Goal: Task Accomplishment & Management: Use online tool/utility

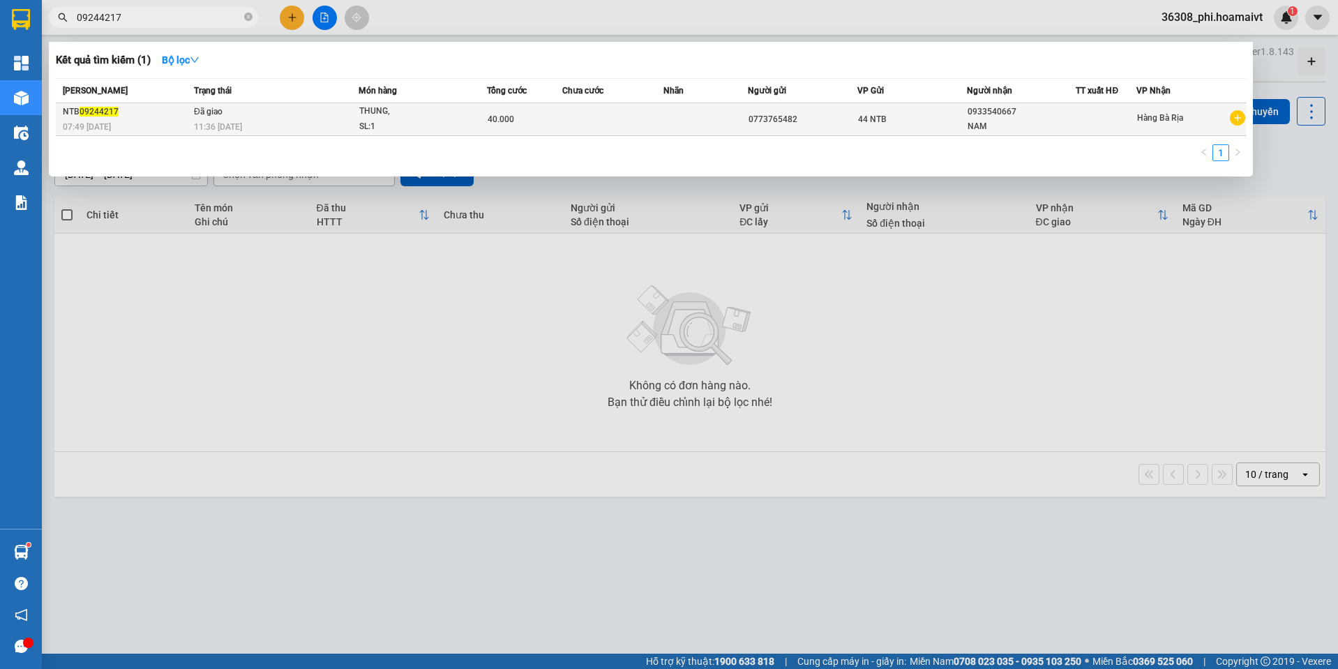
type input "09244217"
click at [269, 114] on td "Đã giao 11:36 [DATE]" at bounding box center [274, 119] width 168 height 33
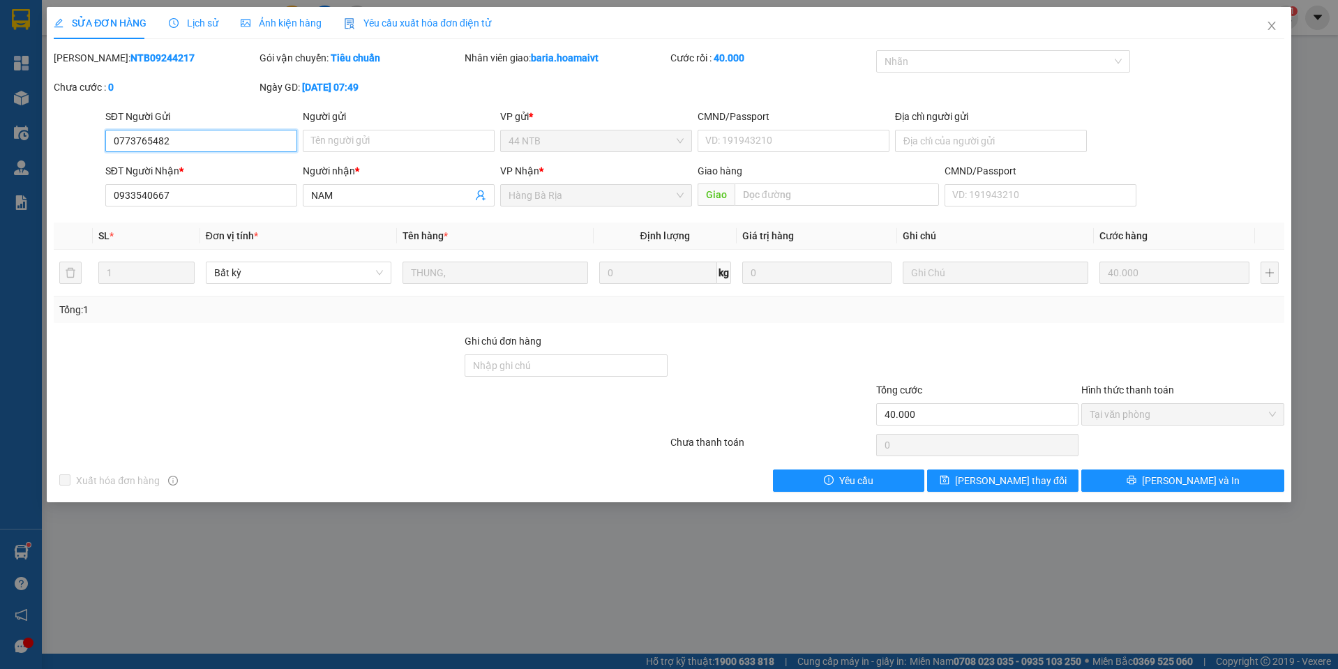
type input "0773765482"
type input "0933540667"
type input "NAM"
type input "40.000"
click at [196, 20] on span "Lịch sử" at bounding box center [194, 22] width 50 height 11
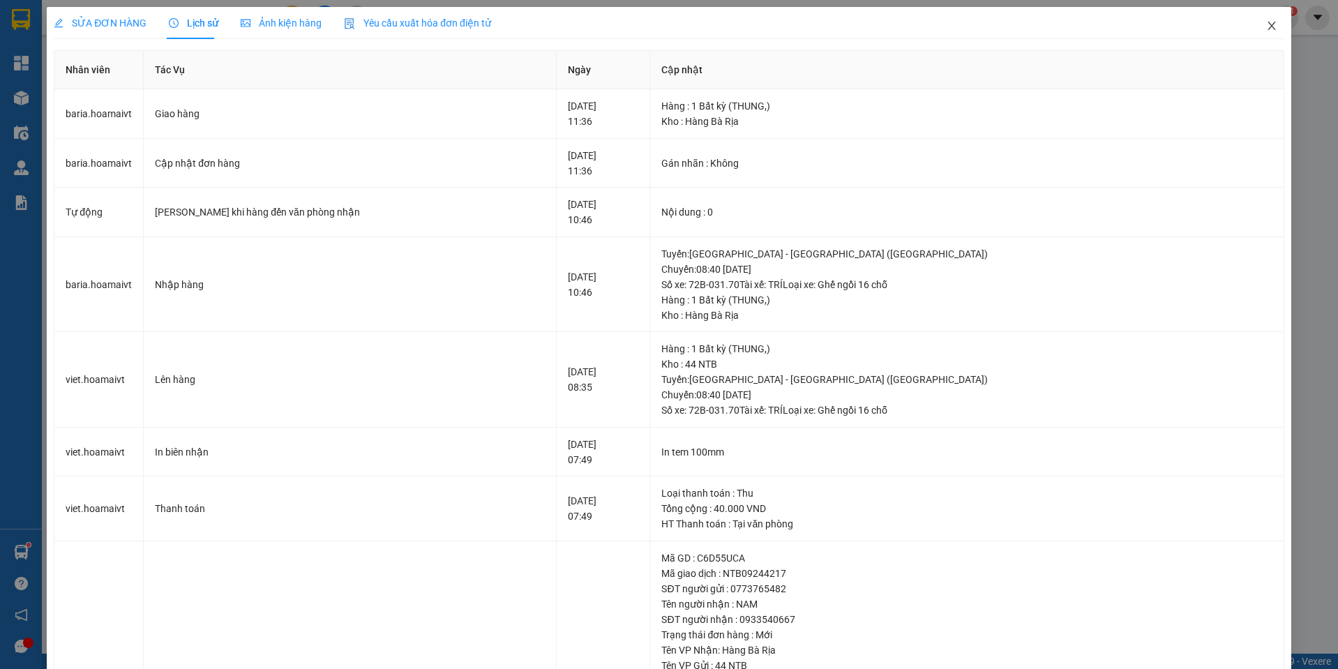
click at [1268, 29] on span "Close" at bounding box center [1271, 26] width 39 height 39
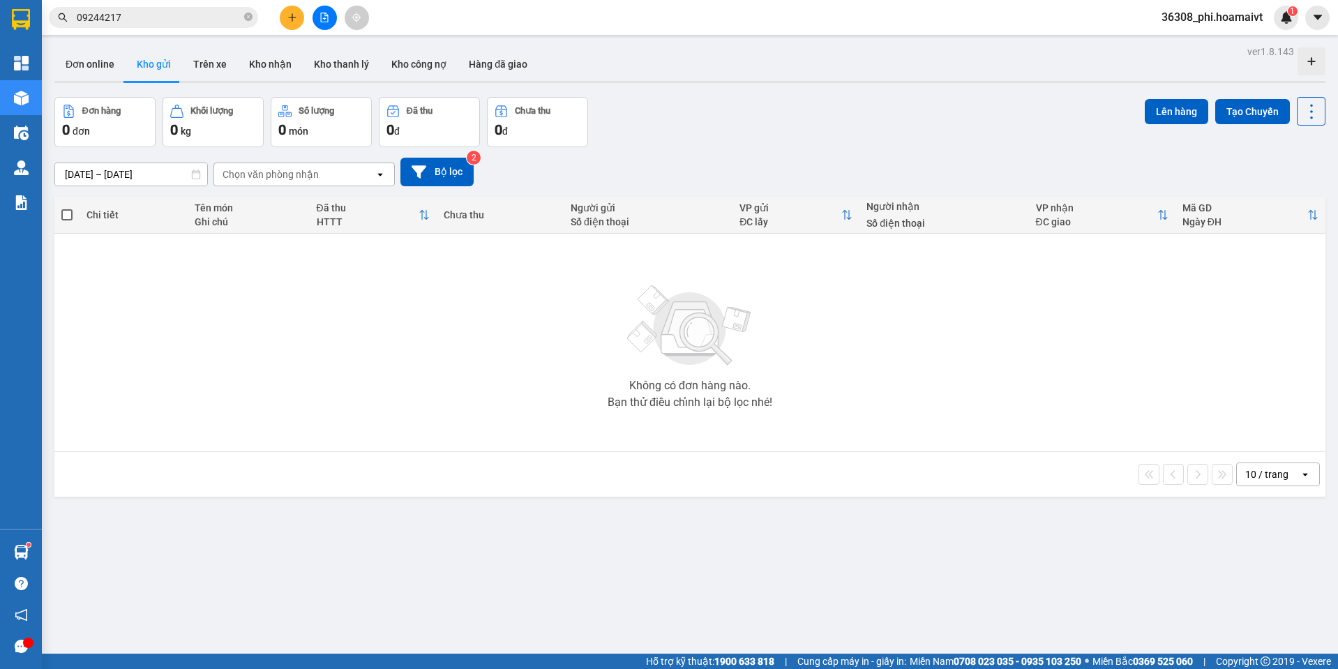
click at [159, 10] on input "09244217" at bounding box center [159, 17] width 165 height 15
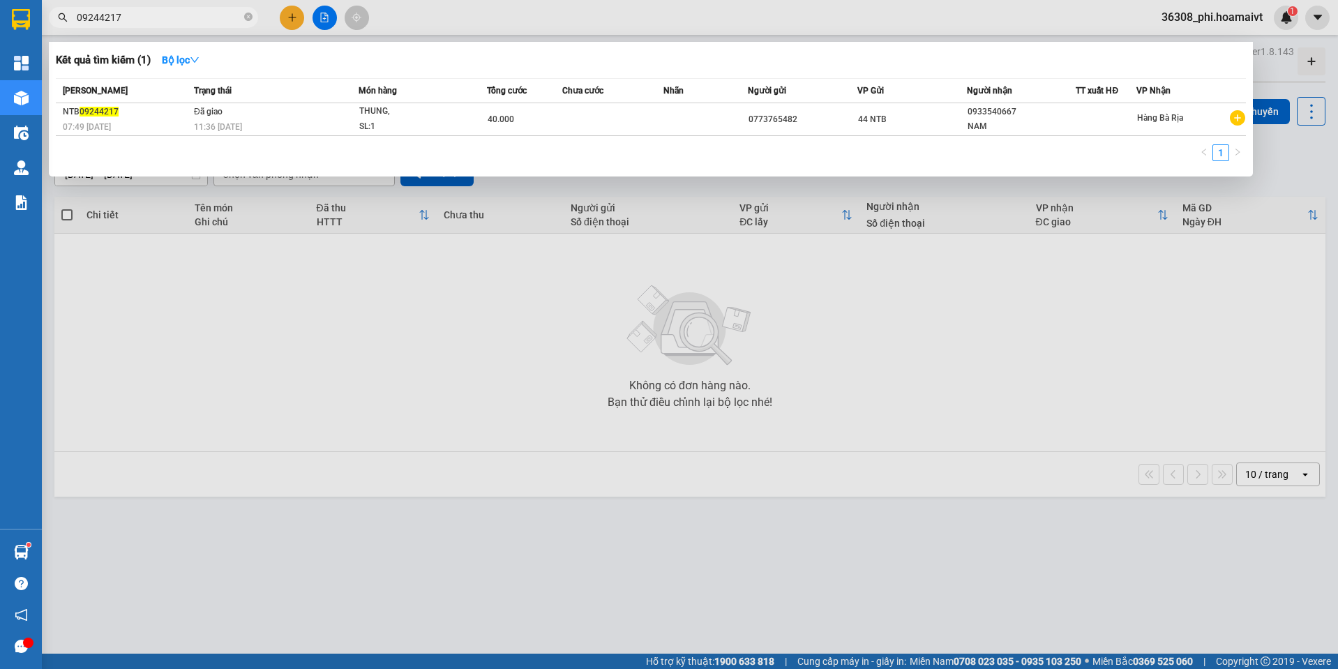
click at [92, 20] on input "09244217" at bounding box center [159, 17] width 165 height 15
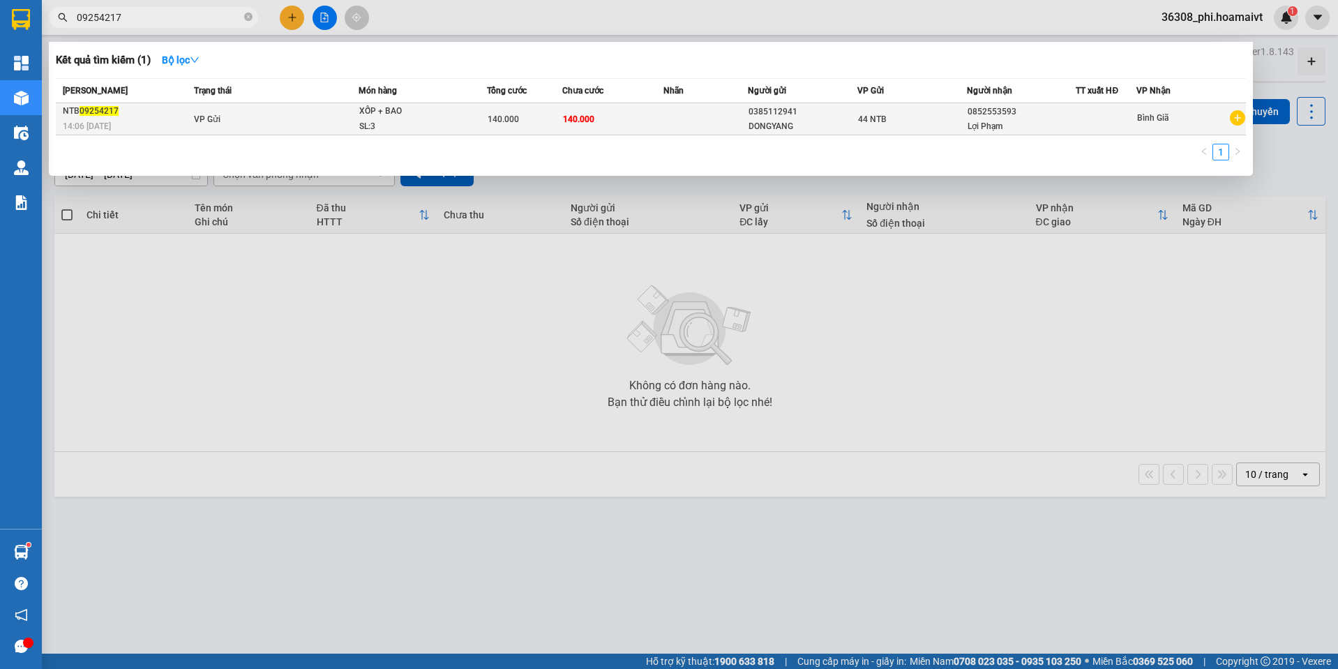
type input "09254217"
click at [123, 119] on div "14:06 [DATE]" at bounding box center [126, 126] width 127 height 15
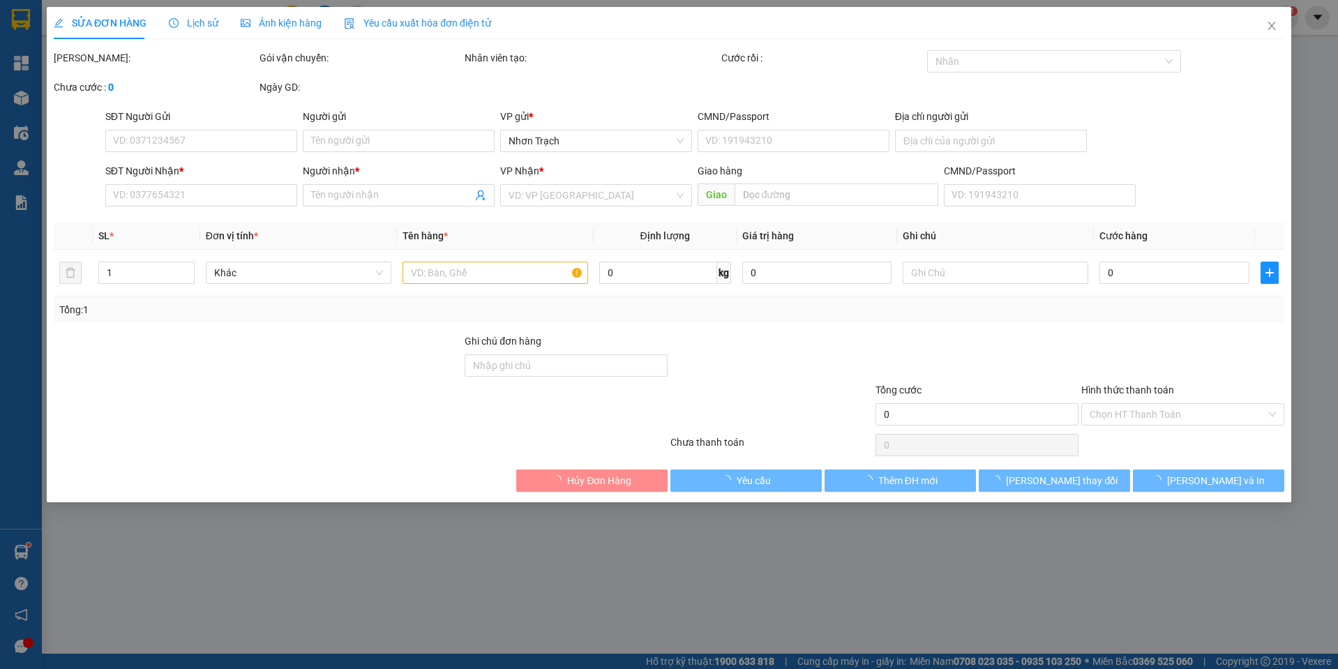
type input "0385112941"
type input "DONGYANG"
type input "079086008980"
type input "0852553593"
type input "Lợi Phạm"
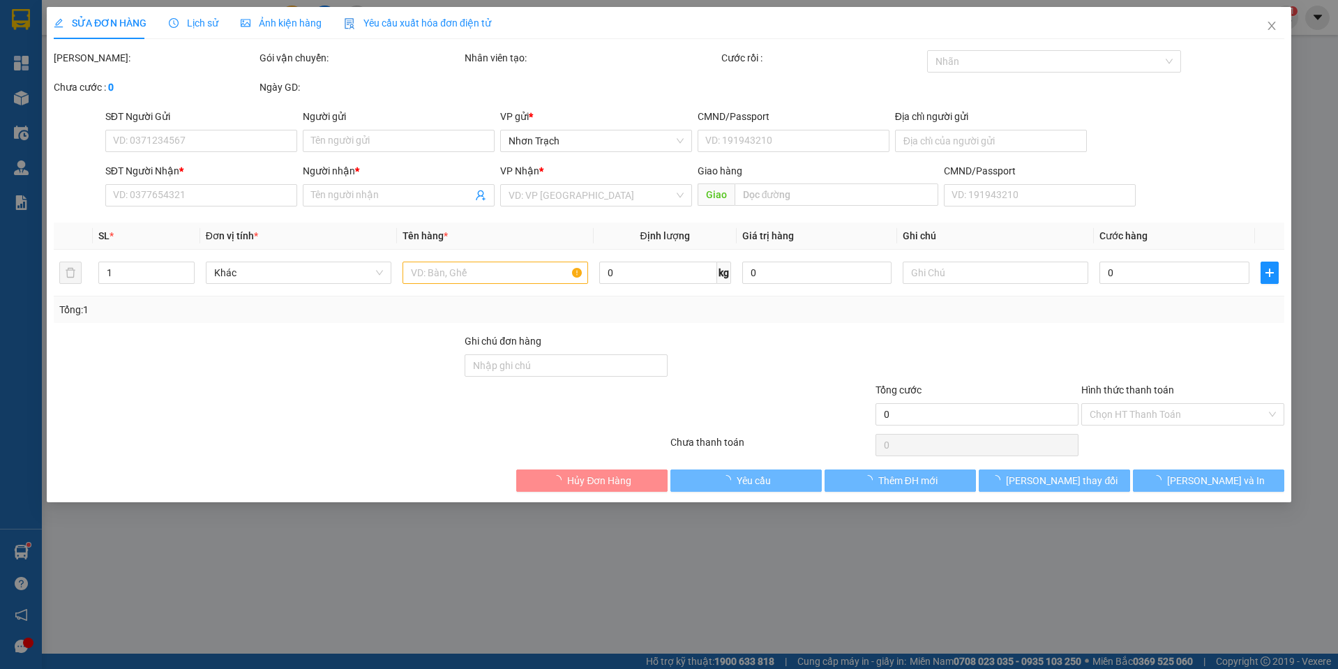
type input "140.000"
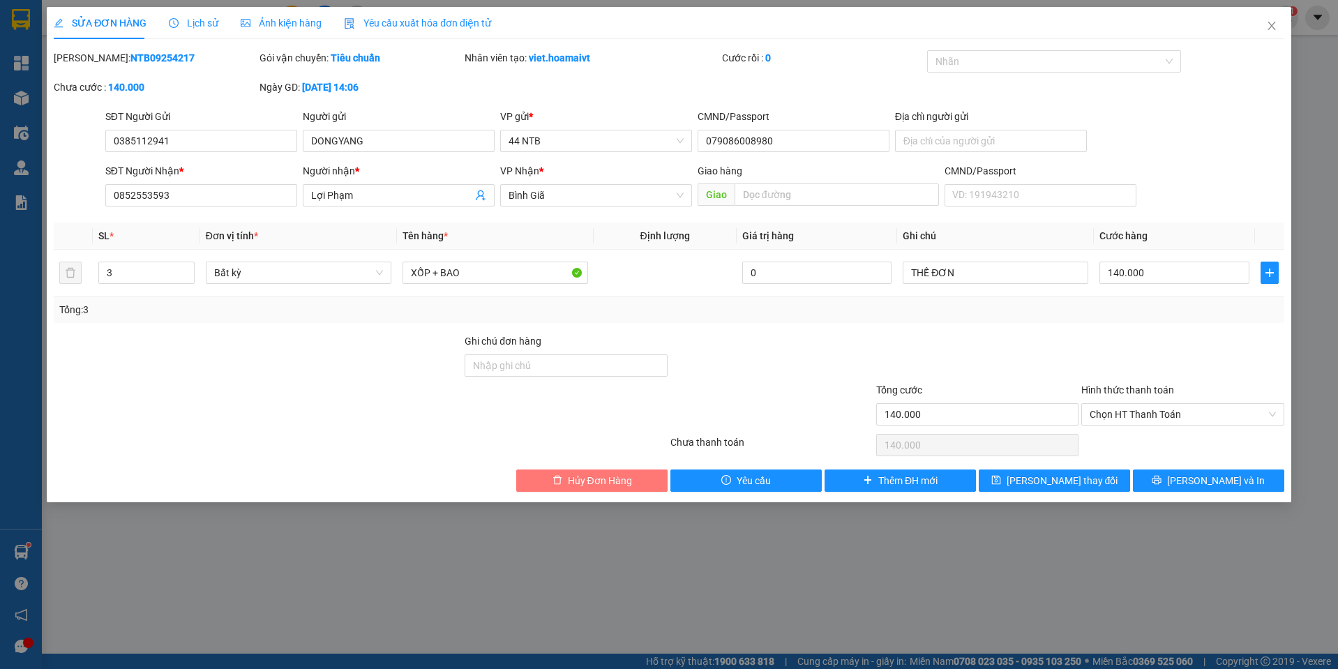
click at [597, 484] on span "Hủy Đơn Hàng" at bounding box center [600, 480] width 64 height 15
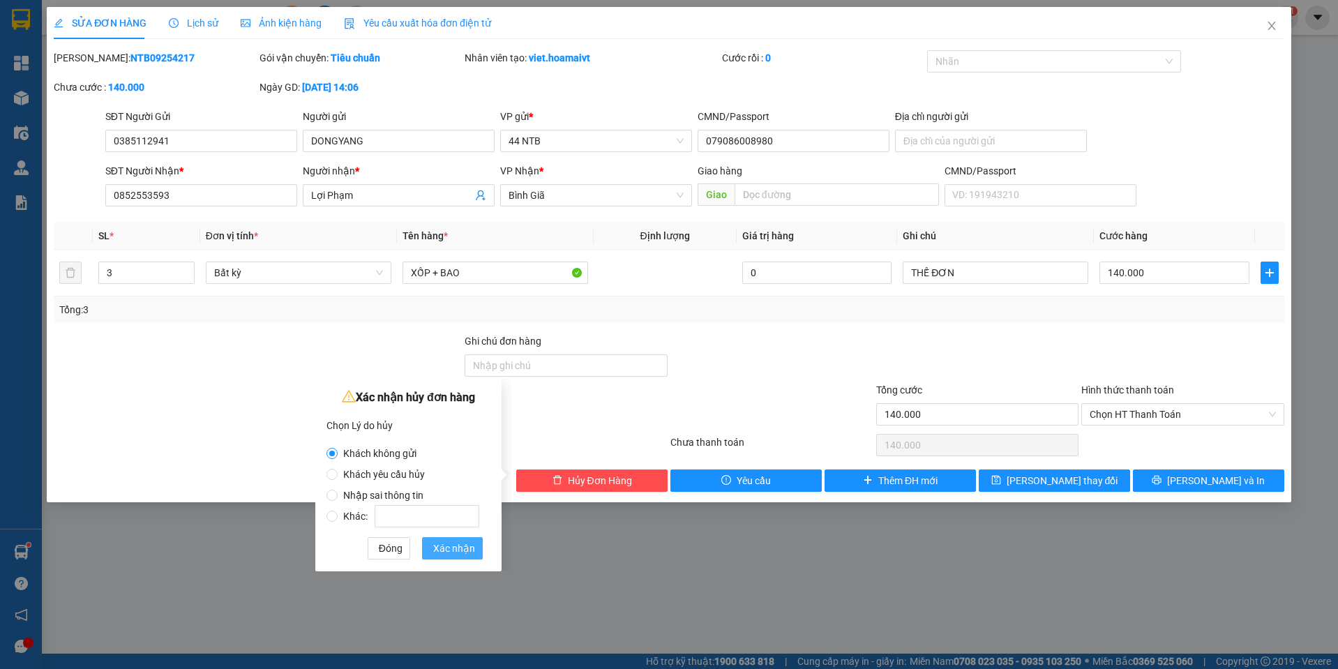
click at [445, 544] on span "Xác nhận" at bounding box center [454, 548] width 42 height 15
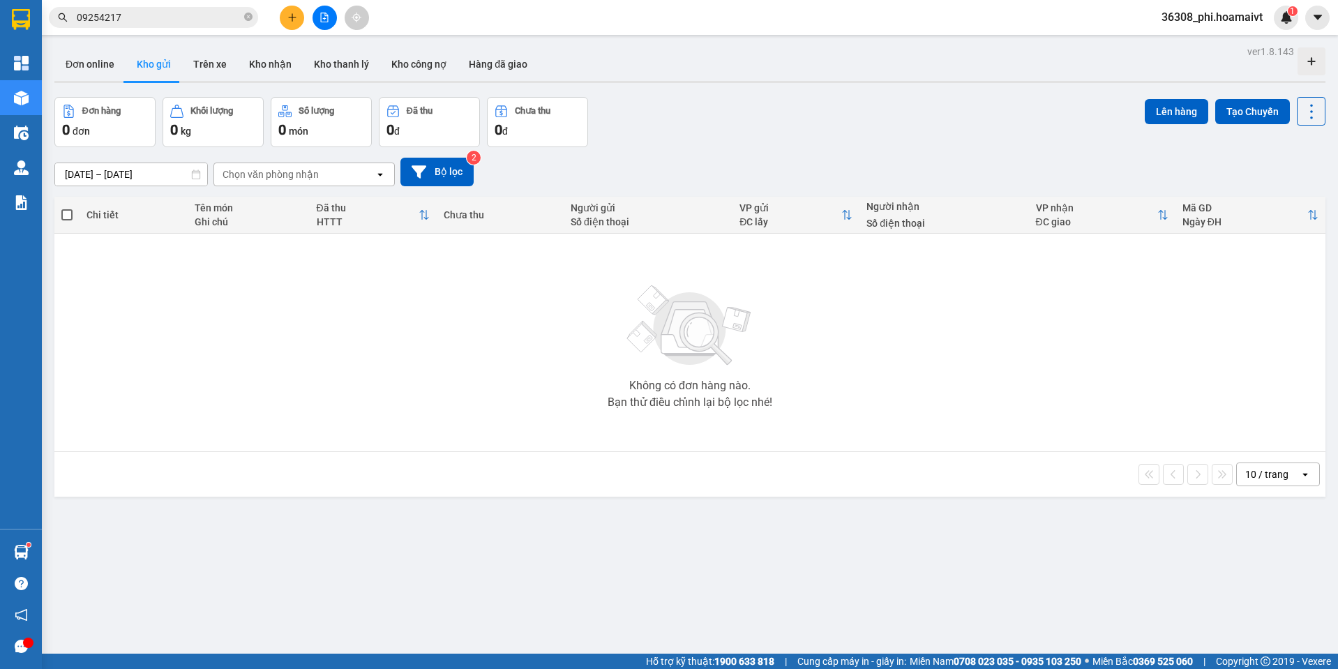
click at [132, 13] on input "09254217" at bounding box center [159, 17] width 165 height 15
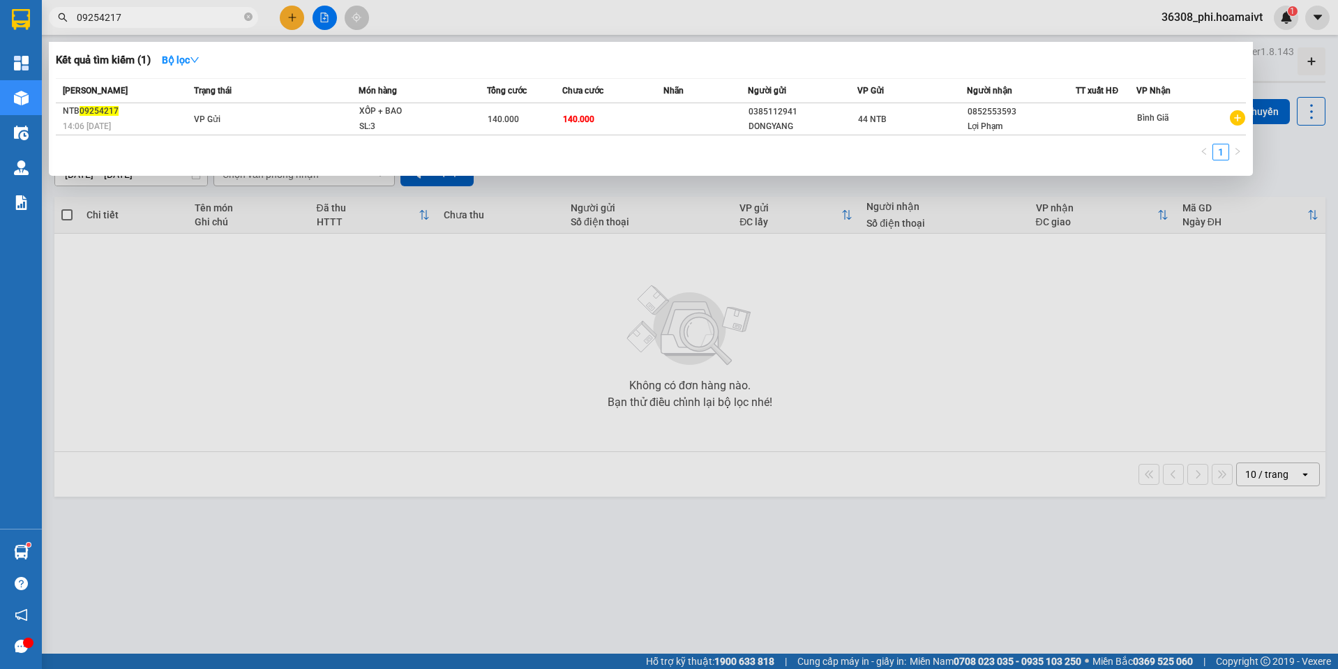
drag, startPoint x: 132, startPoint y: 13, endPoint x: 25, endPoint y: 7, distance: 106.9
click at [0, 17] on html "Kết quả tìm kiếm ( 1 ) Bộ lọc Mã ĐH Trạng thái Món hàng Tổng cước Chưa cước Nhã…" at bounding box center [669, 334] width 1338 height 669
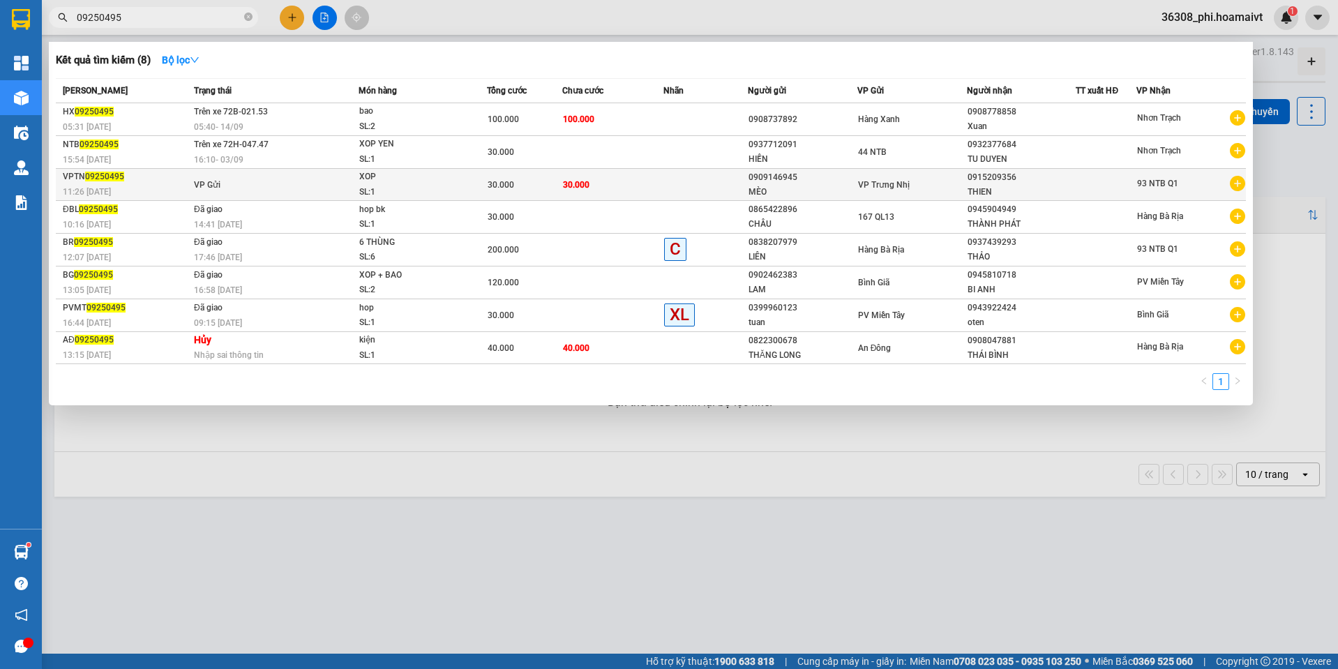
type input "09250495"
click at [154, 186] on div "11:26 [DATE]" at bounding box center [126, 191] width 127 height 15
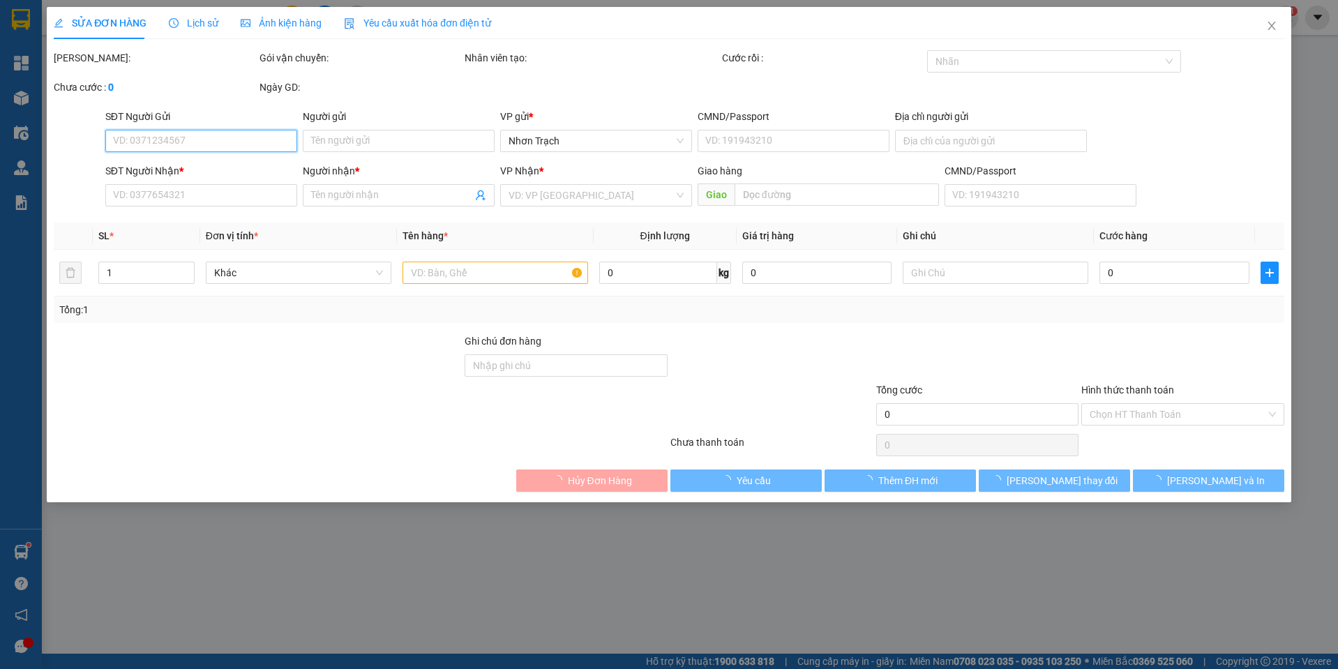
type input "0909146945"
type input "MÈO"
type input "0915209356"
type input "THIEN"
type input "30.000"
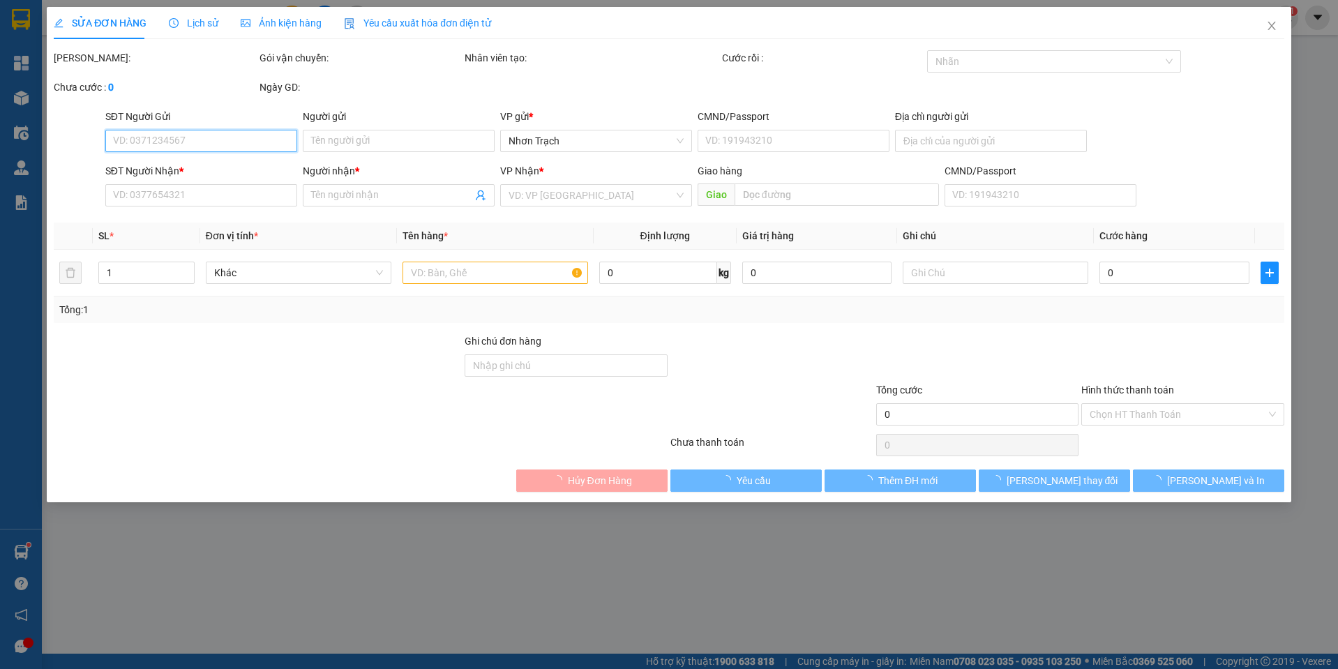
type input "30.000"
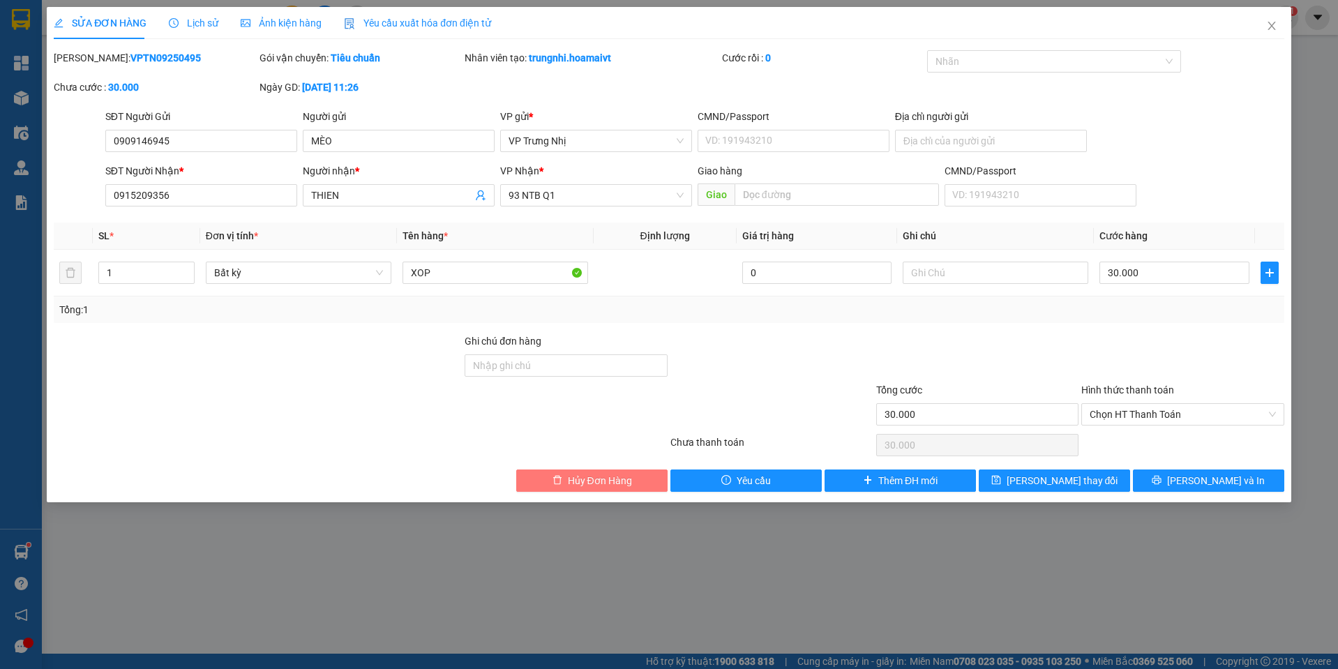
click at [601, 485] on span "Hủy Đơn Hàng" at bounding box center [600, 480] width 64 height 15
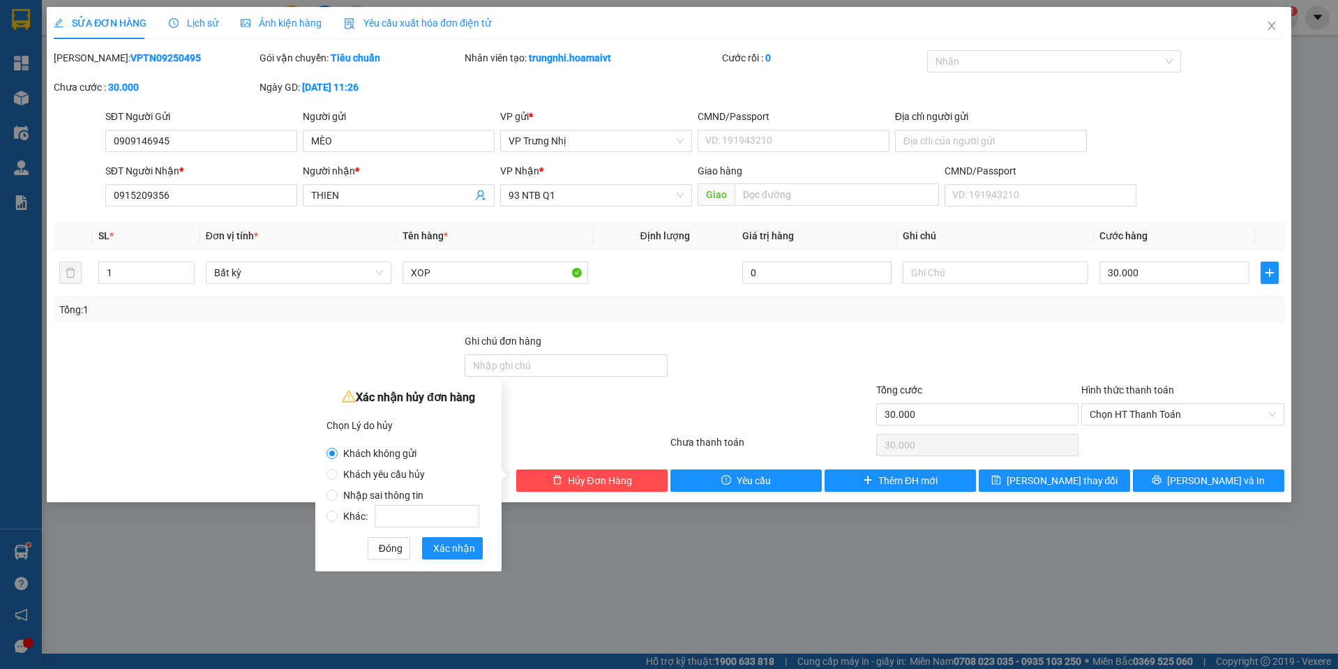
click at [453, 560] on div "Xác nhận hủy đơn hàng Chọn Lý do hủy Khách không gửi Khách yêu cầu hủy Nhập sai…" at bounding box center [408, 475] width 186 height 193
click at [450, 555] on span "Xác nhận" at bounding box center [454, 548] width 42 height 15
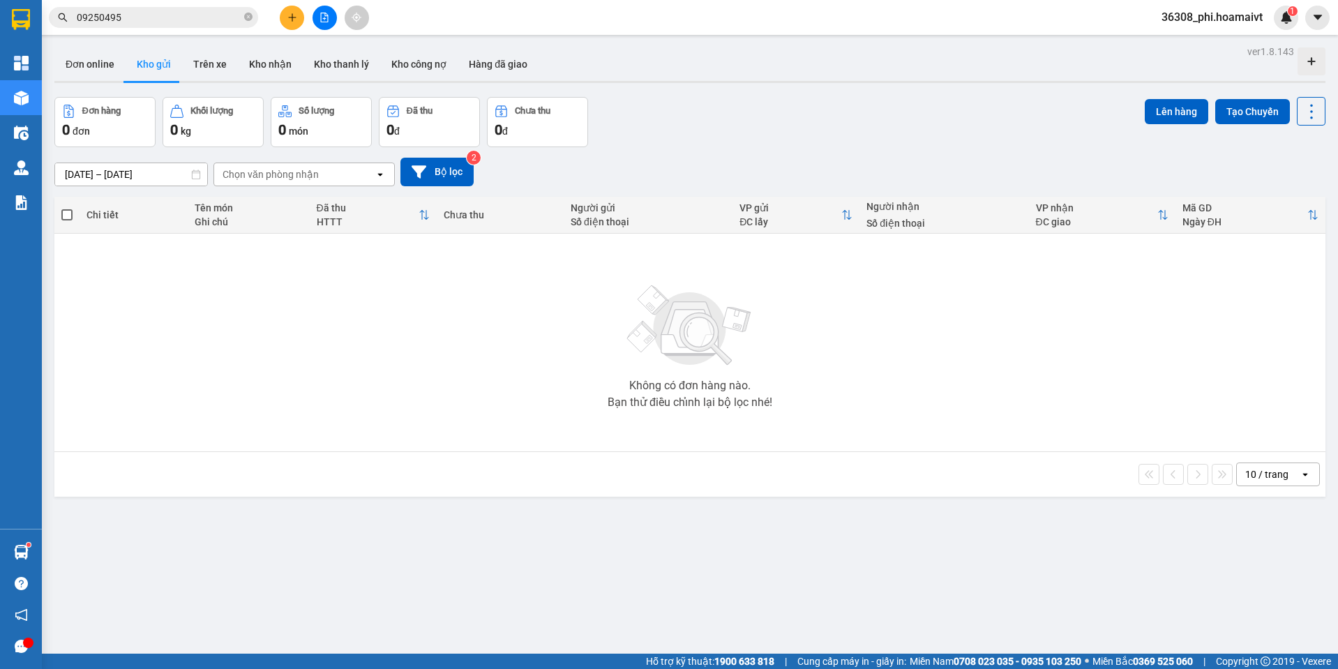
drag, startPoint x: 1048, startPoint y: 142, endPoint x: 1016, endPoint y: 130, distance: 34.2
click at [1049, 142] on div "Đơn hàng 0 đơn Khối lượng 0 kg Số lượng 0 món Đã thu 0 đ Chưa thu 0 đ Lên hàng …" at bounding box center [689, 122] width 1271 height 50
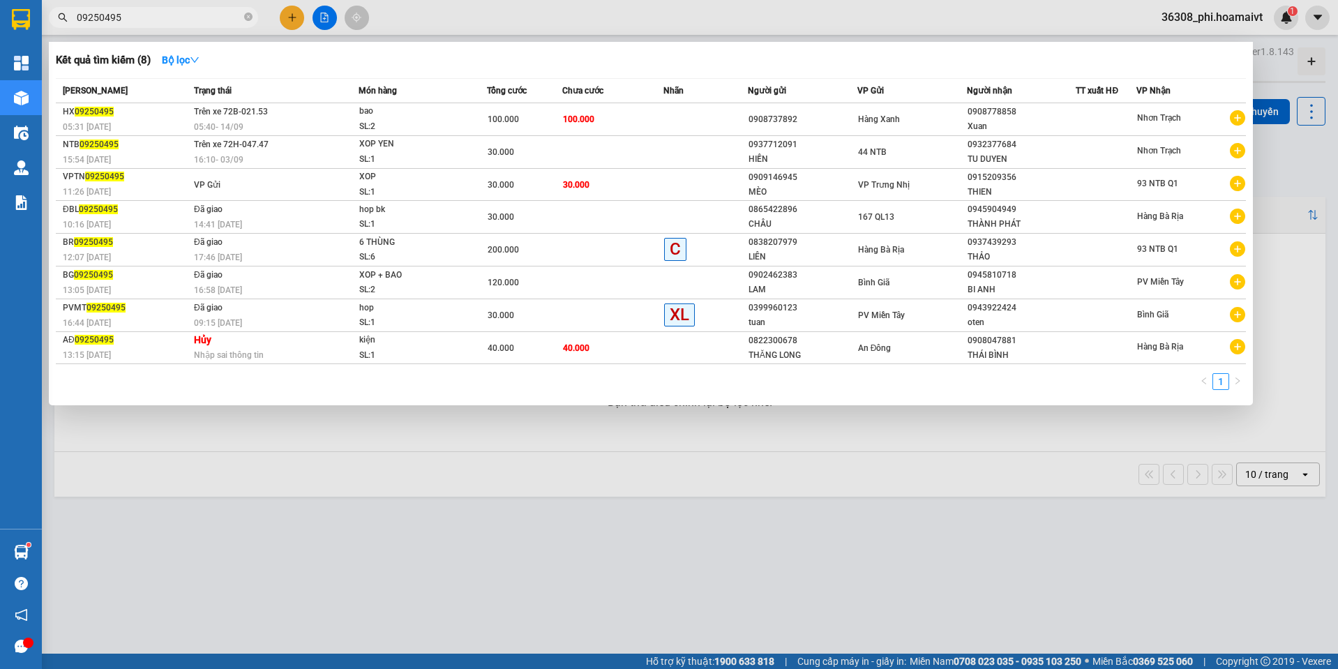
click at [155, 21] on input "09250495" at bounding box center [159, 17] width 165 height 15
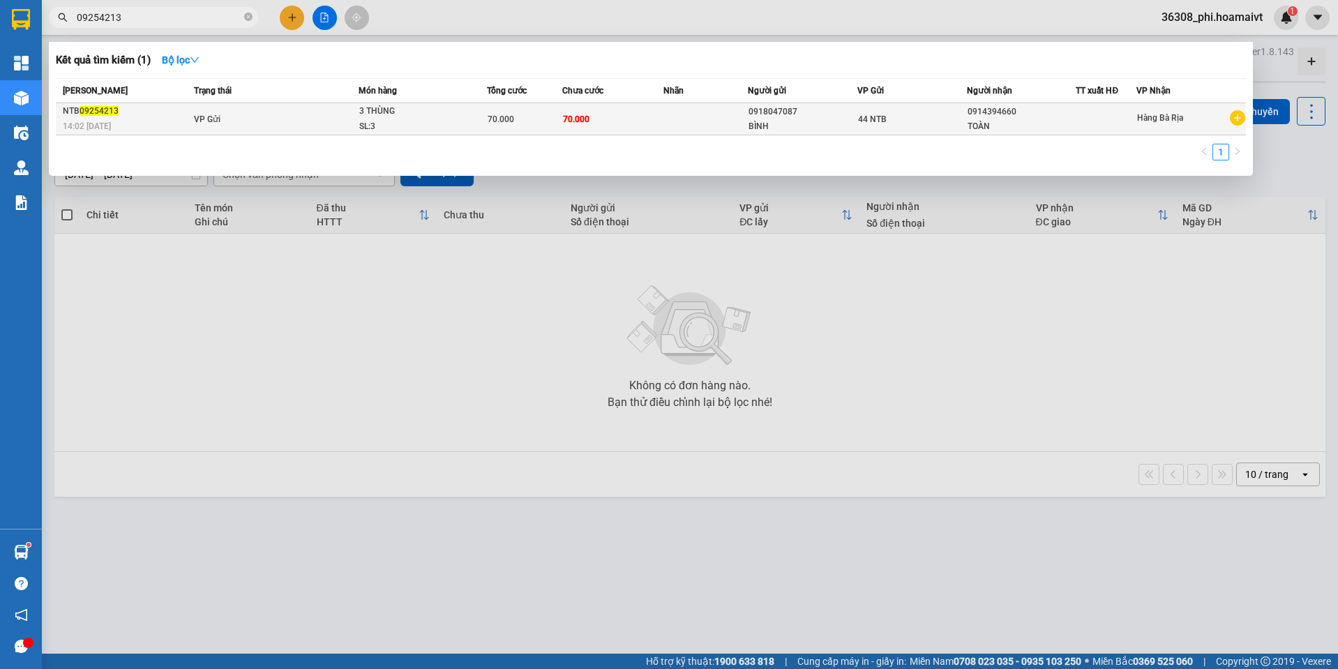
type input "09254213"
click at [282, 124] on td "VP Gửi" at bounding box center [274, 119] width 168 height 32
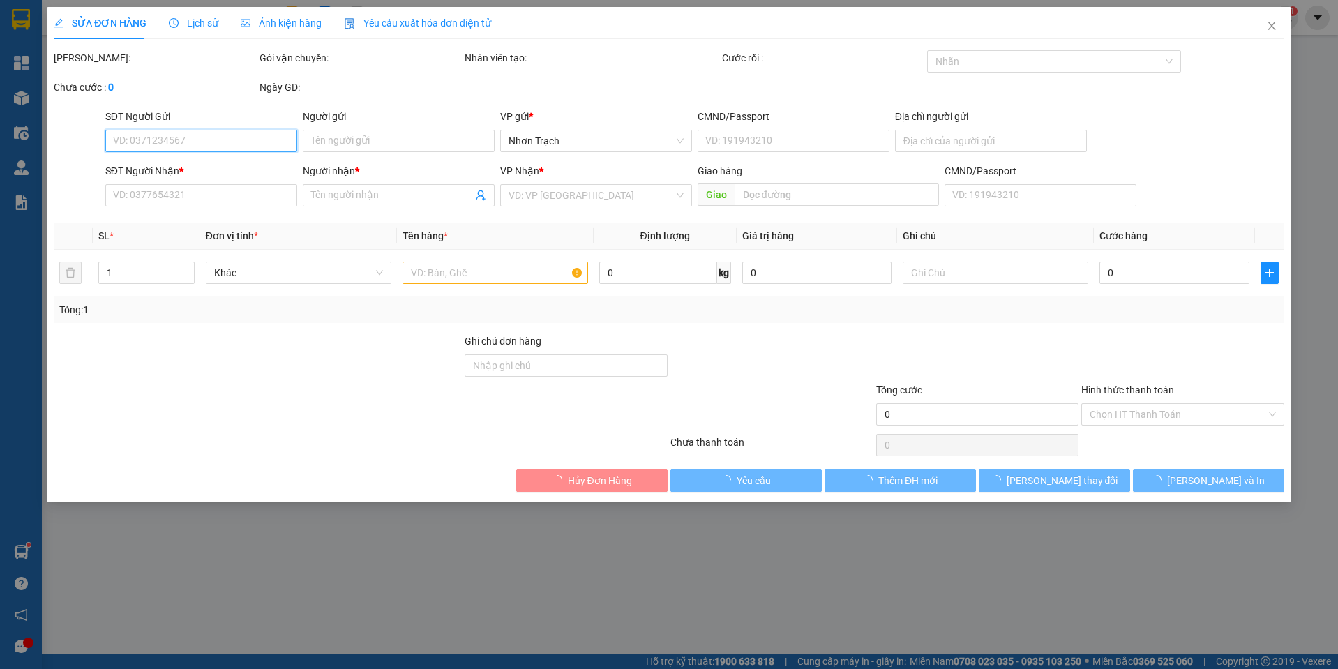
type input "0918047087"
type input "BÌNH"
type input "162 HUỲNH MẪN ĐẠT"
type input "0914394660"
type input "TOÀN"
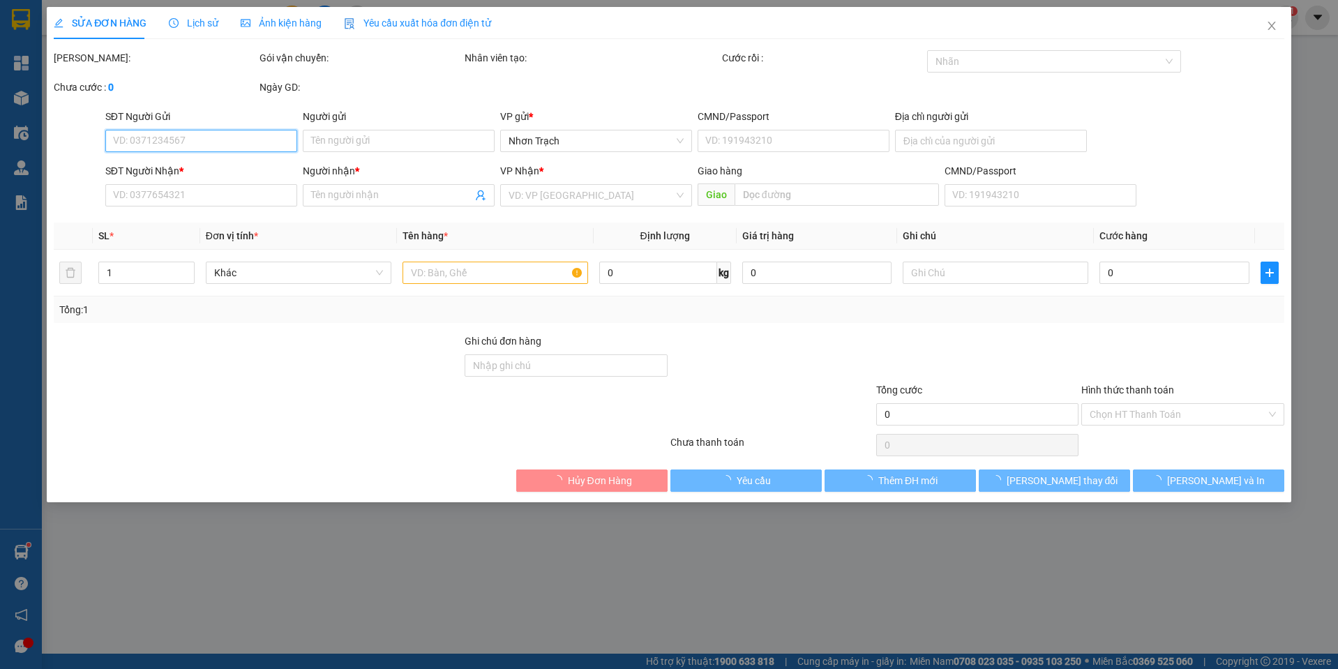
type input "70.000"
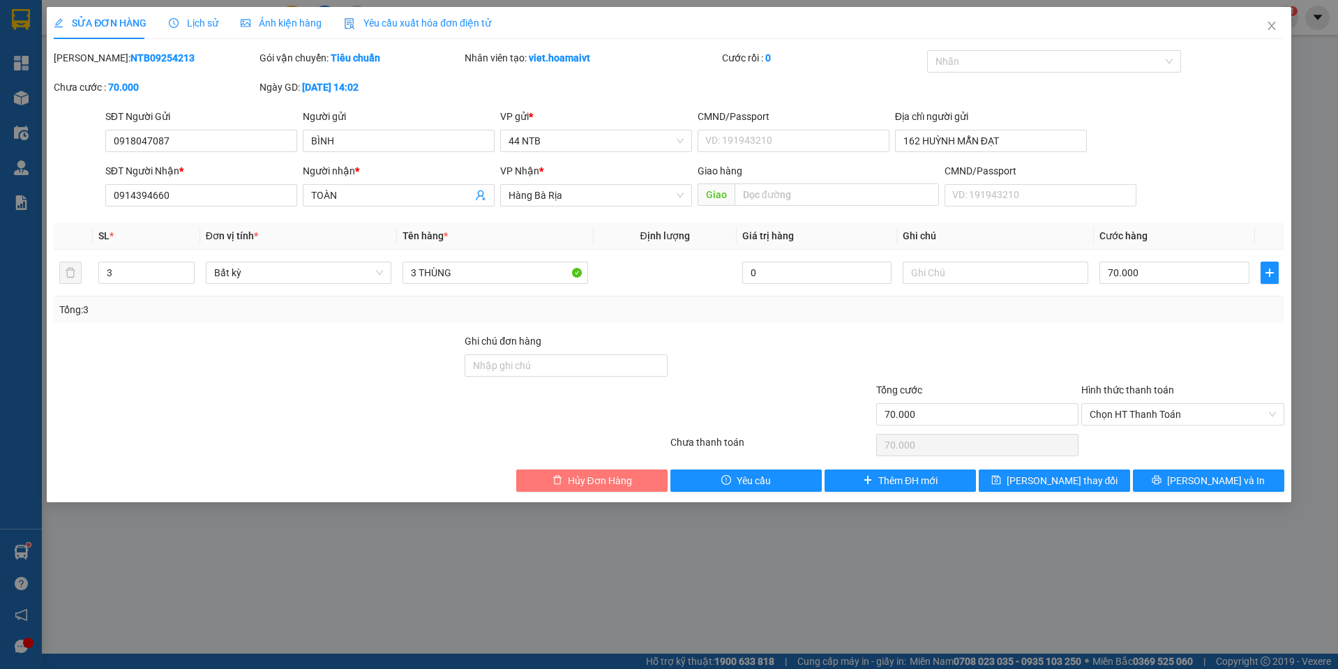
click at [583, 487] on span "Hủy Đơn Hàng" at bounding box center [600, 480] width 64 height 15
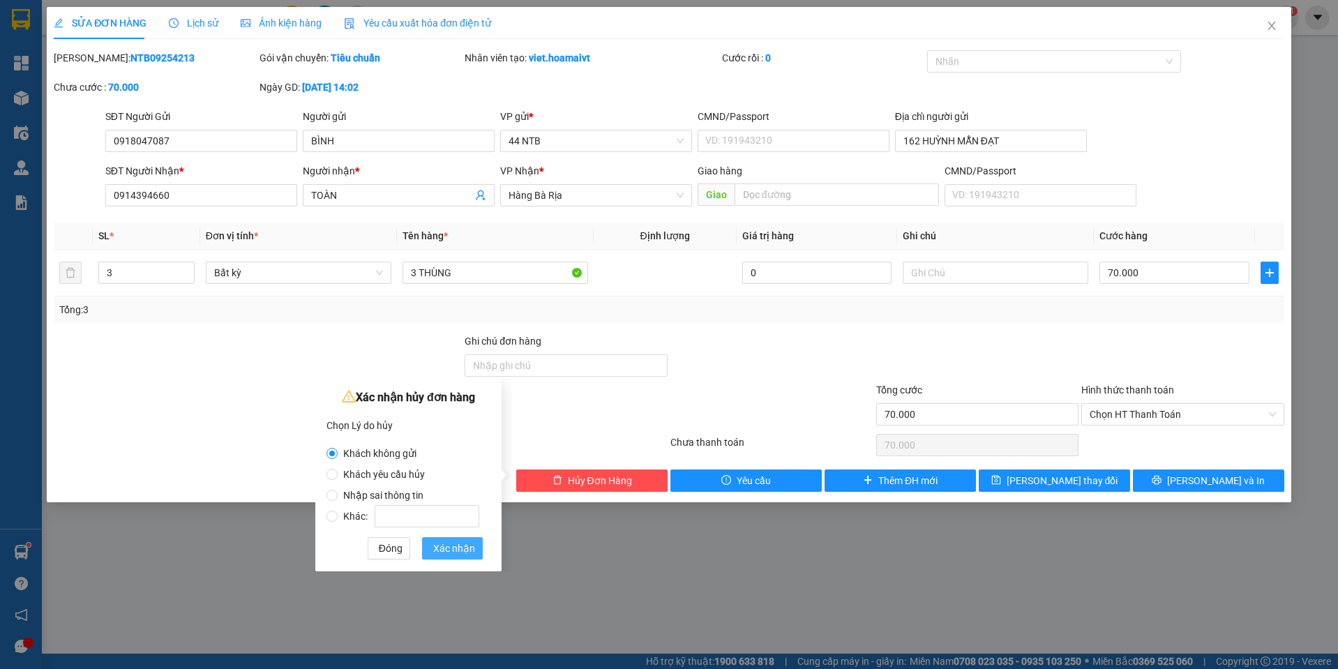
click at [446, 557] on button "Xác nhận" at bounding box center [452, 548] width 61 height 22
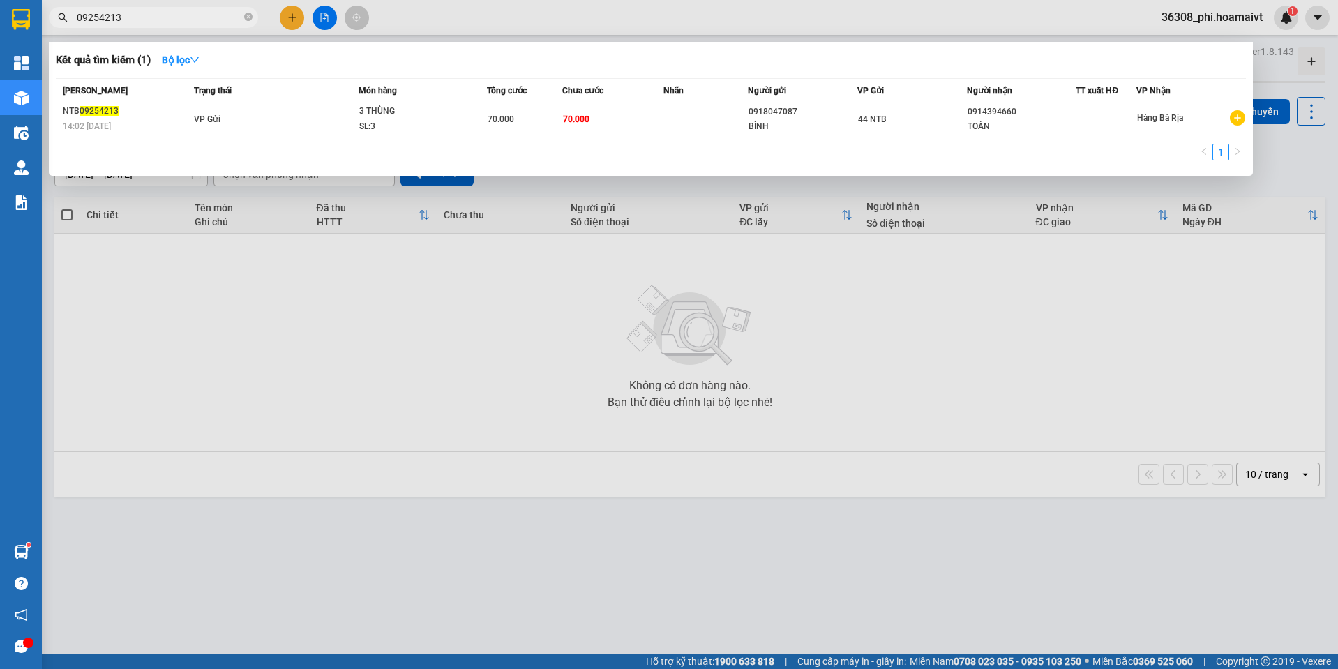
click at [162, 10] on input "09254213" at bounding box center [159, 17] width 165 height 15
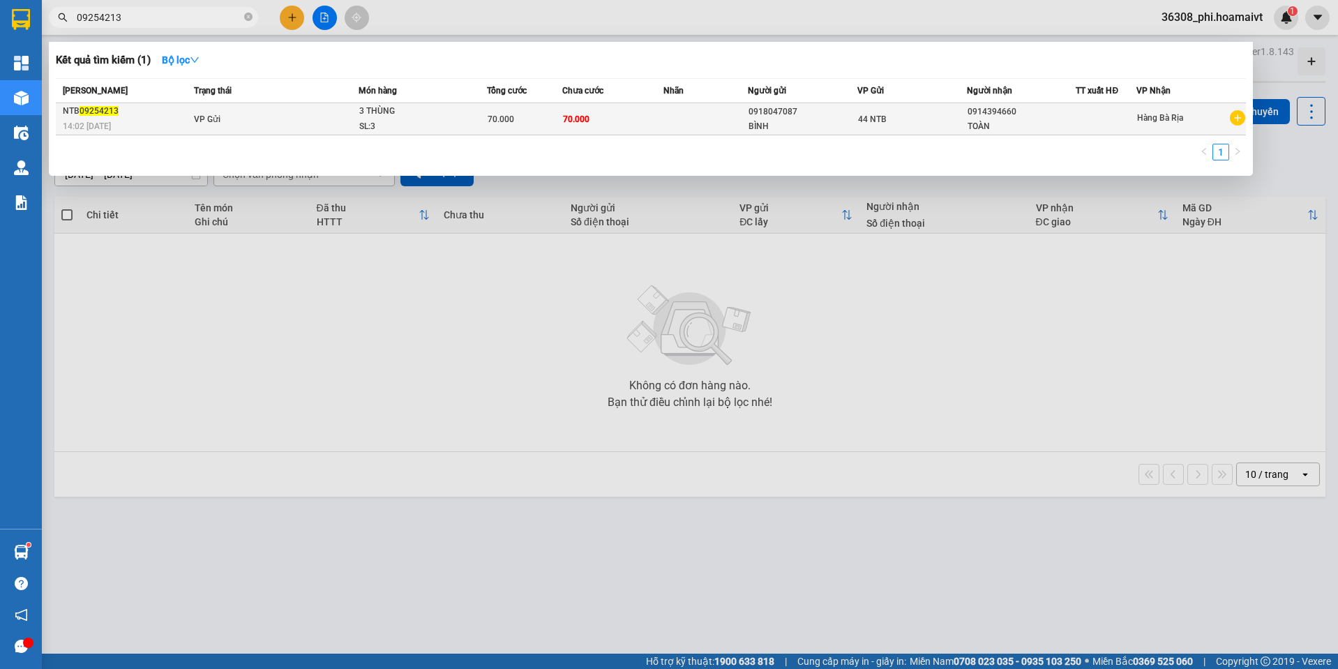
click at [156, 128] on div "14:02 [DATE]" at bounding box center [126, 126] width 127 height 15
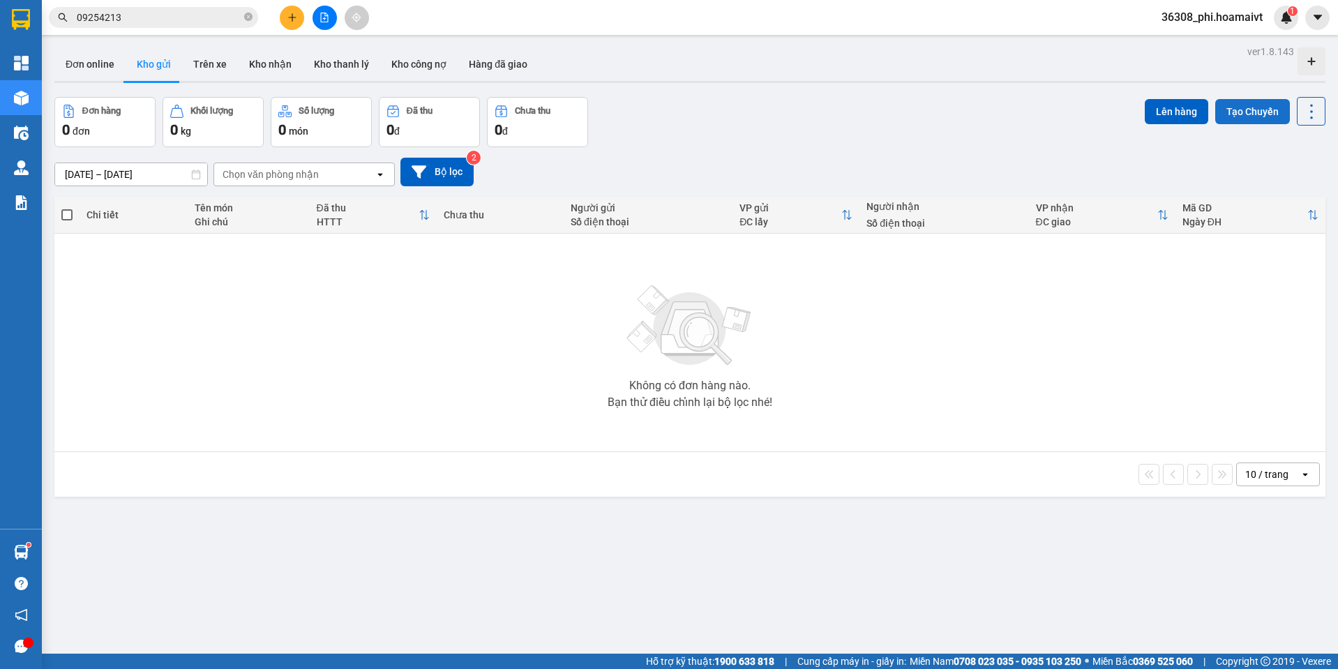
click at [1261, 104] on button "Tạo Chuyến" at bounding box center [1252, 111] width 75 height 25
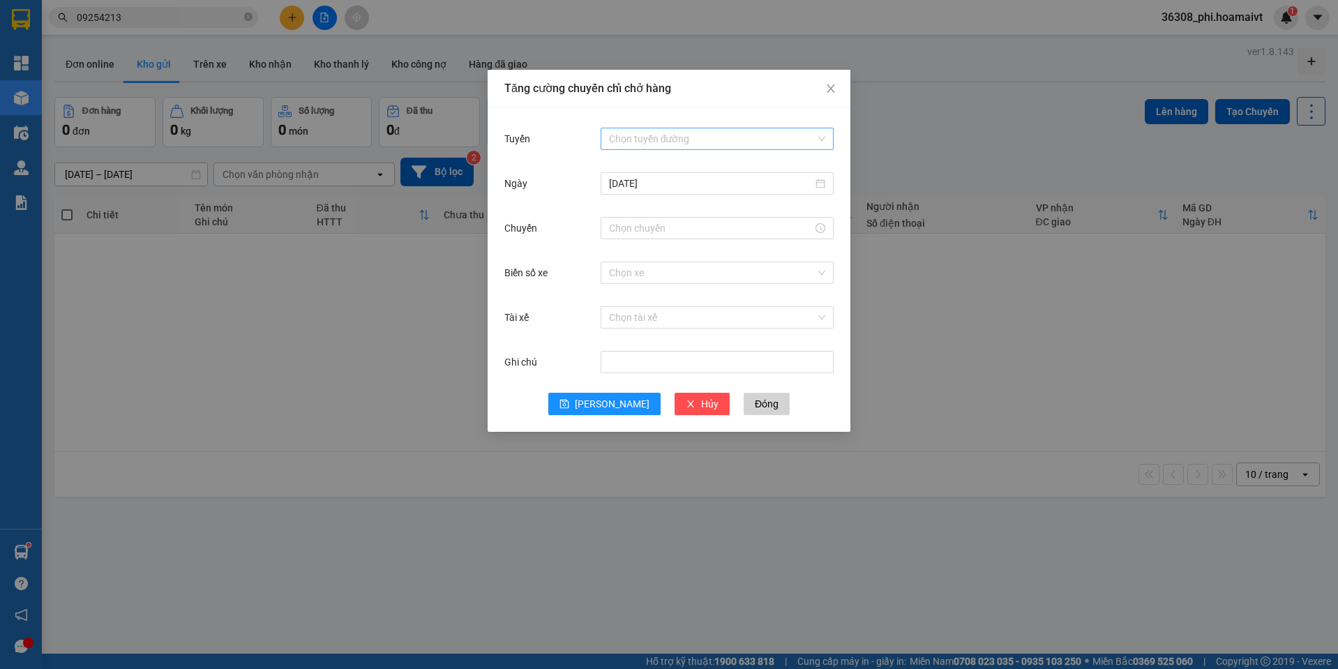
click at [643, 137] on input "Tuyến" at bounding box center [712, 138] width 206 height 21
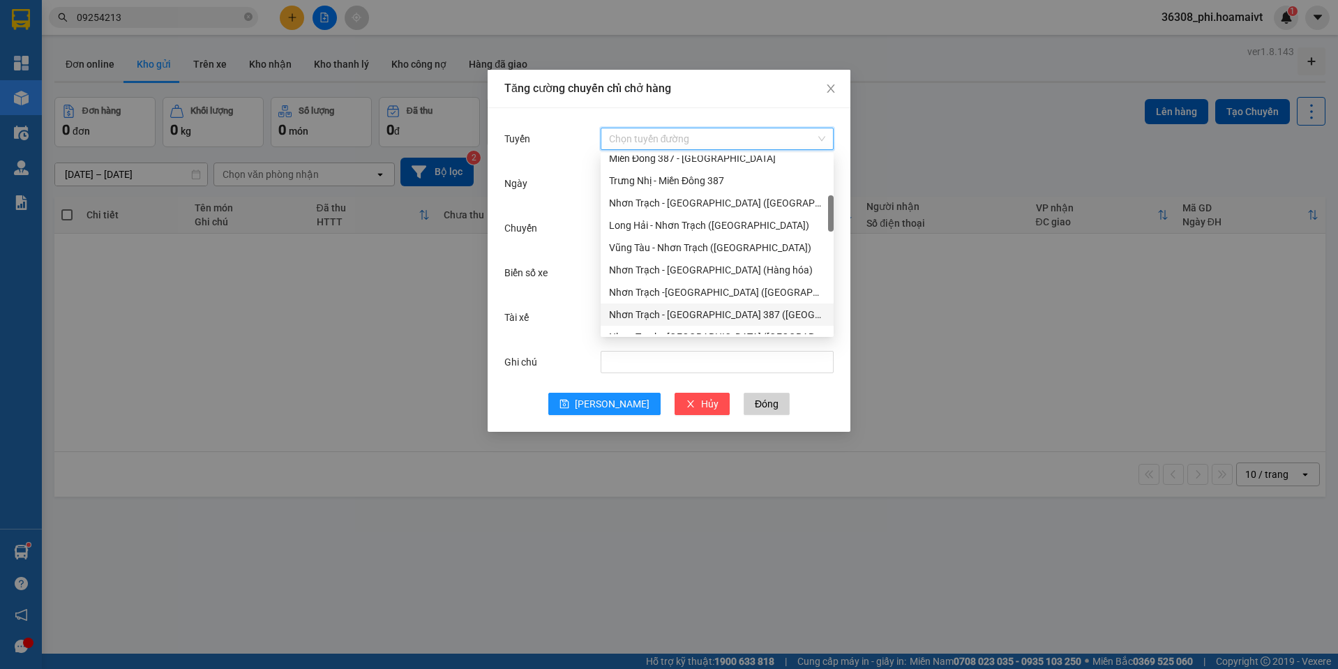
click at [753, 315] on div "Nhơn Trạch - [GEOGRAPHIC_DATA] 387 ([GEOGRAPHIC_DATA])" at bounding box center [717, 314] width 216 height 15
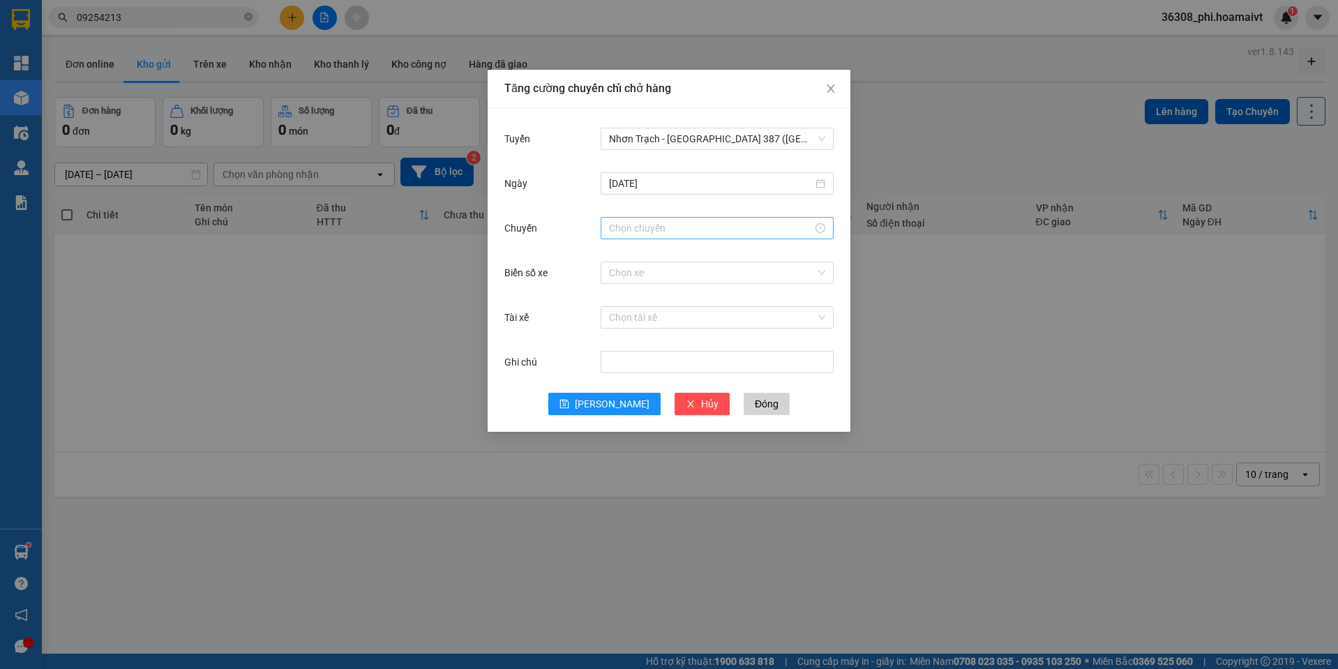
click at [693, 238] on div at bounding box center [717, 228] width 233 height 22
click at [686, 223] on input "Chuyến" at bounding box center [711, 227] width 204 height 15
click at [617, 345] on div "12" at bounding box center [620, 350] width 39 height 20
type input "12:00"
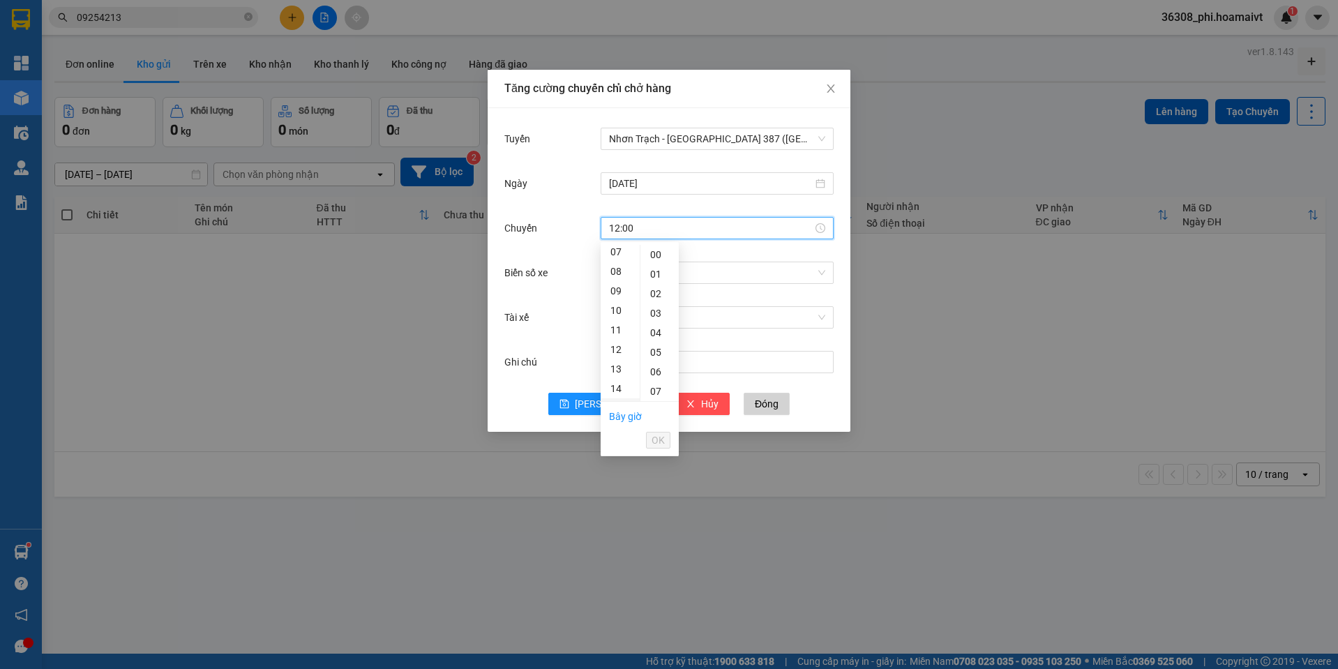
scroll to position [234, 0]
click at [652, 255] on div "00" at bounding box center [659, 255] width 38 height 20
click at [652, 441] on span "OK" at bounding box center [657, 439] width 13 height 15
click at [628, 267] on input "Biển số xe" at bounding box center [712, 272] width 206 height 21
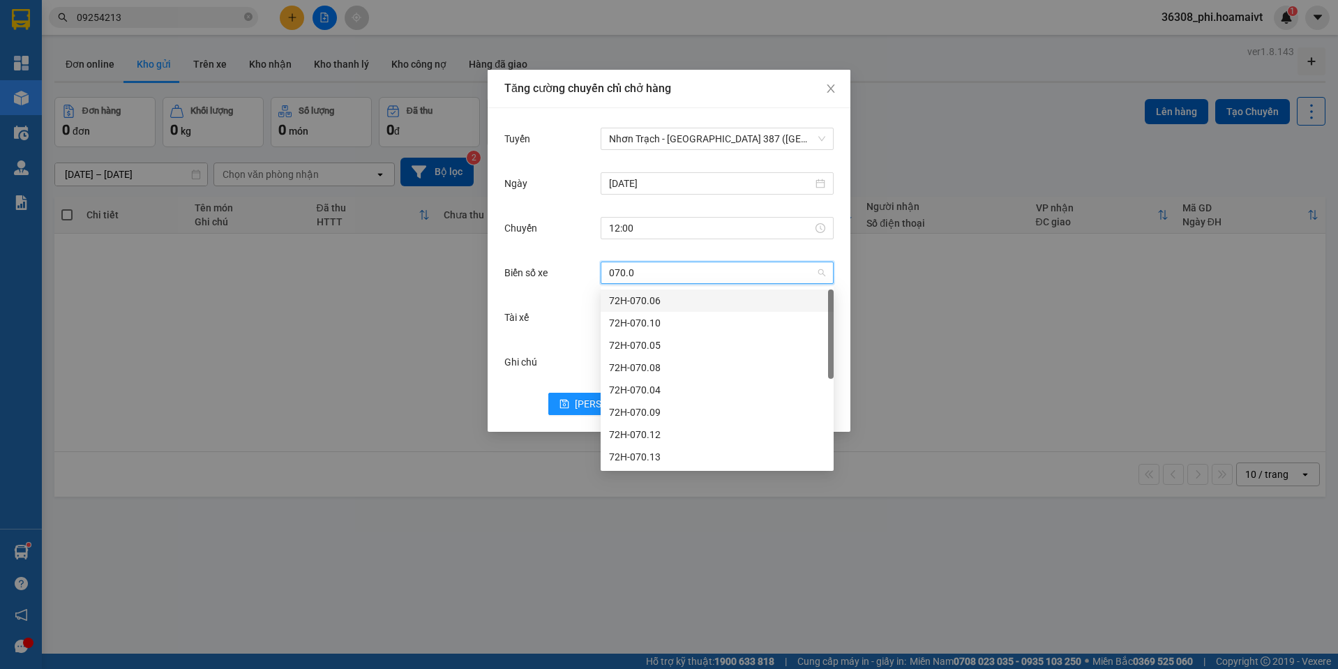
type input "070.06"
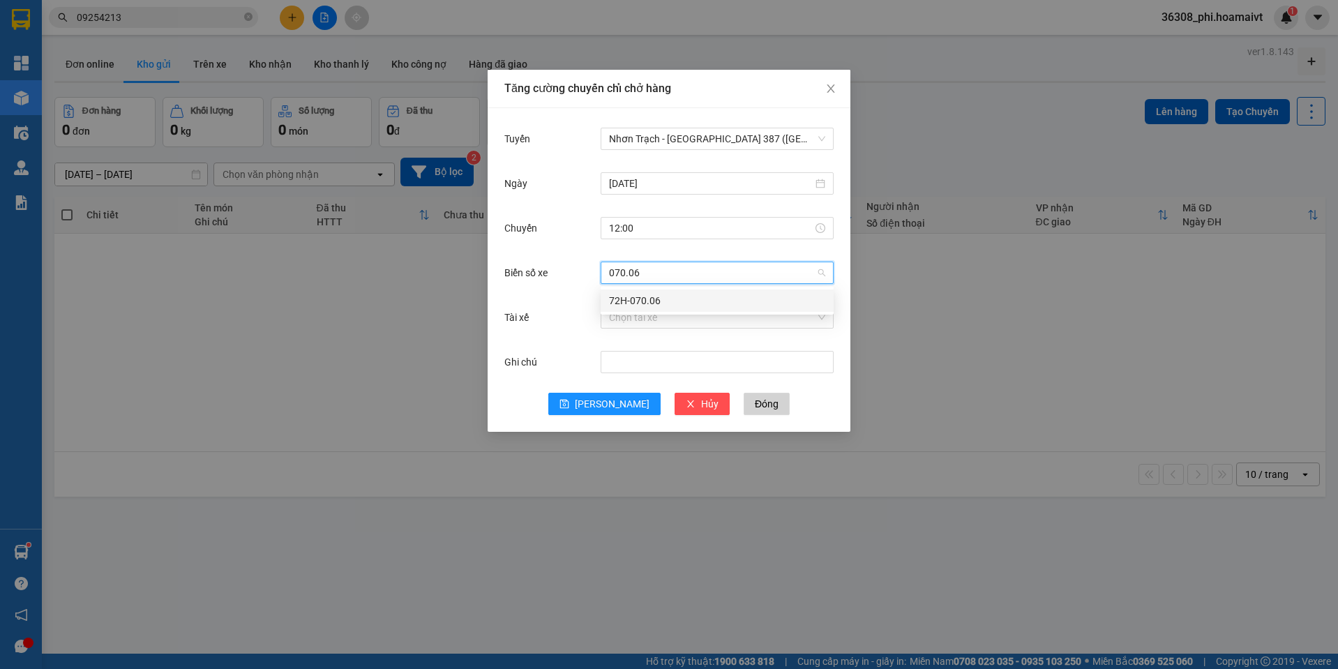
click at [628, 299] on div "72H-070.06" at bounding box center [717, 300] width 216 height 15
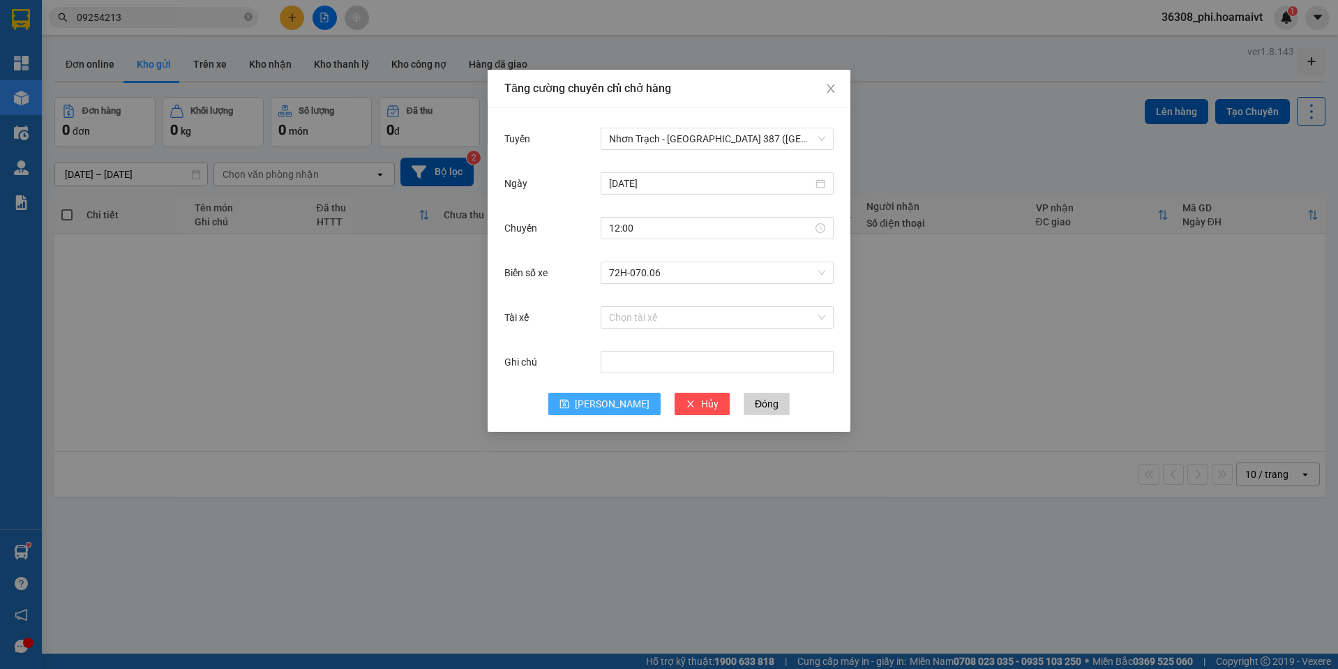
click at [612, 398] on span "[PERSON_NAME]" at bounding box center [612, 403] width 75 height 15
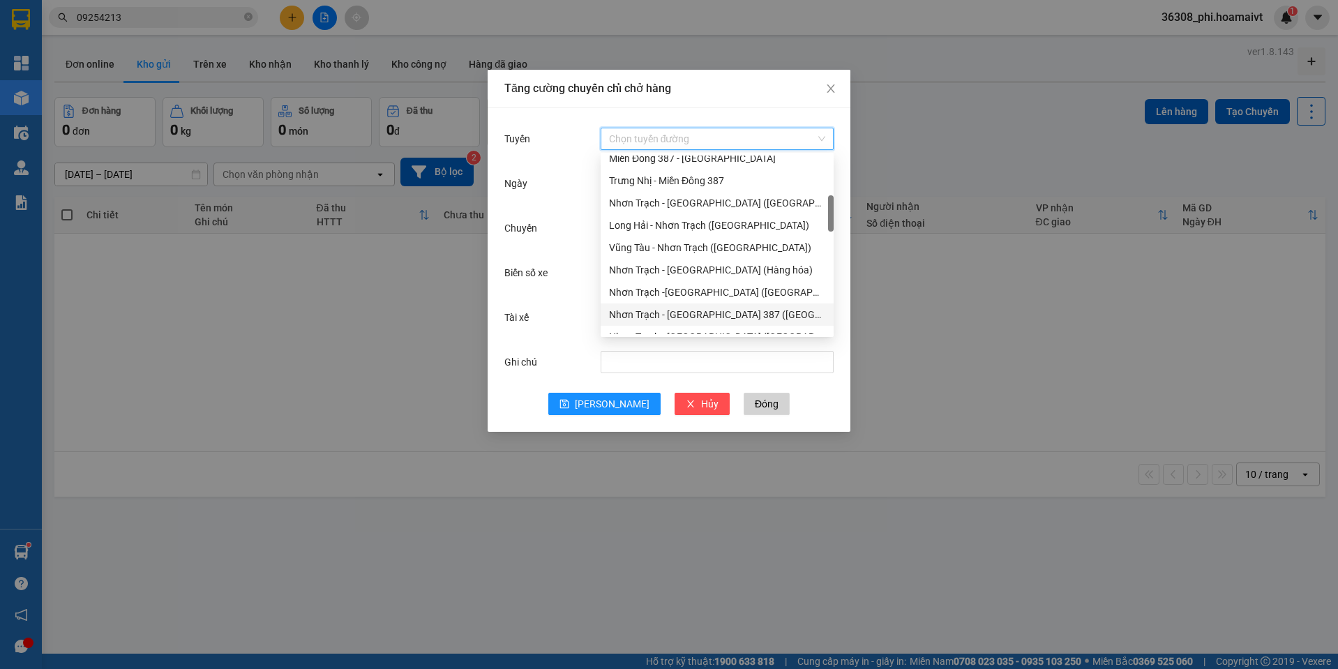
click at [643, 147] on input "Tuyến" at bounding box center [712, 138] width 206 height 21
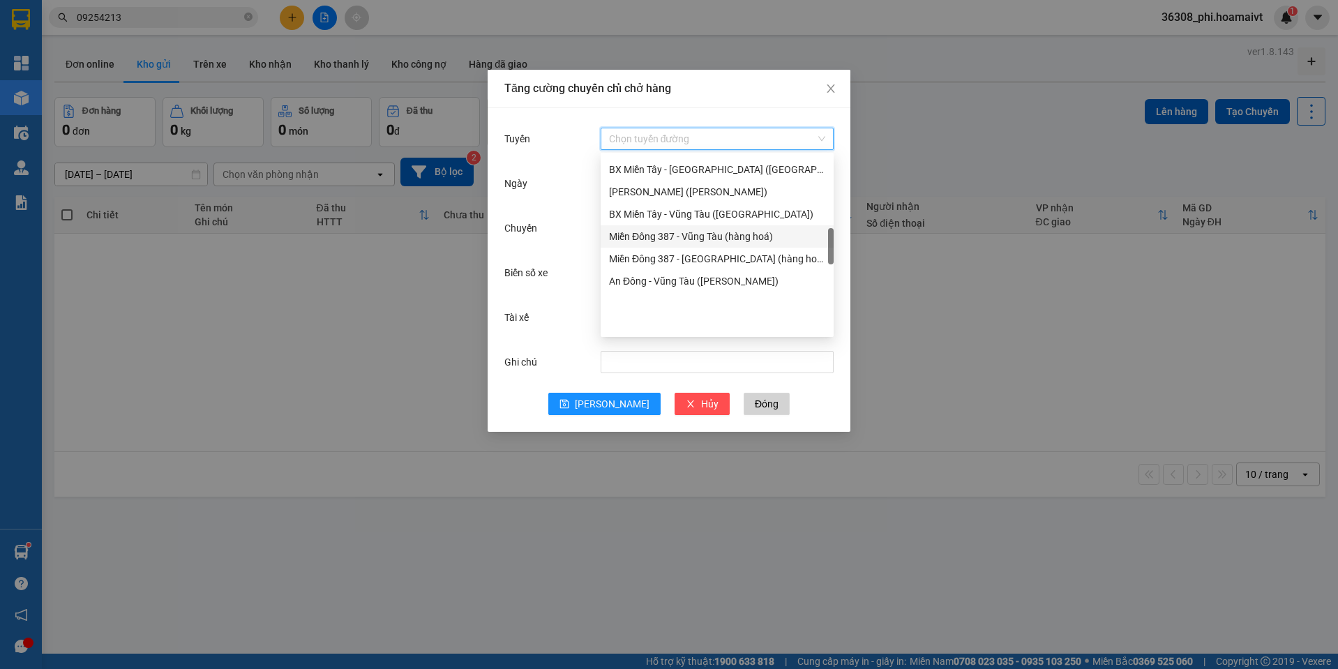
scroll to position [419, 0]
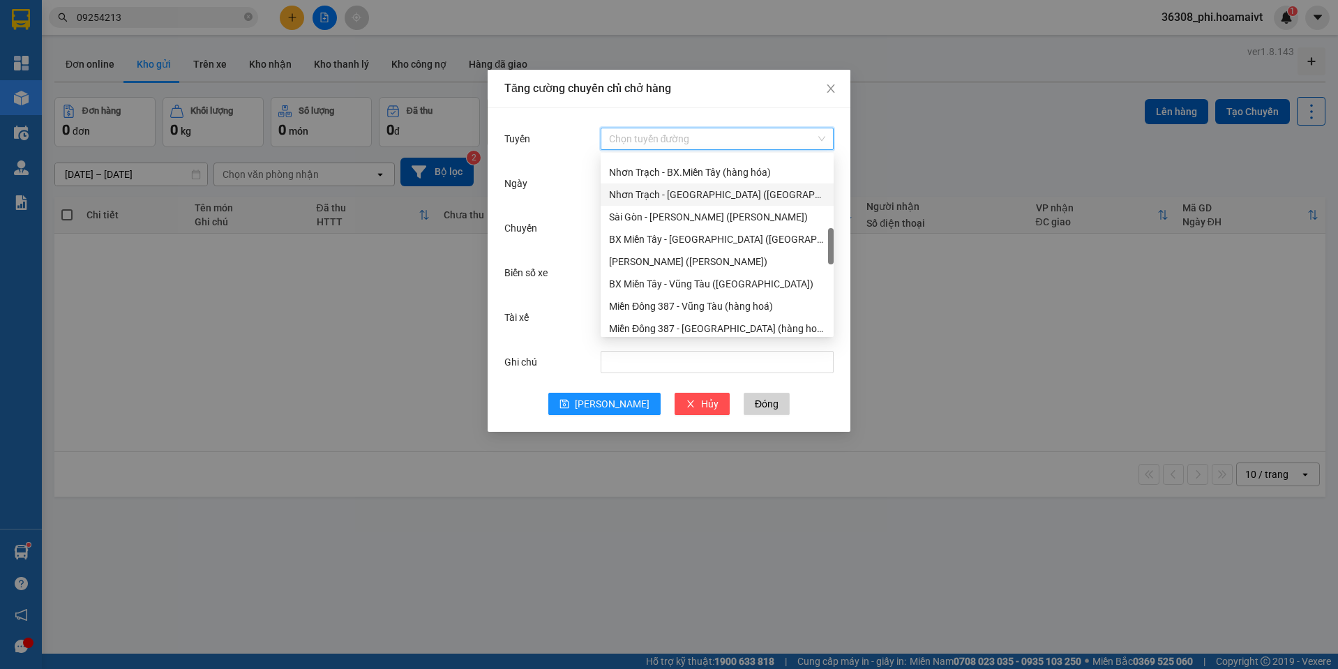
click at [702, 189] on div "Nhơn Trạch - [GEOGRAPHIC_DATA] ([GEOGRAPHIC_DATA])" at bounding box center [717, 194] width 216 height 15
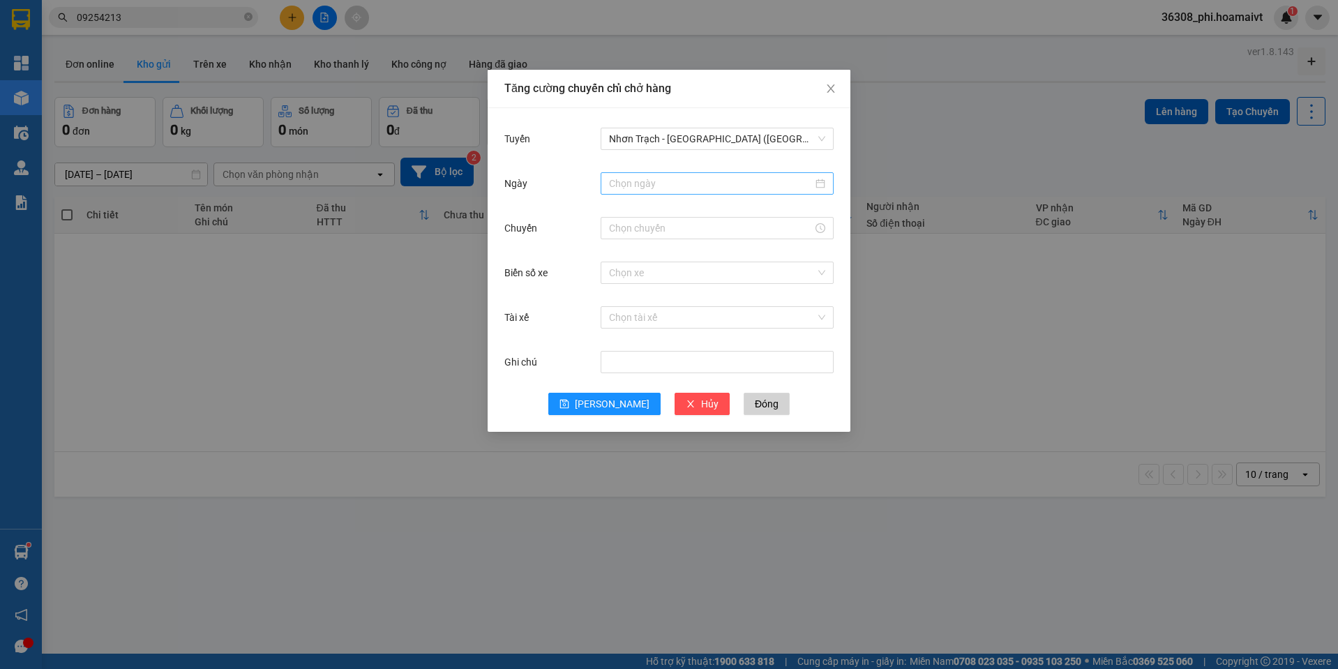
click at [682, 193] on div at bounding box center [717, 183] width 233 height 22
click at [673, 178] on input "Ngày" at bounding box center [711, 183] width 204 height 15
type input "[DATE]"
click at [642, 303] on div "15" at bounding box center [646, 306] width 17 height 17
click at [608, 227] on div at bounding box center [717, 228] width 233 height 22
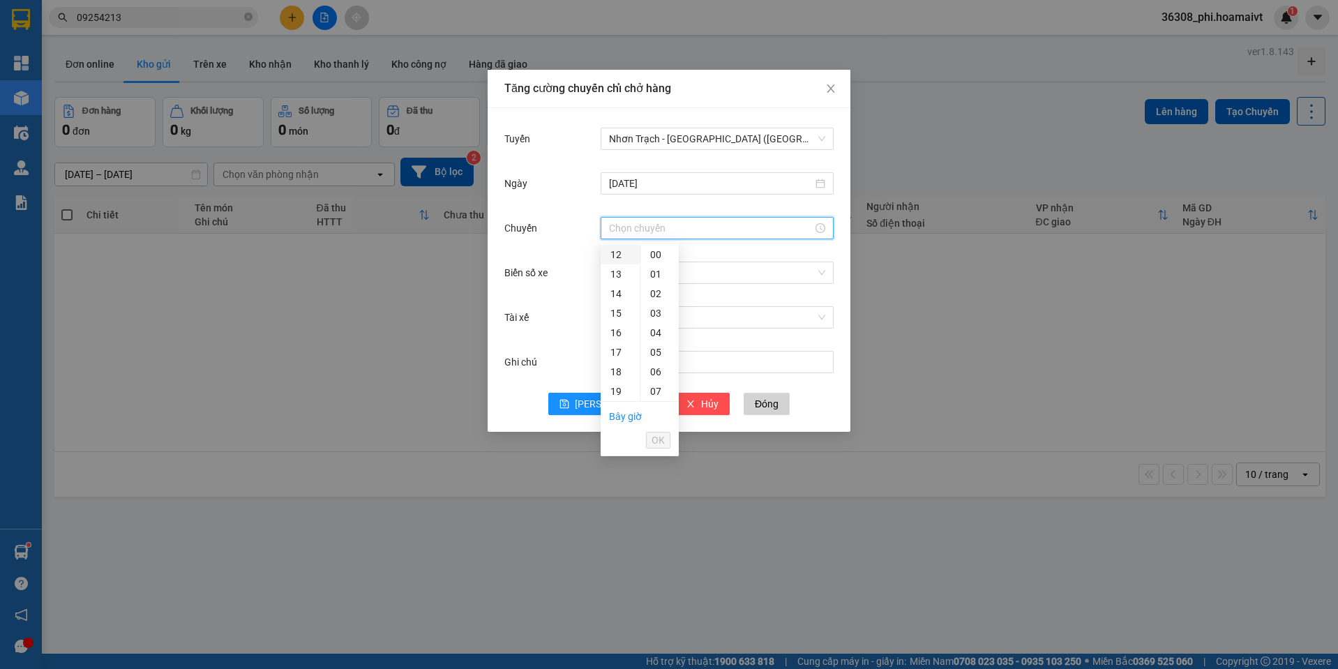
click at [615, 253] on div "12" at bounding box center [620, 255] width 39 height 20
type input "12:00"
click at [656, 259] on div "00" at bounding box center [659, 255] width 38 height 20
click at [656, 430] on li "OK" at bounding box center [658, 440] width 24 height 24
click at [656, 434] on span "OK" at bounding box center [657, 439] width 13 height 15
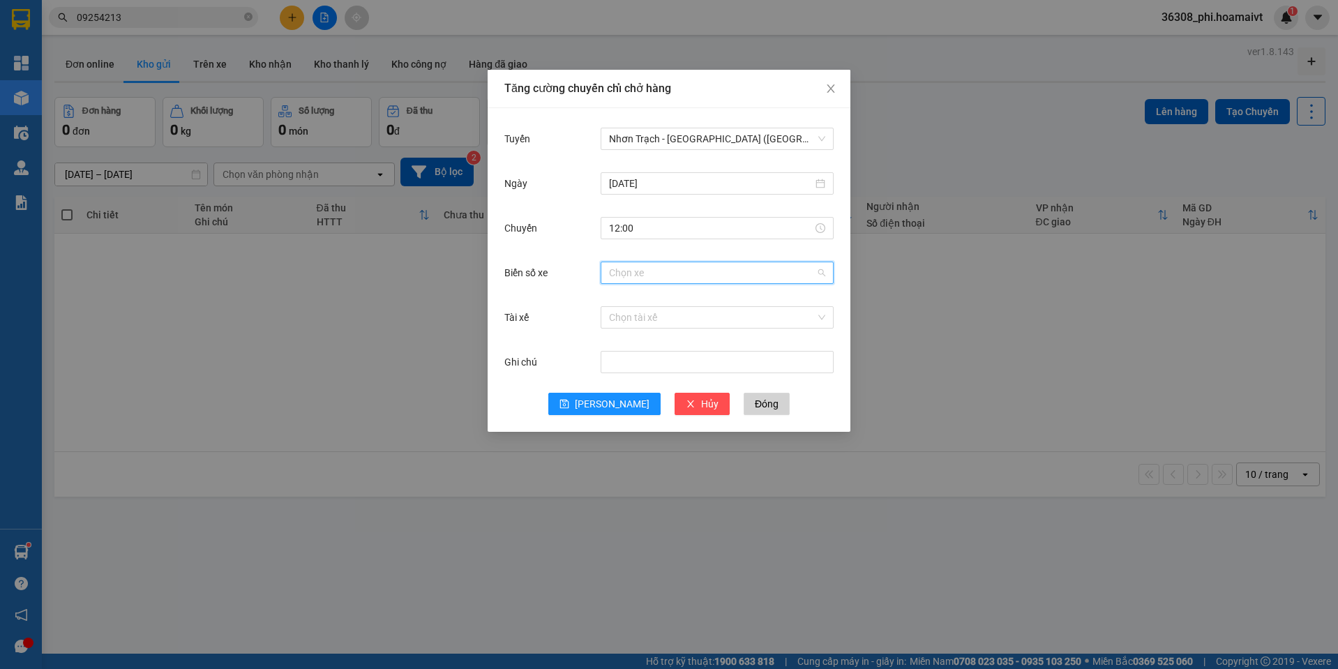
click at [633, 264] on input "Biển số xe" at bounding box center [712, 272] width 206 height 21
type input "030.58"
click at [632, 299] on div "72H-030.58" at bounding box center [717, 300] width 216 height 15
click at [594, 415] on div "Tuyến Nhơn Trạch - [GEOGRAPHIC_DATA] ([GEOGRAPHIC_DATA]) [DATE] [GEOGRAPHIC_DAT…" at bounding box center [669, 270] width 363 height 324
click at [594, 412] on button "[PERSON_NAME]" at bounding box center [604, 404] width 112 height 22
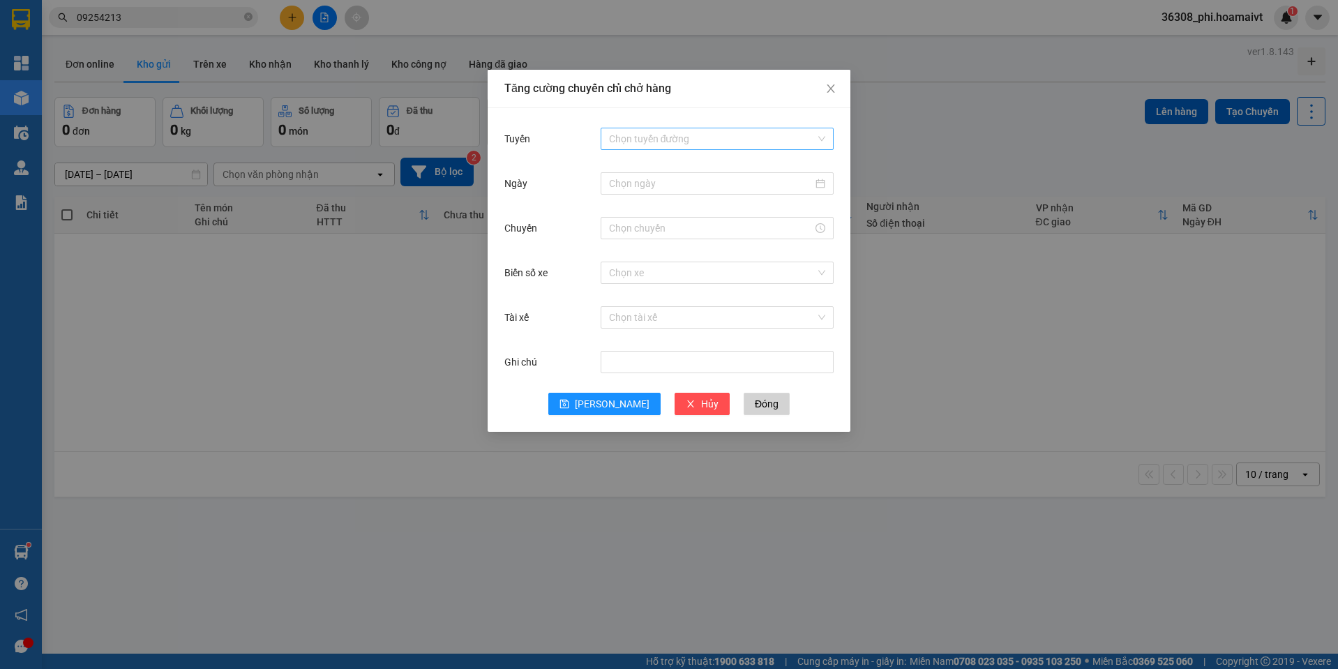
click at [642, 135] on input "Tuyến" at bounding box center [712, 138] width 206 height 21
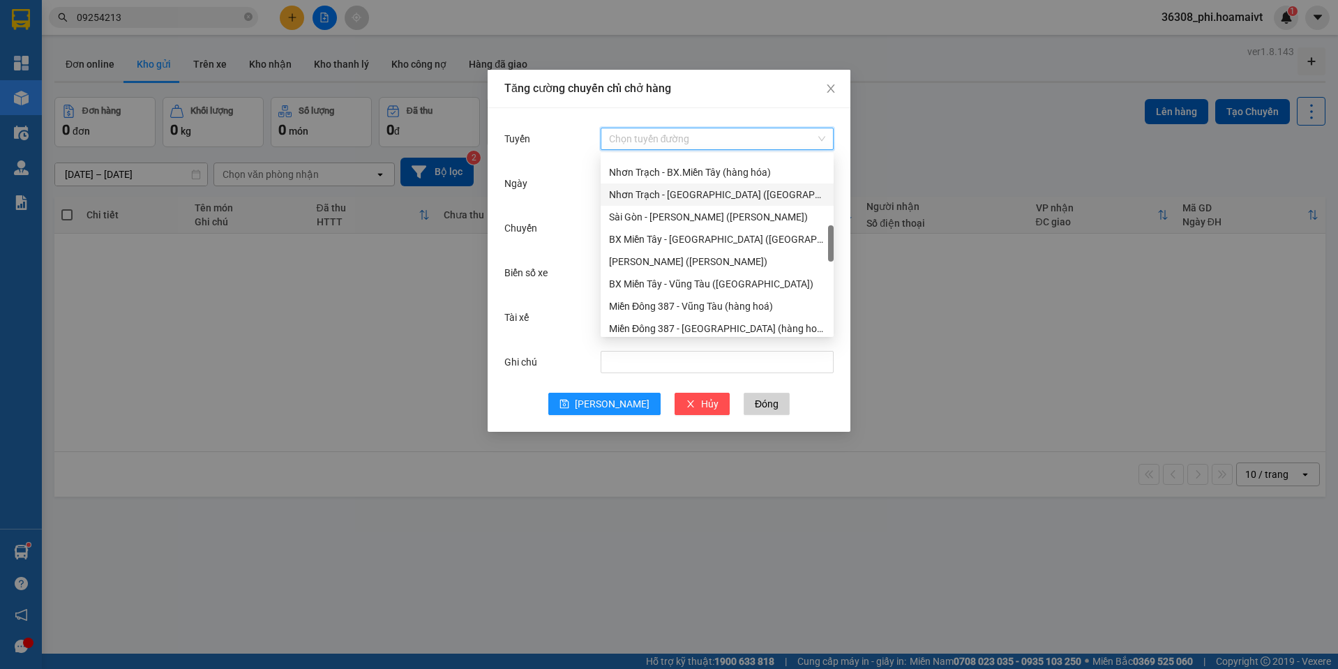
click at [732, 193] on div "Nhơn Trạch - [GEOGRAPHIC_DATA] ([GEOGRAPHIC_DATA])" at bounding box center [717, 194] width 216 height 15
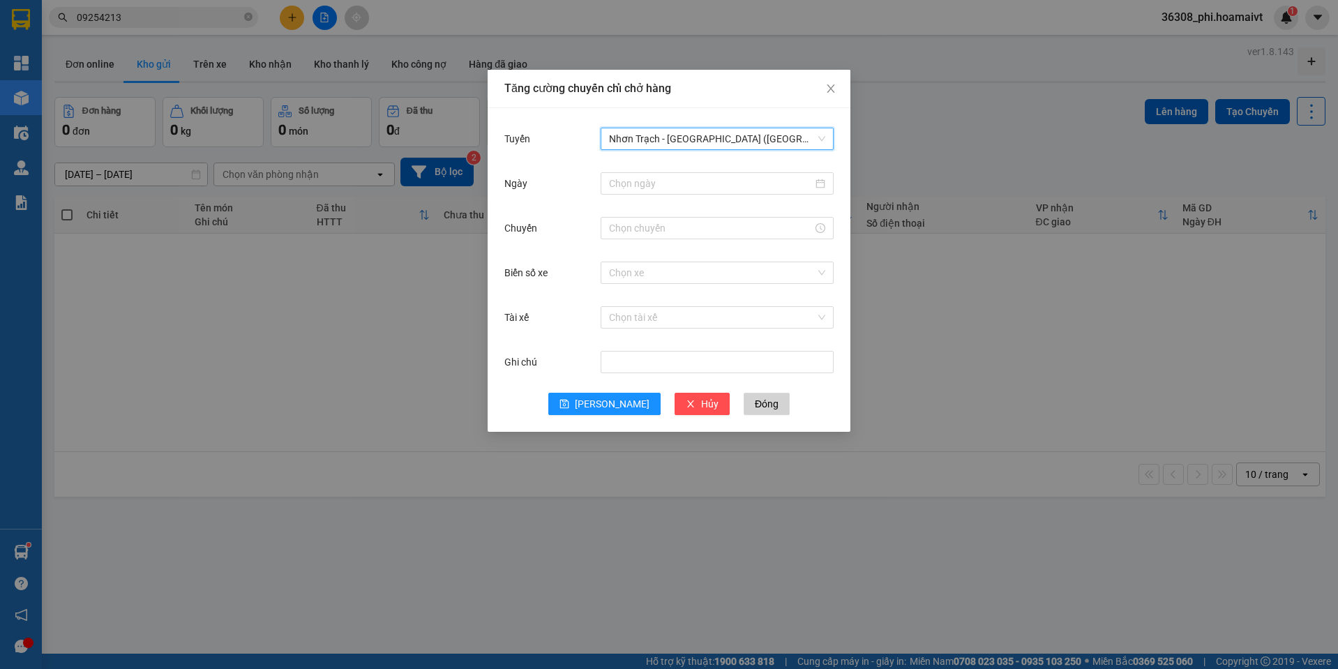
click at [675, 202] on div "Ngày" at bounding box center [668, 191] width 329 height 45
click at [672, 190] on input "Ngày" at bounding box center [711, 183] width 204 height 15
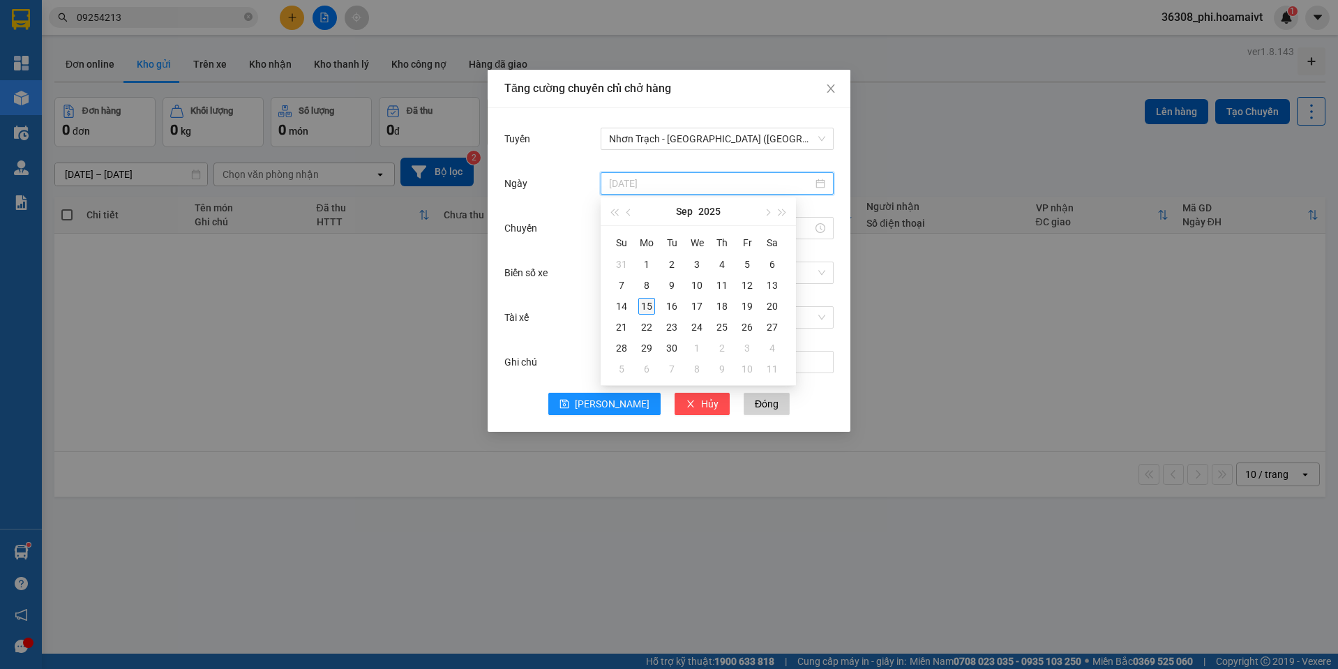
type input "[DATE]"
click at [651, 306] on div "15" at bounding box center [646, 306] width 17 height 17
click at [616, 223] on div at bounding box center [717, 228] width 233 height 28
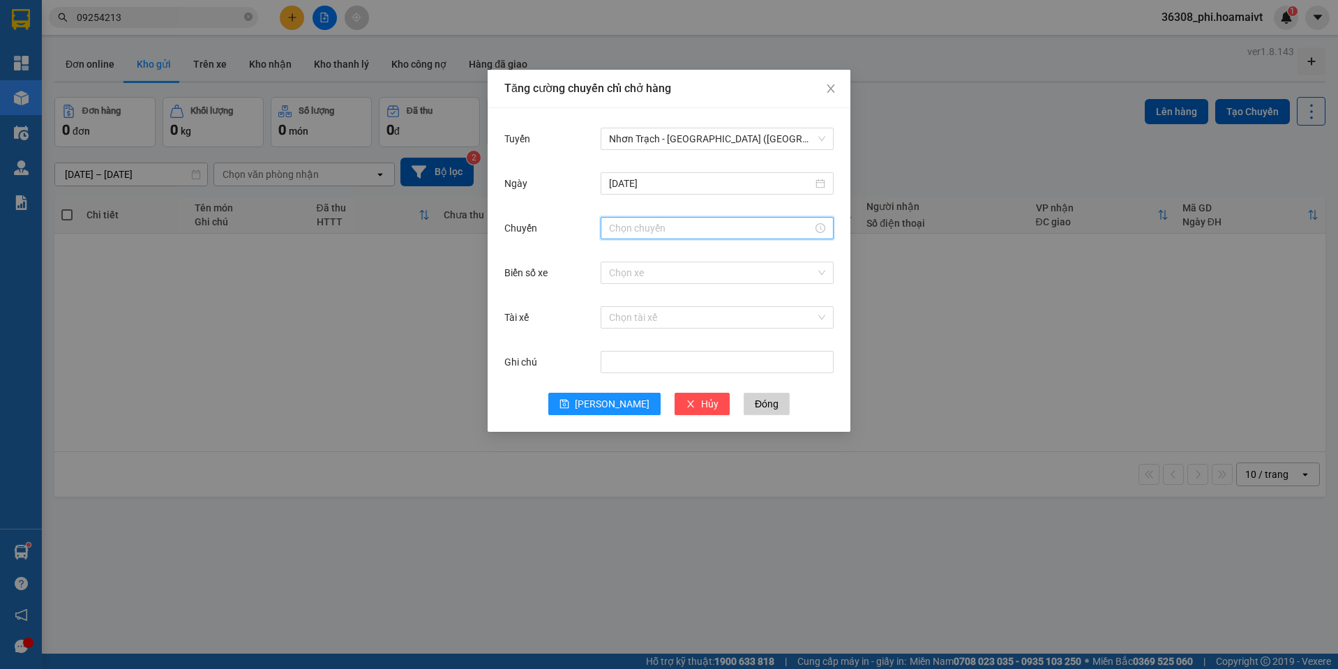
click at [616, 223] on input "Chuyến" at bounding box center [711, 227] width 204 height 15
click at [608, 259] on div "12" at bounding box center [620, 255] width 39 height 20
click at [646, 273] on div "01" at bounding box center [659, 274] width 38 height 20
type input "12:01"
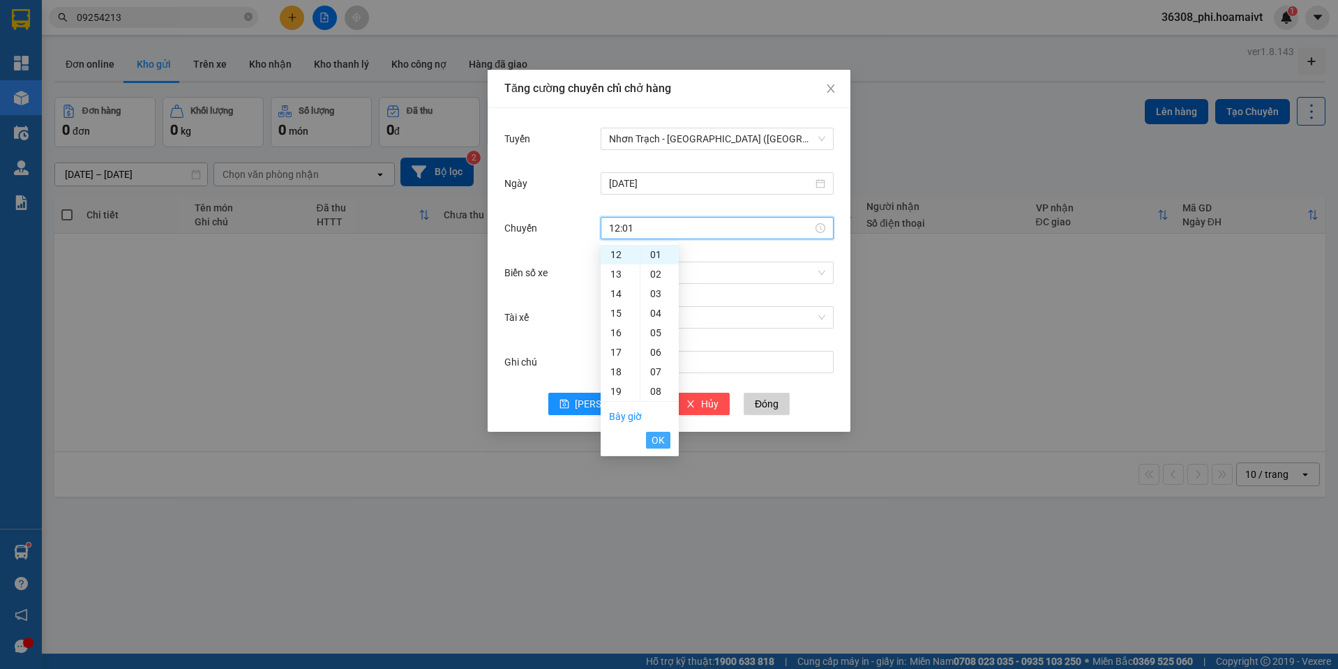
click at [666, 437] on button "OK" at bounding box center [658, 440] width 24 height 17
click at [615, 261] on div "Chọn xe" at bounding box center [717, 273] width 233 height 28
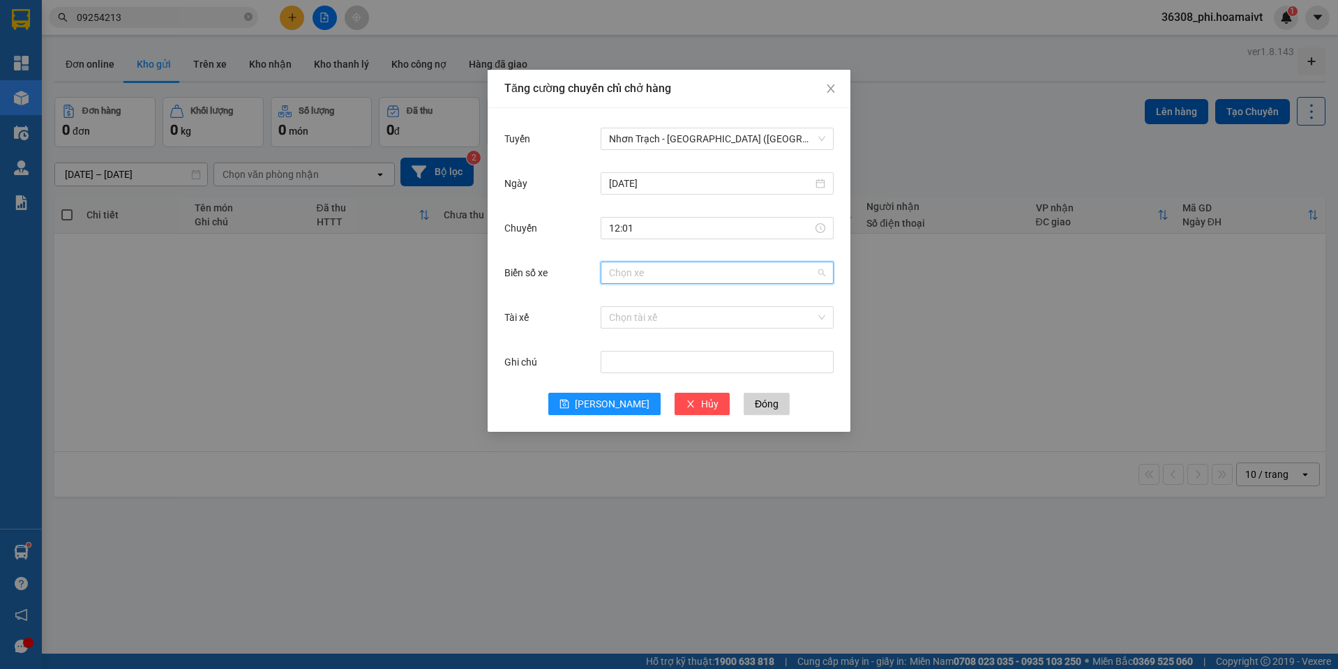
click at [615, 270] on input "Biển số xe" at bounding box center [712, 272] width 206 height 21
type input "028.19"
click at [638, 303] on div "72B-028.19" at bounding box center [717, 300] width 216 height 15
click at [617, 392] on div "Ghi chú" at bounding box center [668, 370] width 329 height 45
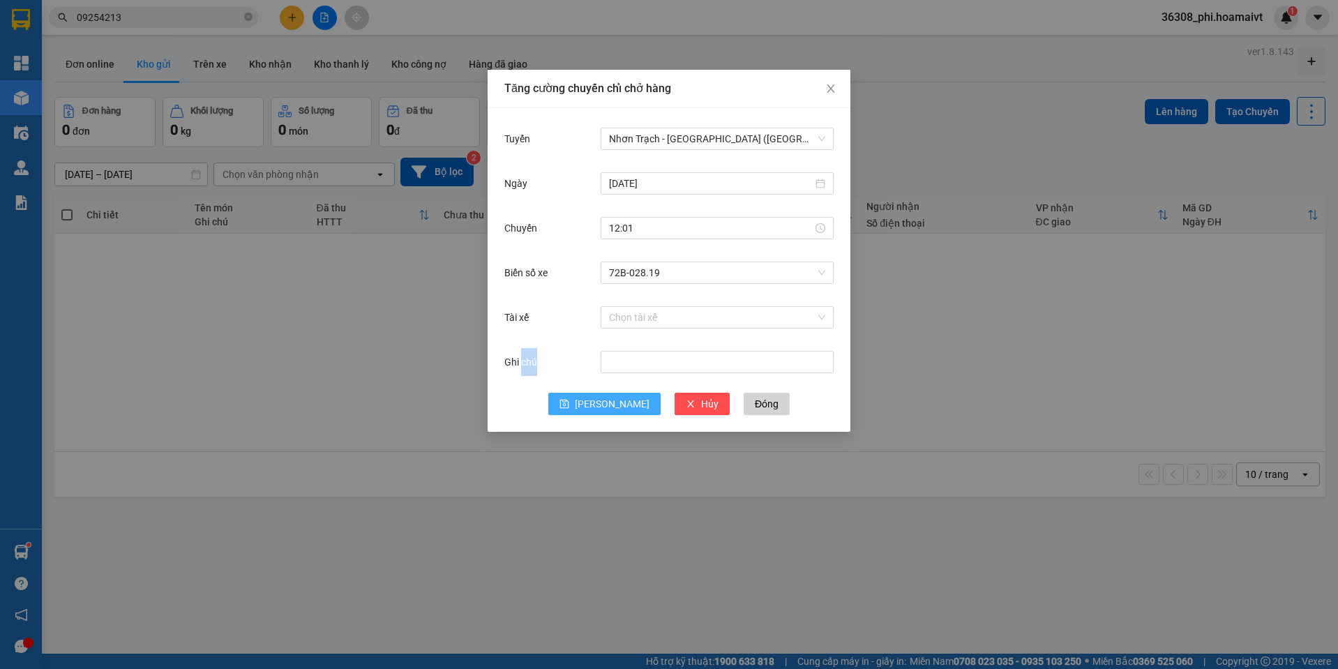
click at [617, 399] on span "[PERSON_NAME]" at bounding box center [612, 403] width 75 height 15
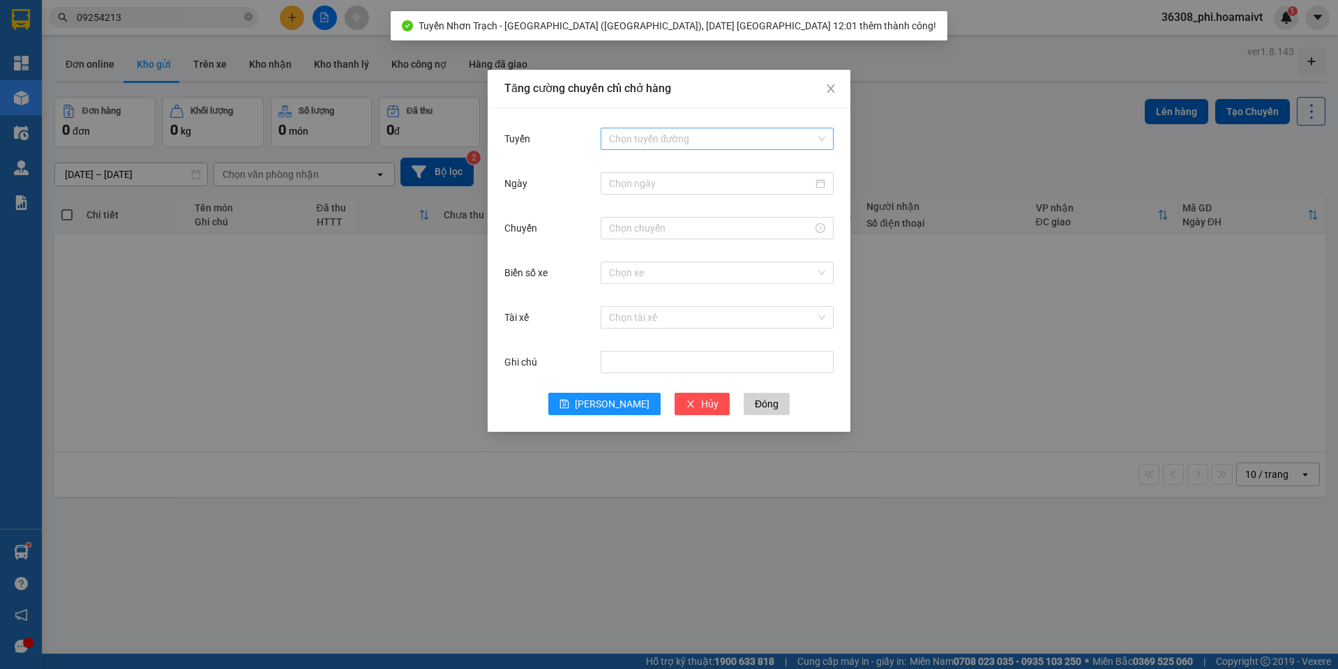
click at [698, 151] on div "Tuyến Chọn tuyến đường" at bounding box center [668, 147] width 329 height 45
click at [700, 144] on input "Tuyến" at bounding box center [712, 138] width 206 height 21
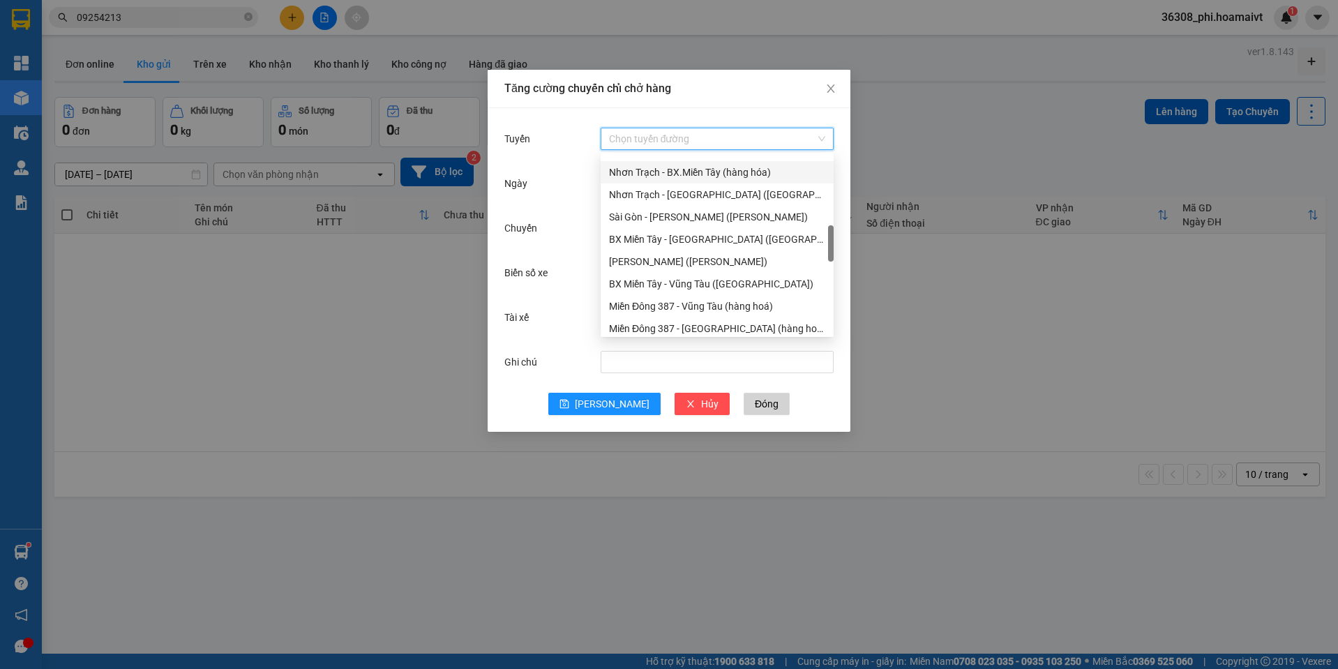
click at [737, 172] on div "Nhơn Trạch - BX.Miền Tây (hàng hóa)" at bounding box center [717, 172] width 216 height 15
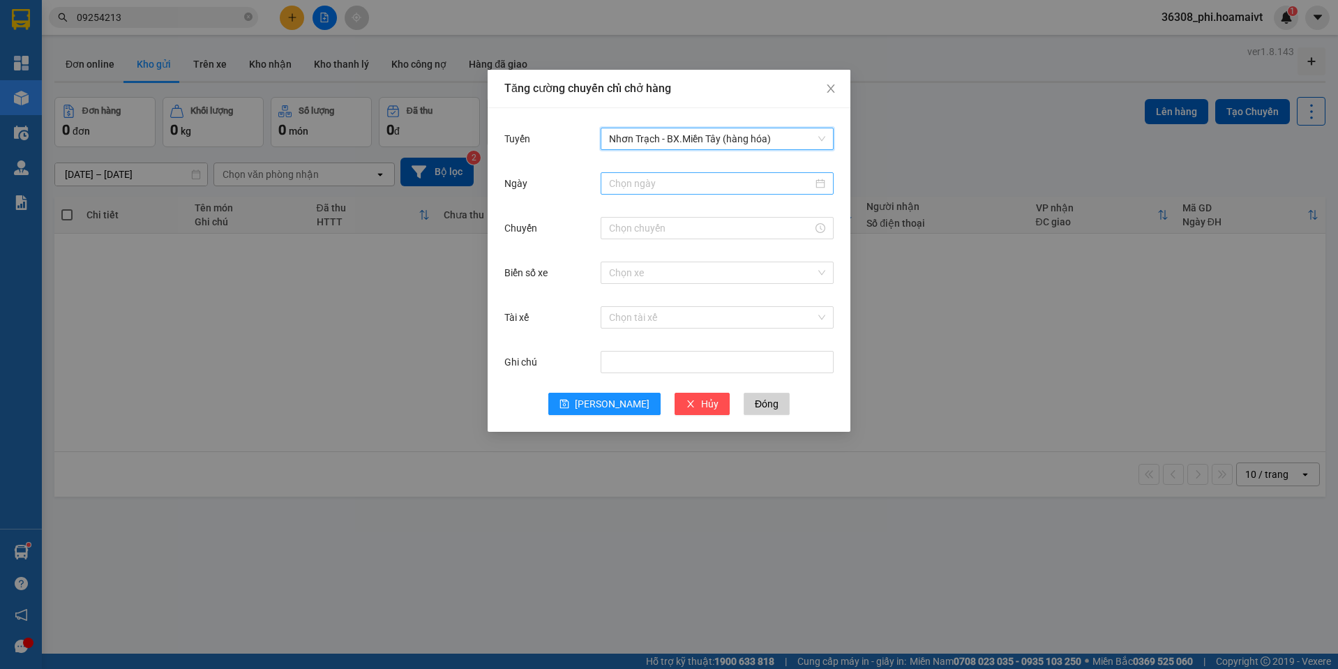
click at [658, 173] on div at bounding box center [717, 183] width 233 height 22
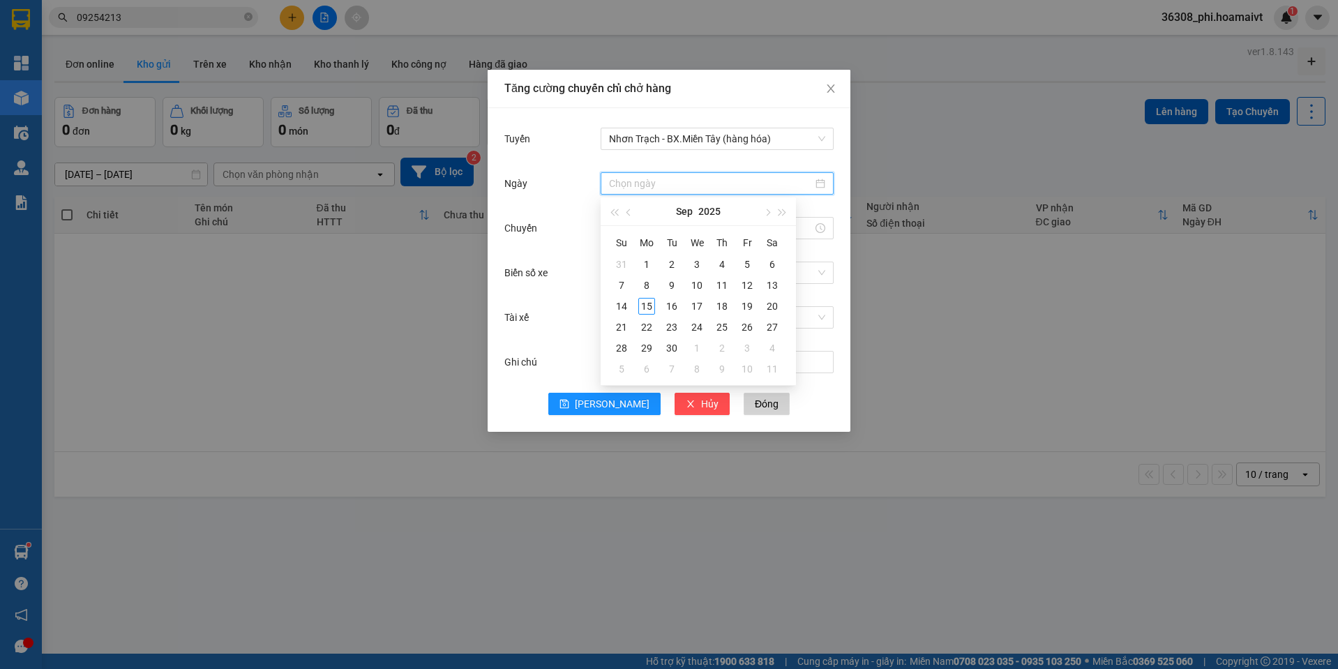
click at [648, 184] on input "Ngày" at bounding box center [711, 183] width 204 height 15
type input "[DATE]"
click at [647, 305] on div "15" at bounding box center [646, 306] width 17 height 17
click at [620, 222] on input "Chuyến" at bounding box center [711, 227] width 204 height 15
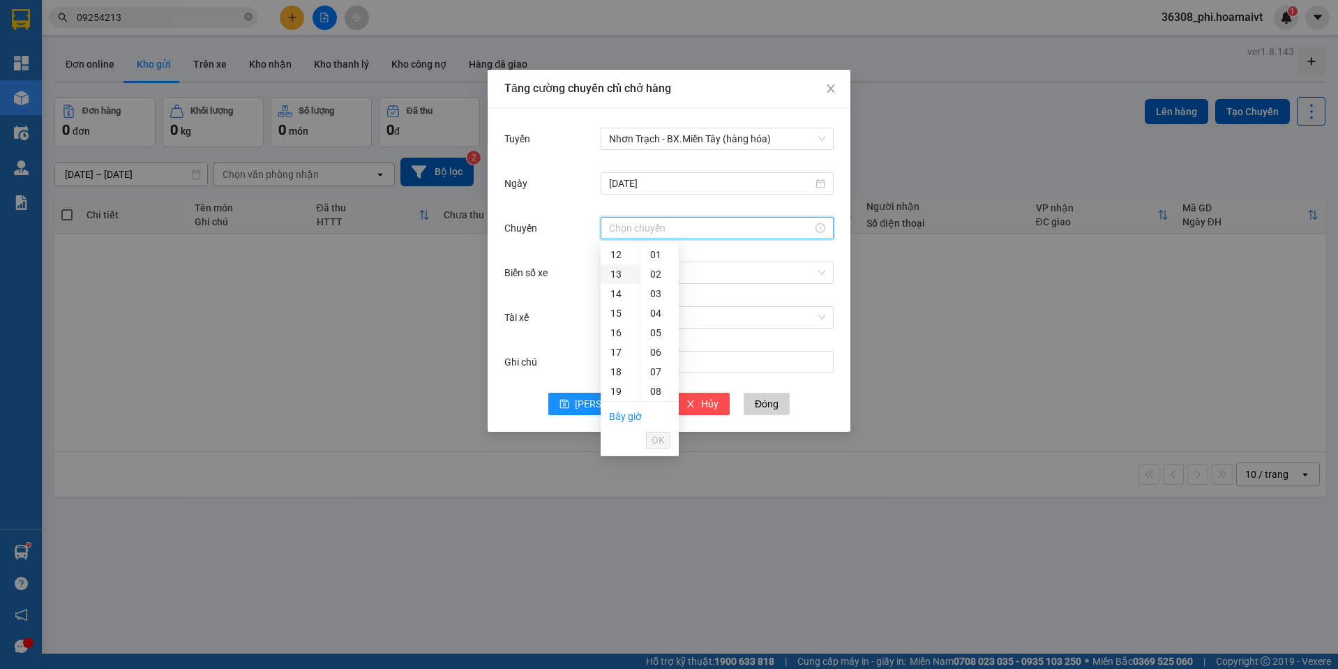
click at [614, 274] on div "13" at bounding box center [620, 274] width 39 height 20
type input "13:00"
drag, startPoint x: 650, startPoint y: 253, endPoint x: 655, endPoint y: 386, distance: 134.0
click at [652, 254] on div "00" at bounding box center [659, 255] width 38 height 20
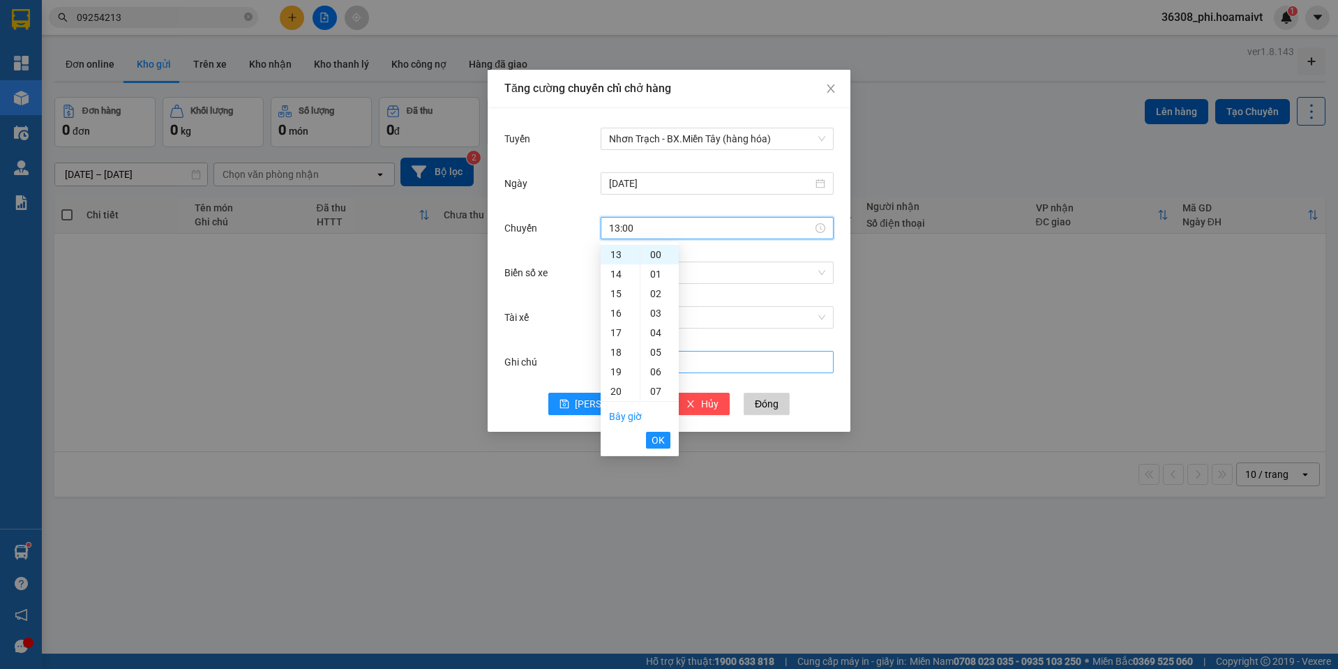
drag, startPoint x: 661, startPoint y: 439, endPoint x: 624, endPoint y: 369, distance: 79.2
click at [661, 439] on span "OK" at bounding box center [657, 439] width 13 height 15
click at [630, 277] on input "Biển số xe" at bounding box center [712, 272] width 206 height 21
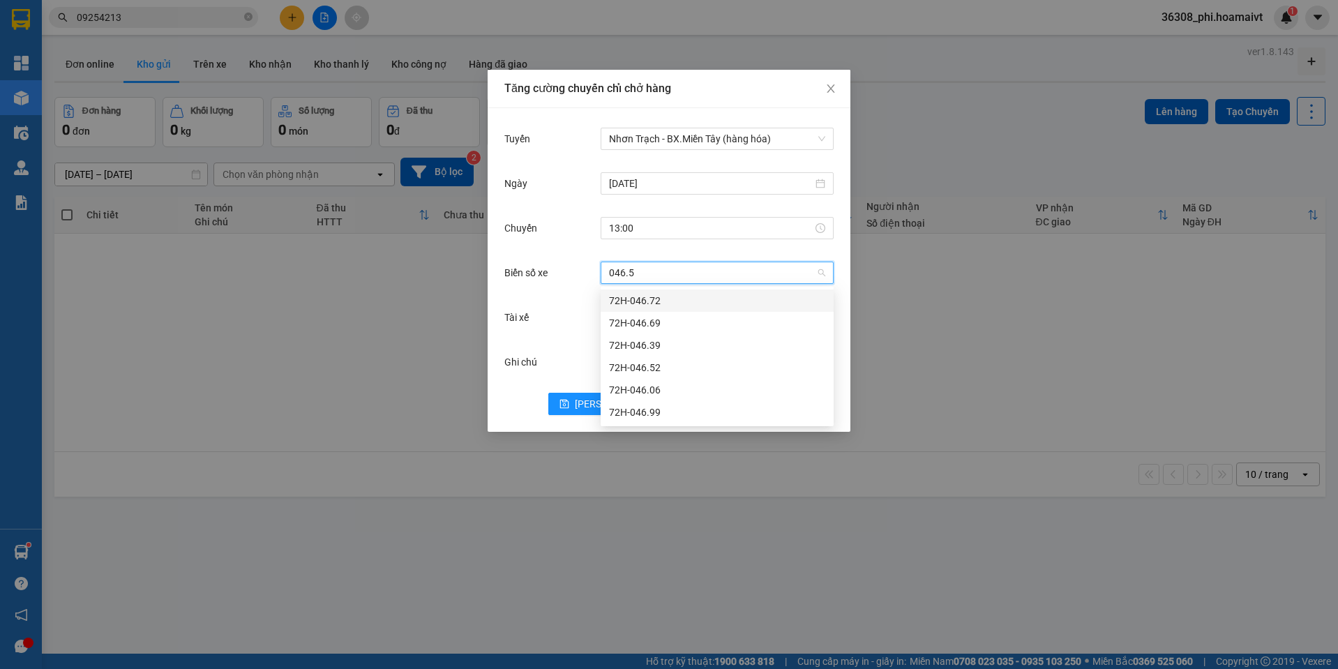
type input "046.52"
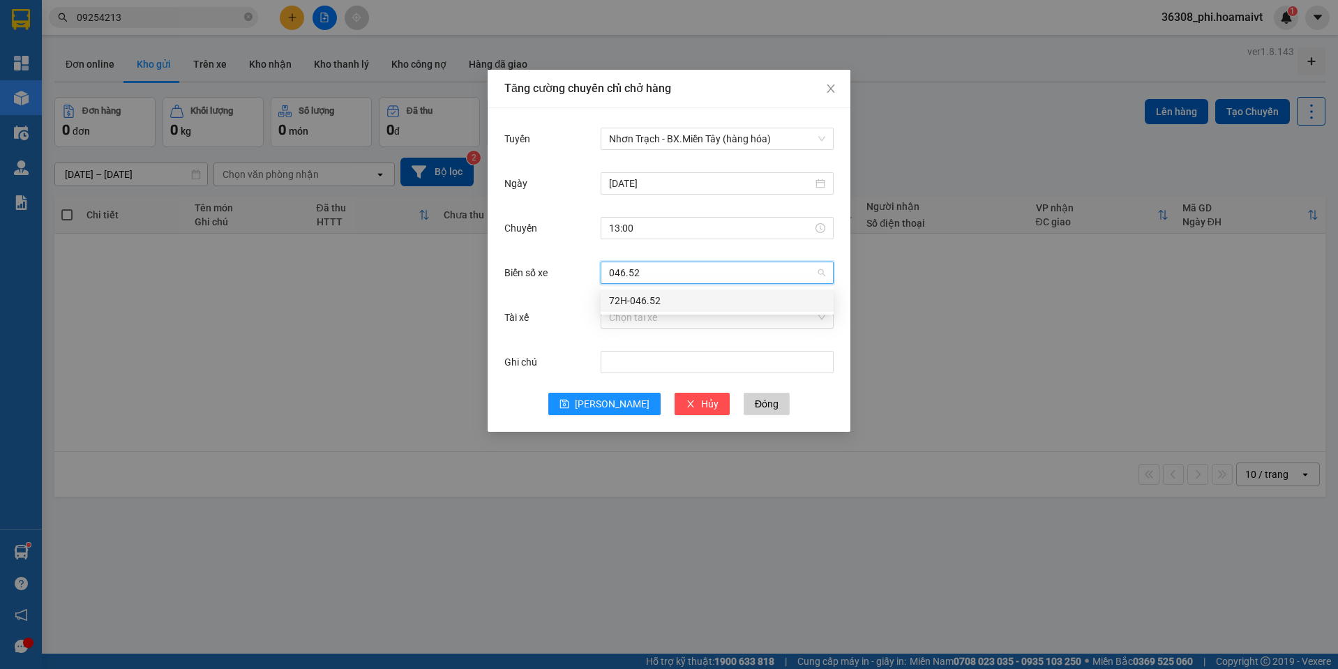
click at [644, 299] on div "72H-046.52" at bounding box center [717, 300] width 216 height 15
click at [607, 407] on span "[PERSON_NAME]" at bounding box center [612, 403] width 75 height 15
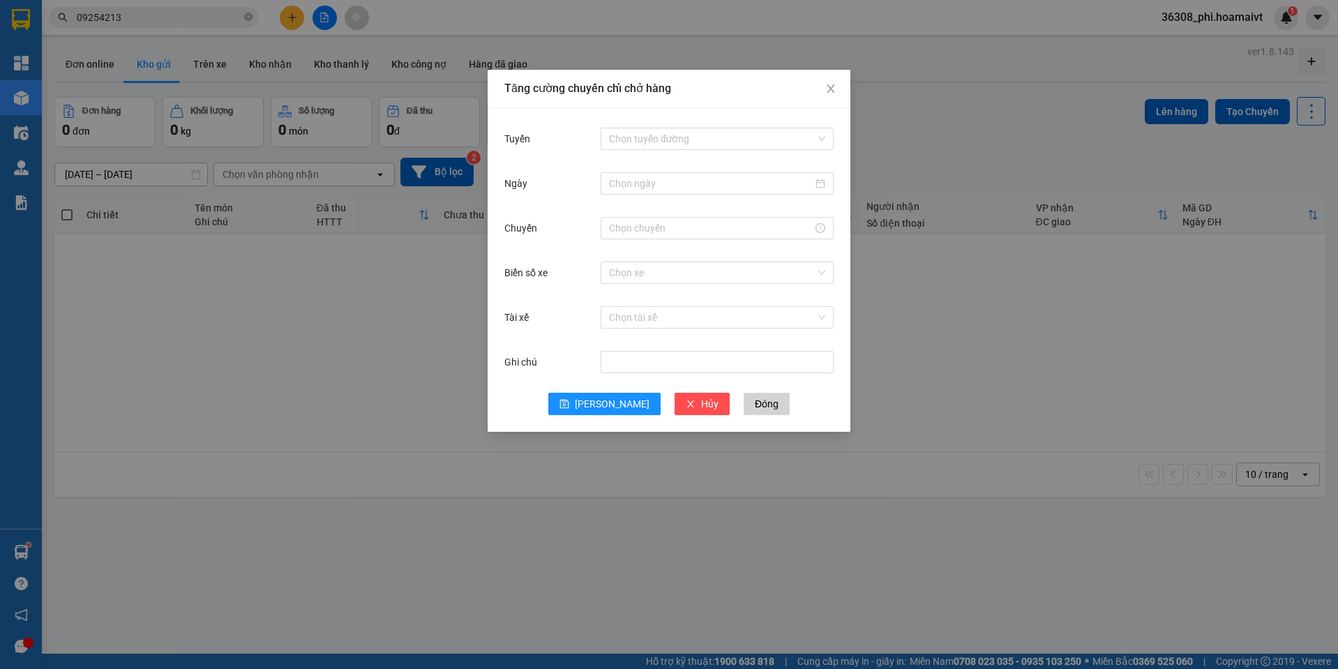
click at [1040, 111] on div "Tăng cường chuyến chỉ chở hàng Tuyến Chọn tuyến đường Ngày Chuyến Biển số xe Ch…" at bounding box center [669, 334] width 1338 height 669
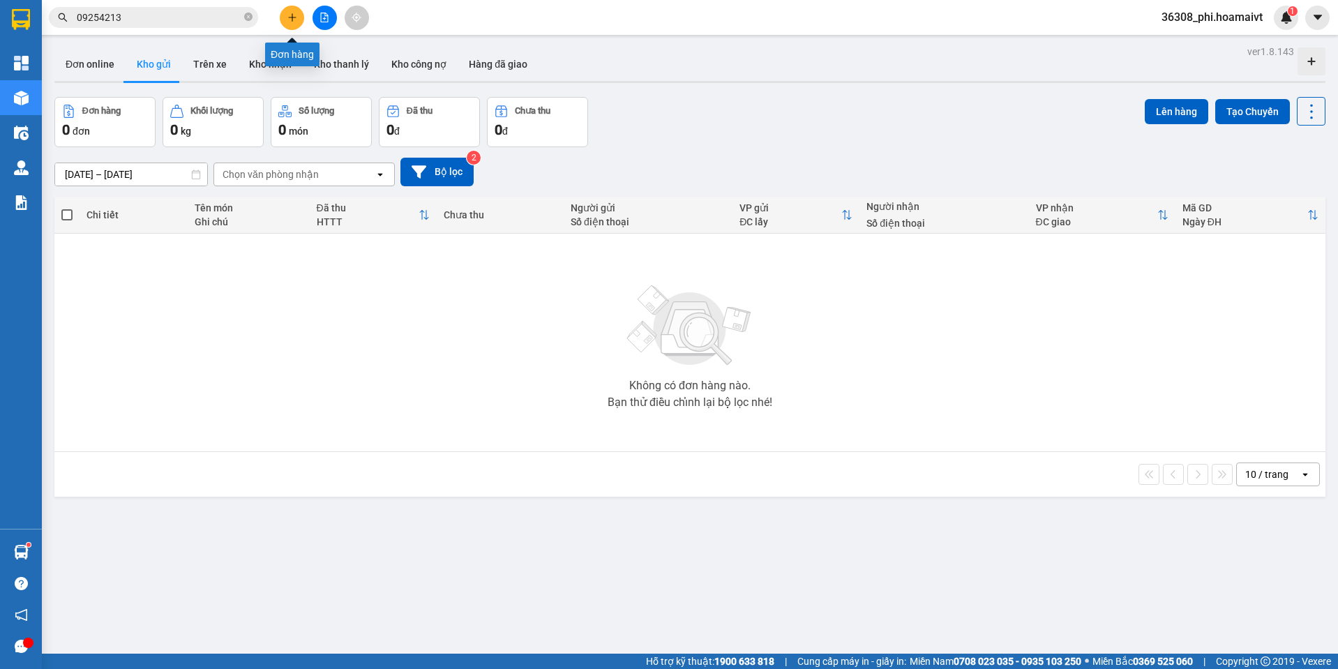
click at [289, 11] on button at bounding box center [292, 18] width 24 height 24
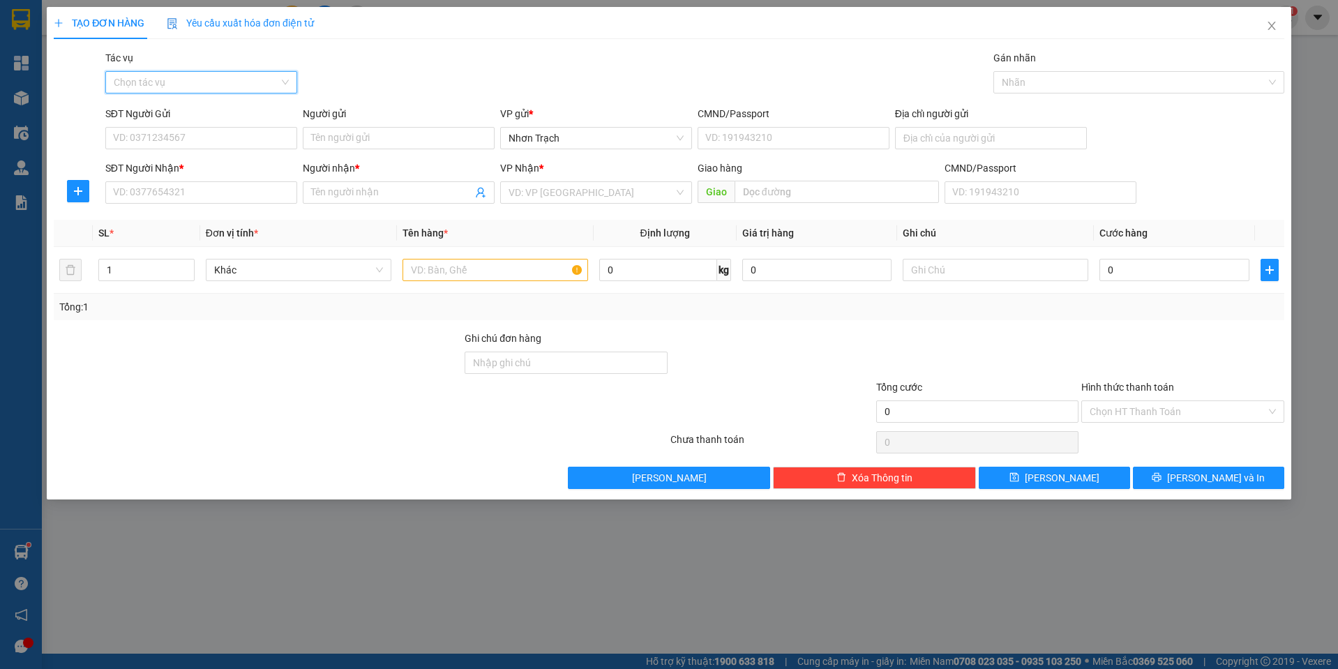
click at [193, 84] on input "Tác vụ" at bounding box center [196, 82] width 165 height 21
click at [183, 103] on div "Nhập hàng lên xe" at bounding box center [201, 110] width 175 height 15
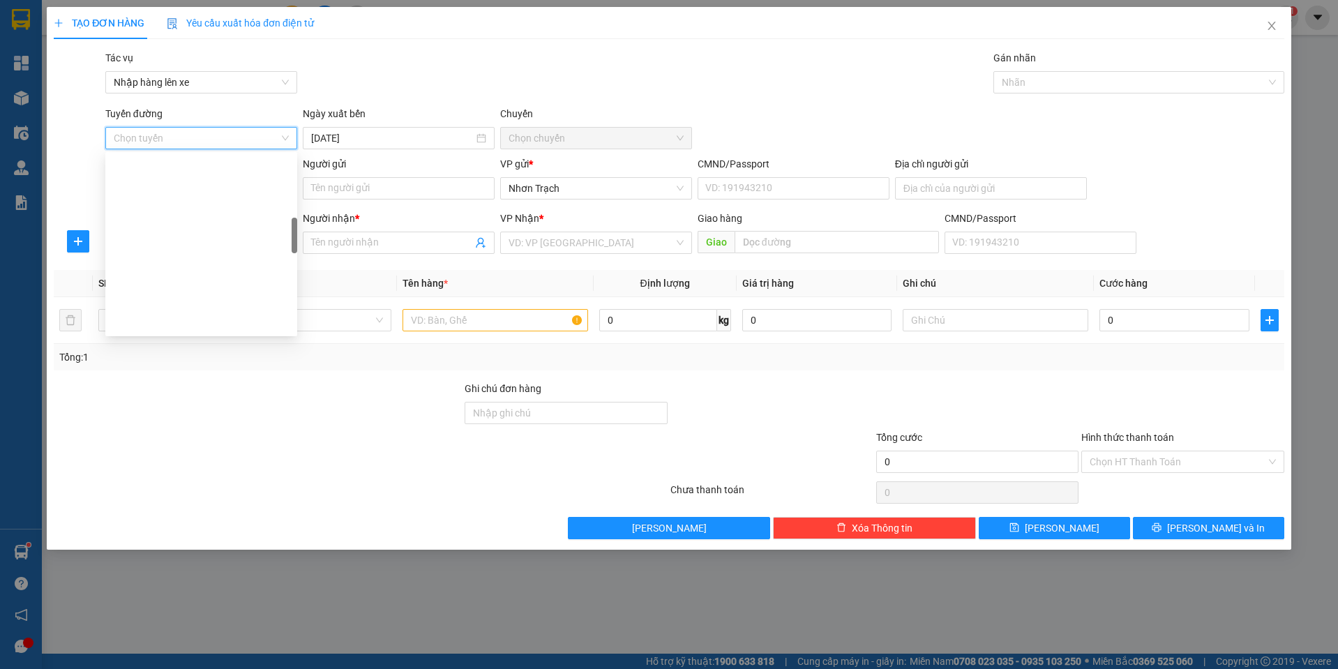
scroll to position [349, 0]
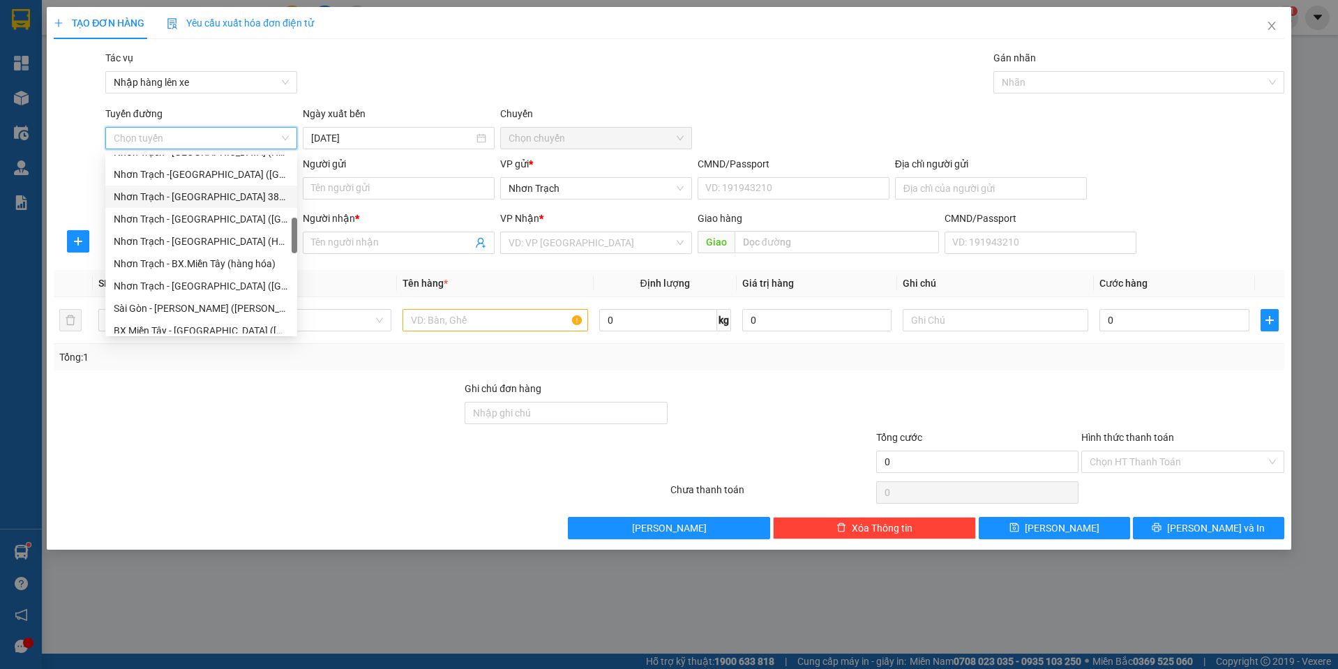
click at [239, 199] on div "Nhơn Trạch - [GEOGRAPHIC_DATA] 387 ([GEOGRAPHIC_DATA])" at bounding box center [201, 196] width 175 height 15
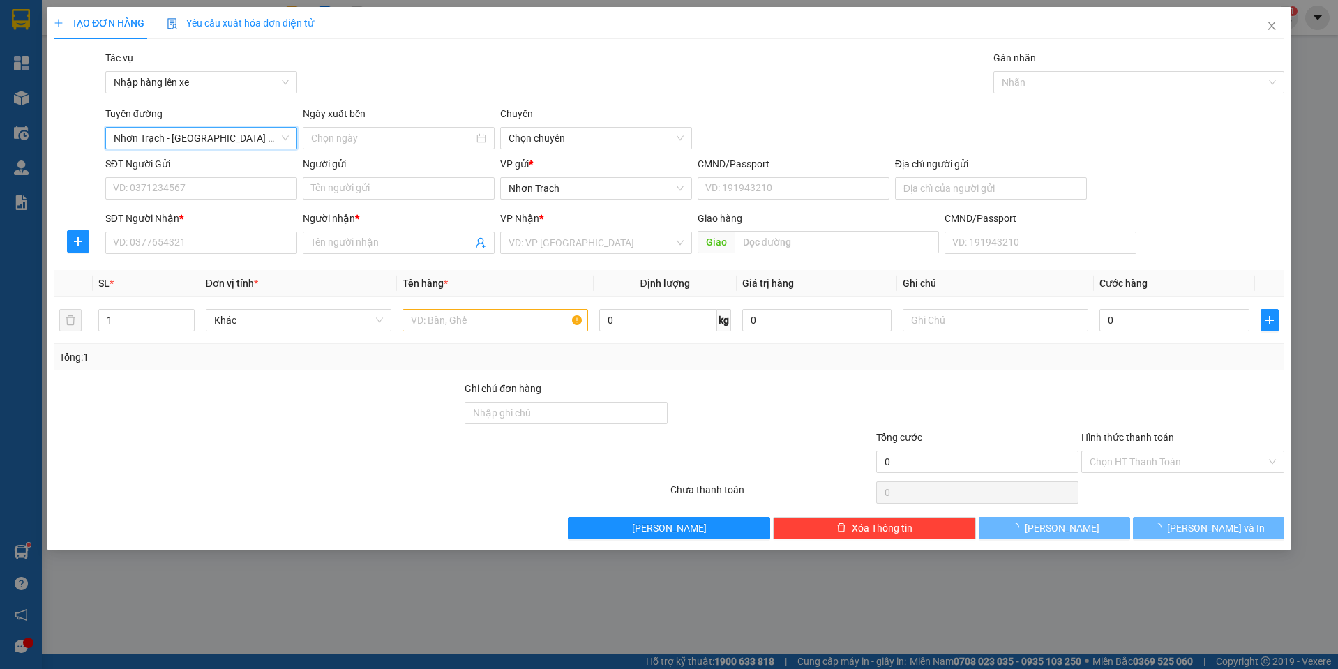
type input "[DATE]"
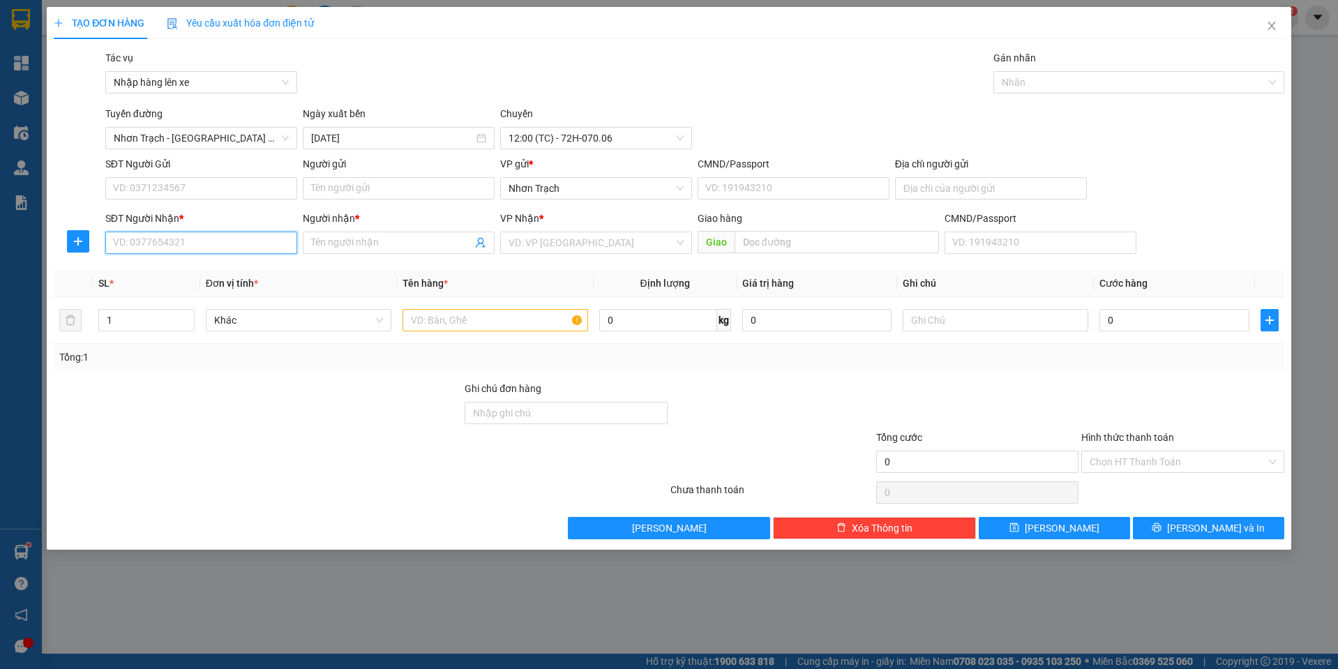
click at [176, 232] on input "SĐT Người Nhận *" at bounding box center [201, 243] width 192 height 22
type input "0913155934"
type input "SƠN"
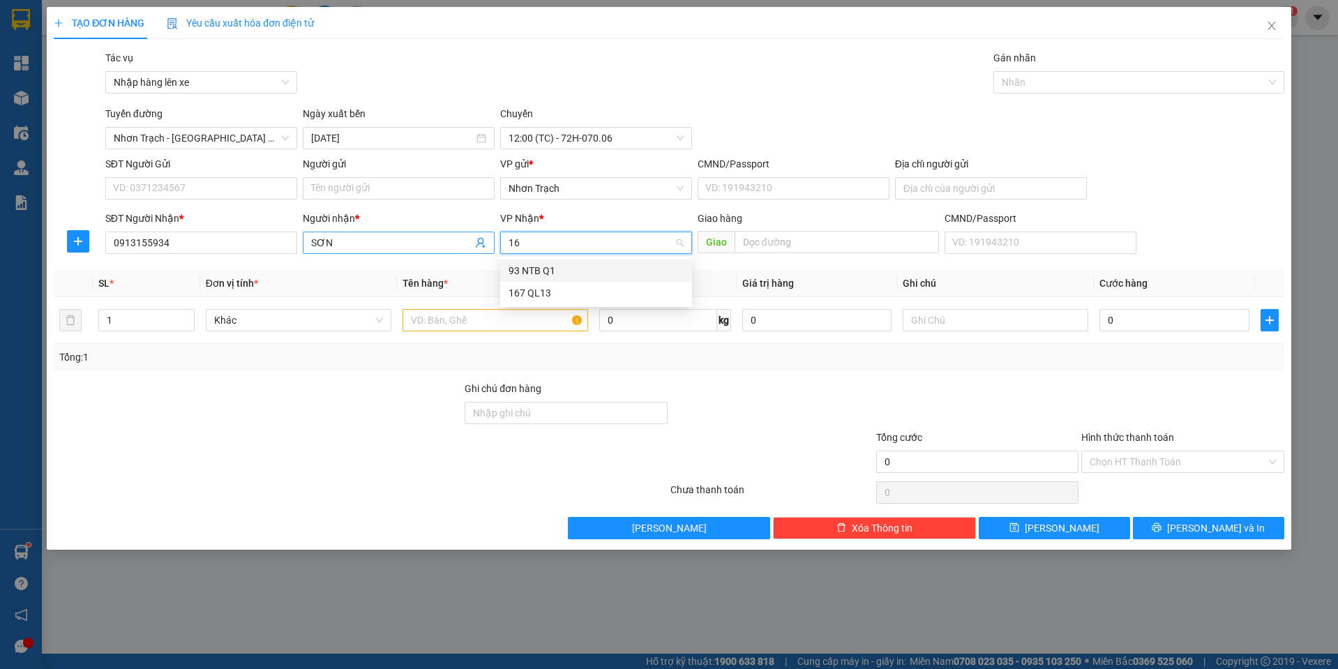
type input "167"
click at [525, 264] on div "167 QL13" at bounding box center [595, 270] width 175 height 15
click at [497, 320] on input "text" at bounding box center [495, 320] width 186 height 22
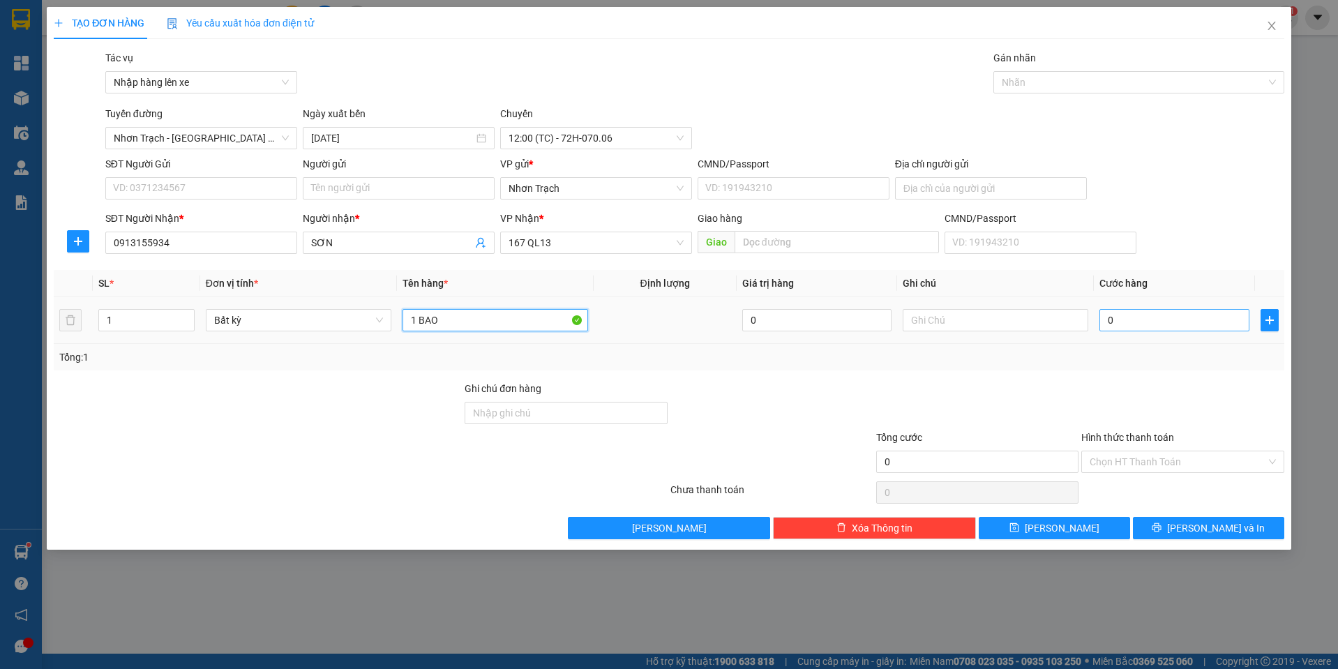
type input "1 BAO"
click at [1162, 315] on input "0" at bounding box center [1174, 320] width 150 height 22
type input "5"
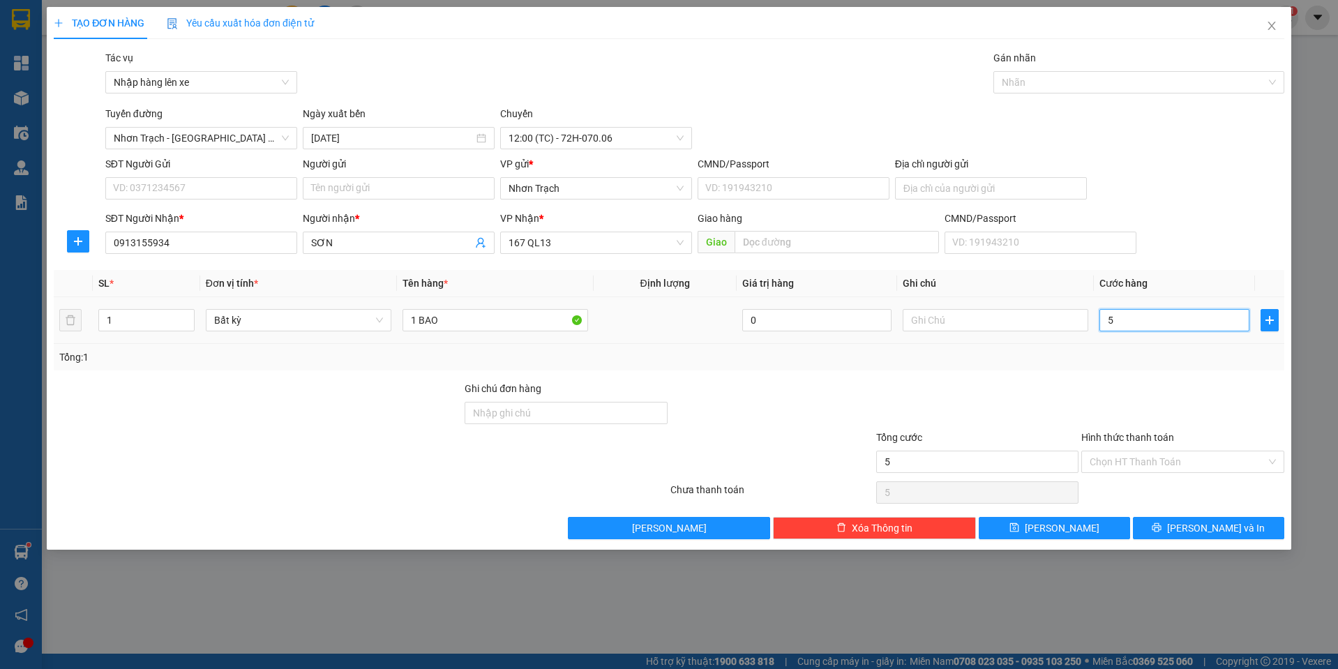
type input "50"
type input "500"
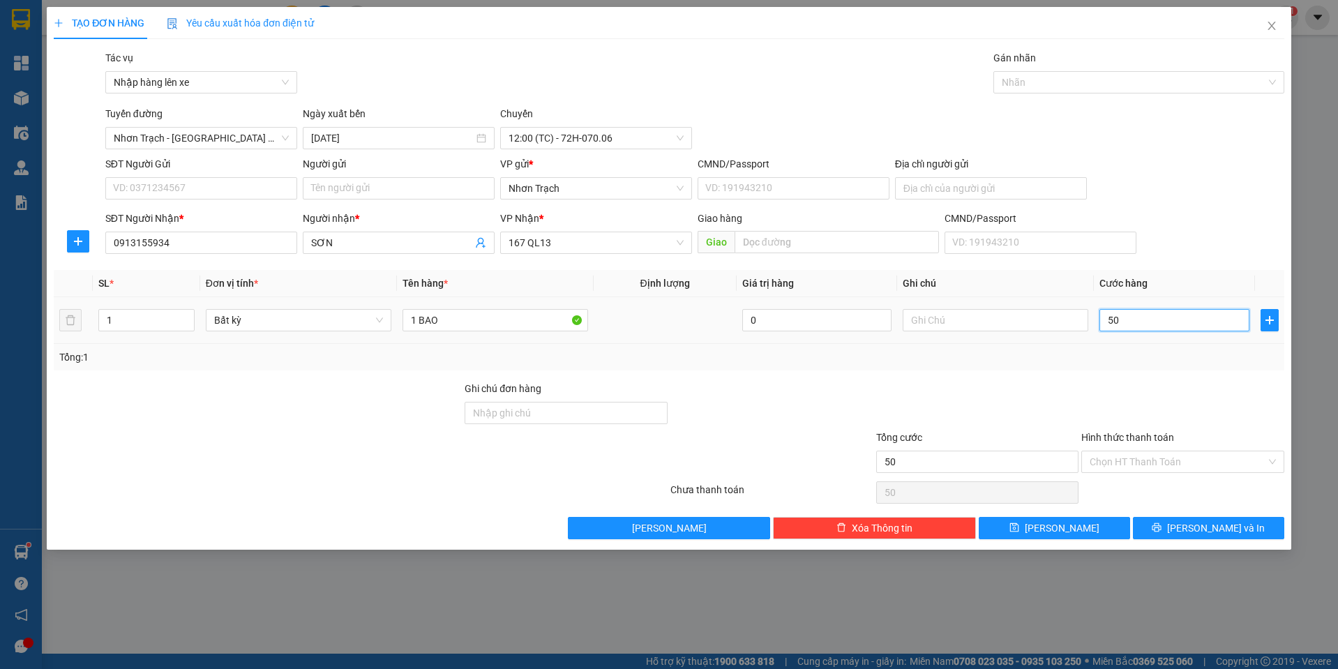
type input "500"
type input "5.000"
type input "50.000"
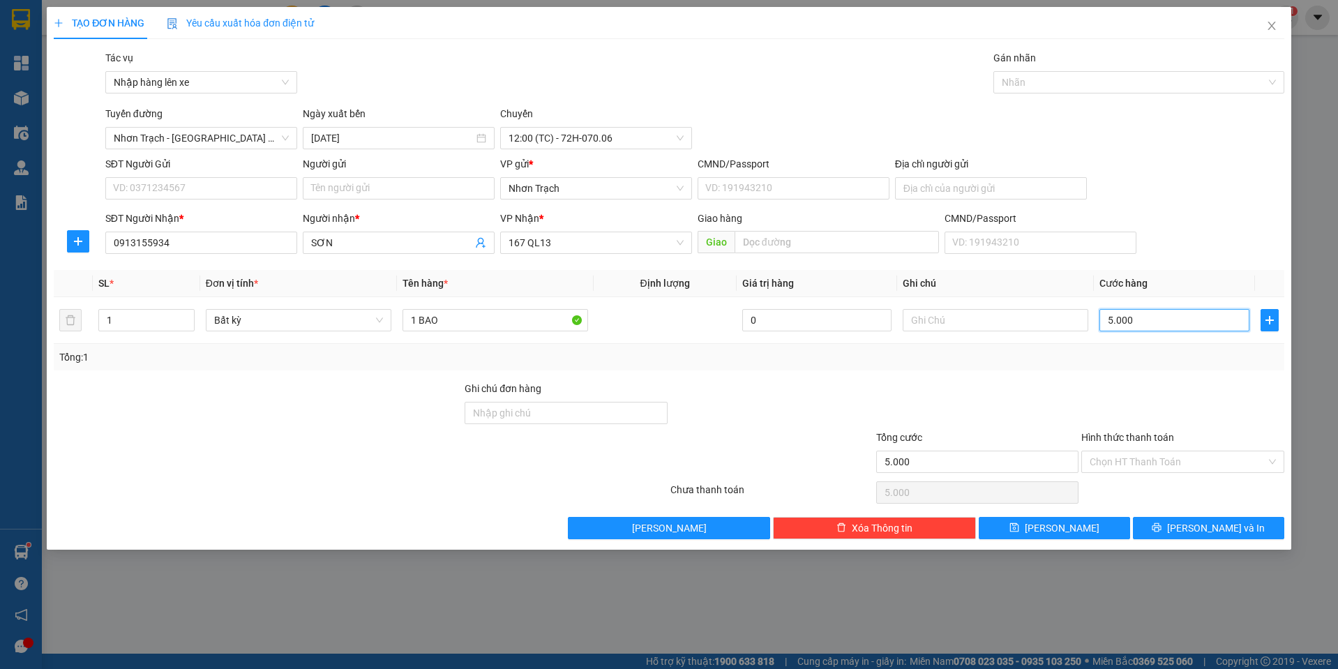
type input "50.000"
click at [1062, 520] on span "[PERSON_NAME]" at bounding box center [1062, 527] width 75 height 15
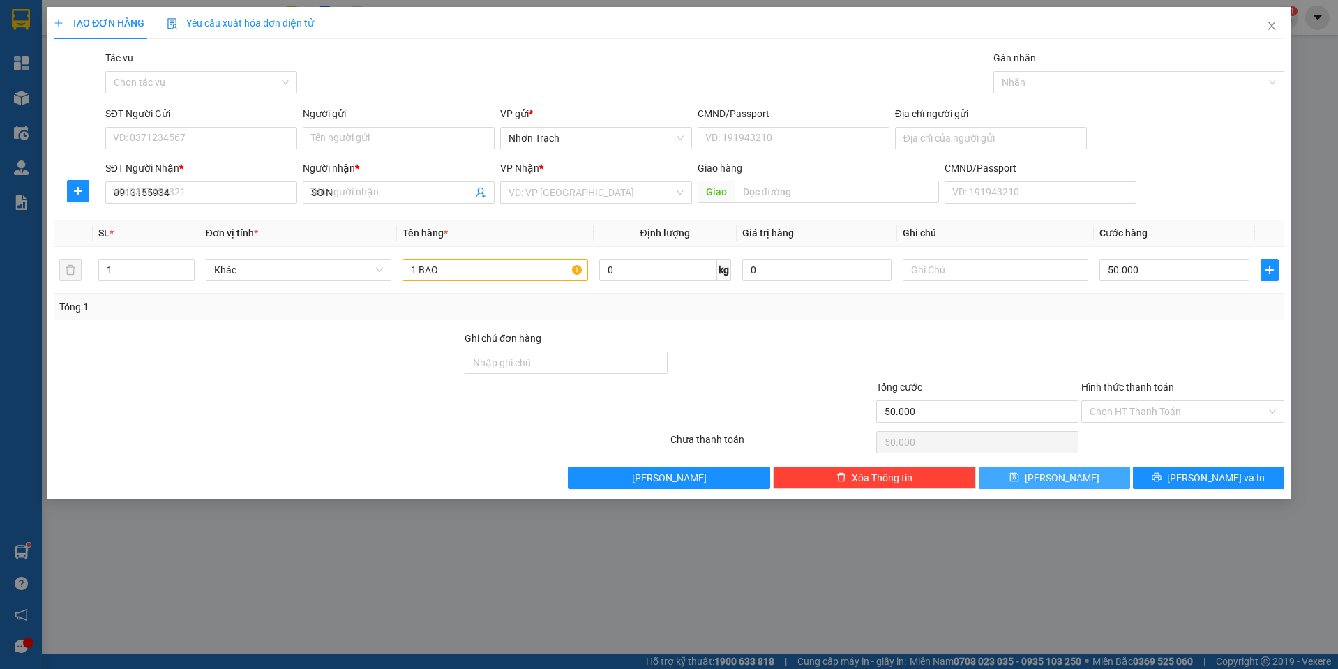
type input "0"
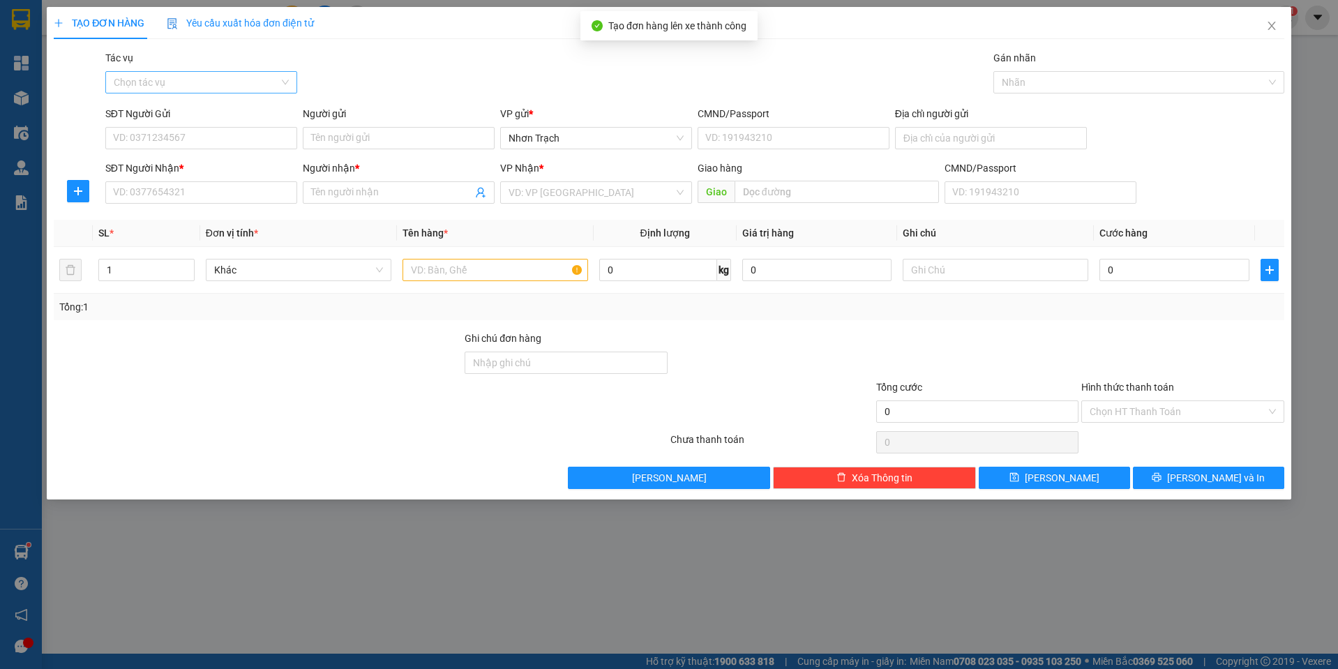
click at [200, 75] on input "Tác vụ" at bounding box center [196, 82] width 165 height 21
click at [172, 112] on div "Nhập hàng lên xe" at bounding box center [201, 110] width 175 height 15
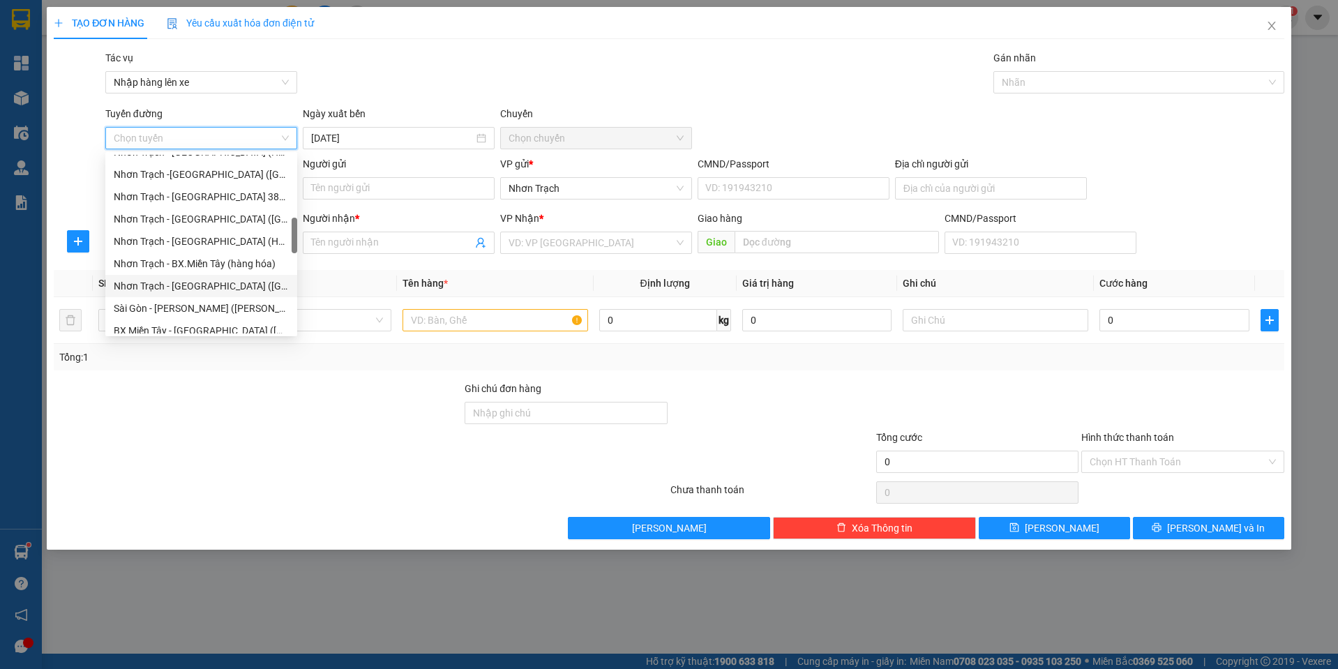
click at [202, 278] on div "Nhơn Trạch - [GEOGRAPHIC_DATA] ([GEOGRAPHIC_DATA])" at bounding box center [201, 286] width 192 height 22
type input "[DATE]"
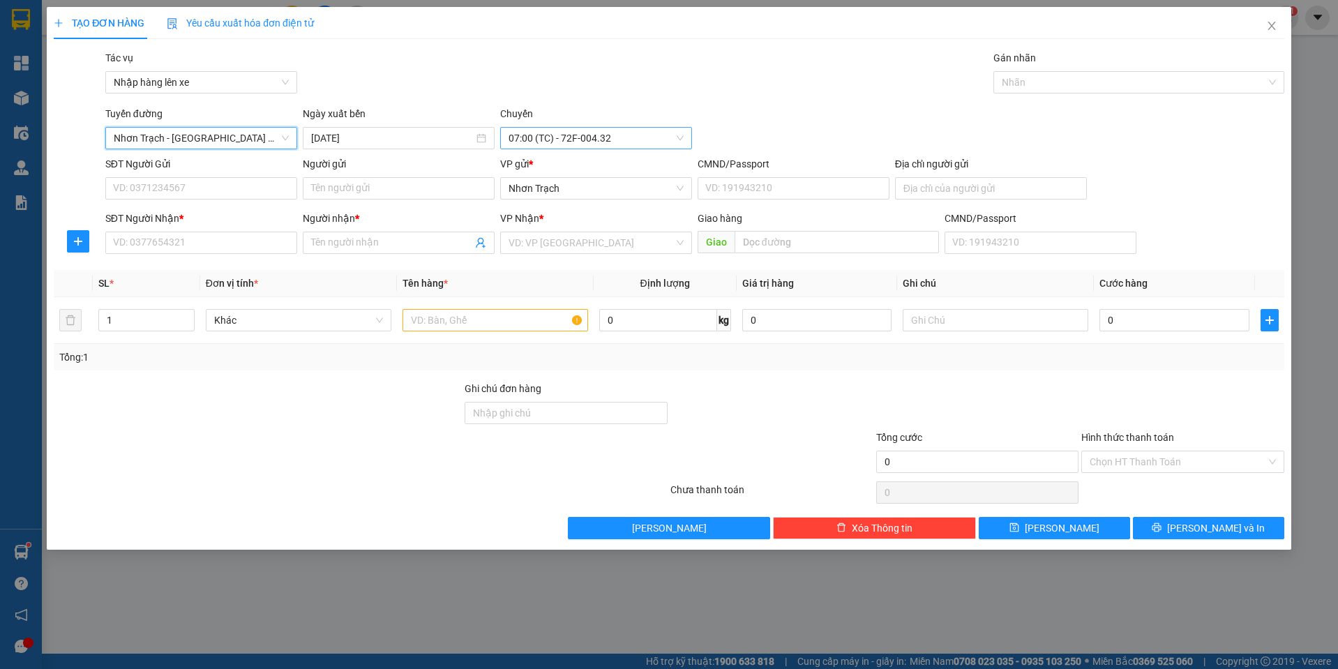
click at [561, 135] on span "07:00 (TC) - 72F-004.32" at bounding box center [595, 138] width 175 height 21
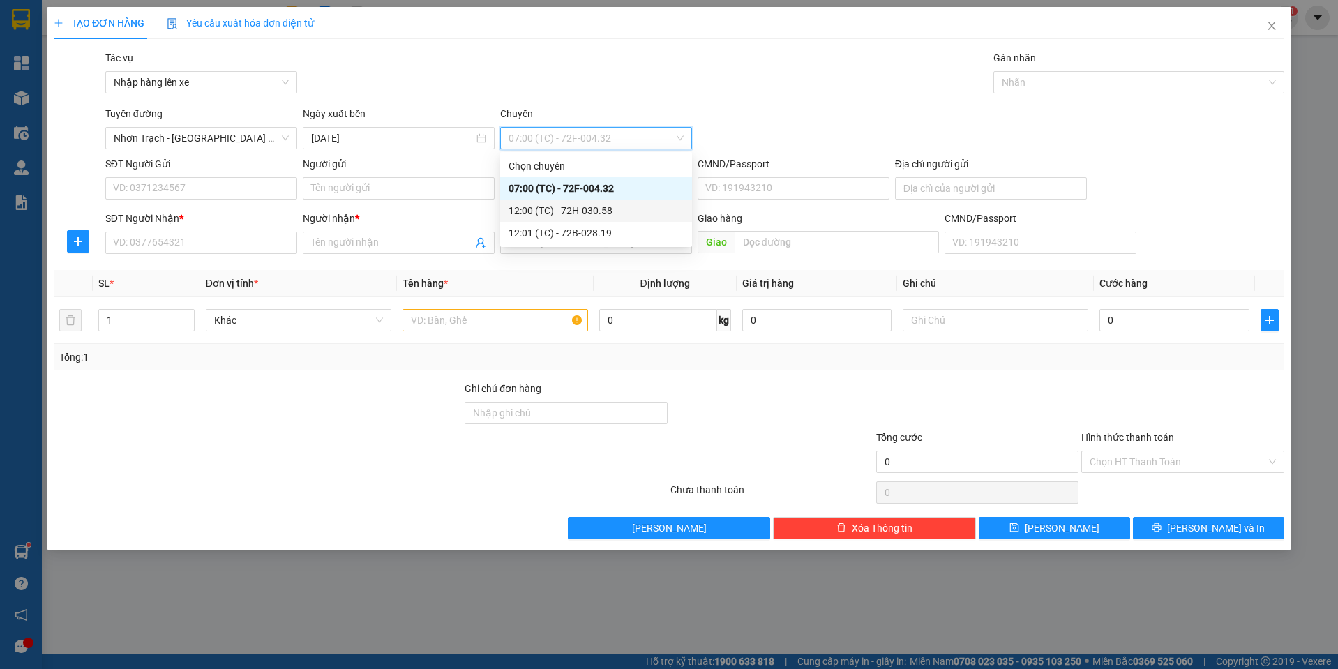
click at [590, 211] on div "12:00 (TC) - 72H-030.58" at bounding box center [595, 210] width 175 height 15
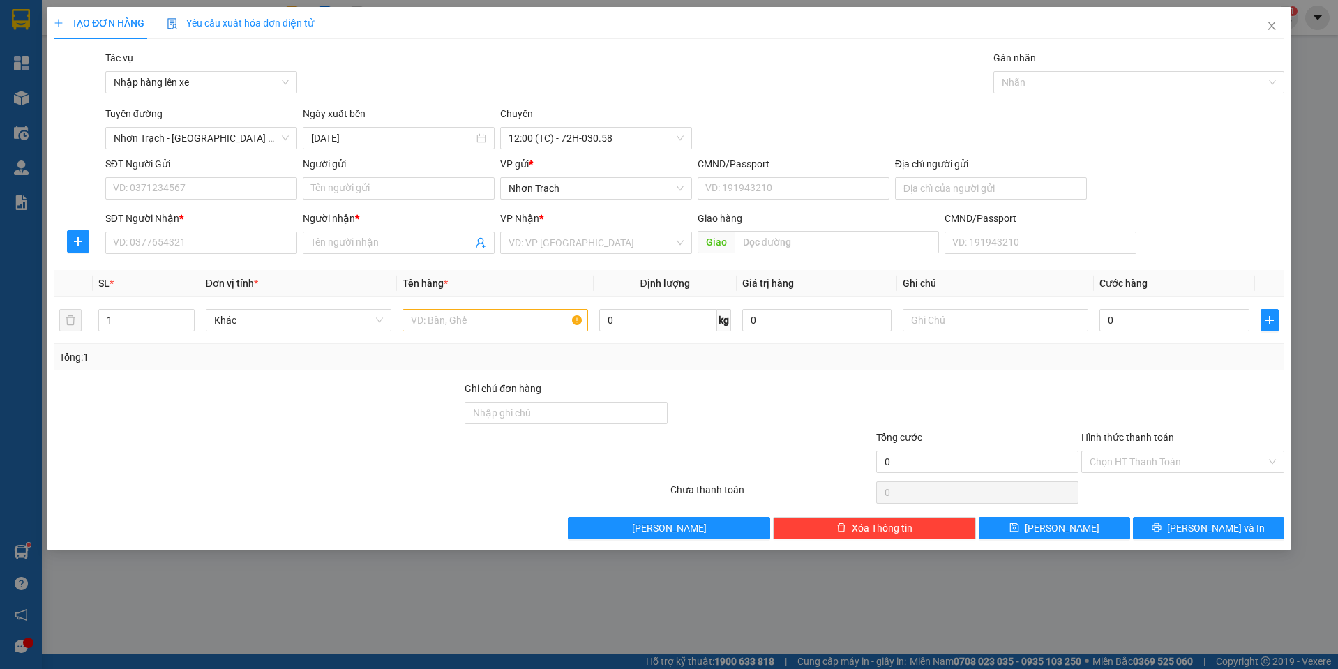
click at [184, 267] on div "Transit Pickup Surcharge Ids Transit Deliver Surcharge Ids Transit Deliver Surc…" at bounding box center [669, 294] width 1230 height 489
click at [184, 262] on div "Transit Pickup Surcharge Ids Transit Deliver Surcharge Ids Transit Deliver Surc…" at bounding box center [669, 294] width 1230 height 489
click at [184, 245] on input "SĐT Người Nhận *" at bounding box center [201, 243] width 192 height 22
type input "0938605813"
click at [182, 272] on div "0938605813 - Chúc" at bounding box center [201, 270] width 175 height 15
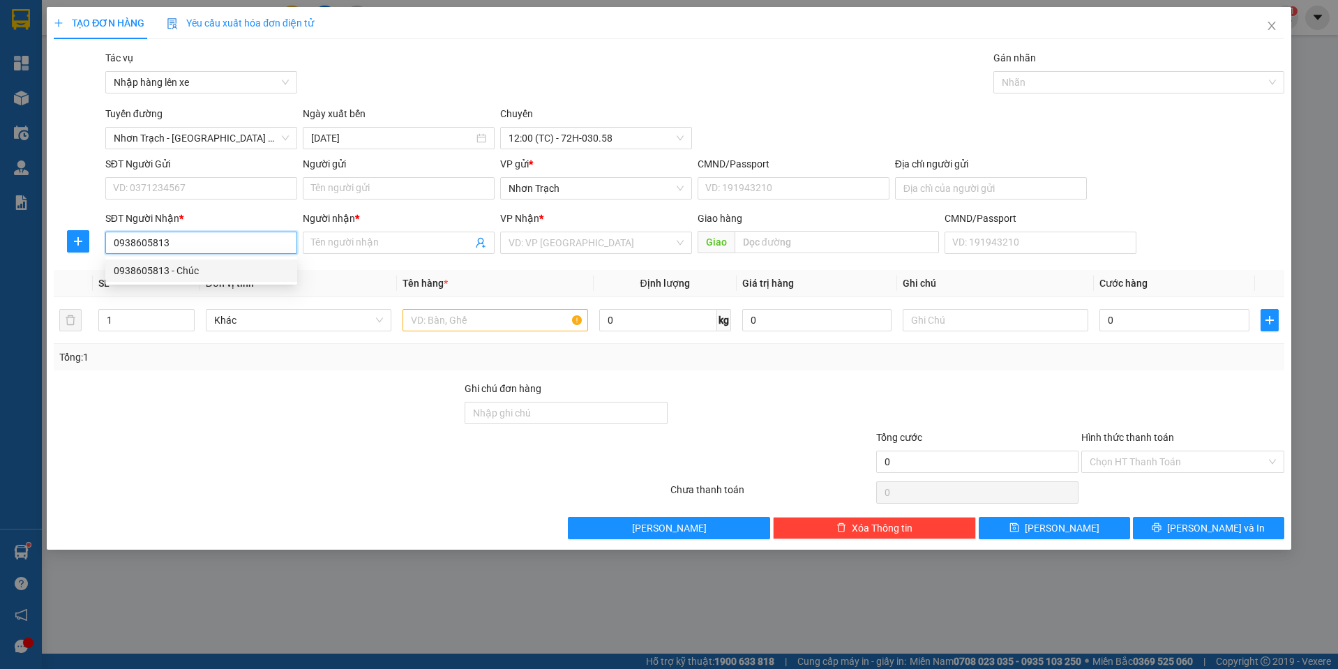
type input "Chúc"
type input "0938605813"
click at [436, 313] on input "text" at bounding box center [495, 320] width 186 height 22
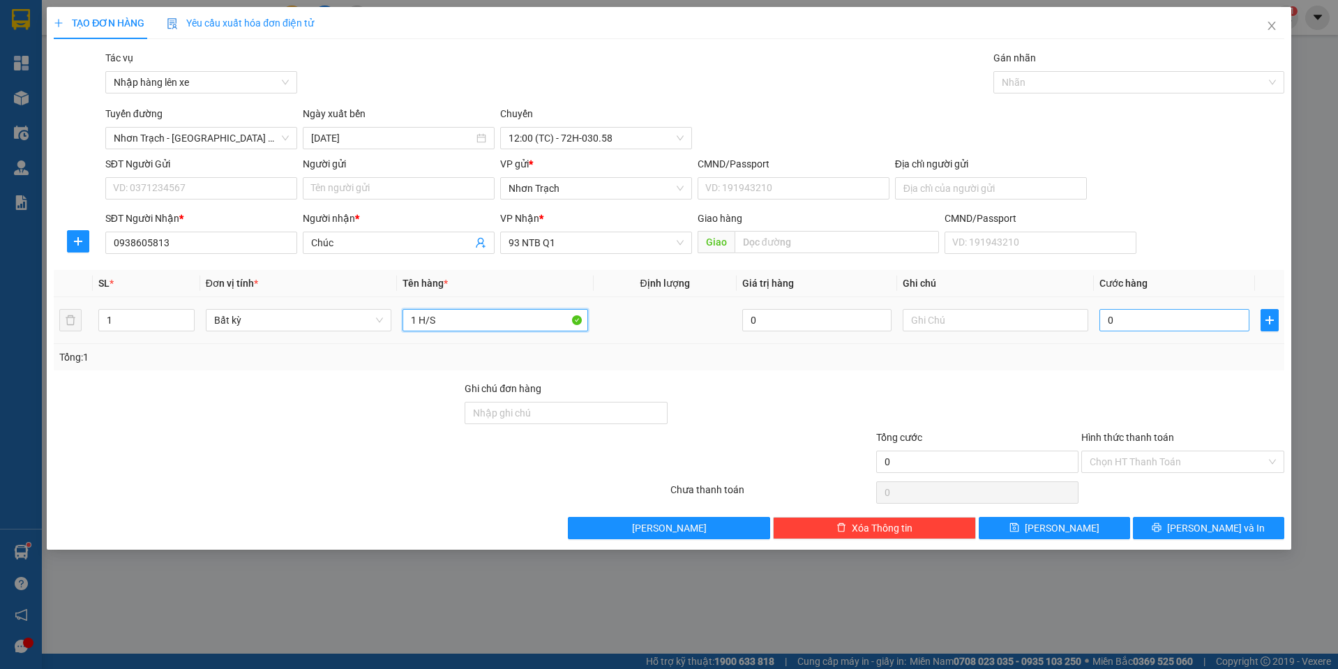
type input "1 H/S"
click at [1143, 316] on input "0" at bounding box center [1174, 320] width 150 height 22
type input "4"
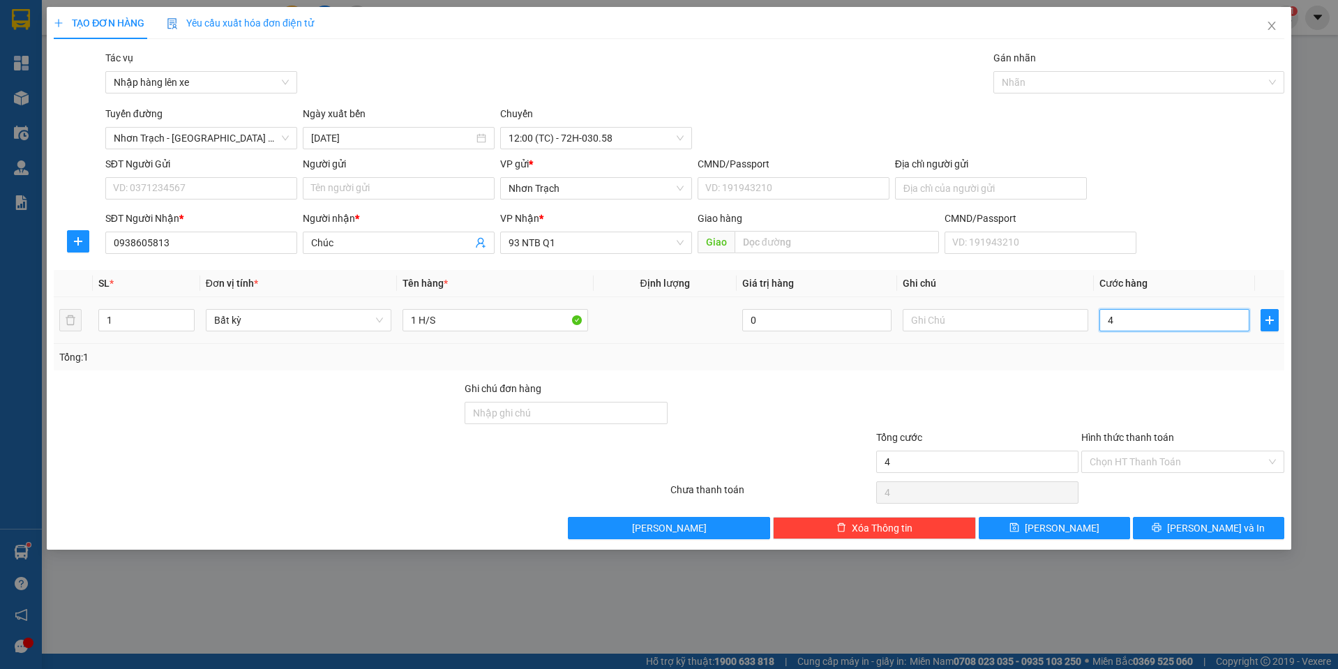
type input "40"
type input "400"
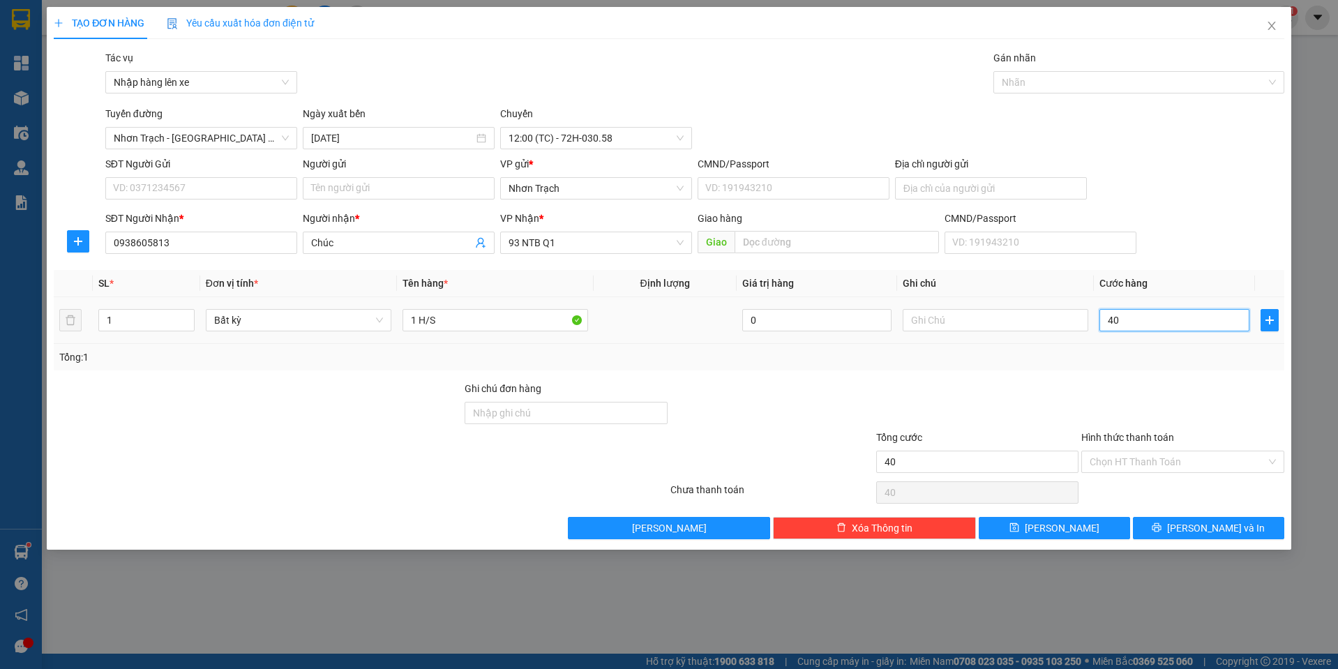
type input "400"
type input "4.000"
type input "40.000"
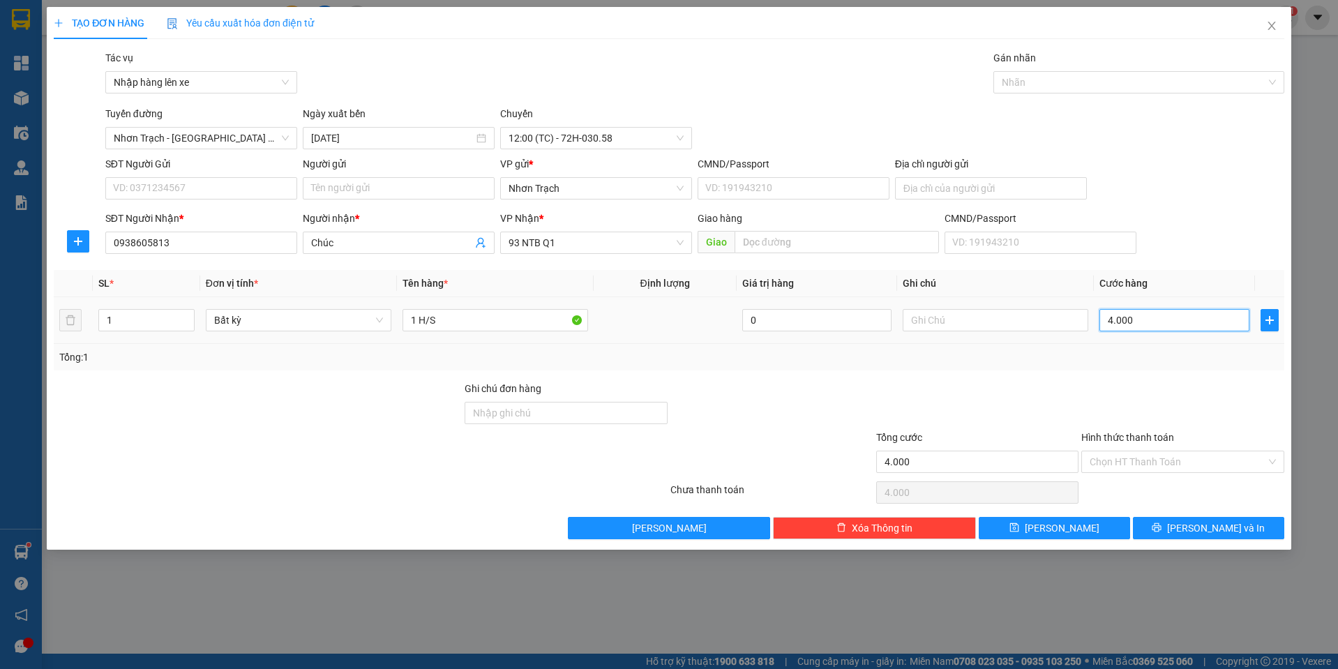
type input "40.000"
click at [1081, 525] on button "[PERSON_NAME]" at bounding box center [1054, 528] width 151 height 22
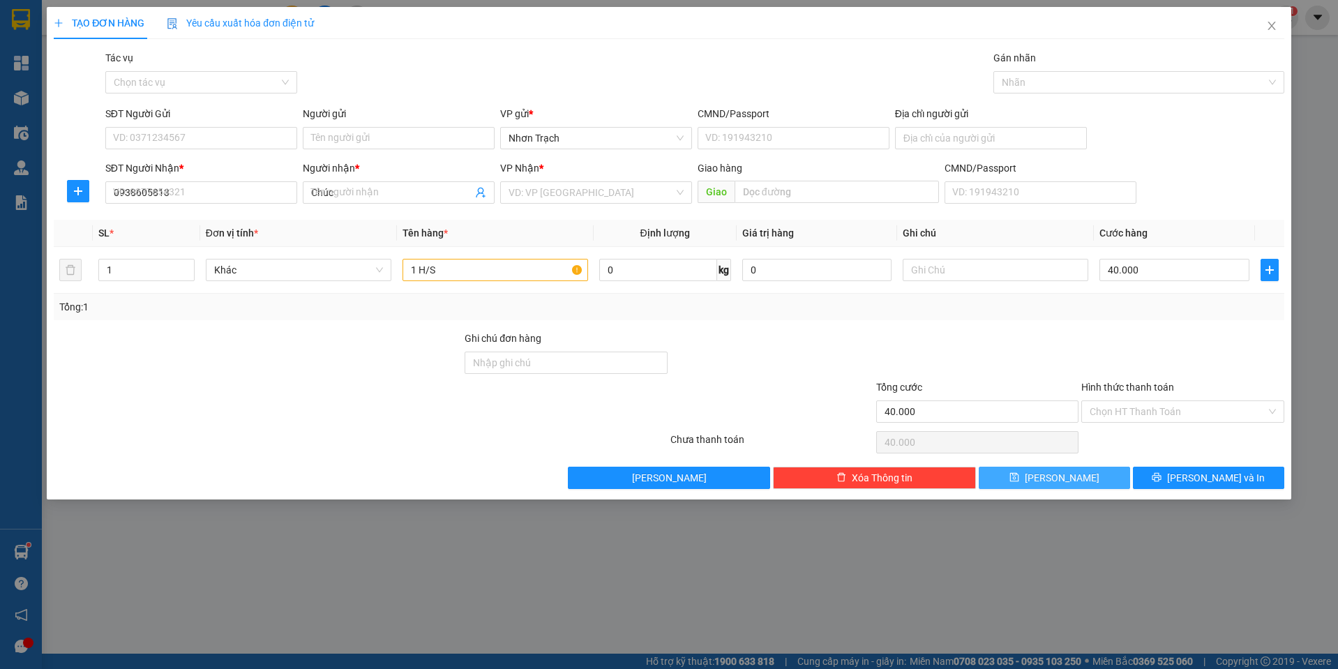
type input "0"
click at [226, 86] on input "Tác vụ" at bounding box center [196, 82] width 165 height 21
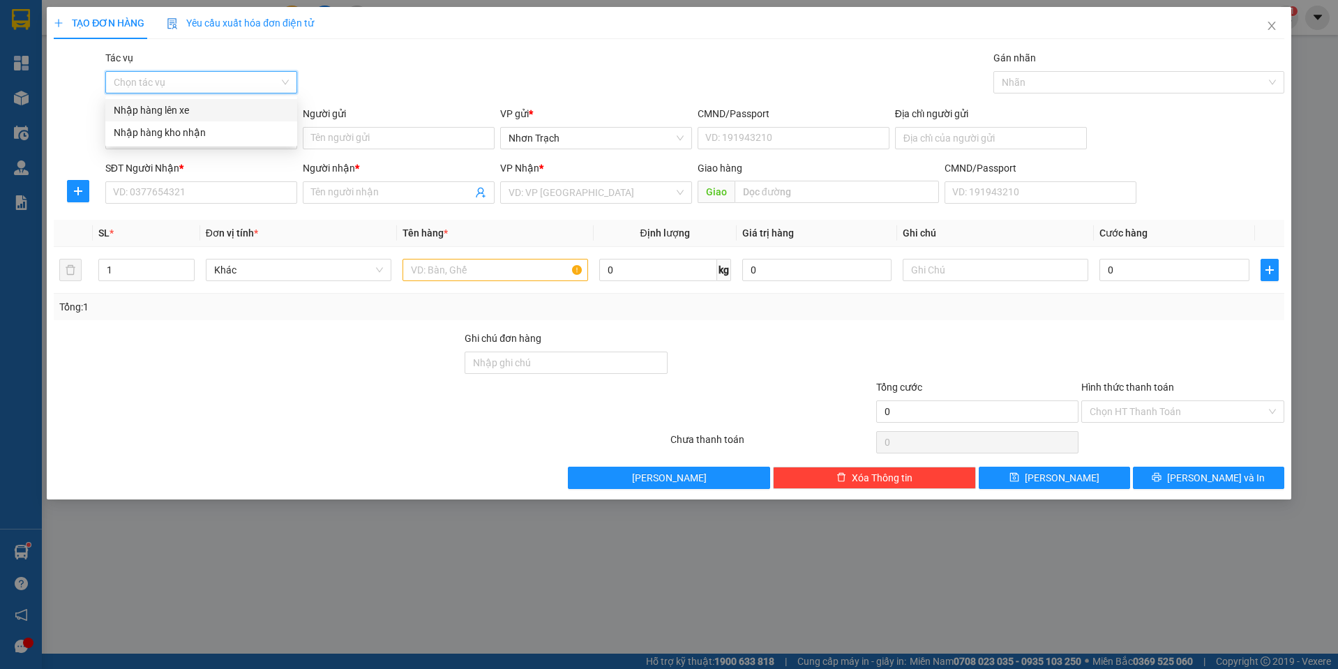
click at [192, 114] on div "Nhập hàng lên xe" at bounding box center [201, 110] width 175 height 15
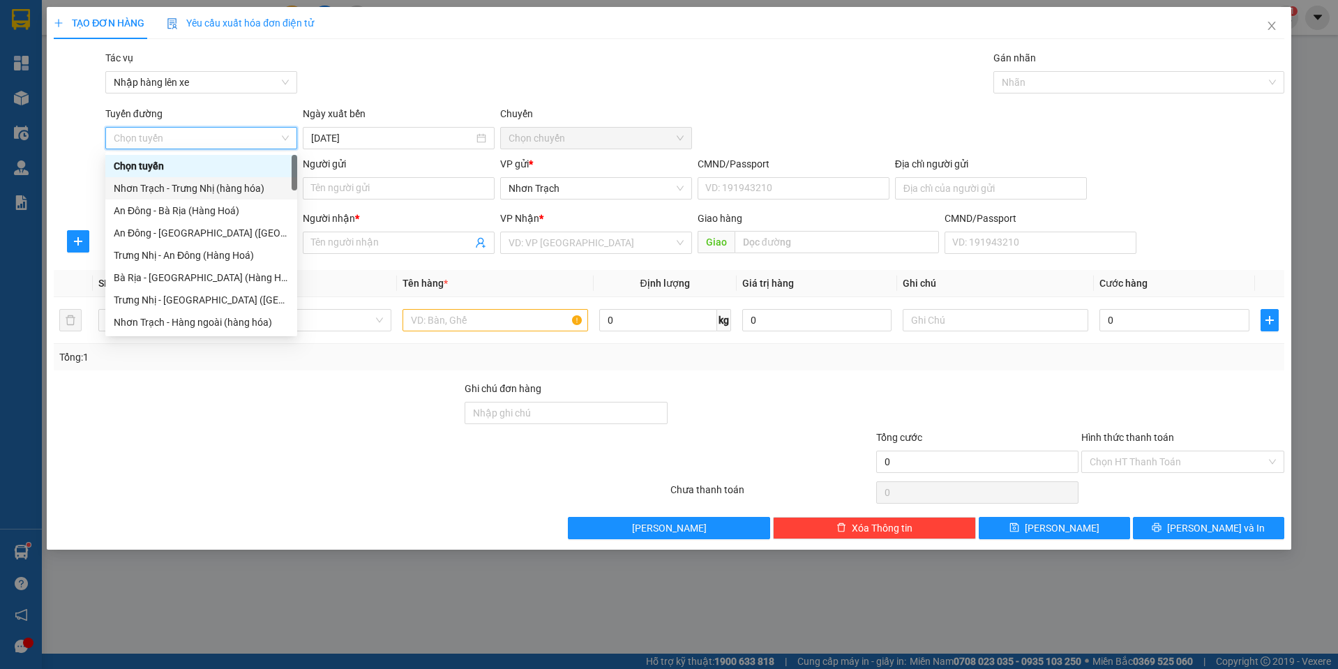
scroll to position [419, 0]
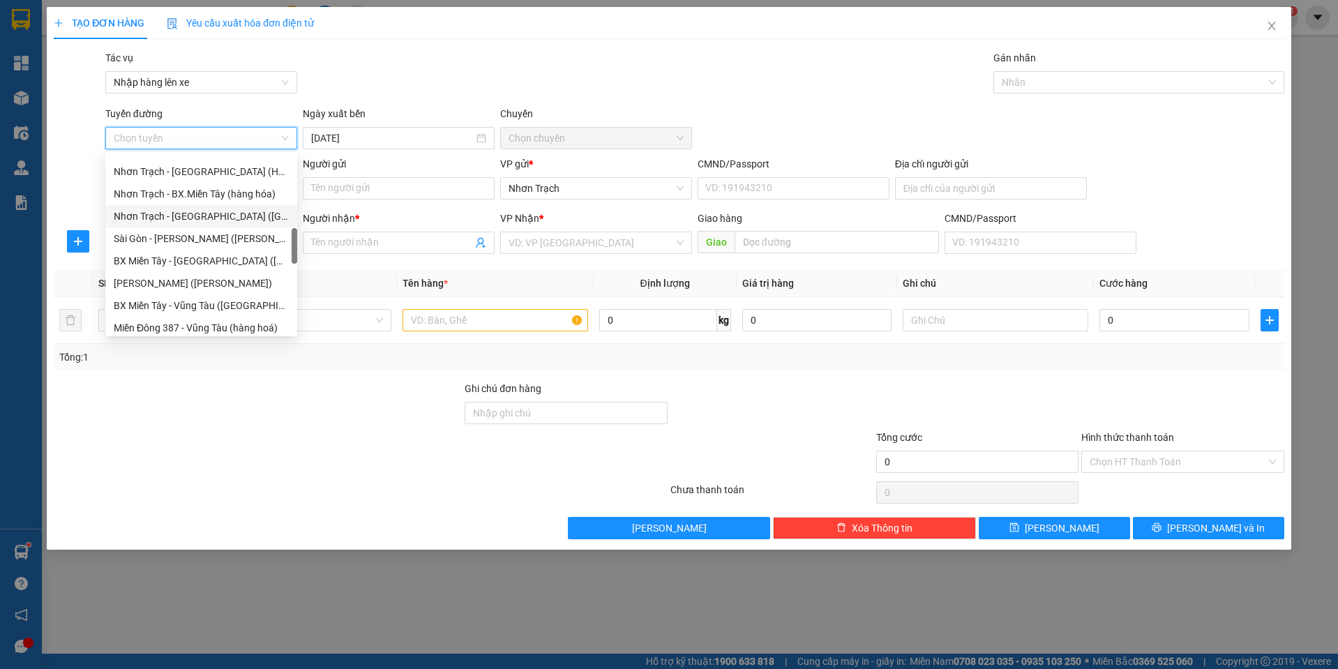
click at [219, 219] on div "Nhơn Trạch - [GEOGRAPHIC_DATA] ([GEOGRAPHIC_DATA])" at bounding box center [201, 216] width 175 height 15
type input "[DATE]"
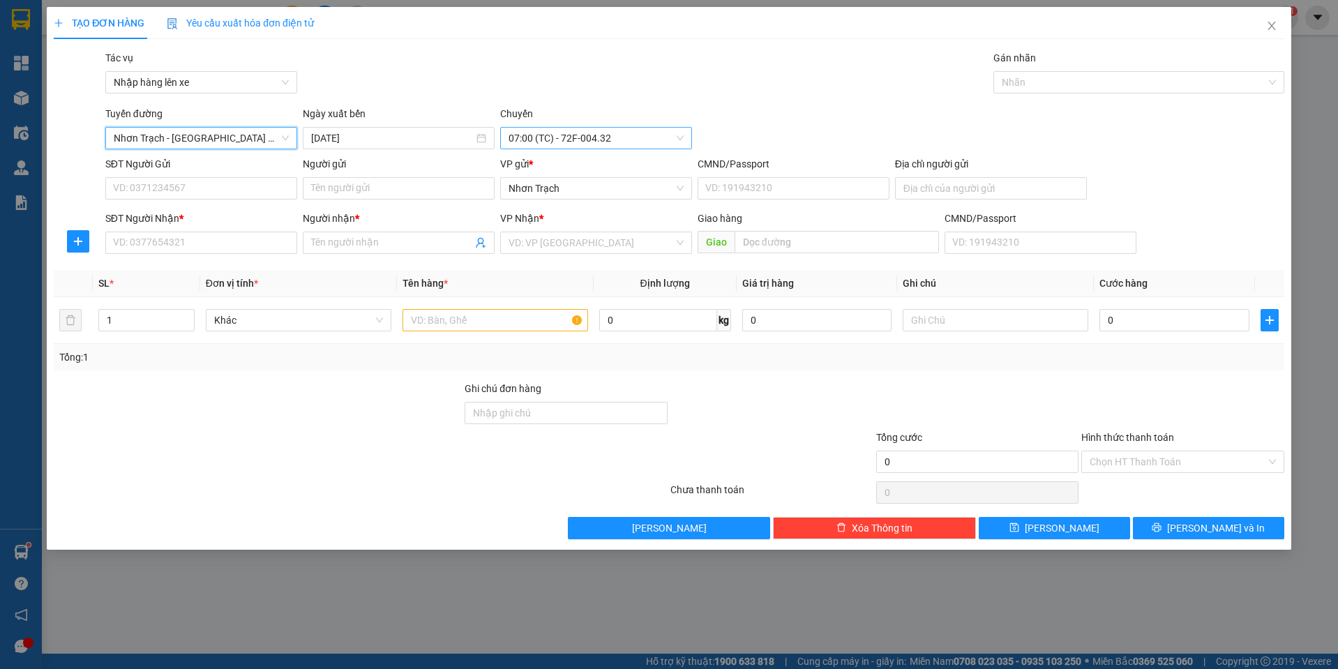
click at [605, 144] on span "07:00 (TC) - 72F-004.32" at bounding box center [595, 138] width 175 height 21
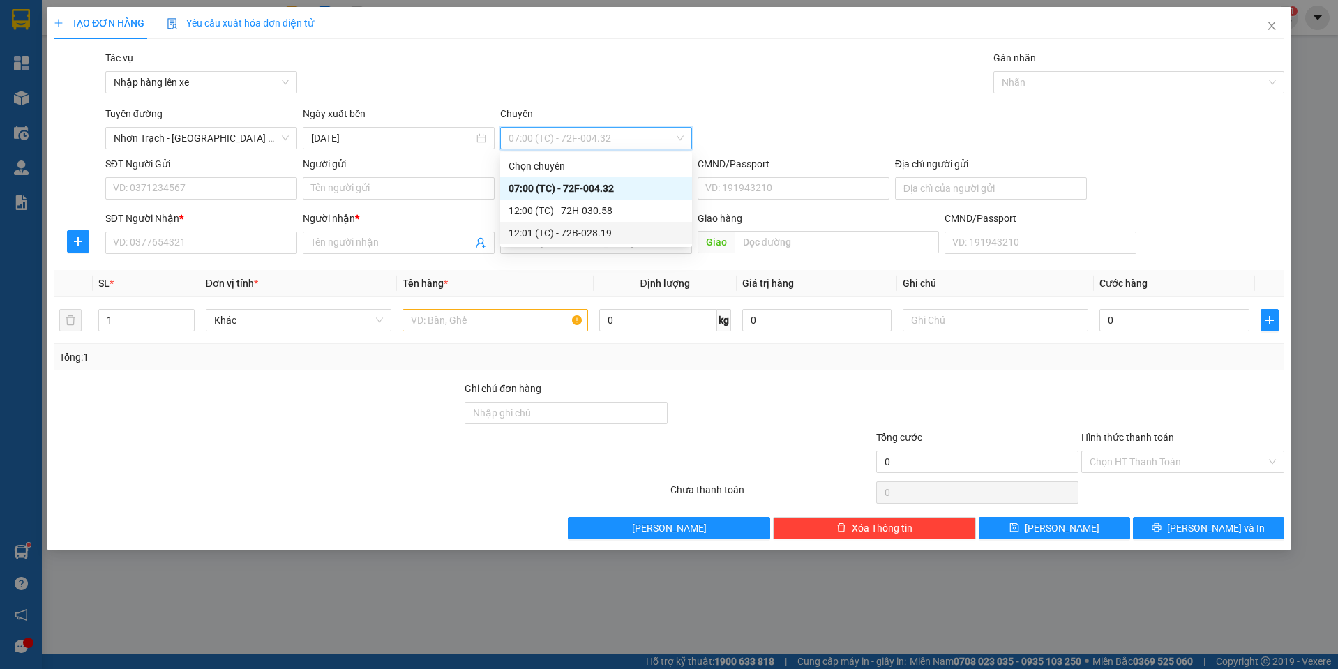
click at [534, 223] on div "12:01 (TC) - 72B-028.19" at bounding box center [596, 233] width 192 height 22
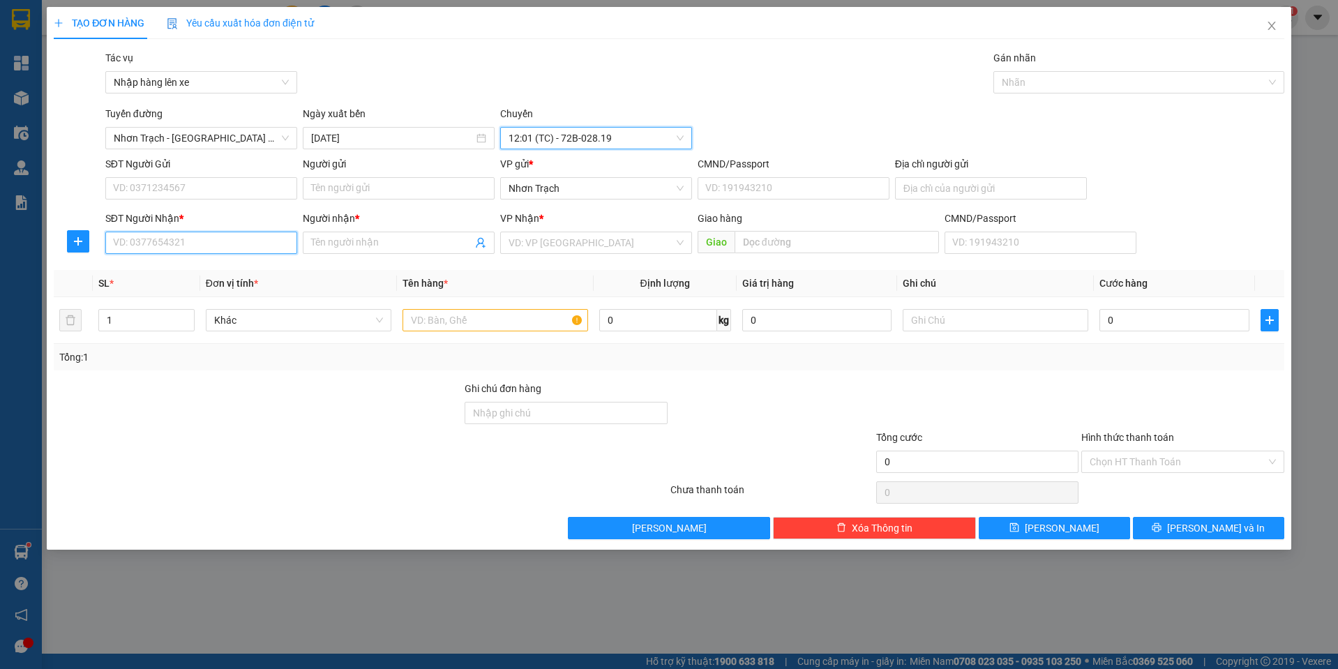
click at [176, 246] on input "SĐT Người Nhận *" at bounding box center [201, 243] width 192 height 22
type input "0906456315"
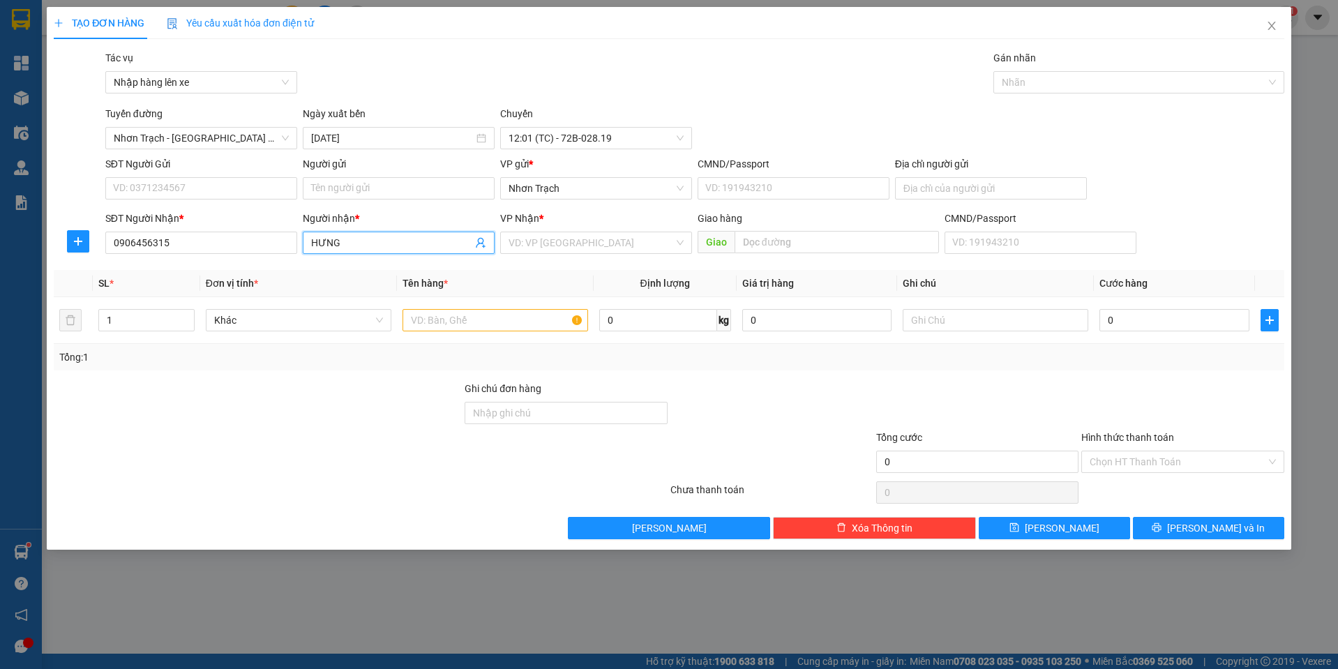
type input "HƯNG"
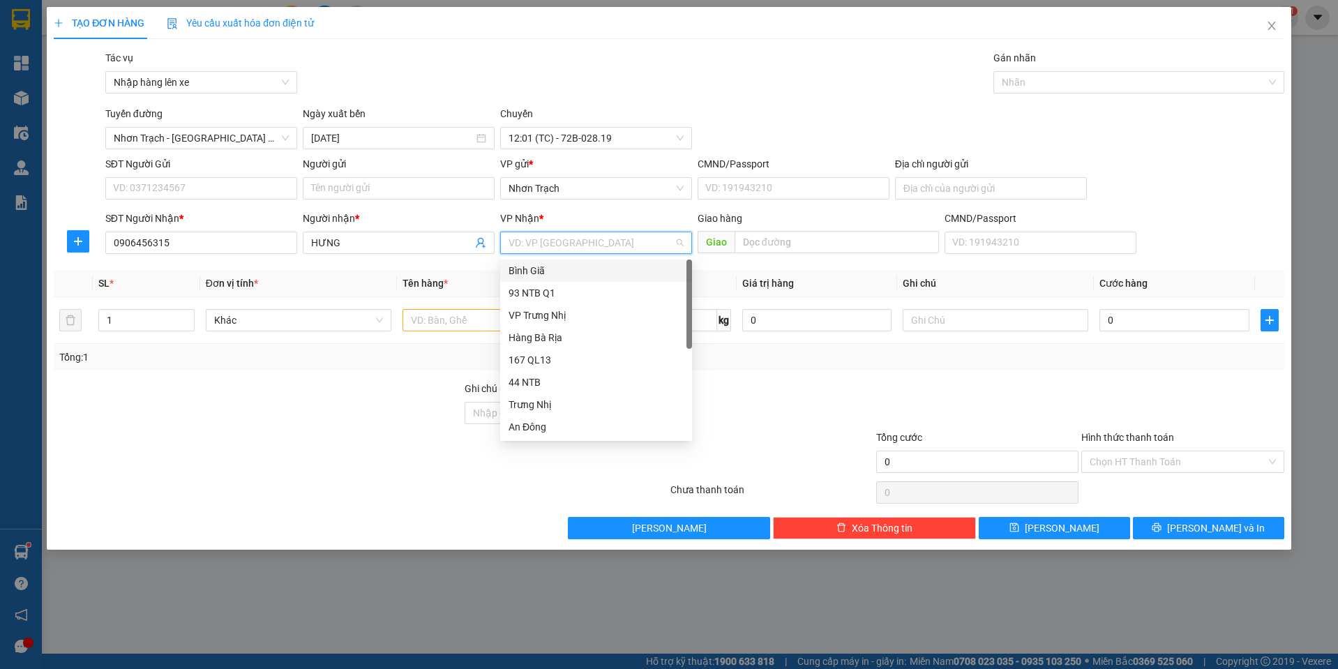
type input "9"
click at [532, 273] on div "93 NTB Q1" at bounding box center [595, 270] width 175 height 15
click at [526, 294] on div "93 NTB Q1" at bounding box center [595, 292] width 175 height 15
click at [461, 325] on input "text" at bounding box center [495, 320] width 186 height 22
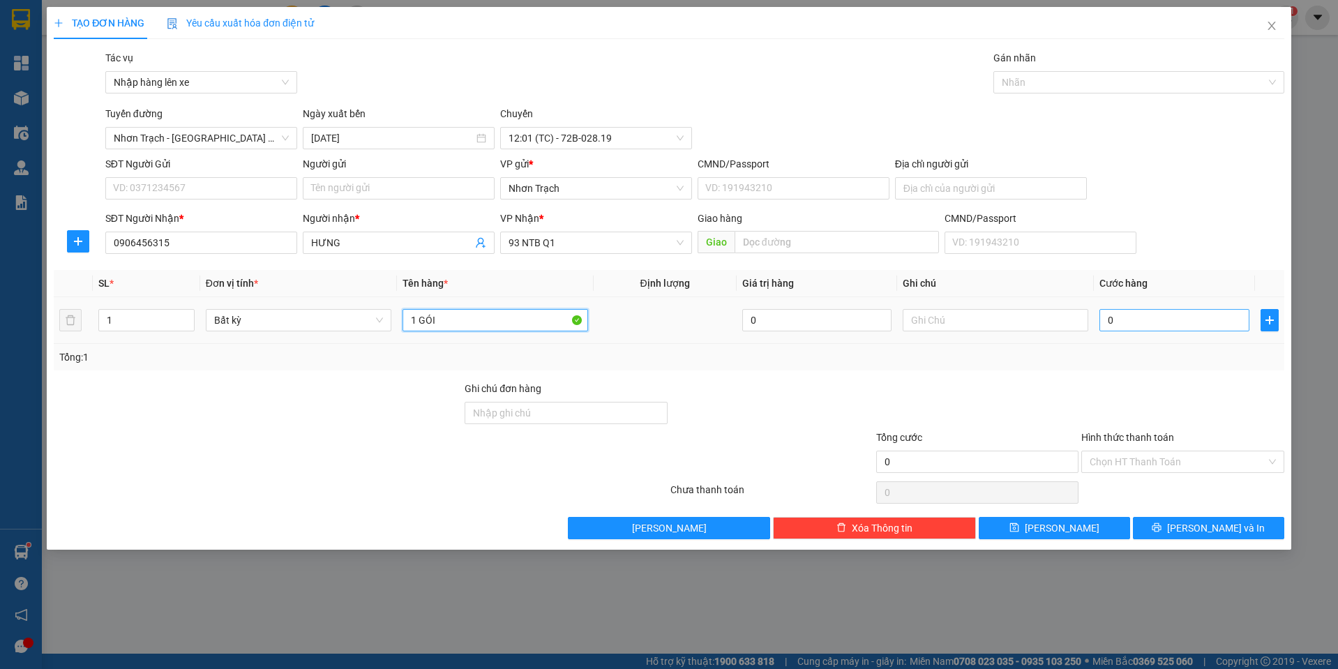
type input "1 GÓI"
click at [1146, 311] on input "0" at bounding box center [1174, 320] width 150 height 22
type input "3"
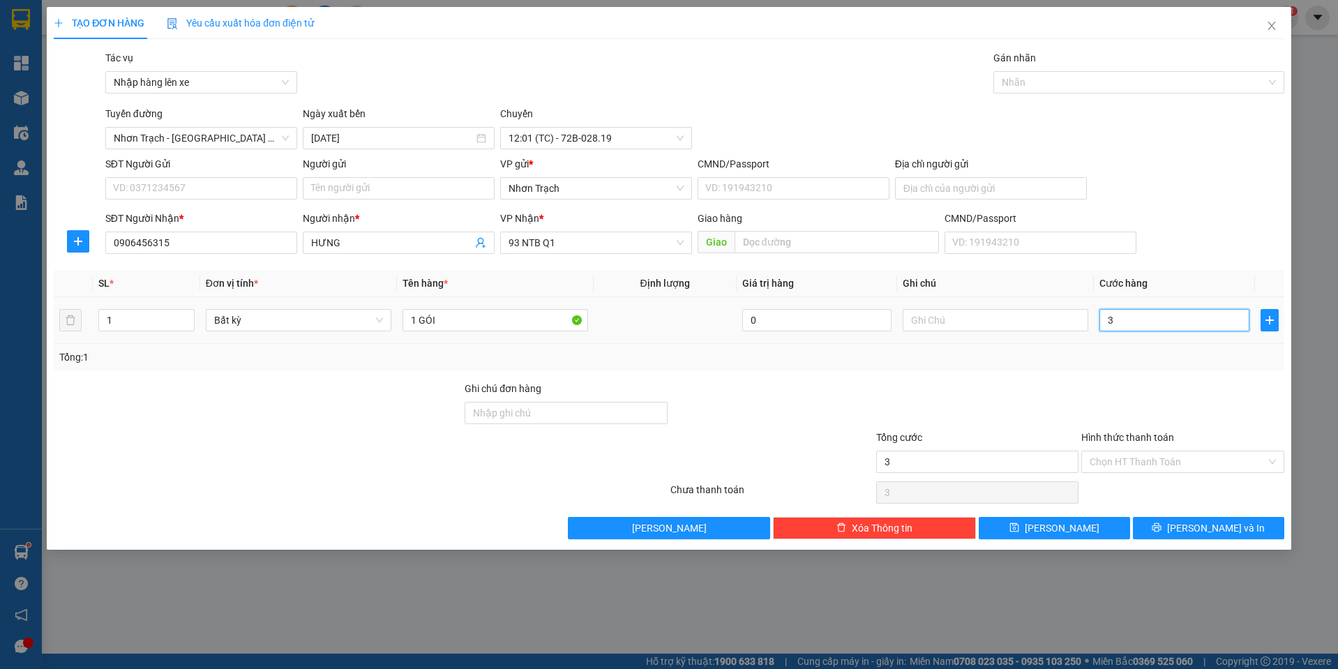
type input "30"
type input "300"
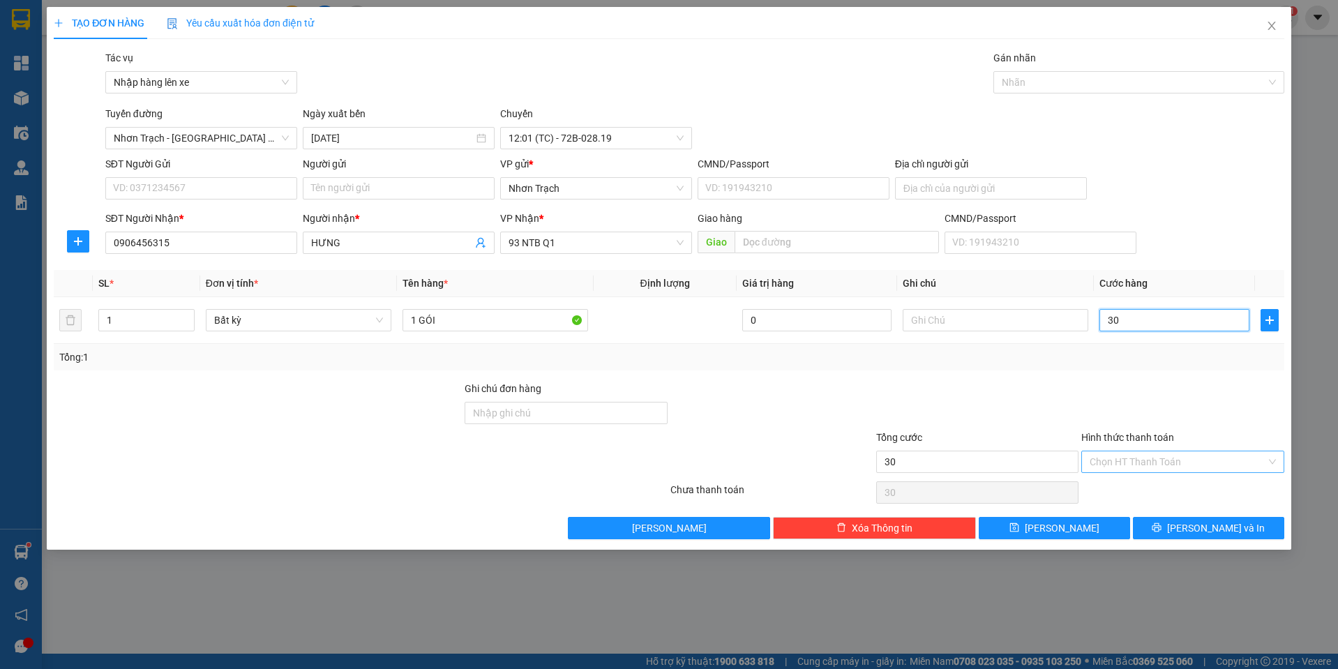
type input "300"
type input "3.000"
type input "30.000"
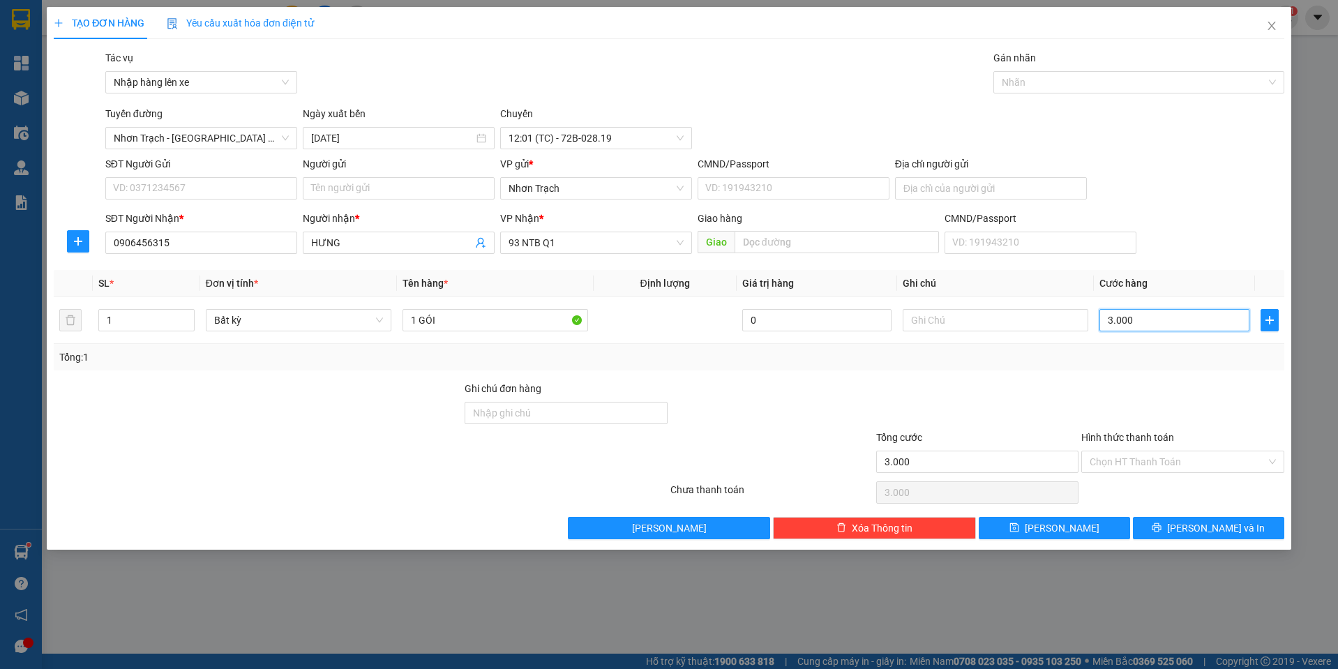
type input "30.000"
click at [1147, 464] on input "Hình thức thanh toán" at bounding box center [1178, 461] width 176 height 21
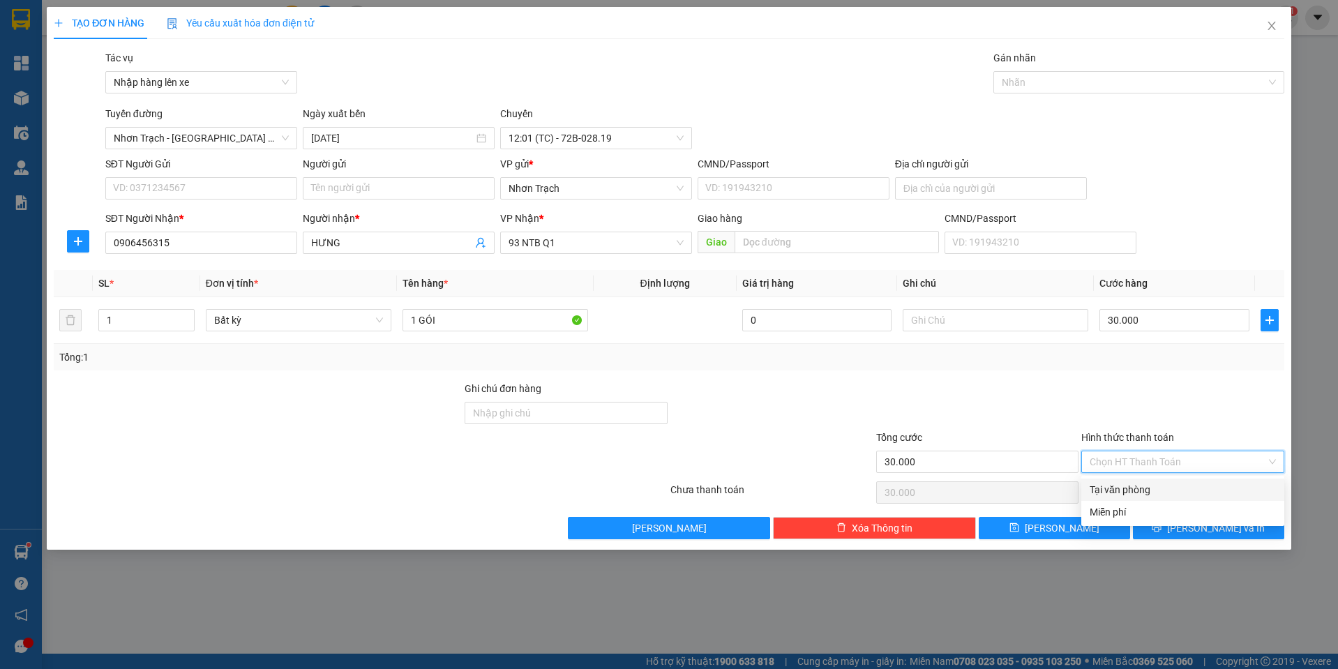
click at [1138, 476] on div "Transit Pickup Surcharge Ids Transit Deliver Surcharge Ids Transit Deliver Surc…" at bounding box center [669, 294] width 1230 height 489
click at [1128, 469] on input "Hình thức thanh toán" at bounding box center [1178, 461] width 176 height 21
click at [1109, 486] on div "Tại văn phòng" at bounding box center [1183, 489] width 186 height 15
type input "0"
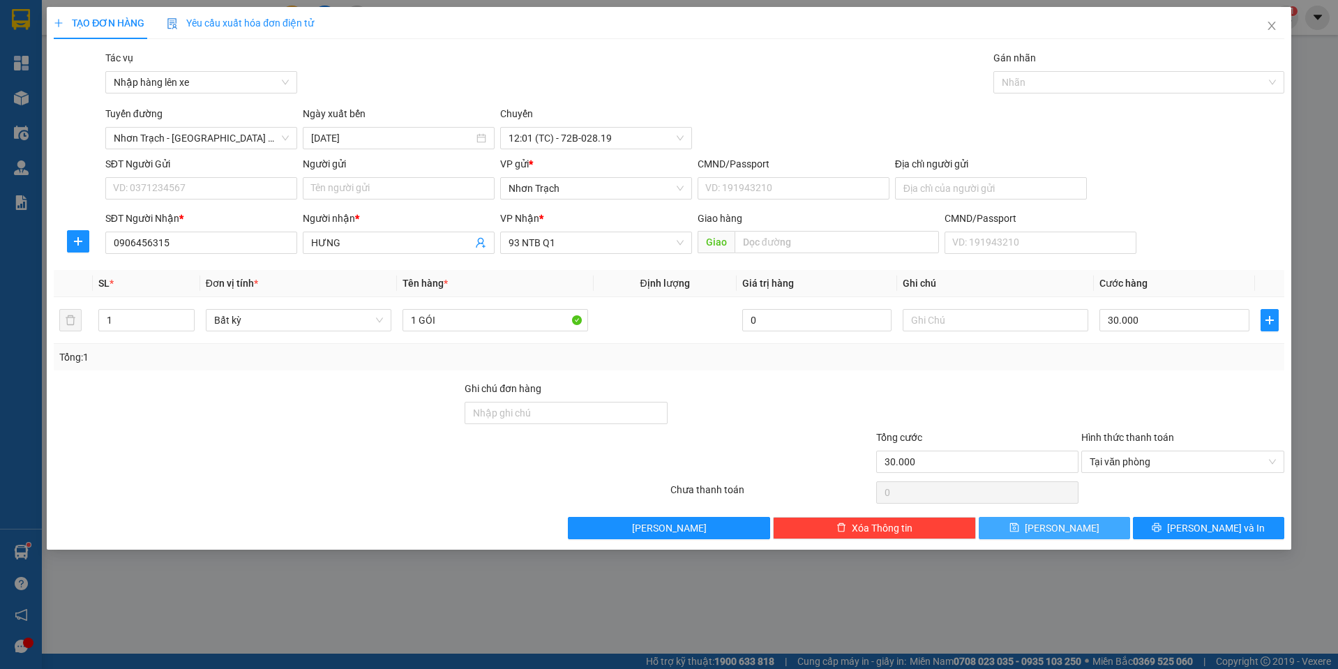
click at [1085, 532] on button "[PERSON_NAME]" at bounding box center [1054, 528] width 151 height 22
type input "0"
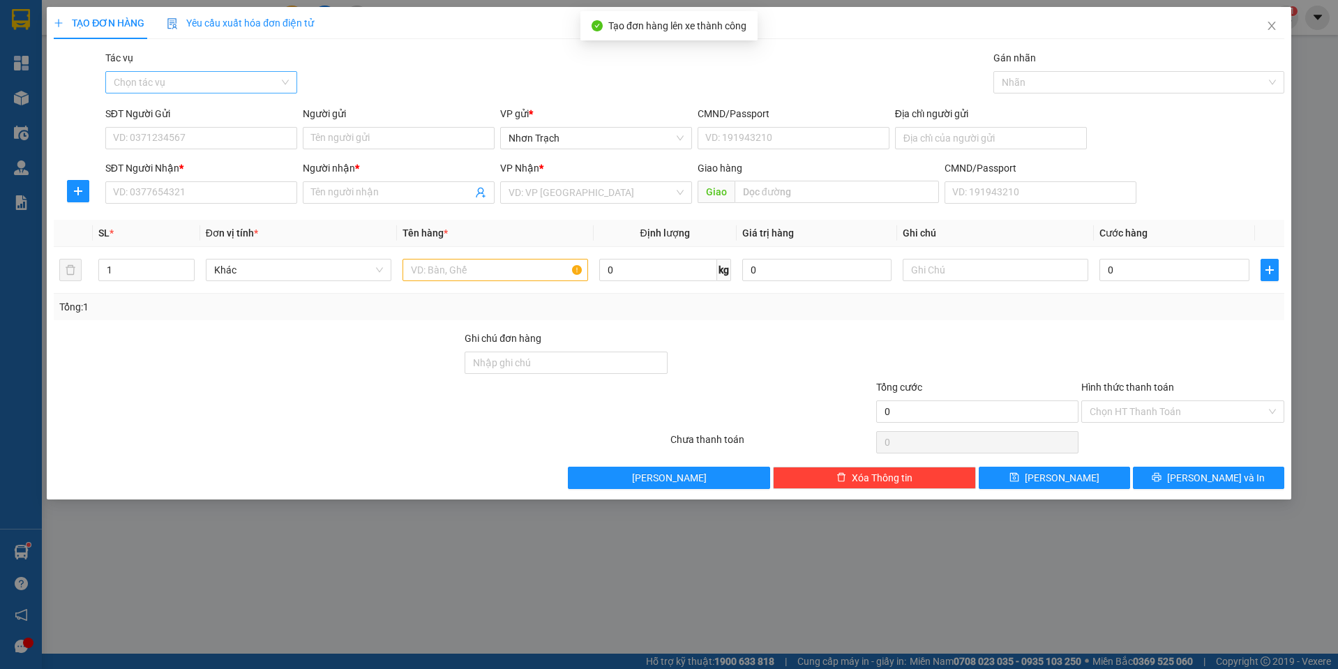
click at [205, 75] on input "Tác vụ" at bounding box center [196, 82] width 165 height 21
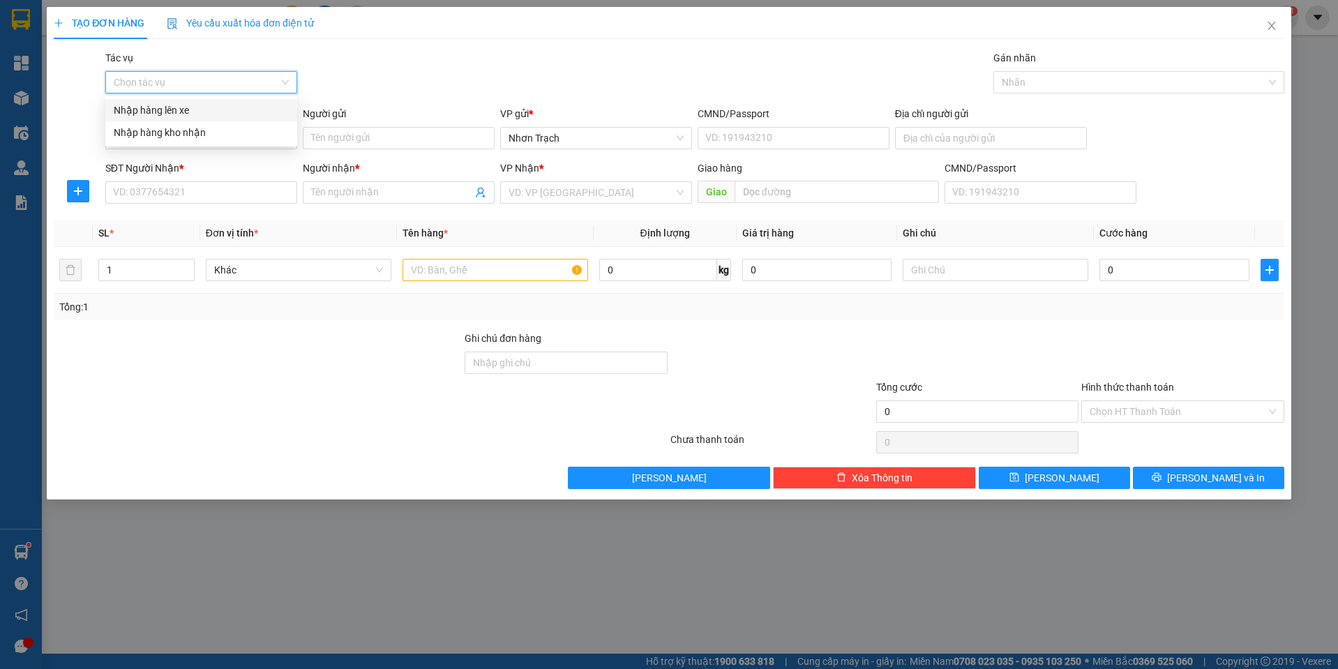
click at [174, 109] on div "Nhập hàng lên xe" at bounding box center [201, 110] width 175 height 15
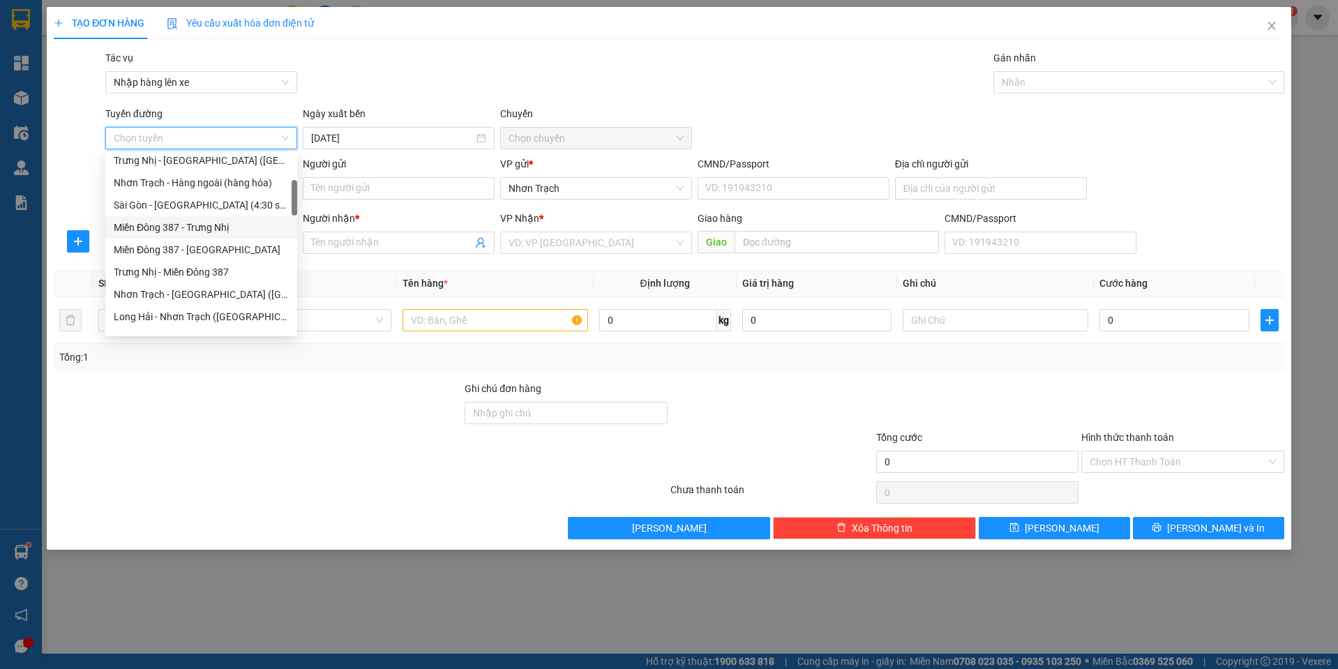
scroll to position [349, 0]
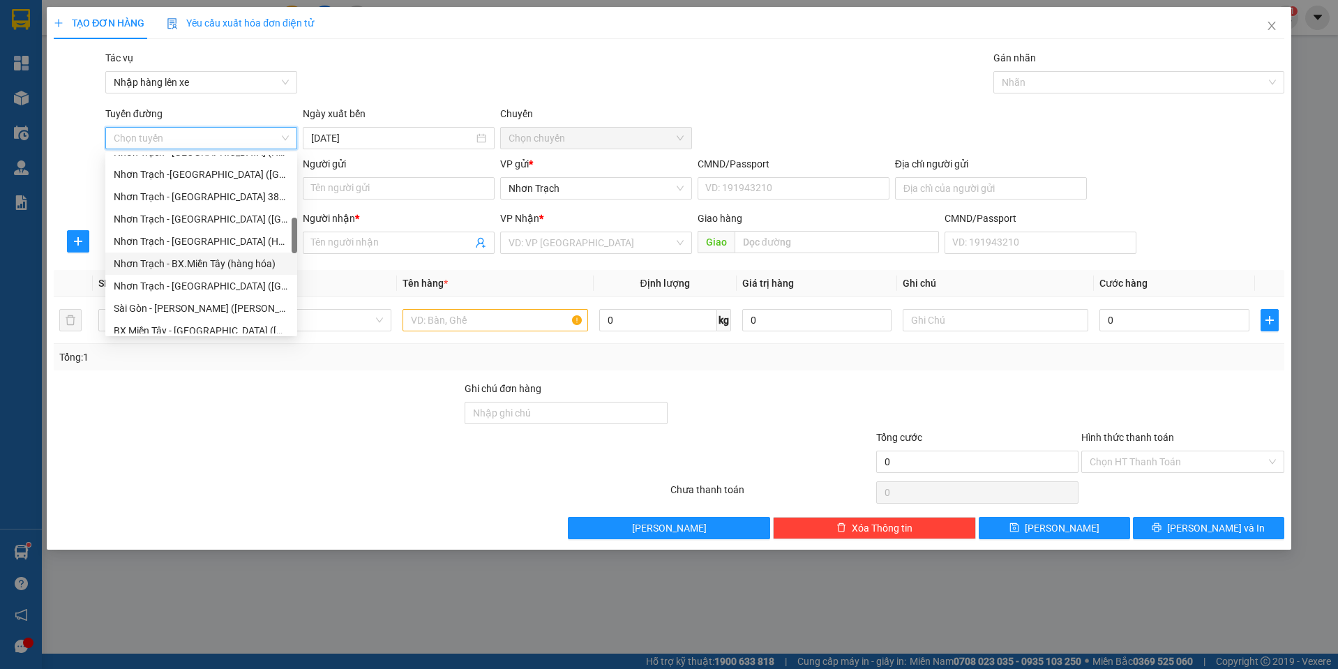
click at [253, 259] on div "Nhơn Trạch - BX.Miền Tây (hàng hóa)" at bounding box center [201, 263] width 175 height 15
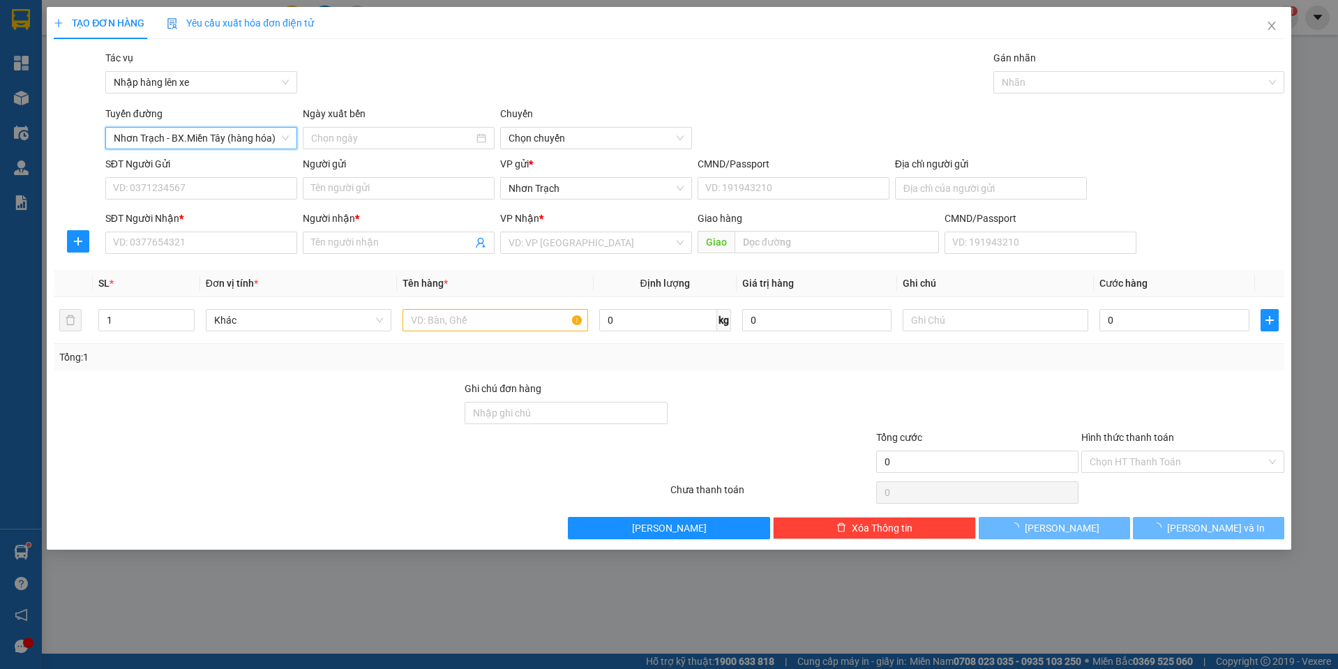
type input "[DATE]"
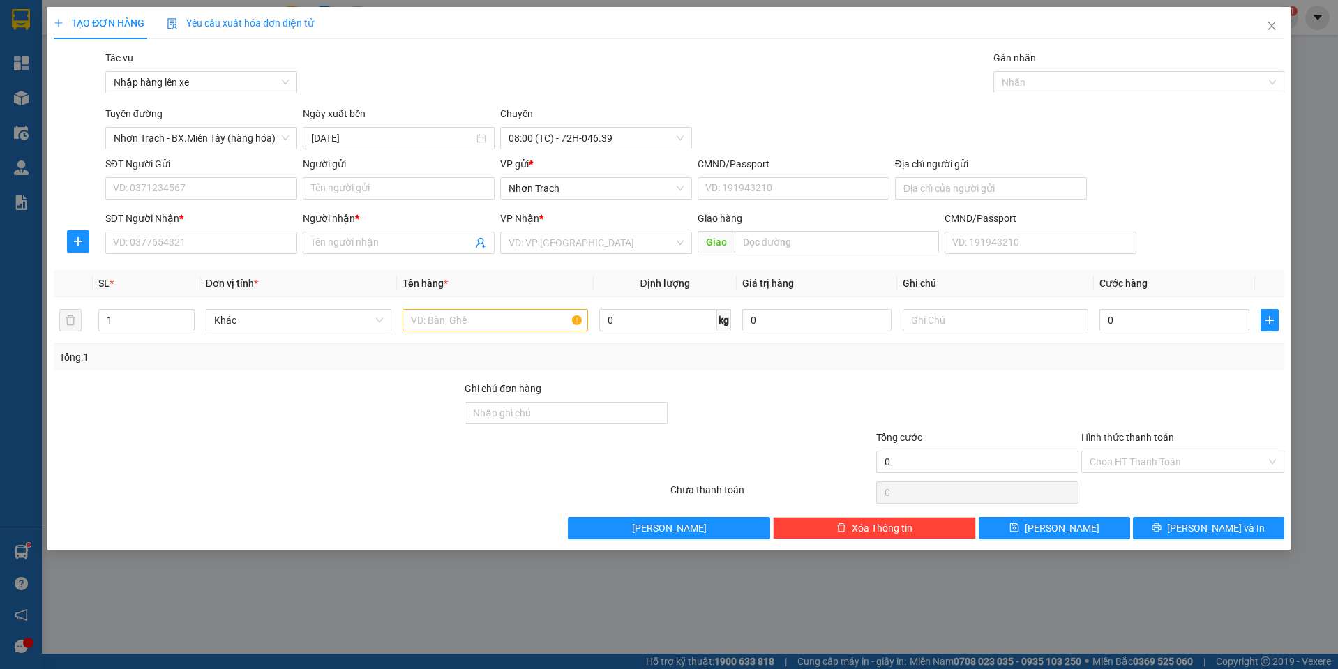
click at [1059, 130] on div "[GEOGRAPHIC_DATA] - [GEOGRAPHIC_DATA][GEOGRAPHIC_DATA] (hàng hóa) Ngày xuất bến…" at bounding box center [695, 127] width 1184 height 43
click at [158, 252] on input "SĐT Người Nhận *" at bounding box center [201, 243] width 192 height 22
click at [633, 132] on span "08:00 (TC) - 72H-046.39" at bounding box center [595, 138] width 175 height 21
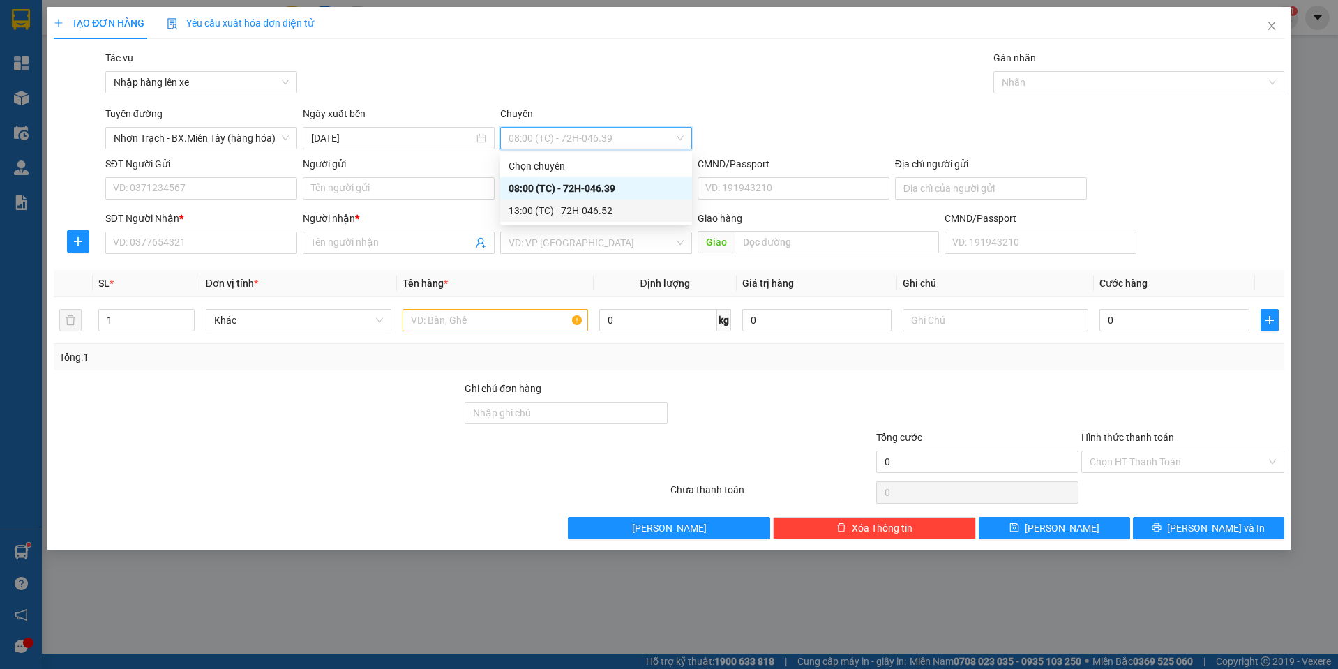
click at [595, 202] on div "13:00 (TC) - 72H-046.52" at bounding box center [596, 210] width 192 height 22
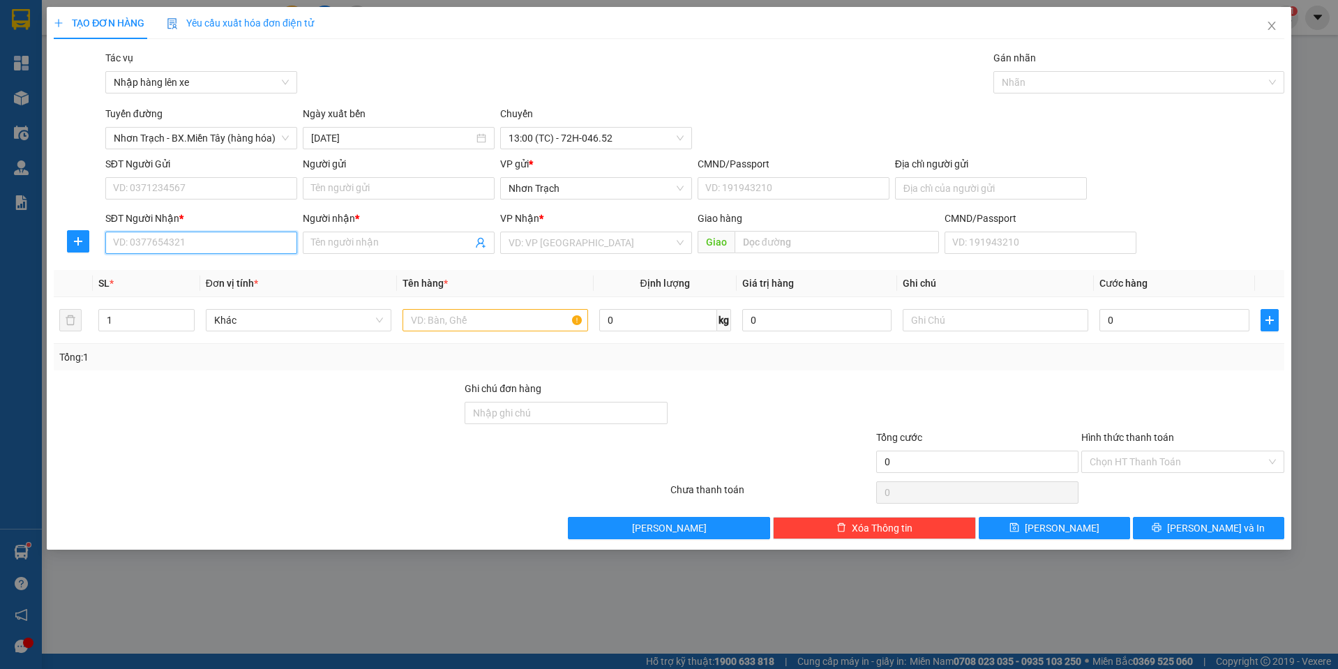
click at [182, 243] on input "SĐT Người Nhận *" at bounding box center [201, 243] width 192 height 22
type input "0902652431"
click at [384, 243] on input "Người nhận *" at bounding box center [391, 242] width 161 height 15
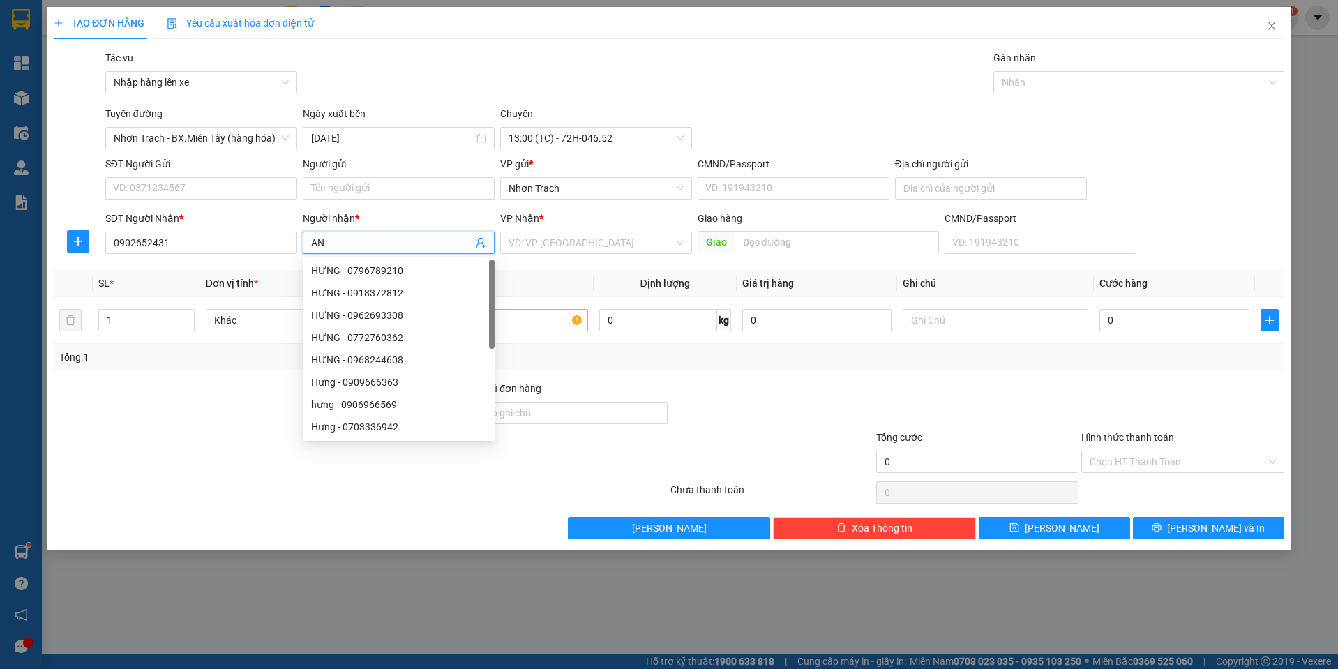
type input "A"
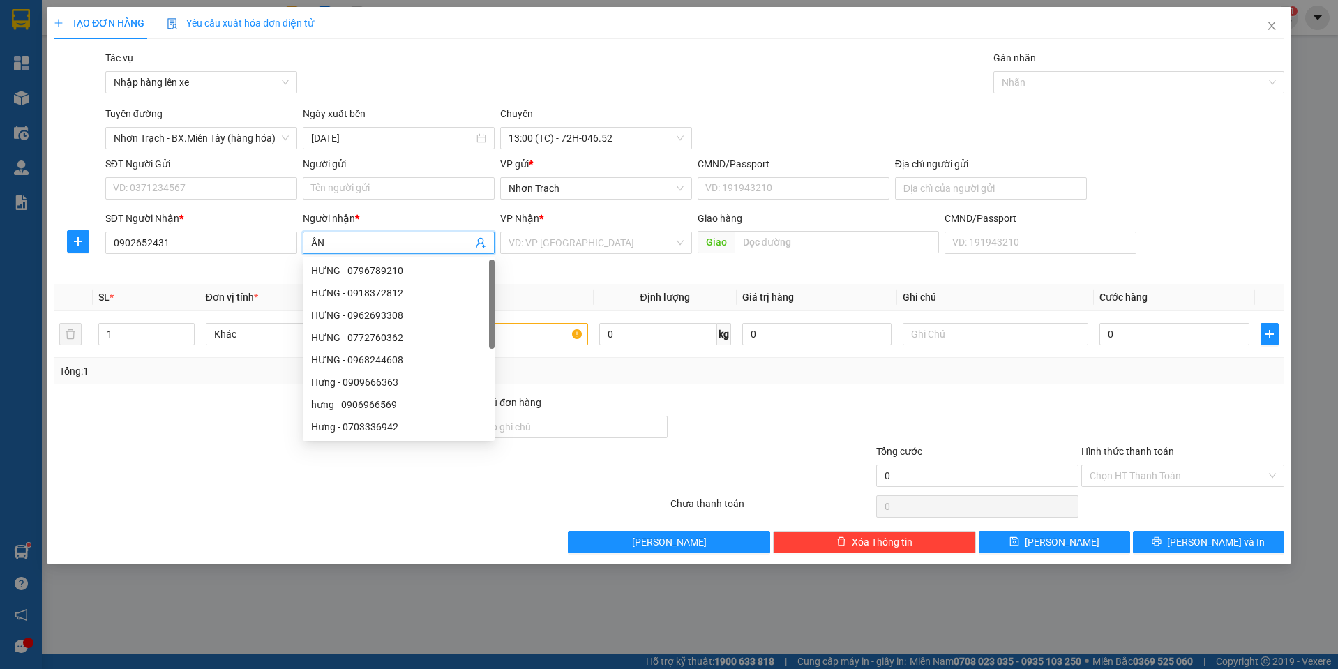
type input "ÂN"
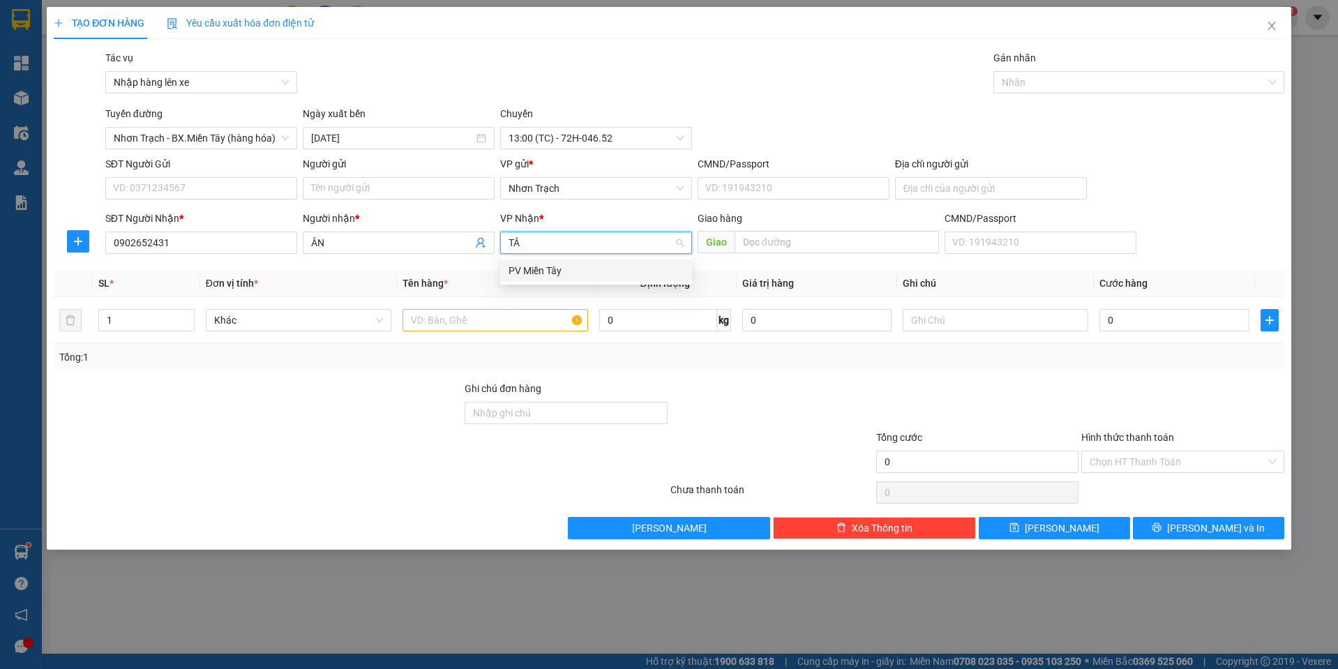
type input "TÂY"
click at [557, 269] on div "PV Miền Tây" at bounding box center [595, 270] width 175 height 15
drag, startPoint x: 133, startPoint y: 325, endPoint x: 41, endPoint y: 322, distance: 91.4
click at [54, 327] on tr "1 Bất kỳ 0 0" at bounding box center [669, 320] width 1230 height 47
type input "2"
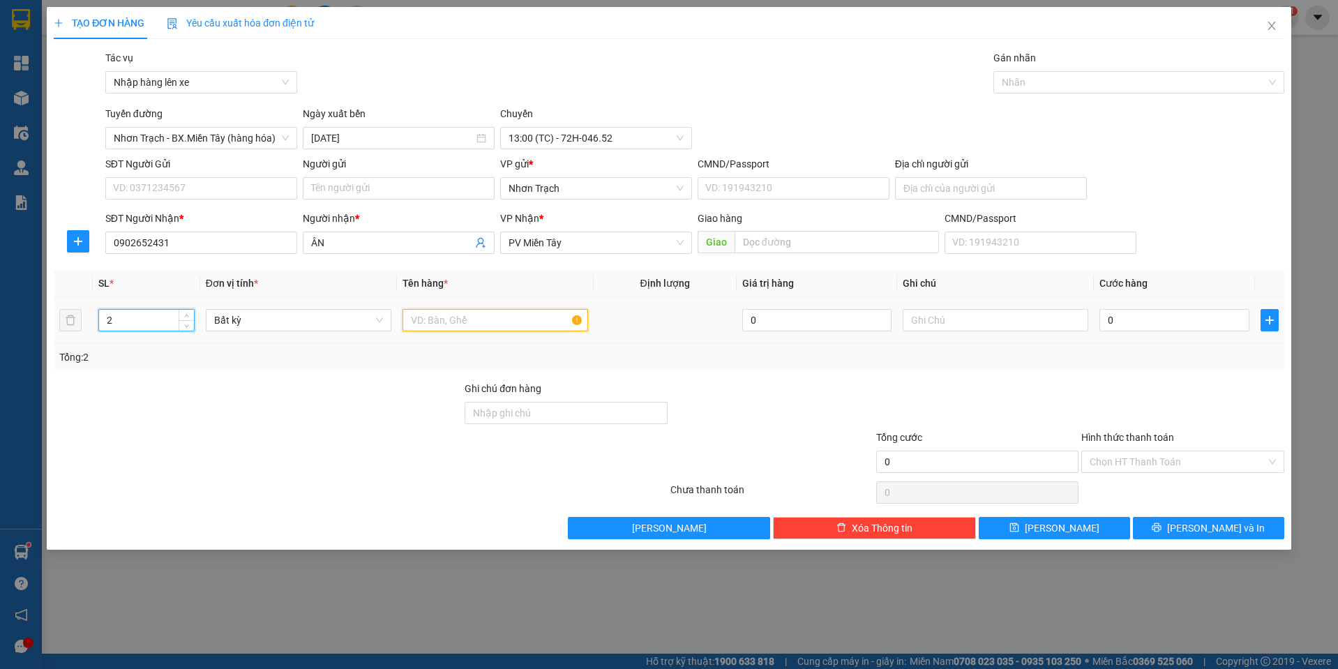
click at [471, 325] on input "text" at bounding box center [495, 320] width 186 height 22
type input "2 THUNG"
drag, startPoint x: 150, startPoint y: 326, endPoint x: 37, endPoint y: 319, distance: 113.2
click at [44, 322] on div "TẠO ĐƠN HÀNG Yêu cầu xuất hóa đơn điện tử Transit Pickup Surcharge Ids Transit …" at bounding box center [669, 334] width 1338 height 669
type input "1"
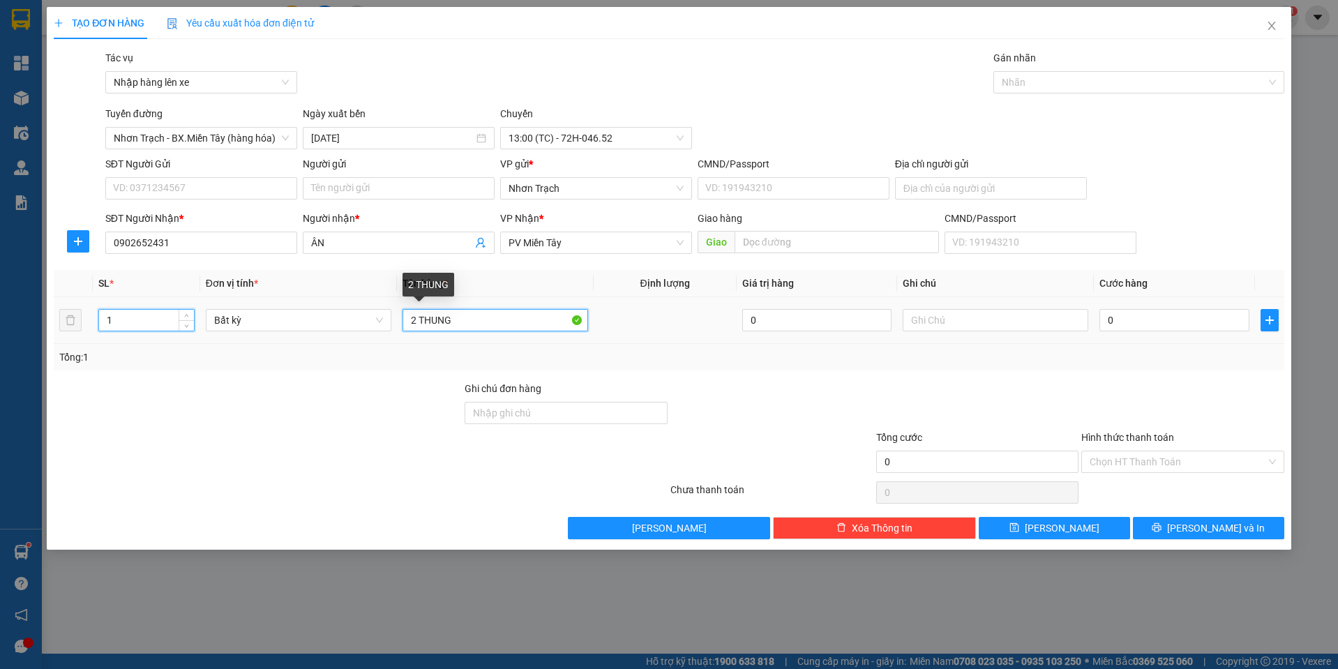
drag, startPoint x: 465, startPoint y: 320, endPoint x: 168, endPoint y: 319, distance: 297.1
click at [187, 324] on tr "1 Bất kỳ 2 THUNG 0 0" at bounding box center [669, 320] width 1230 height 47
type input "1"
type input "1 KIỆN"
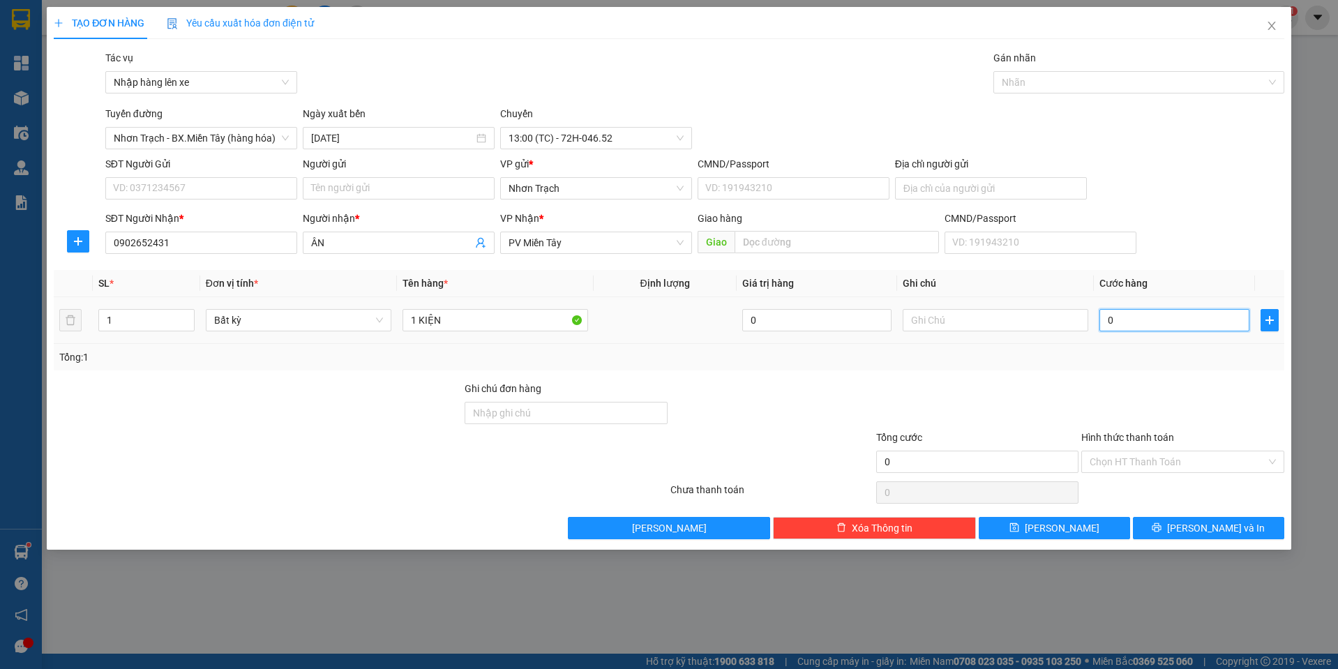
click at [1148, 317] on input "0" at bounding box center [1174, 320] width 150 height 22
type input "4"
type input "40"
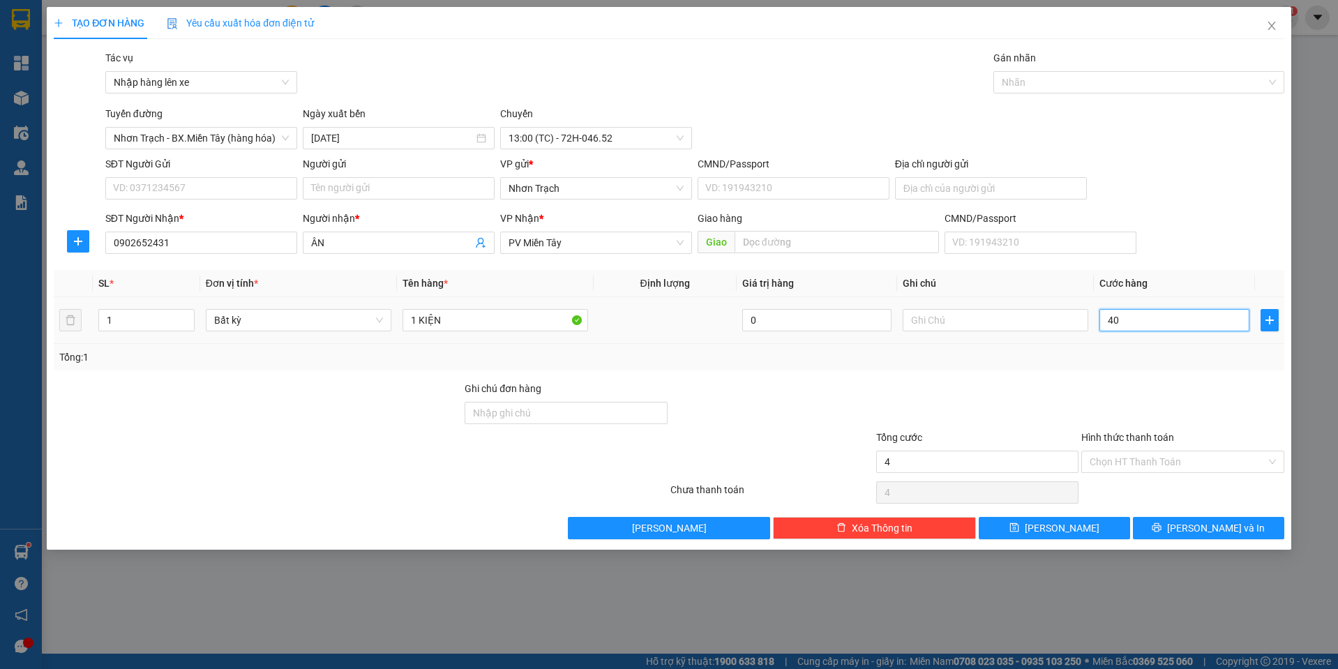
type input "40"
type input "400"
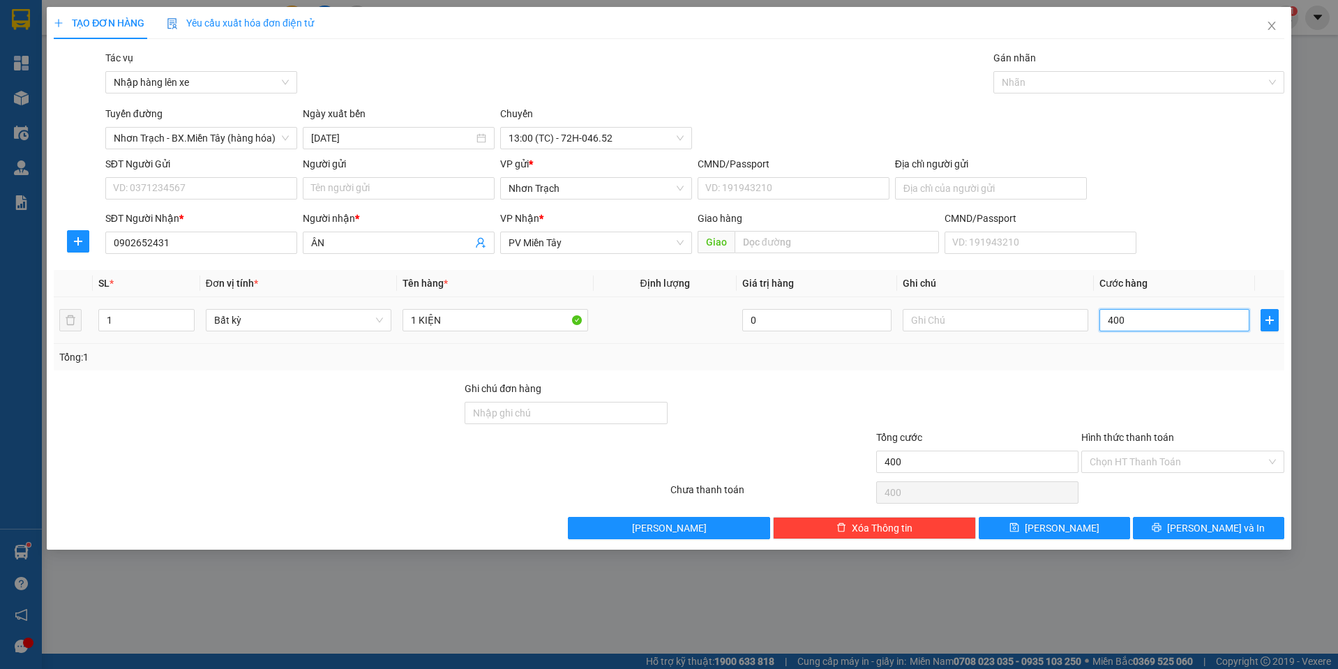
type input "4.000"
type input "40.000"
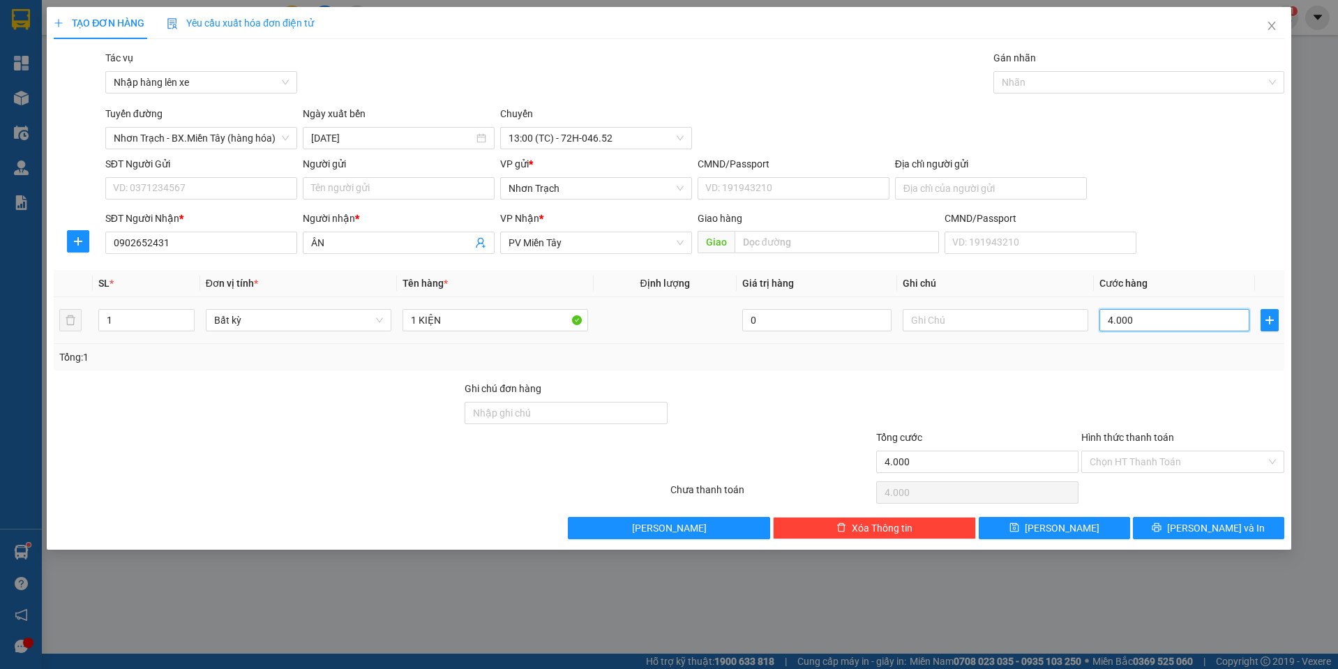
type input "40.000"
click at [1125, 464] on input "Hình thức thanh toán" at bounding box center [1178, 461] width 176 height 21
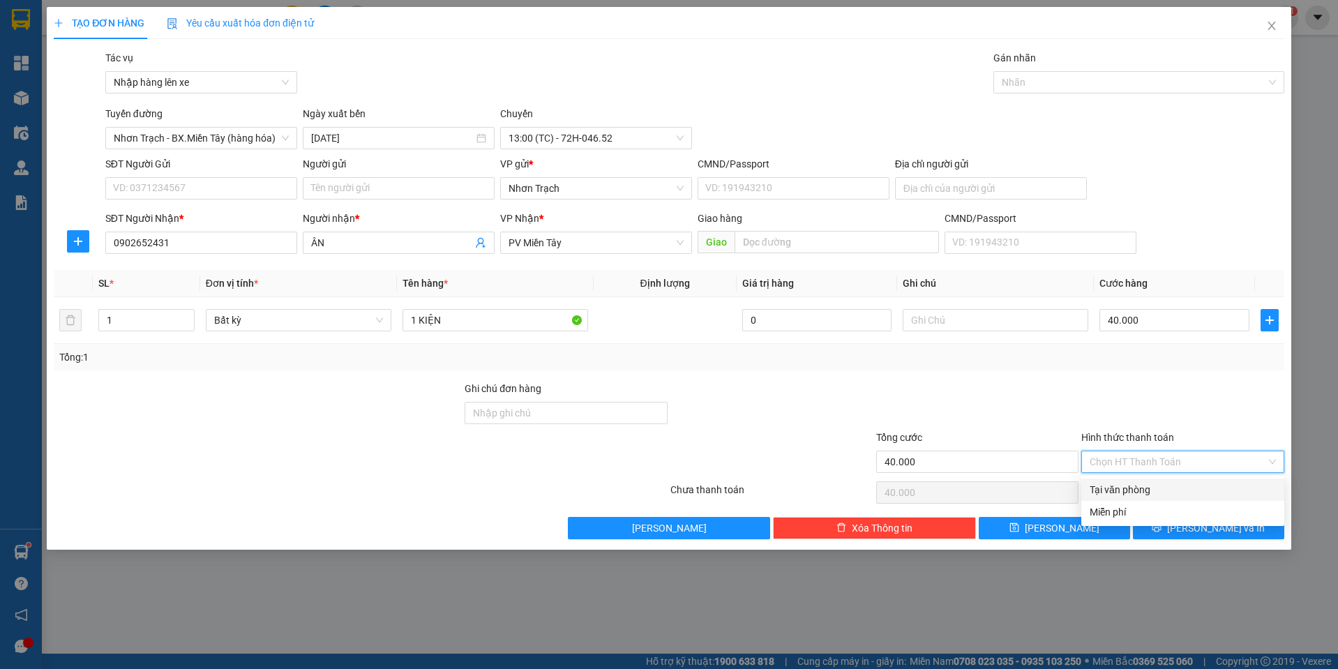
click at [1120, 490] on div "Tại văn phòng" at bounding box center [1183, 489] width 186 height 15
type input "0"
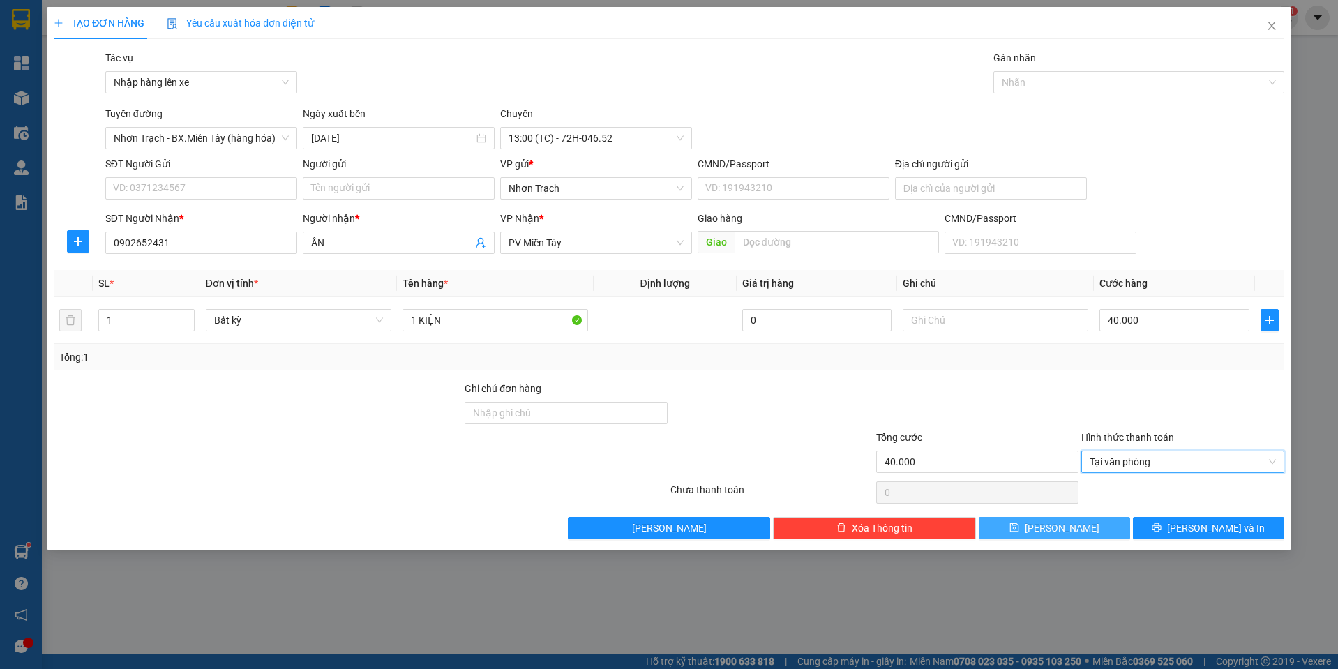
click at [1087, 527] on button "[PERSON_NAME]" at bounding box center [1054, 528] width 151 height 22
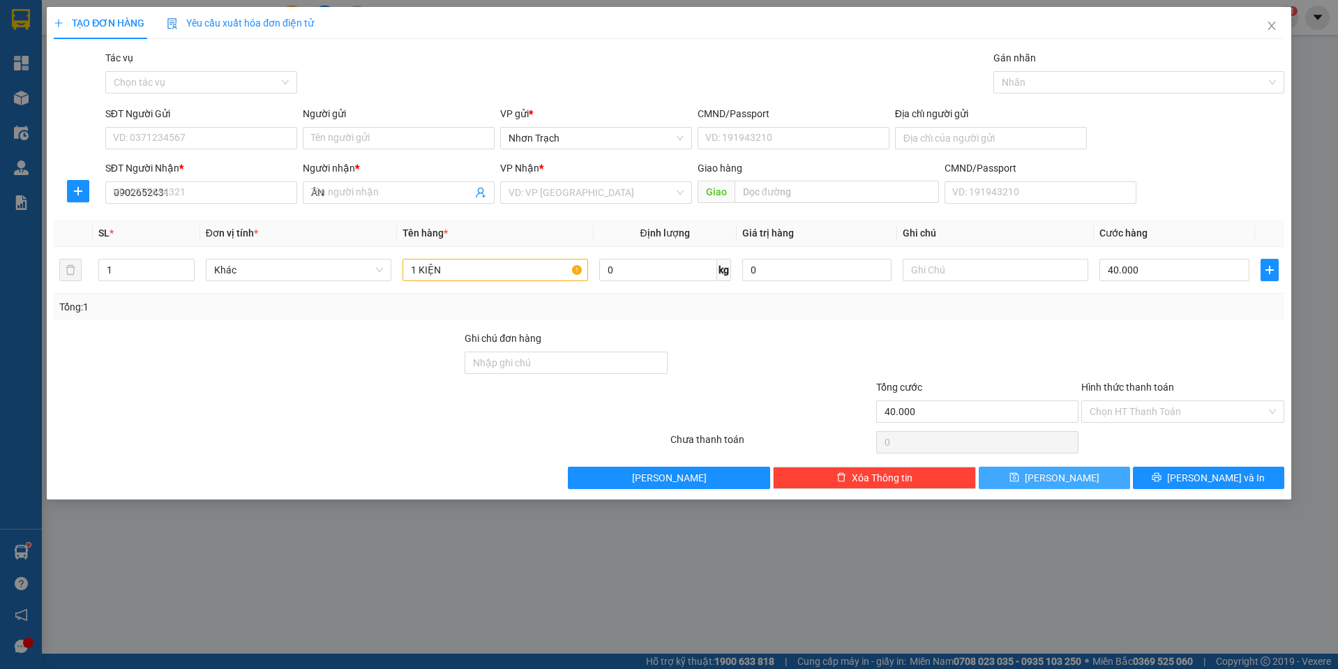
type input "0"
click at [120, 76] on input "Tác vụ" at bounding box center [196, 82] width 165 height 21
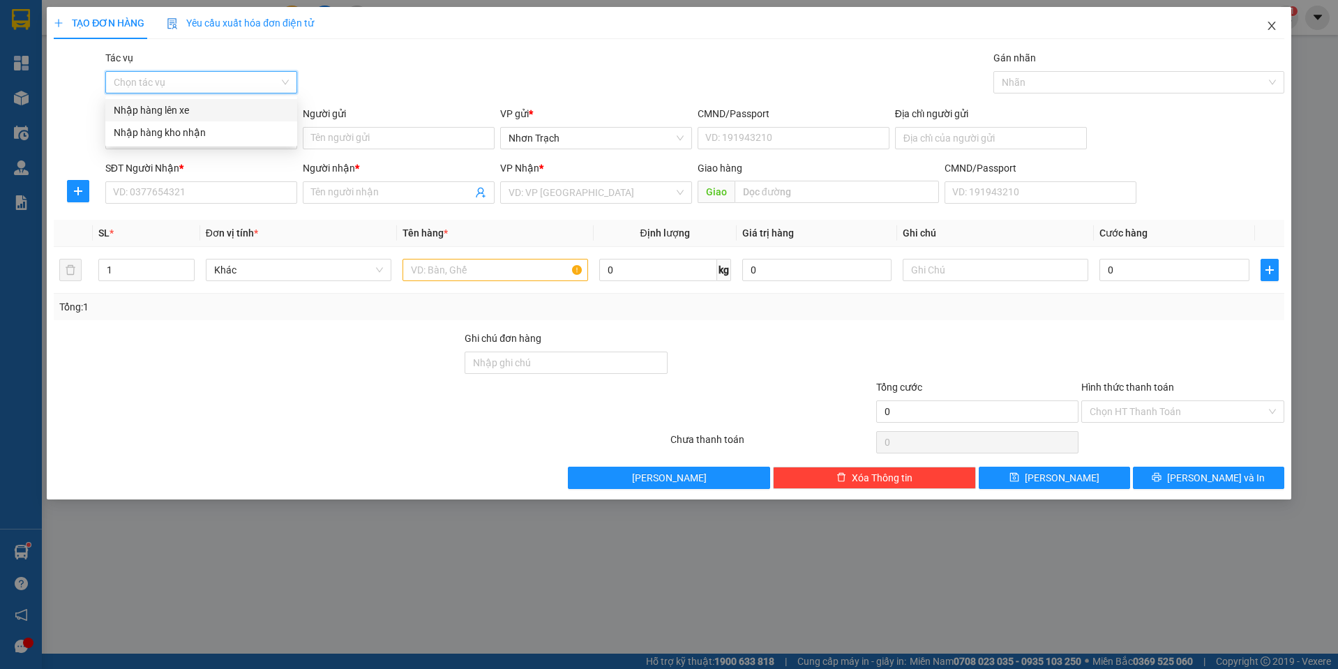
click at [1272, 20] on span "Close" at bounding box center [1271, 26] width 39 height 39
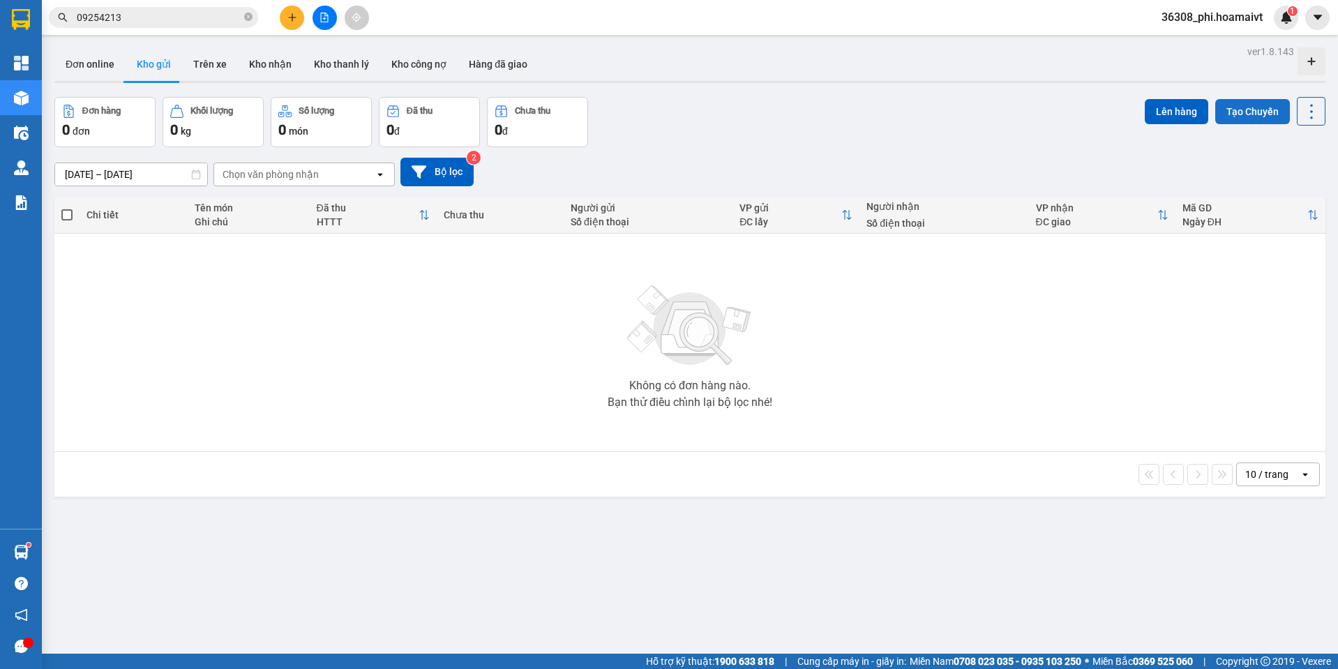
click at [1231, 109] on button "Tạo Chuyến" at bounding box center [1252, 111] width 75 height 25
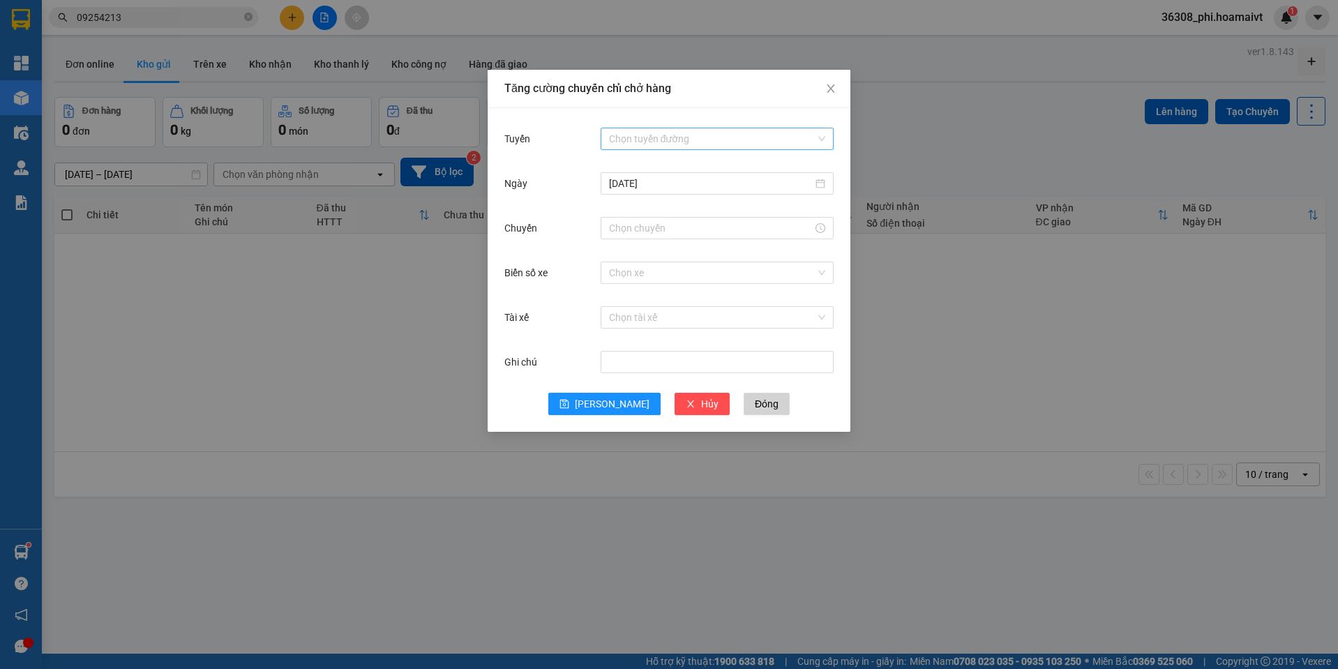
click at [628, 136] on input "Tuyến" at bounding box center [712, 138] width 206 height 21
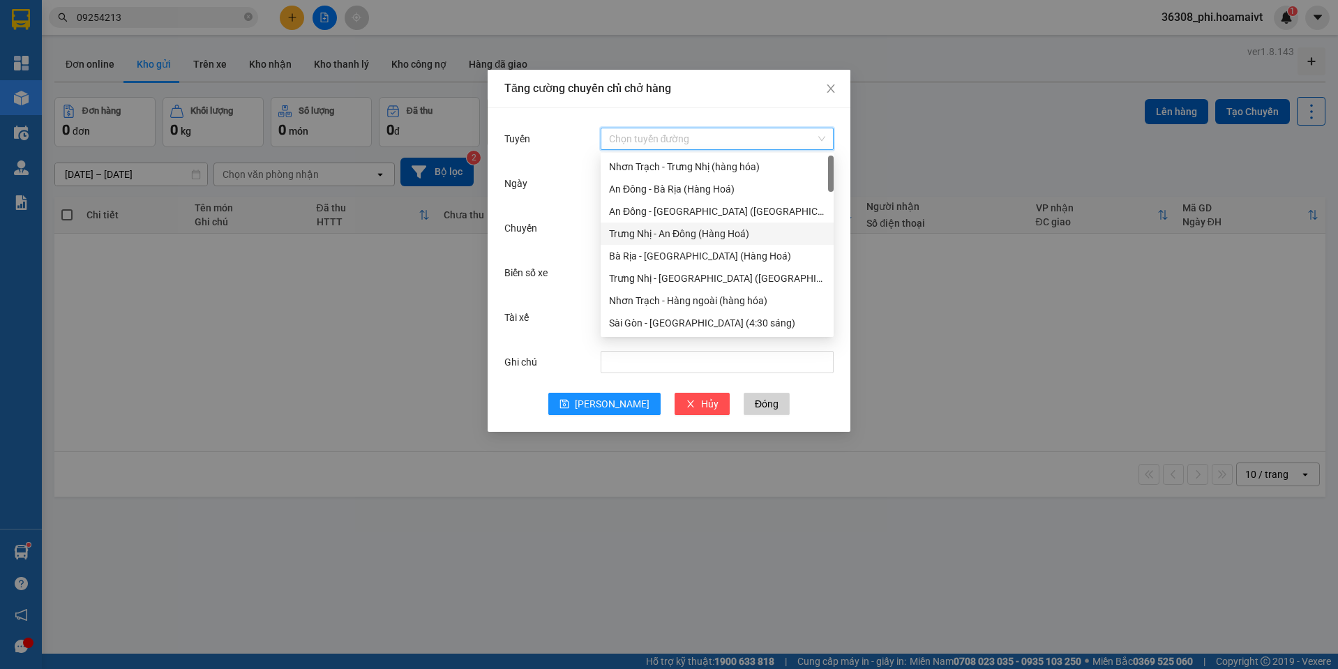
scroll to position [209, 0]
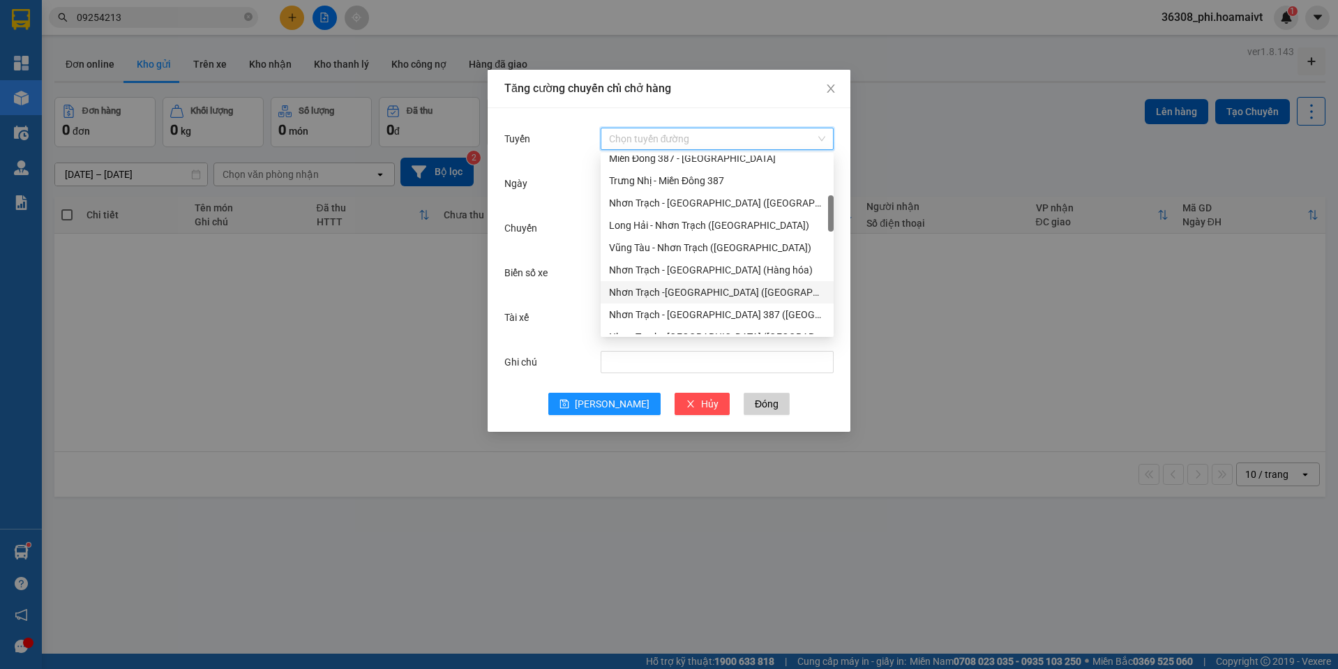
click at [696, 286] on div "Nhơn Trạch -[GEOGRAPHIC_DATA] ([GEOGRAPHIC_DATA])" at bounding box center [717, 292] width 216 height 15
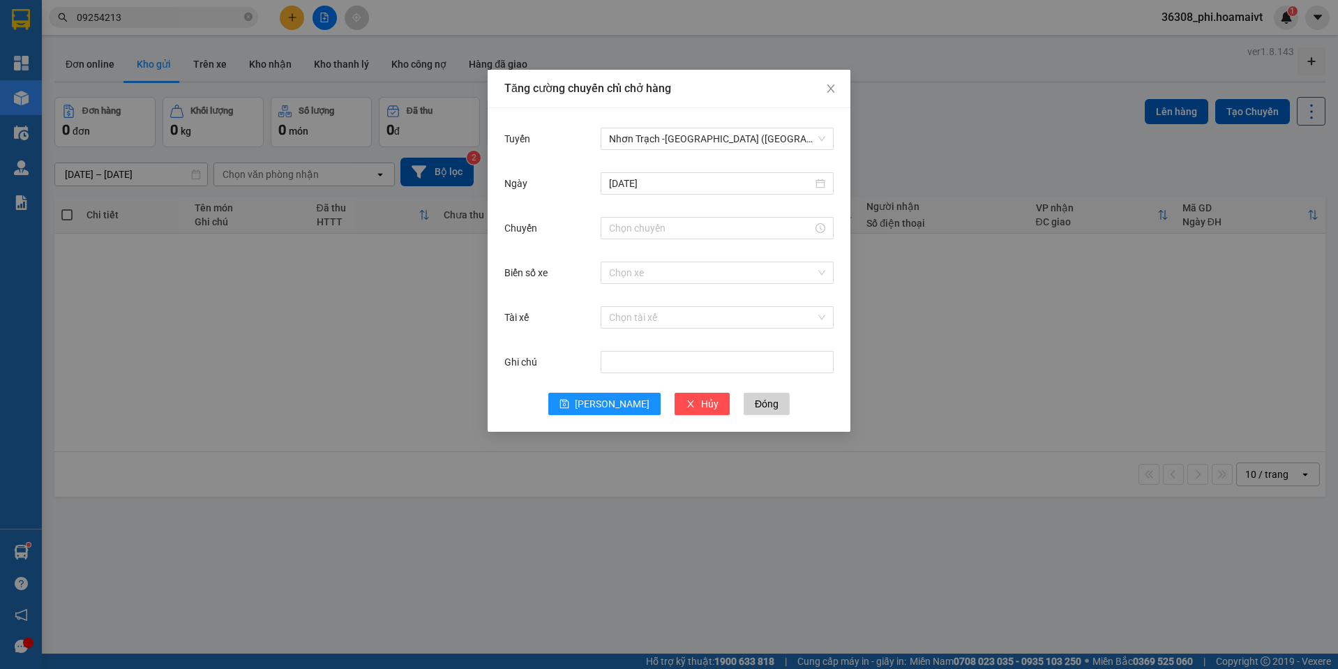
click at [637, 212] on div "[DATE]" at bounding box center [668, 191] width 329 height 45
click at [634, 227] on input "Chuyến" at bounding box center [711, 227] width 204 height 15
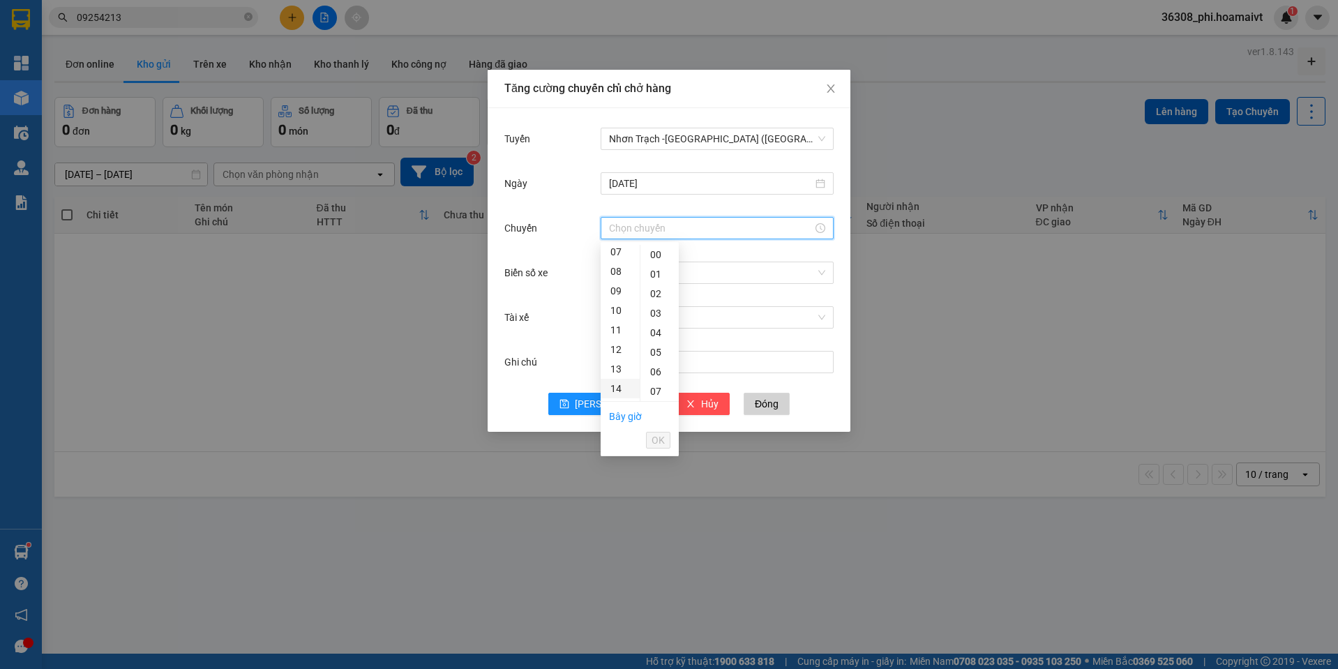
click at [614, 382] on div "14" at bounding box center [620, 389] width 39 height 20
type input "14:00"
click at [652, 254] on div "00" at bounding box center [659, 255] width 38 height 20
click at [644, 438] on ul "Bây giờ OK" at bounding box center [640, 428] width 78 height 53
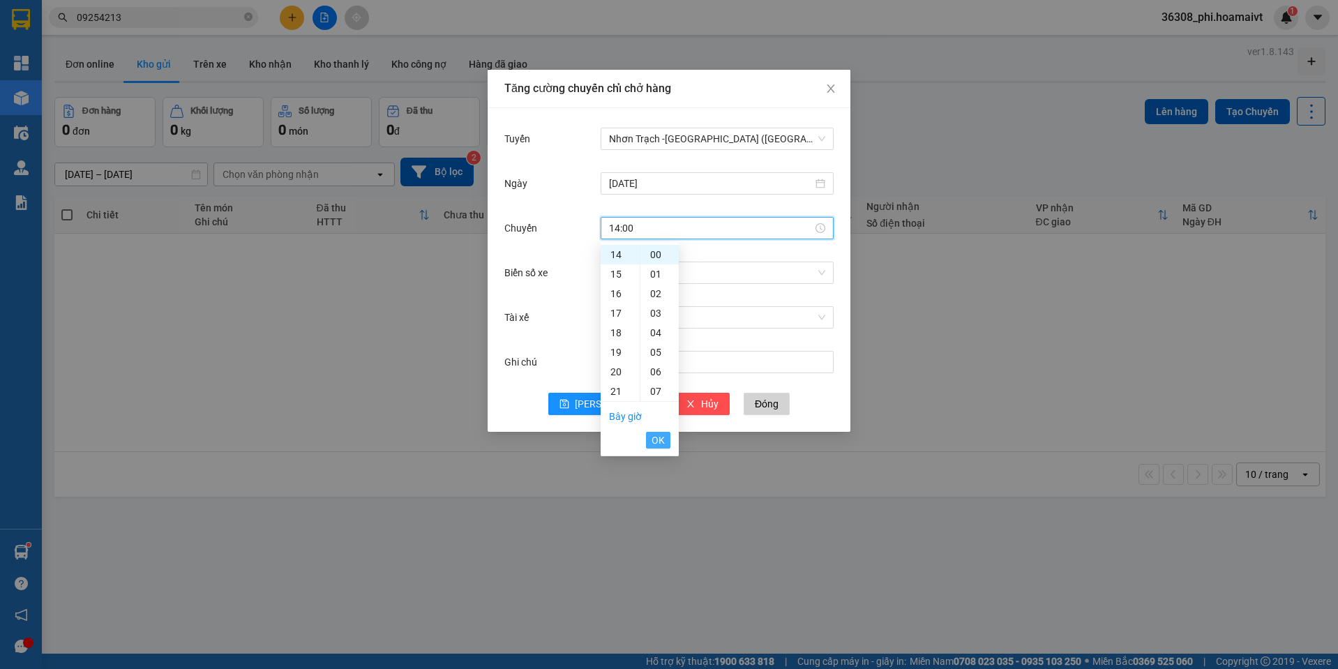
click at [651, 438] on button "OK" at bounding box center [658, 440] width 24 height 17
click at [633, 289] on div "Biển số xe Chọn xe" at bounding box center [668, 281] width 329 height 45
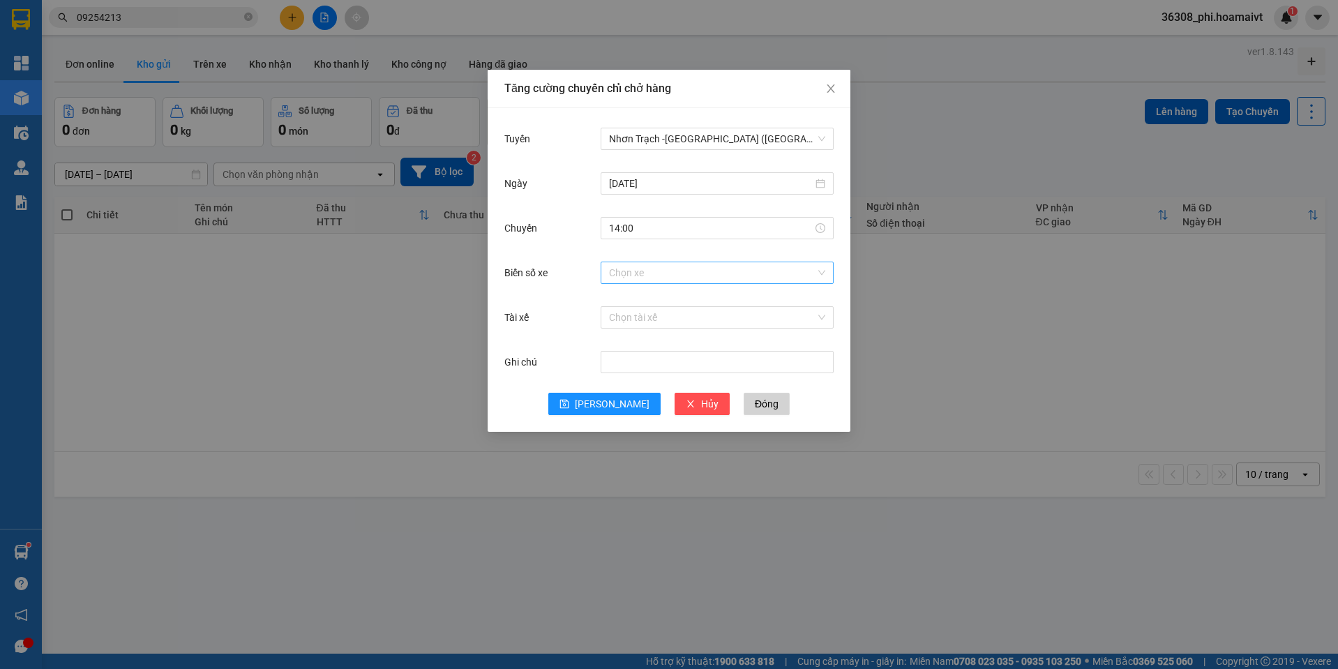
click at [634, 282] on input "Biển số xe" at bounding box center [712, 272] width 206 height 21
type input "061.60"
click at [639, 297] on div "72-H061.60" at bounding box center [717, 300] width 216 height 15
click at [610, 398] on span "[PERSON_NAME]" at bounding box center [612, 403] width 75 height 15
click at [827, 84] on icon "close" at bounding box center [830, 88] width 11 height 11
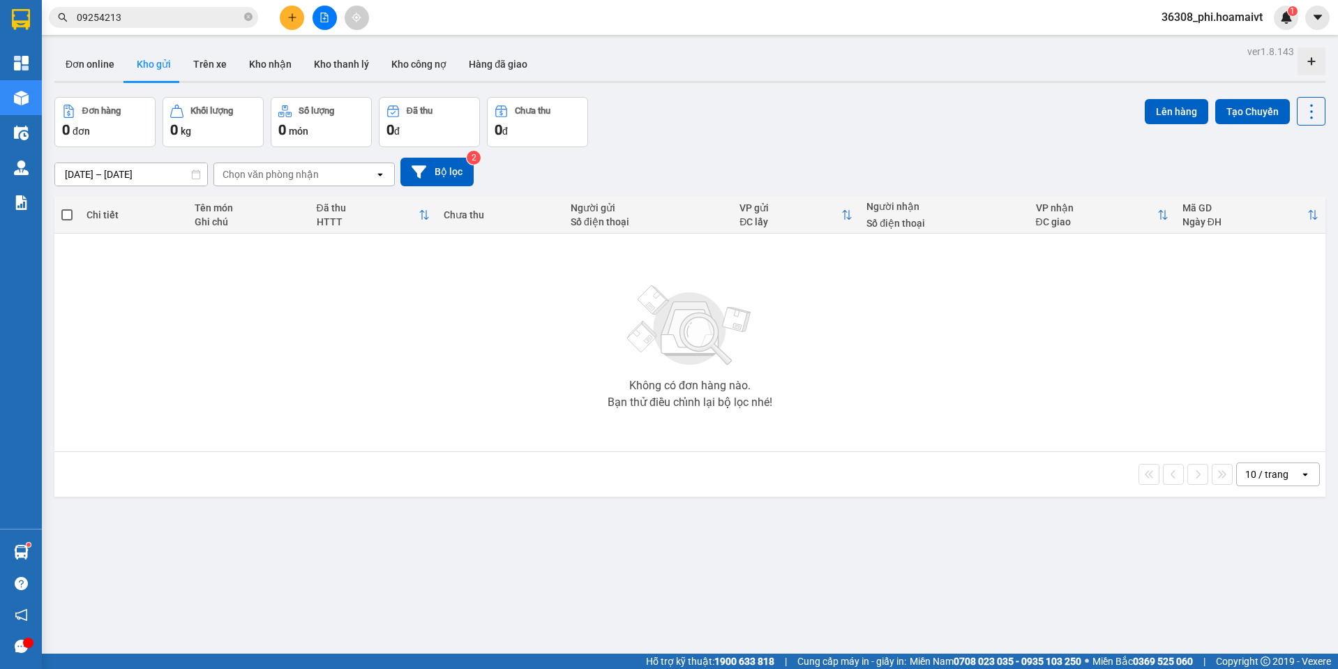
click at [280, 10] on div at bounding box center [324, 18] width 105 height 24
click at [285, 12] on button at bounding box center [292, 18] width 24 height 24
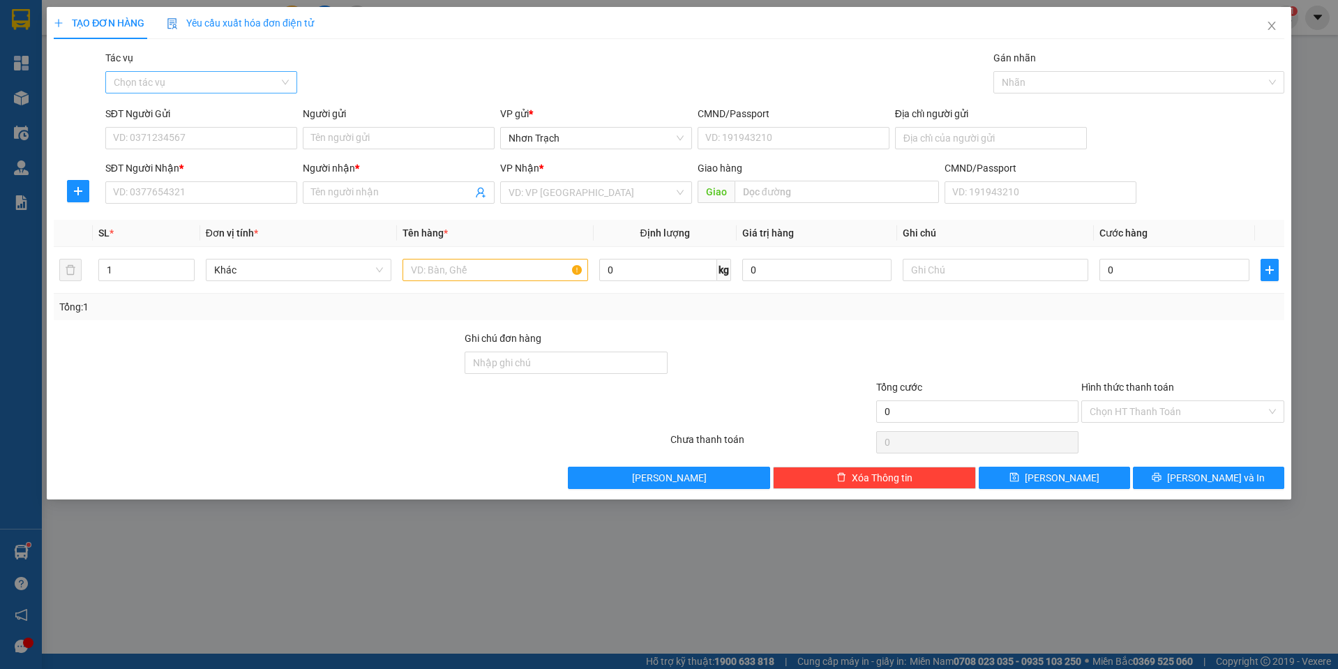
drag, startPoint x: 157, startPoint y: 70, endPoint x: 156, endPoint y: 85, distance: 15.4
click at [158, 70] on div "Tác vụ" at bounding box center [201, 60] width 192 height 21
drag, startPoint x: 151, startPoint y: 104, endPoint x: 151, endPoint y: 92, distance: 11.9
click at [151, 104] on div "Transit Pickup Surcharge Ids Transit Deliver Surcharge Ids Transit Deliver Surc…" at bounding box center [669, 269] width 1230 height 439
click at [151, 87] on input "Tác vụ" at bounding box center [196, 82] width 165 height 21
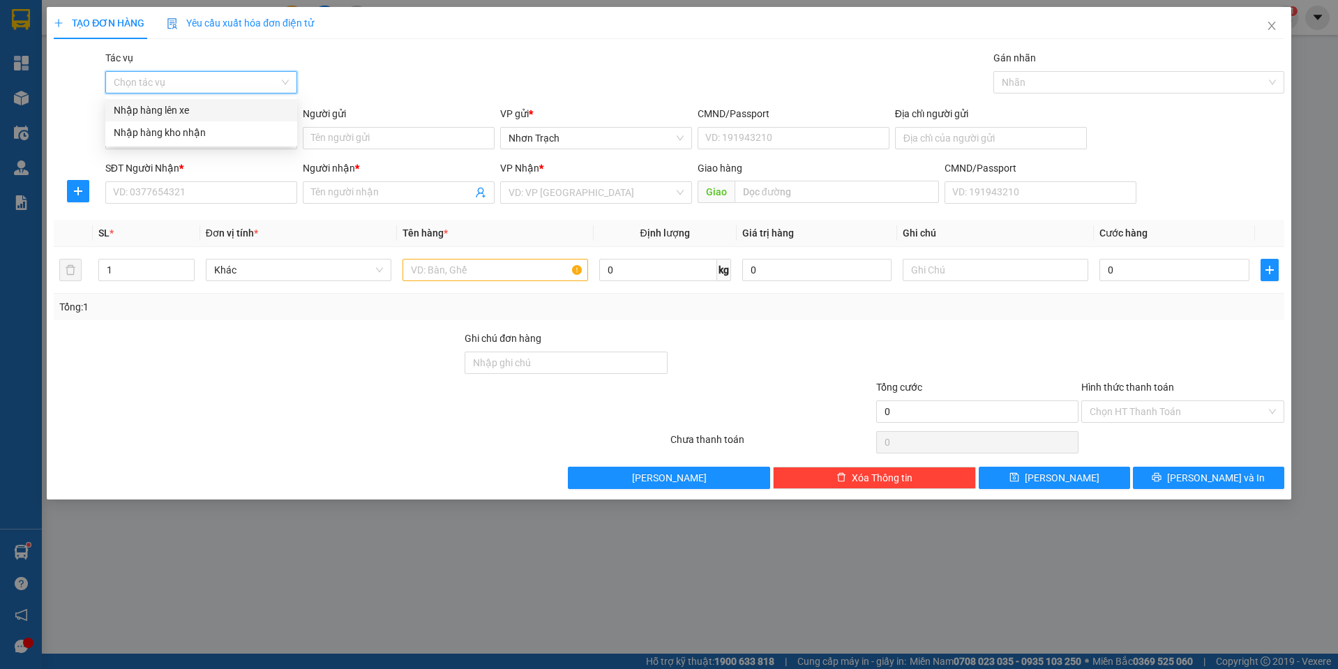
click at [149, 102] on div "Nhập hàng lên xe" at bounding box center [201, 110] width 192 height 22
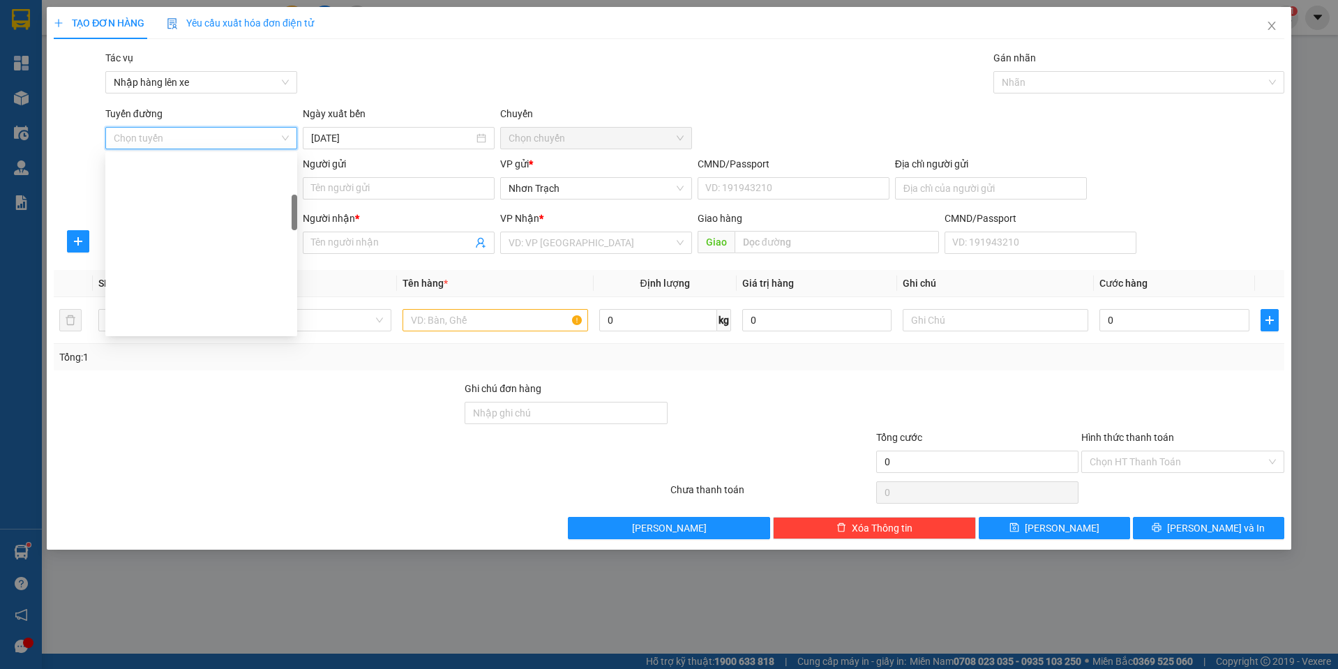
scroll to position [279, 0]
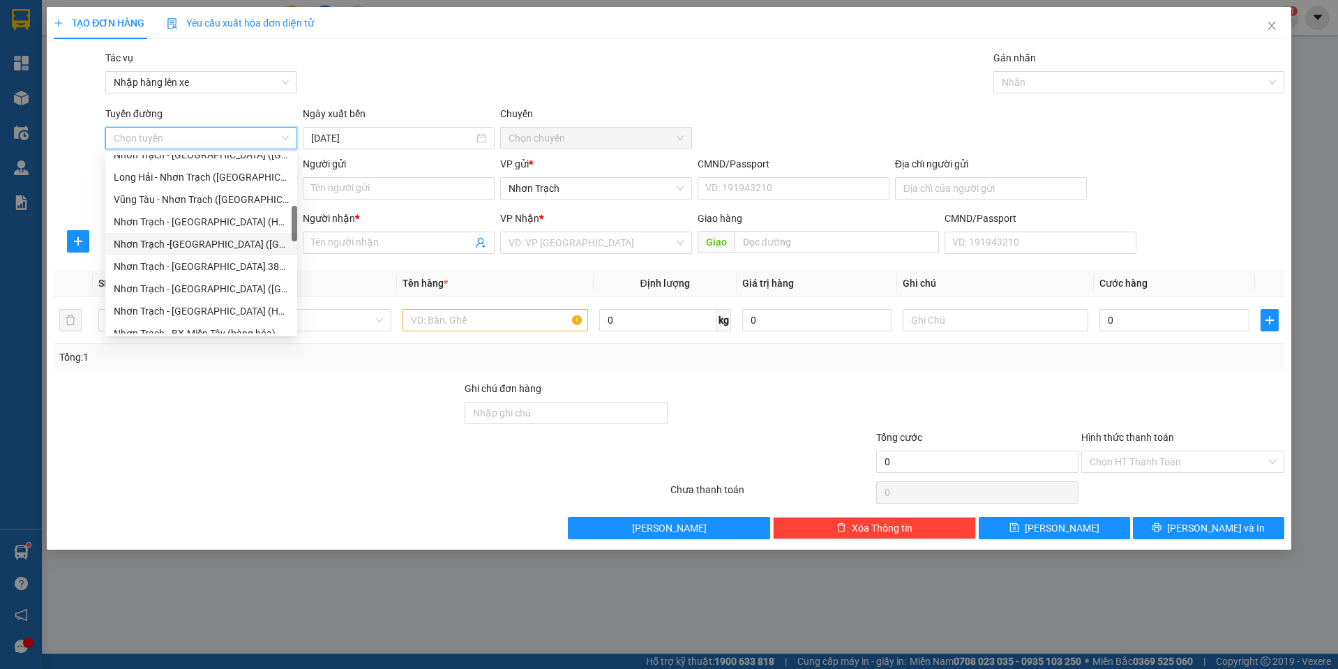
click at [195, 244] on div "Nhơn Trạch -[GEOGRAPHIC_DATA] ([GEOGRAPHIC_DATA])" at bounding box center [201, 243] width 175 height 15
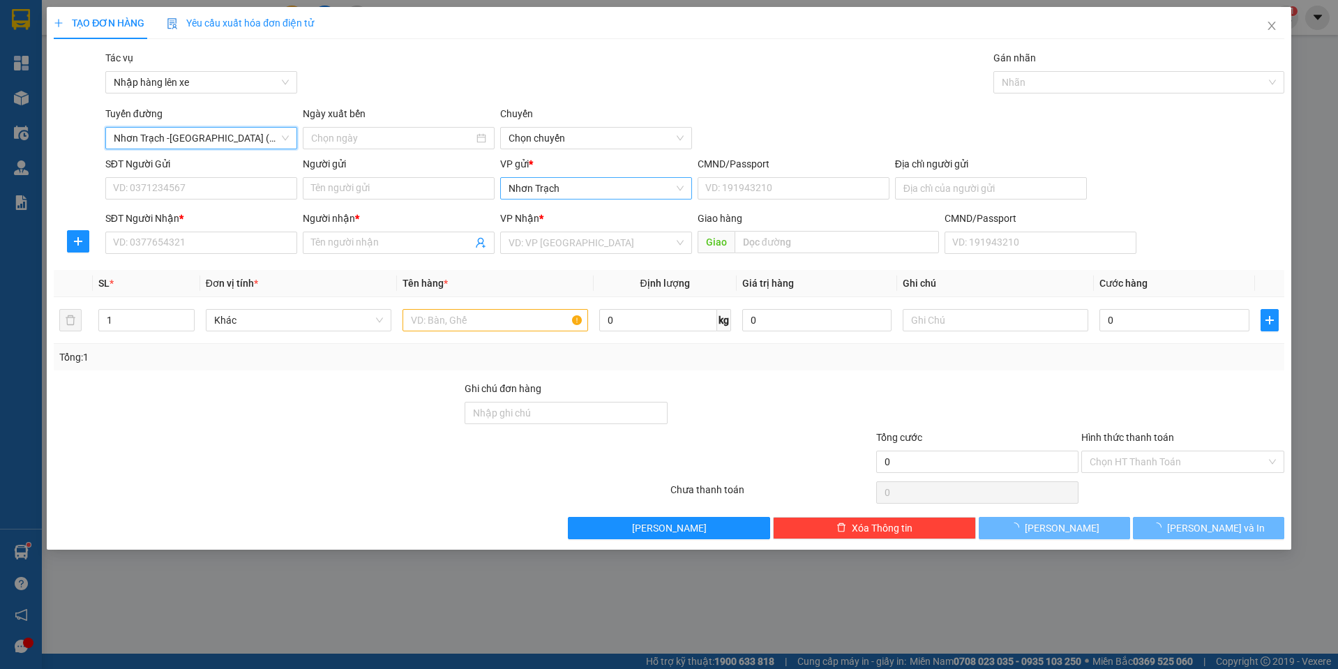
type input "[DATE]"
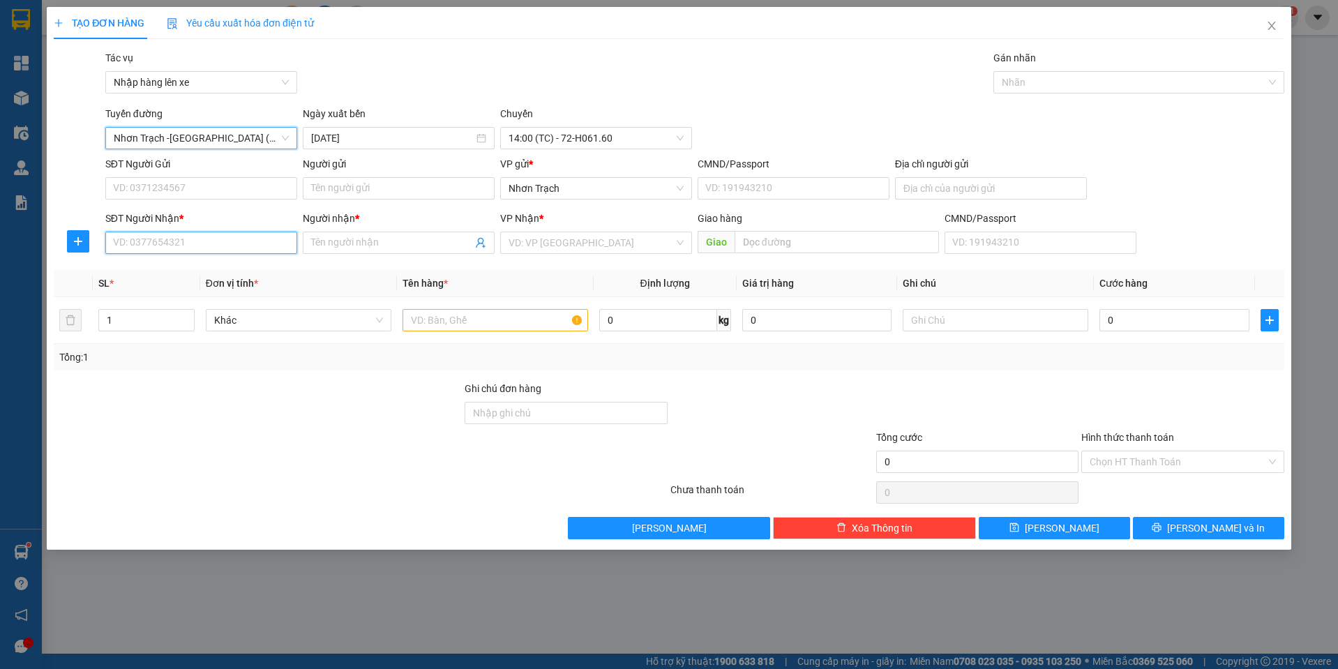
click at [209, 234] on input "SĐT Người Nhận *" at bounding box center [201, 243] width 192 height 22
type input "0905580567"
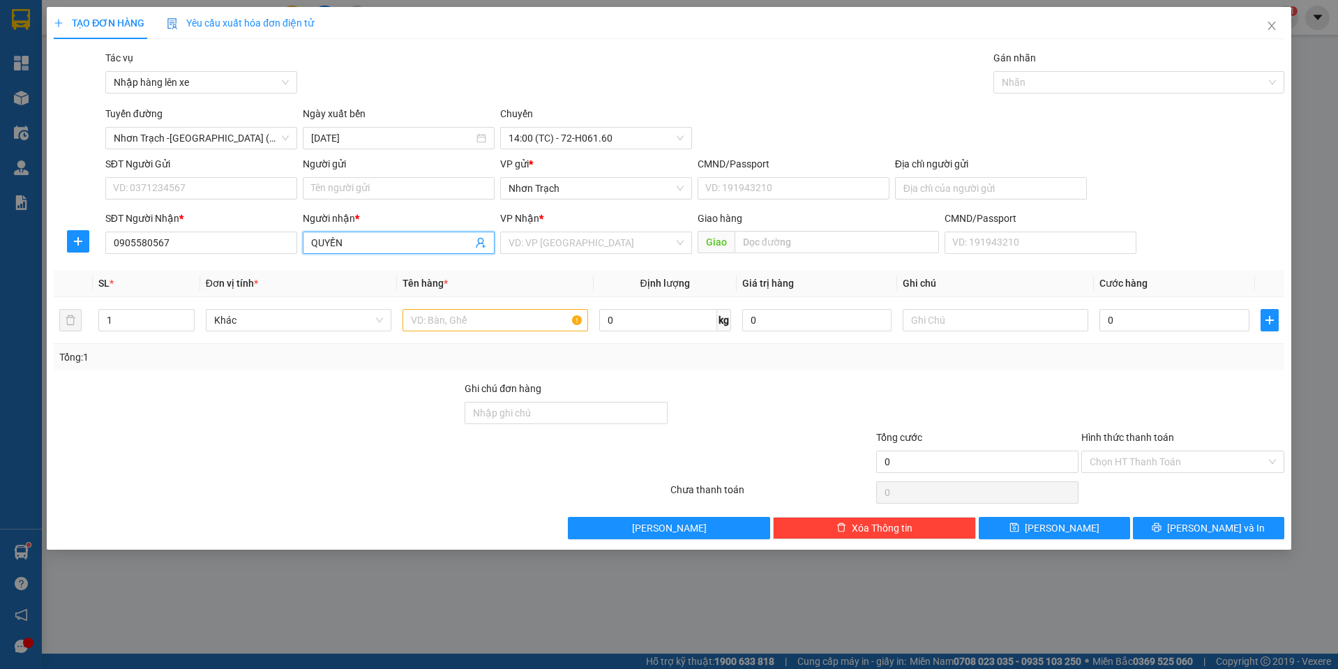
type input "QUYỀN"
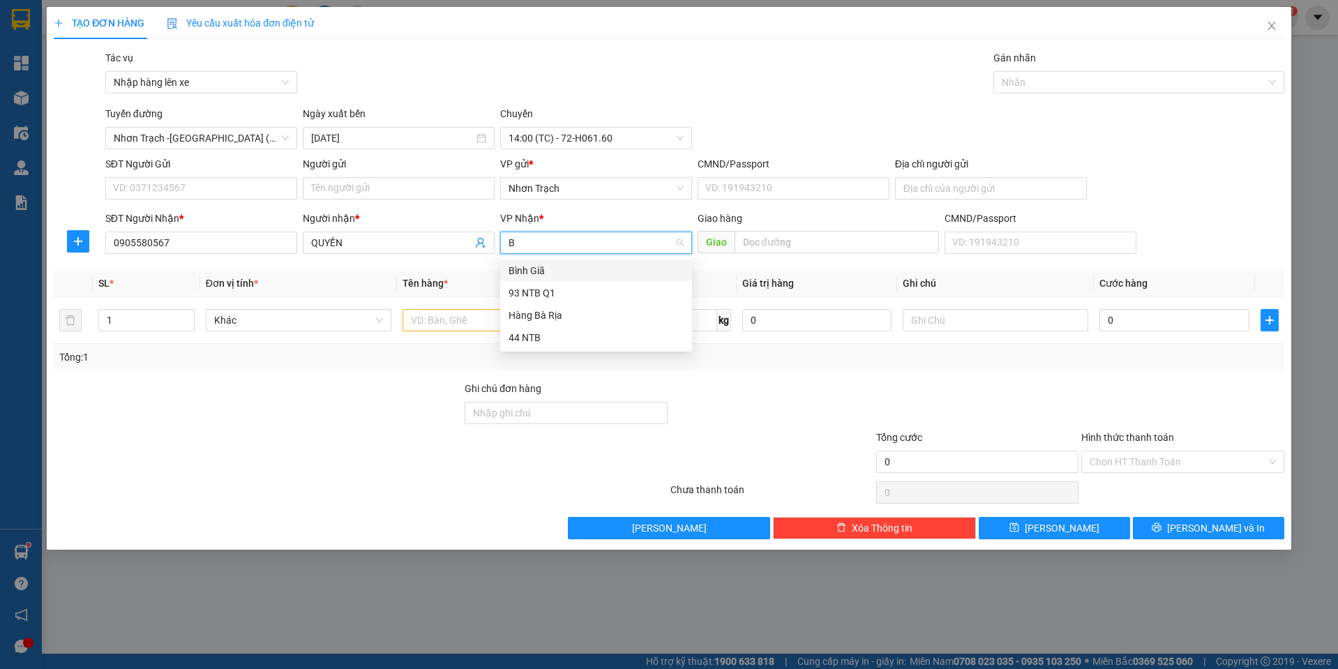
type input "BÀ"
click at [560, 264] on div "Hàng Bà Rịa" at bounding box center [595, 270] width 175 height 15
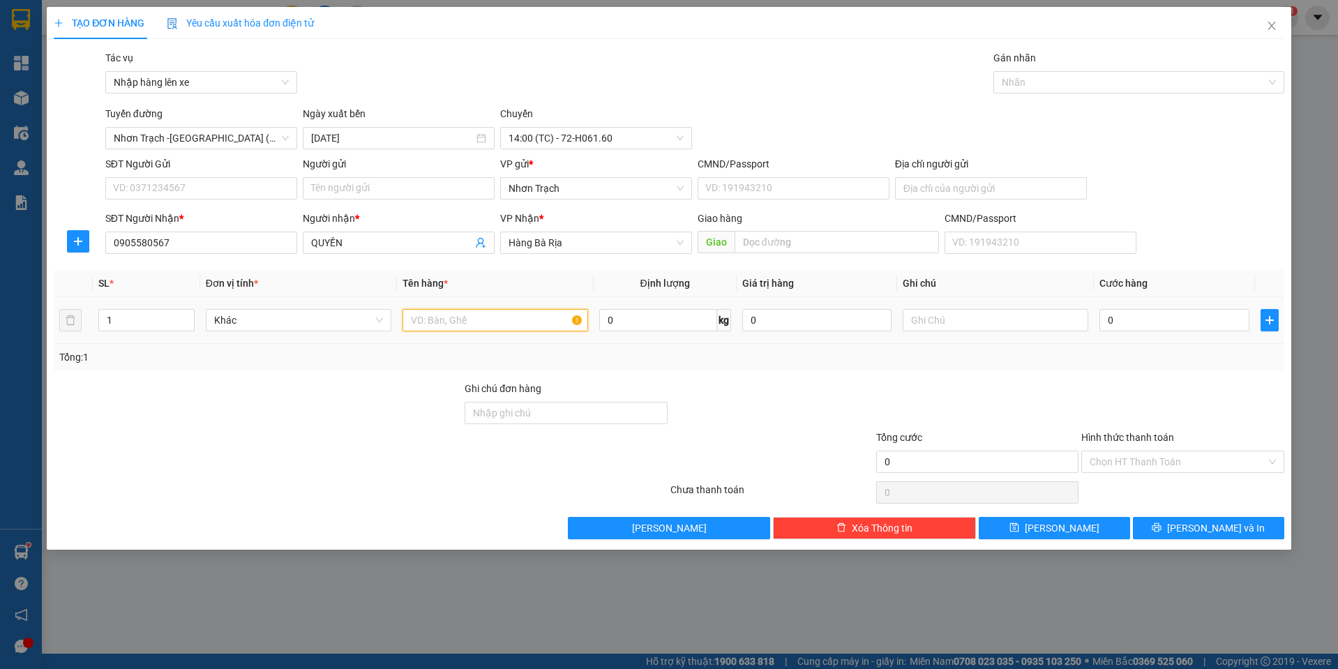
click at [462, 321] on input "text" at bounding box center [495, 320] width 186 height 22
type input "1 BAO"
drag, startPoint x: 1110, startPoint y: 364, endPoint x: 1135, endPoint y: 333, distance: 39.8
click at [1114, 359] on div "Tổng: 1" at bounding box center [668, 356] width 1219 height 15
click at [1135, 333] on div "0" at bounding box center [1174, 320] width 150 height 28
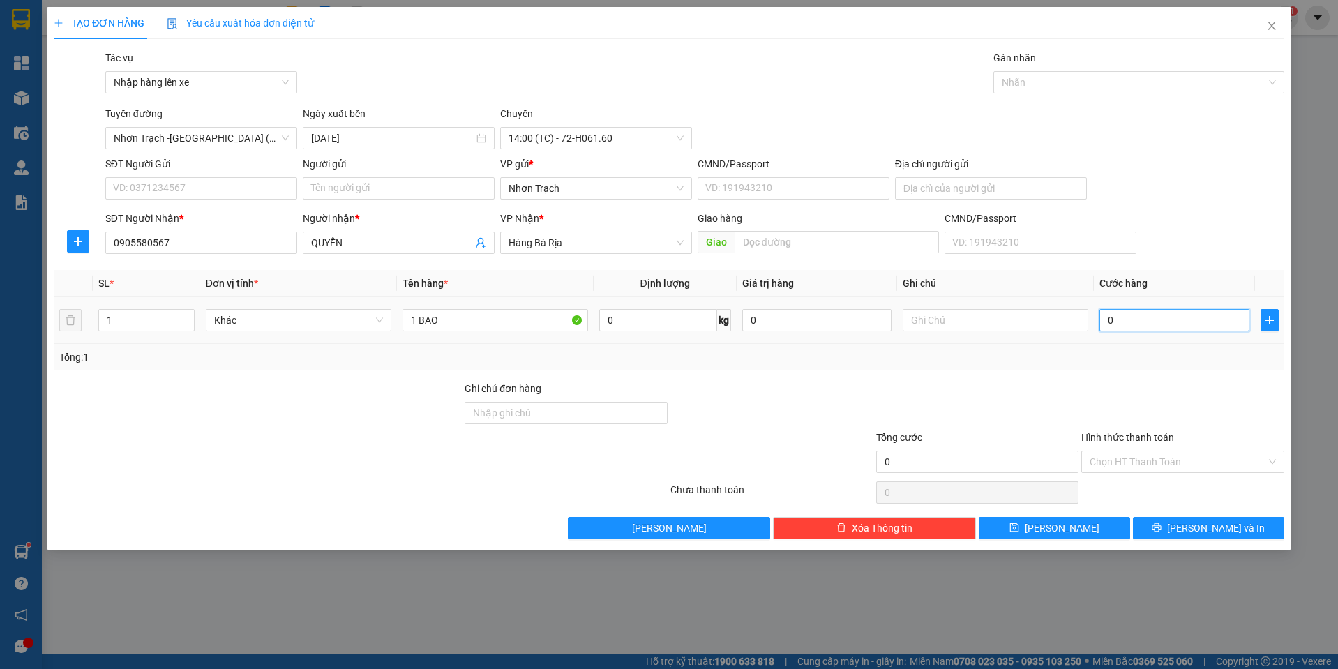
click at [1132, 318] on input "0" at bounding box center [1174, 320] width 150 height 22
type input "4"
type input "40"
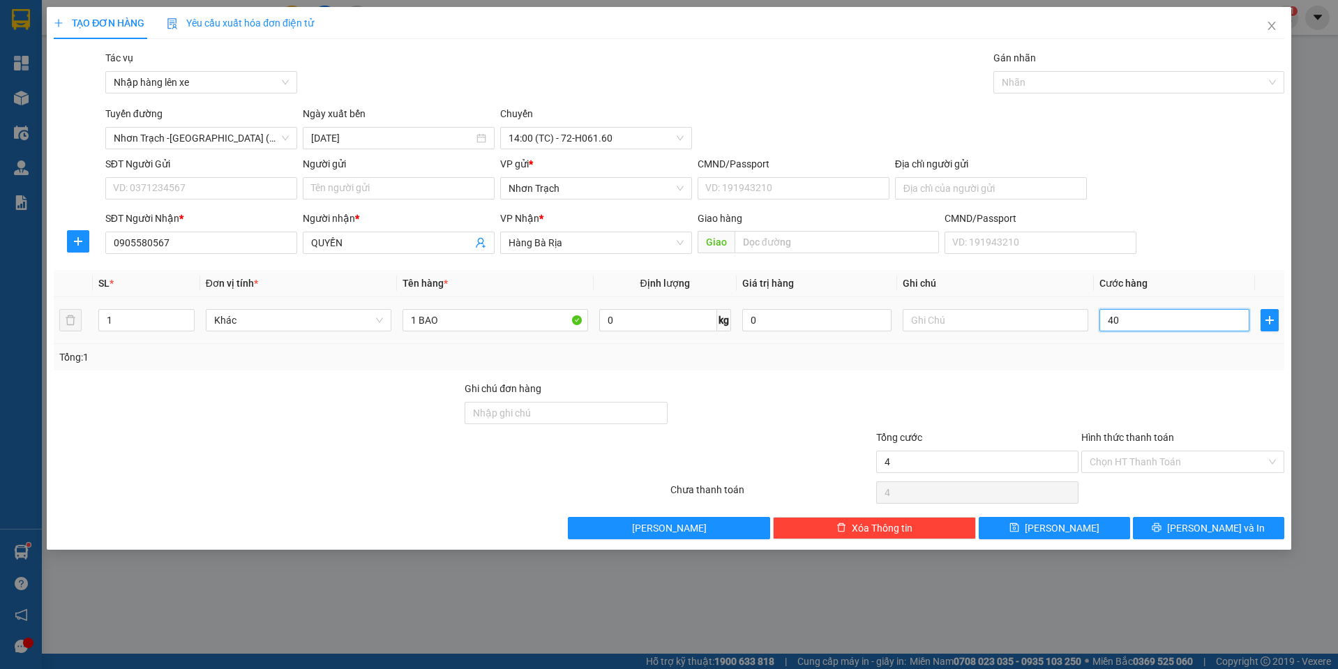
type input "40"
type input "400"
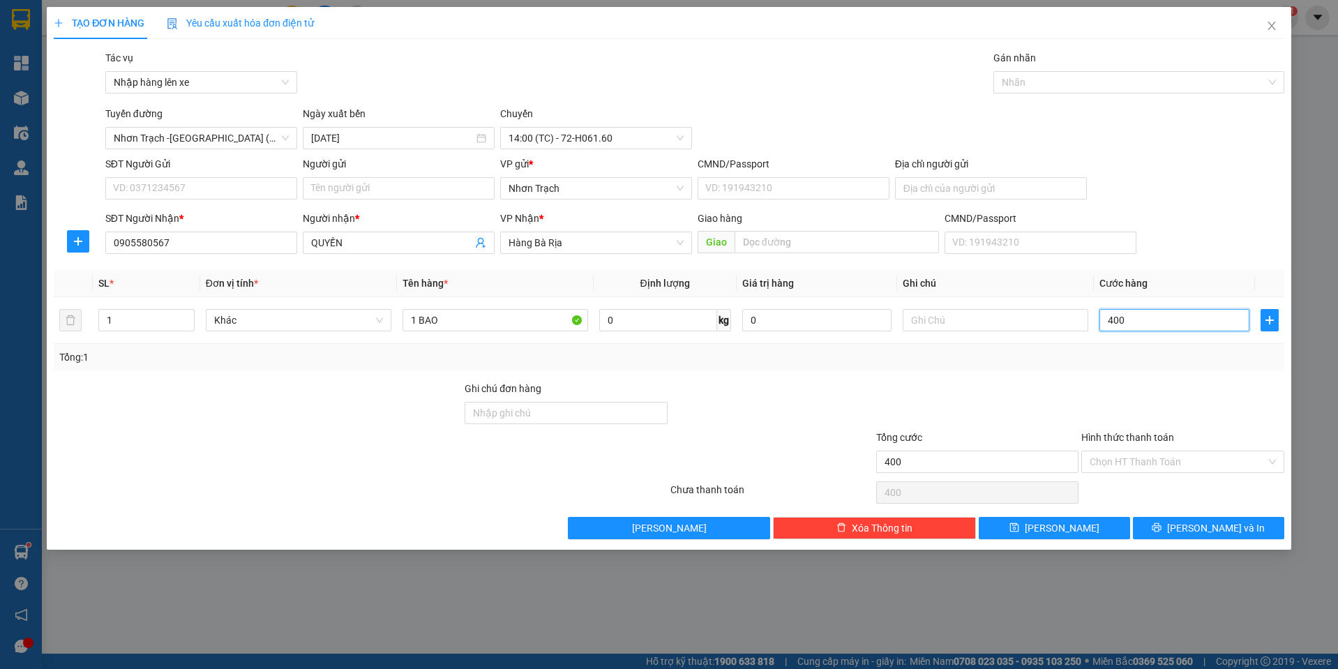
type input "4.000"
type input "40.000"
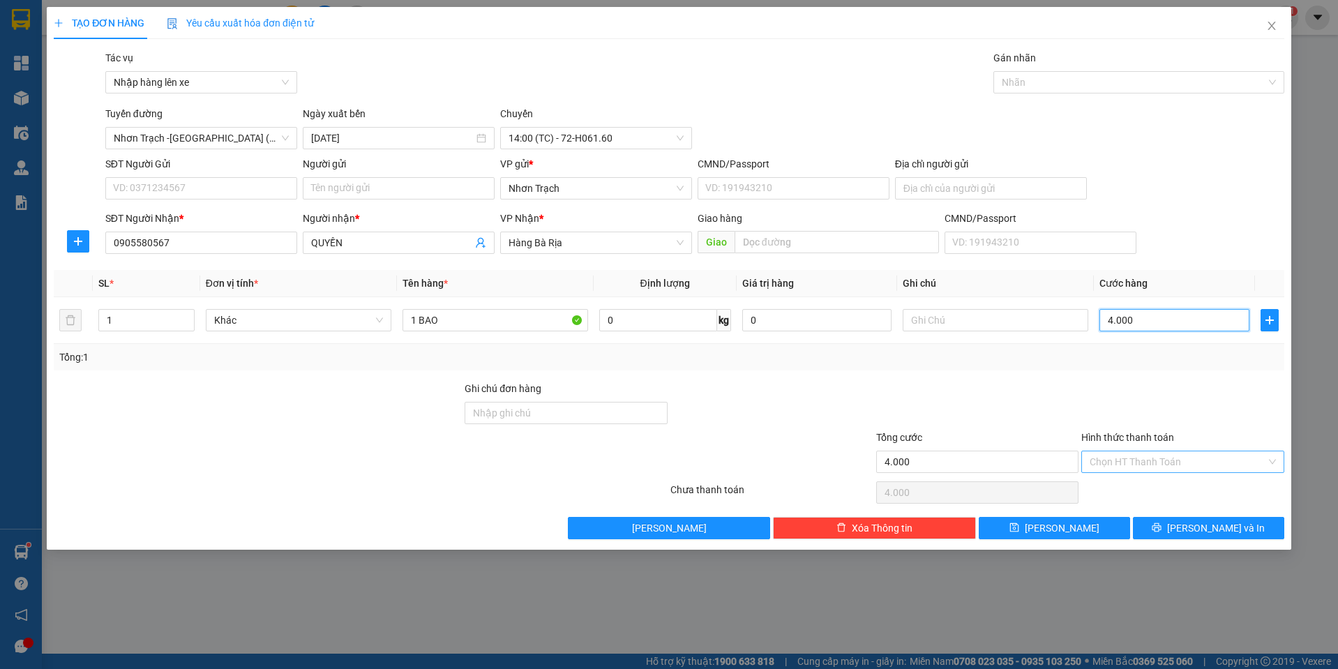
type input "40.000"
click at [1124, 459] on input "Hình thức thanh toán" at bounding box center [1178, 461] width 176 height 21
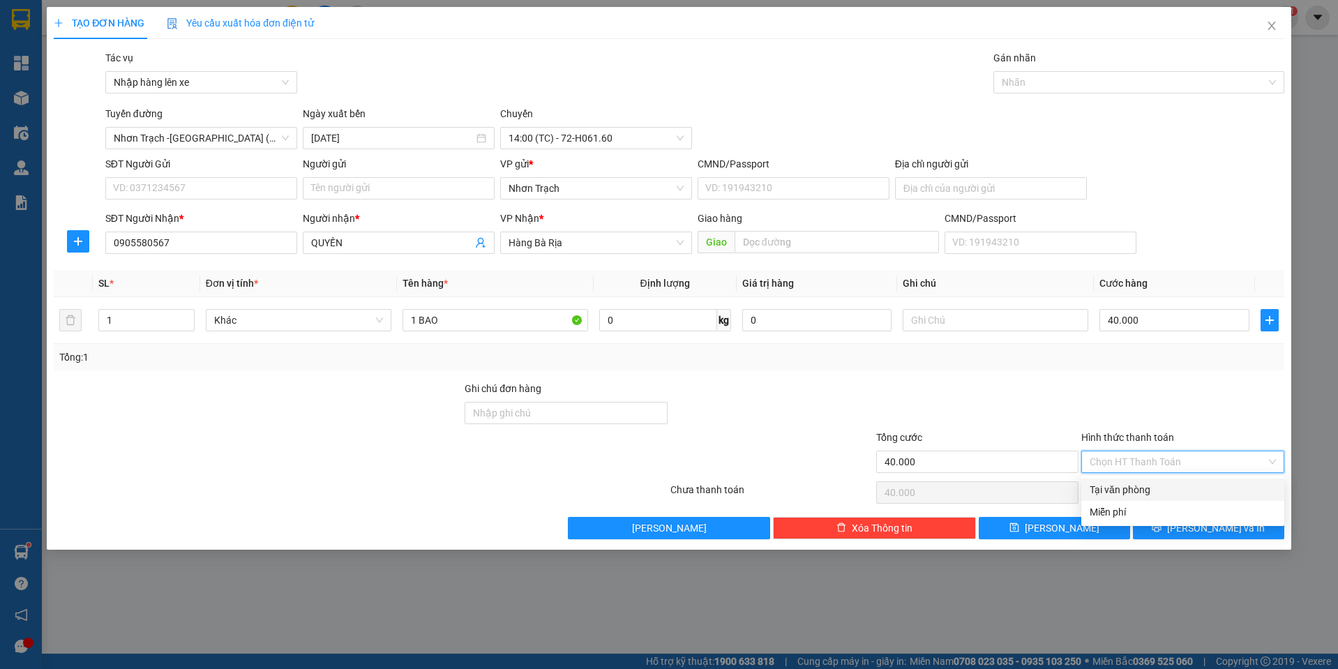
click at [1123, 490] on div "Tại văn phòng" at bounding box center [1183, 489] width 186 height 15
type input "0"
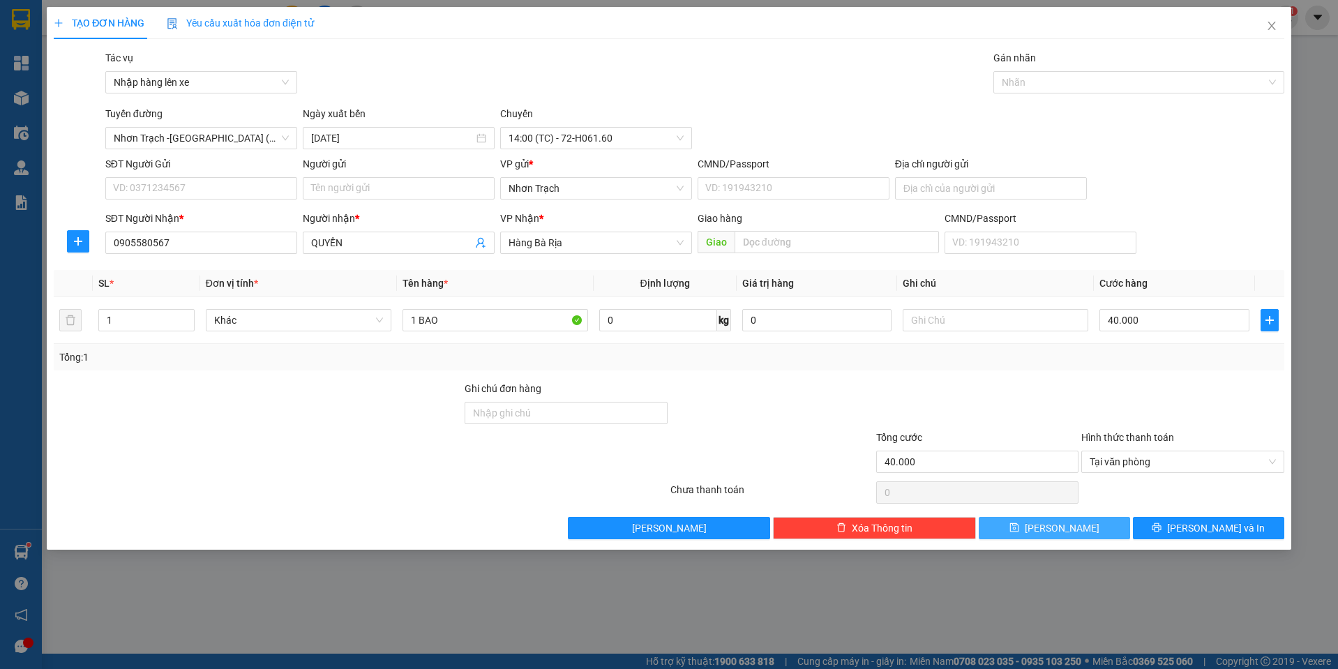
click at [1095, 526] on button "[PERSON_NAME]" at bounding box center [1054, 528] width 151 height 22
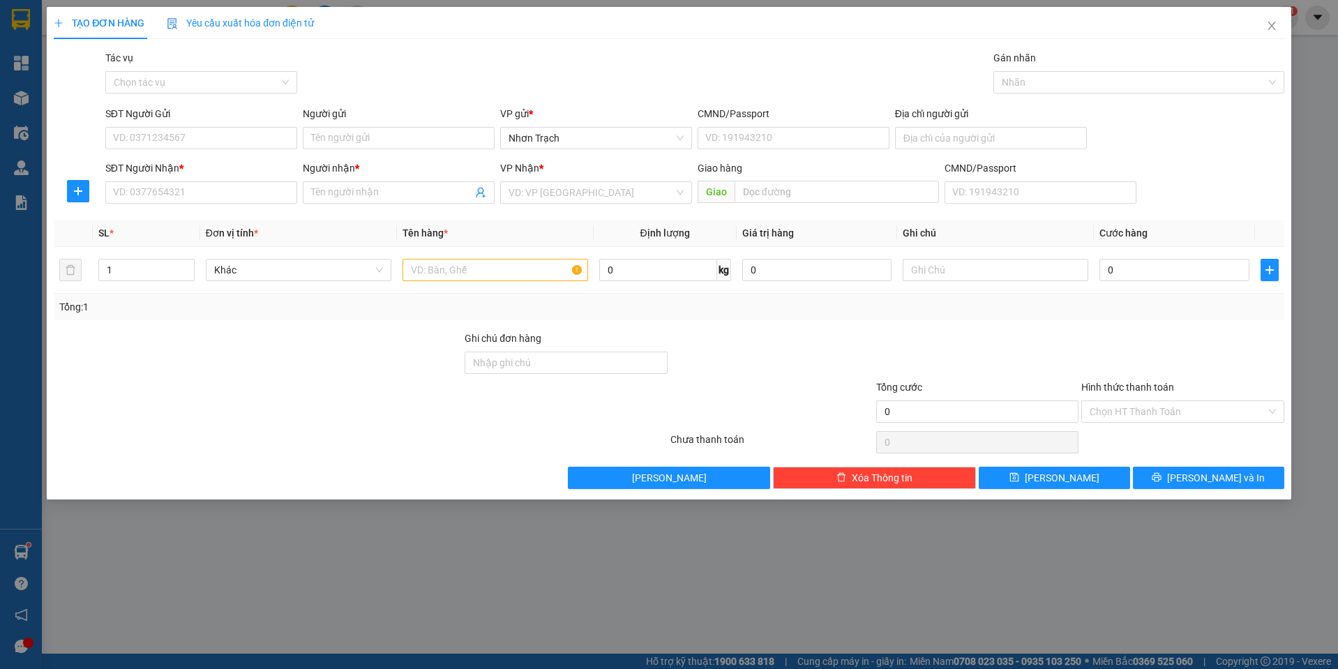
click at [1159, 132] on div "SĐT Người Gửi VD: 0371234567 Người gửi Tên người gửi VP gửi * Nhơn Trạch CMND/P…" at bounding box center [695, 130] width 1184 height 49
click at [1271, 31] on icon "close" at bounding box center [1271, 25] width 11 height 11
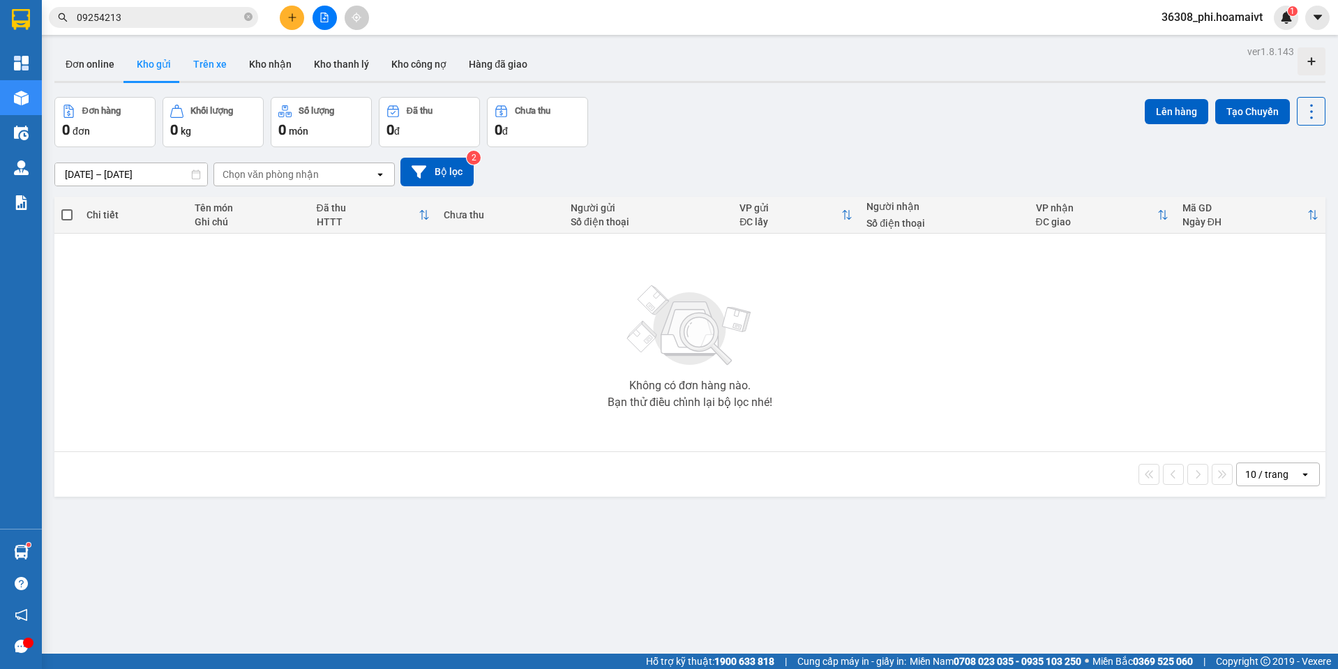
click at [207, 67] on button "Trên xe" at bounding box center [210, 63] width 56 height 33
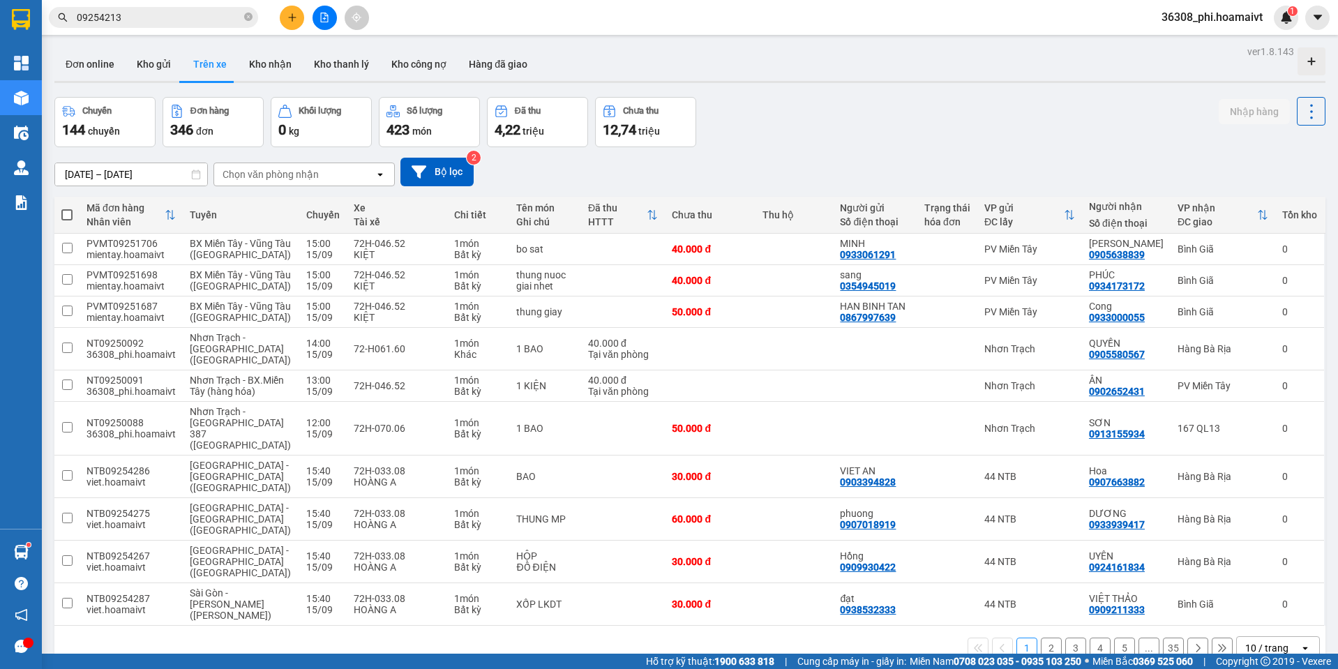
click at [1045, 112] on div "Chuyến 144 chuyến Đơn hàng 346 đơn Khối lượng 0 kg Số lượng 423 món Đã thu 4,22…" at bounding box center [689, 122] width 1271 height 50
click at [141, 68] on button "Kho gửi" at bounding box center [154, 63] width 56 height 33
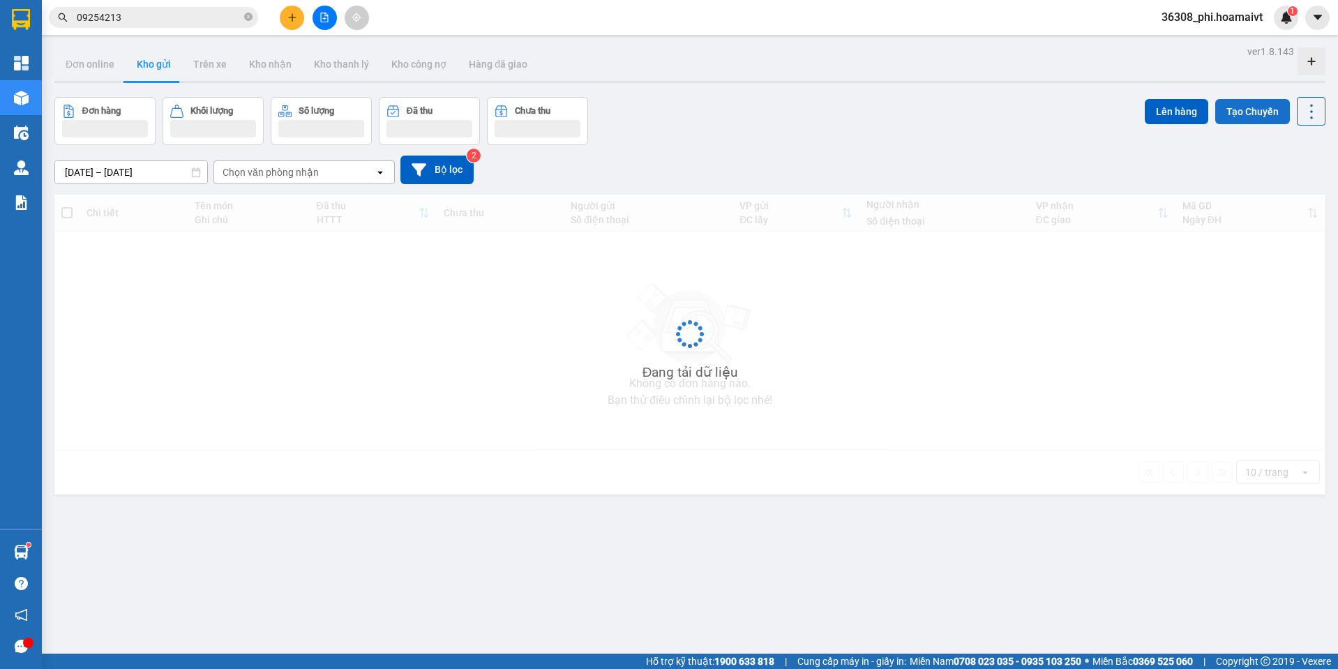
click at [1232, 112] on button "Tạo Chuyến" at bounding box center [1252, 111] width 75 height 25
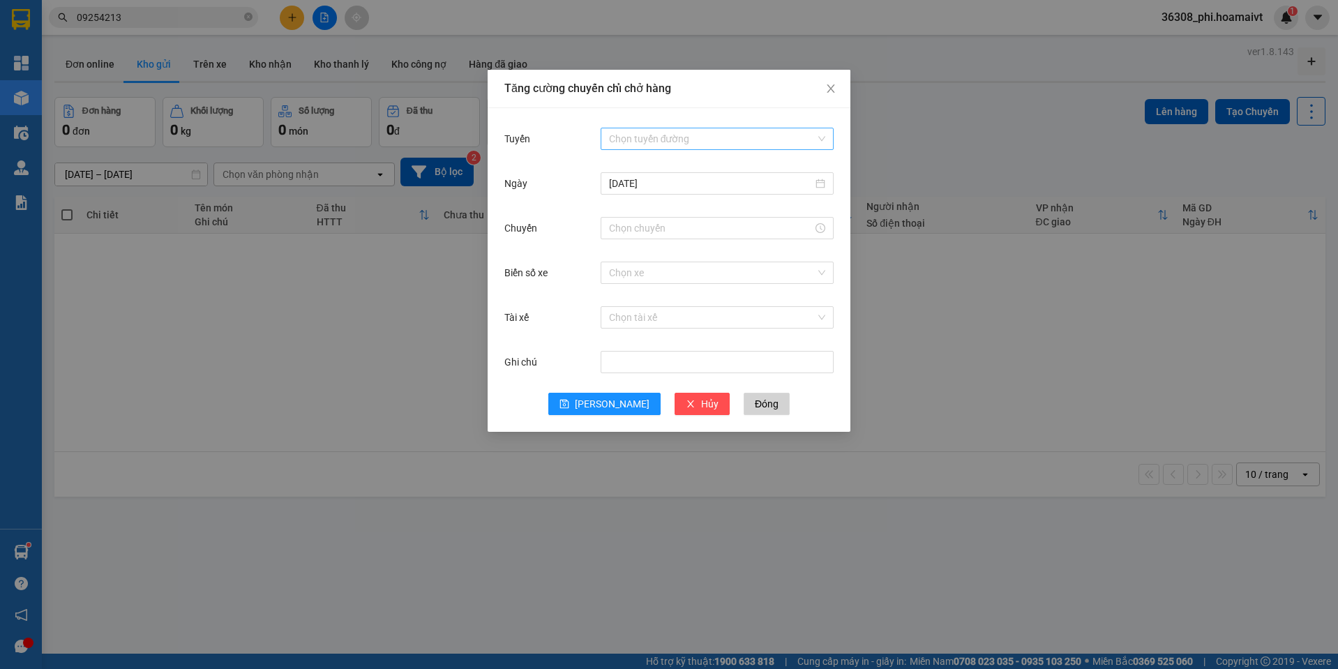
click at [681, 144] on input "Tuyến" at bounding box center [712, 138] width 206 height 21
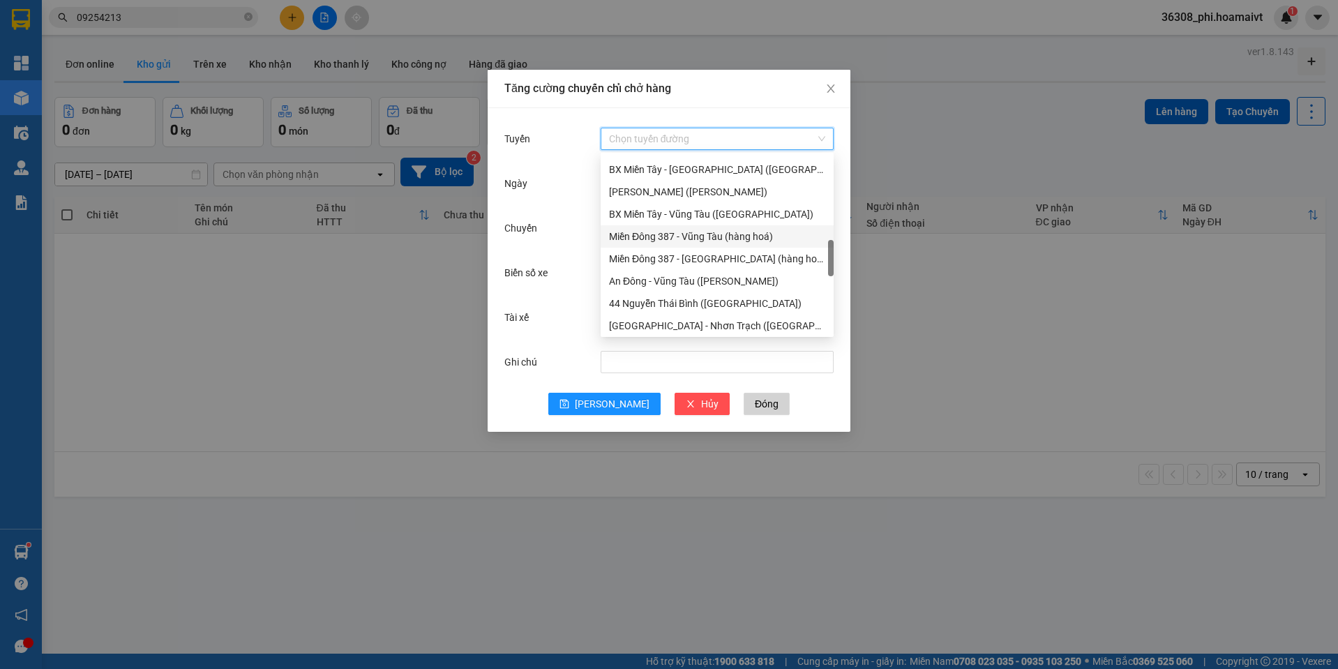
scroll to position [419, 0]
click at [714, 195] on div "Nhơn Trạch - [GEOGRAPHIC_DATA] ([GEOGRAPHIC_DATA])" at bounding box center [717, 194] width 216 height 15
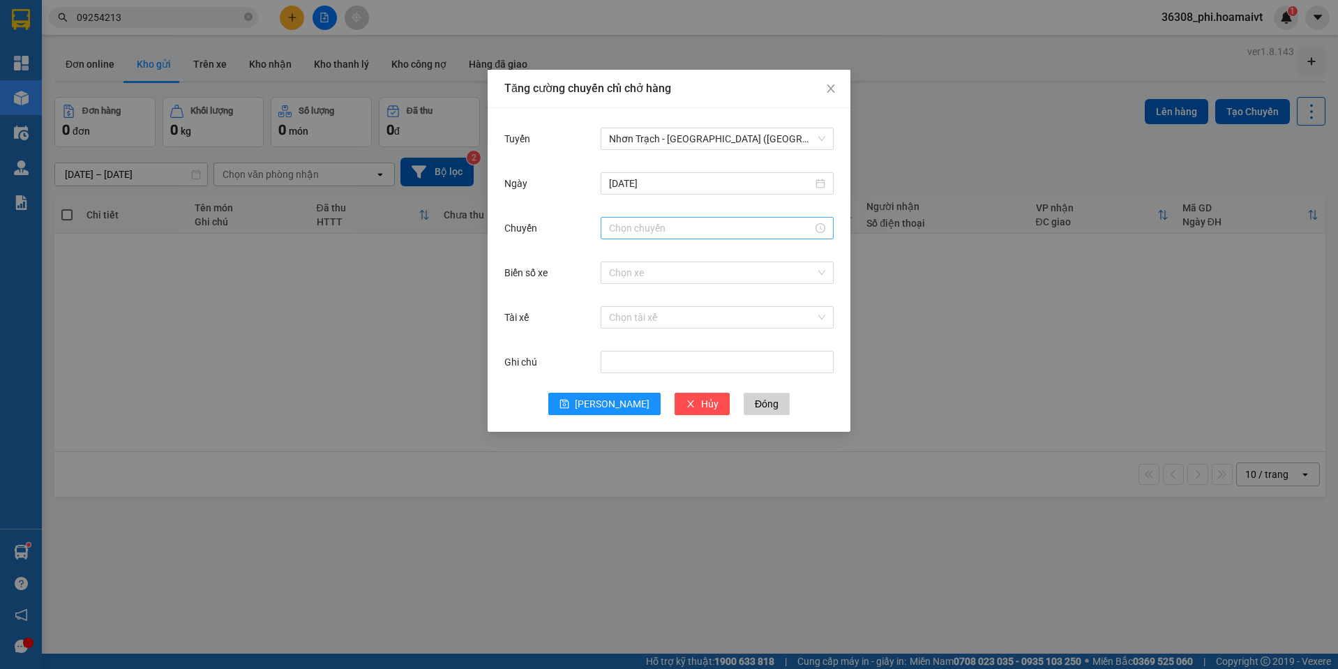
click at [624, 223] on div at bounding box center [717, 228] width 233 height 22
click at [622, 385] on div "14" at bounding box center [620, 389] width 39 height 20
drag, startPoint x: 653, startPoint y: 254, endPoint x: 656, endPoint y: 340, distance: 85.9
click at [654, 254] on div "00" at bounding box center [659, 255] width 38 height 20
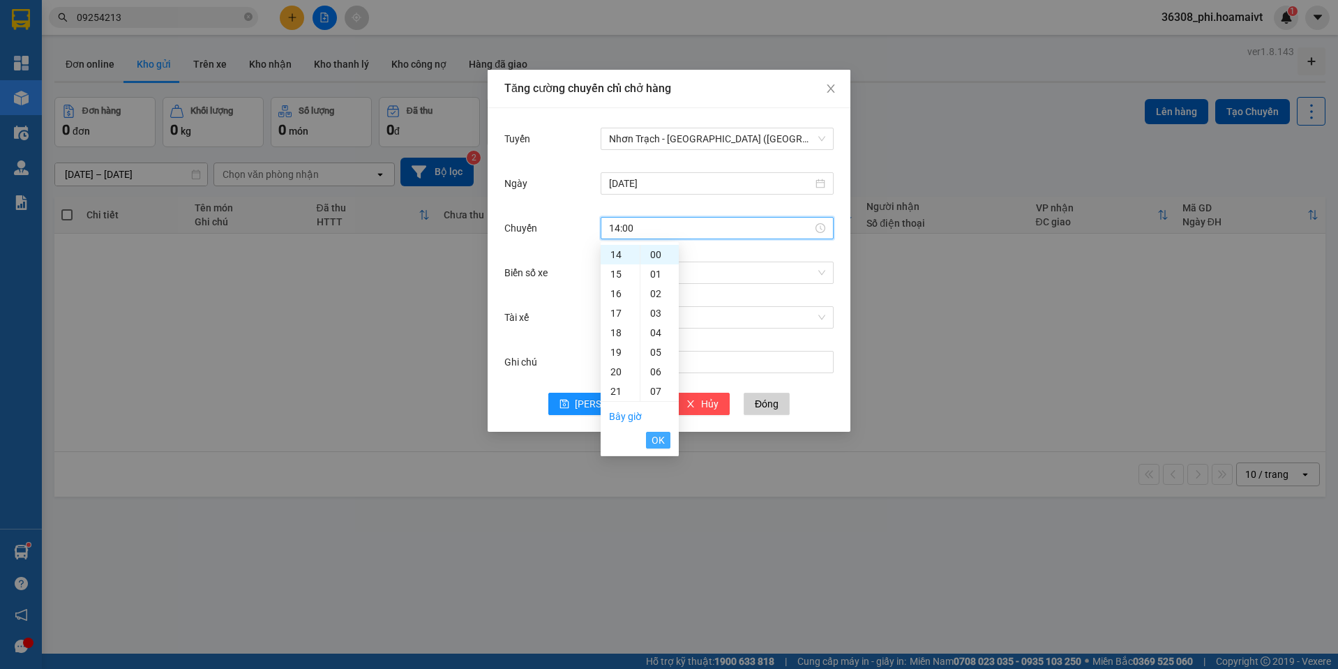
click at [663, 439] on span "OK" at bounding box center [657, 439] width 13 height 15
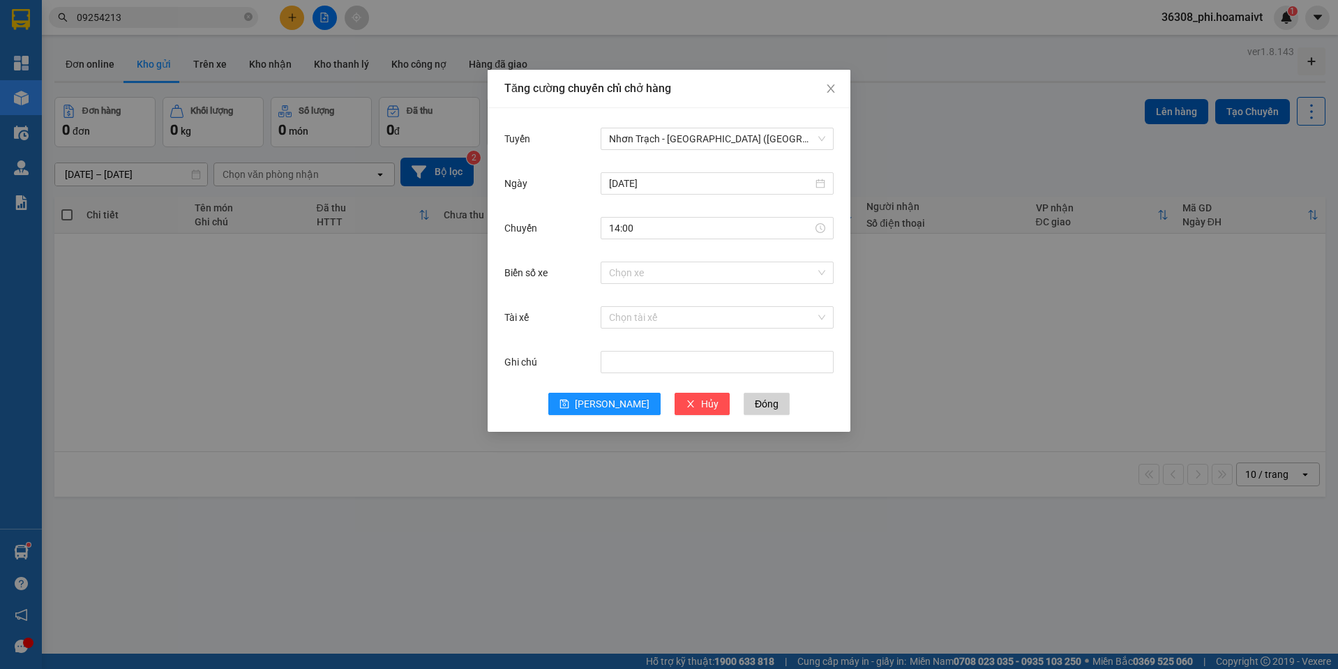
click at [638, 257] on div "Chuyến 14:00" at bounding box center [668, 236] width 329 height 45
click at [638, 285] on div "Chọn xe" at bounding box center [717, 273] width 233 height 28
click at [639, 275] on input "Biển số xe" at bounding box center [712, 272] width 206 height 21
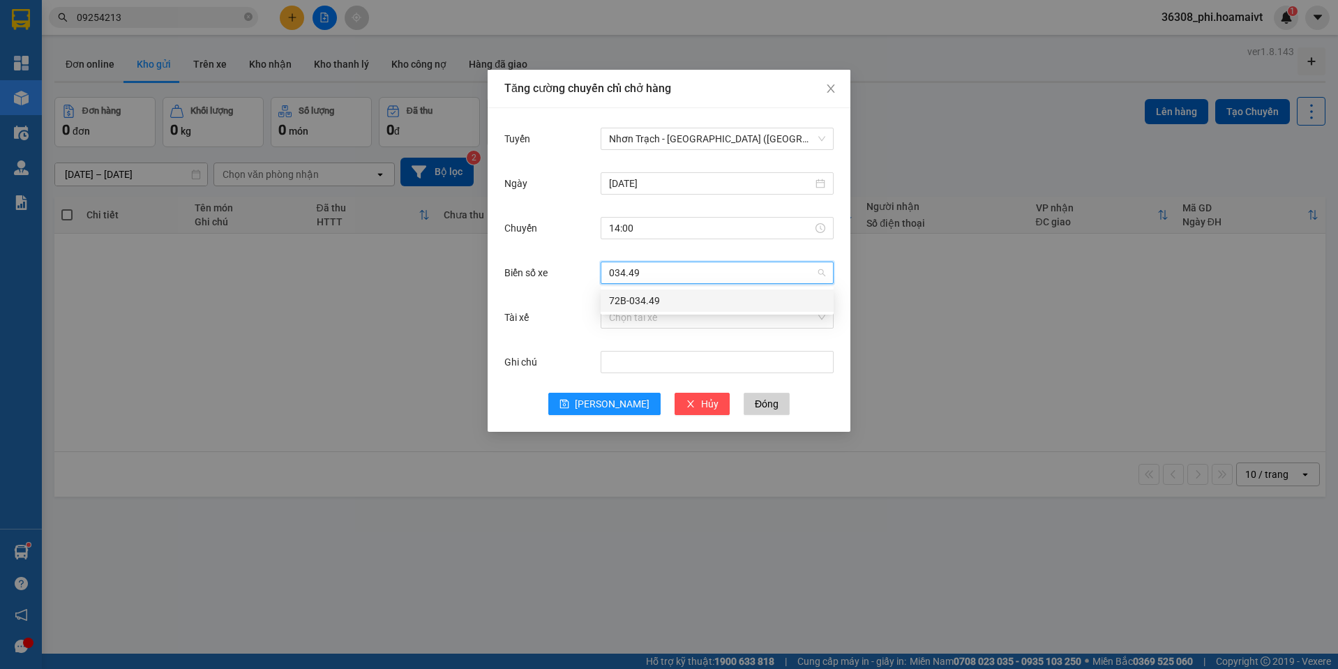
click at [642, 296] on div "72B-034.49" at bounding box center [717, 300] width 216 height 15
click at [604, 396] on span "[PERSON_NAME]" at bounding box center [612, 403] width 75 height 15
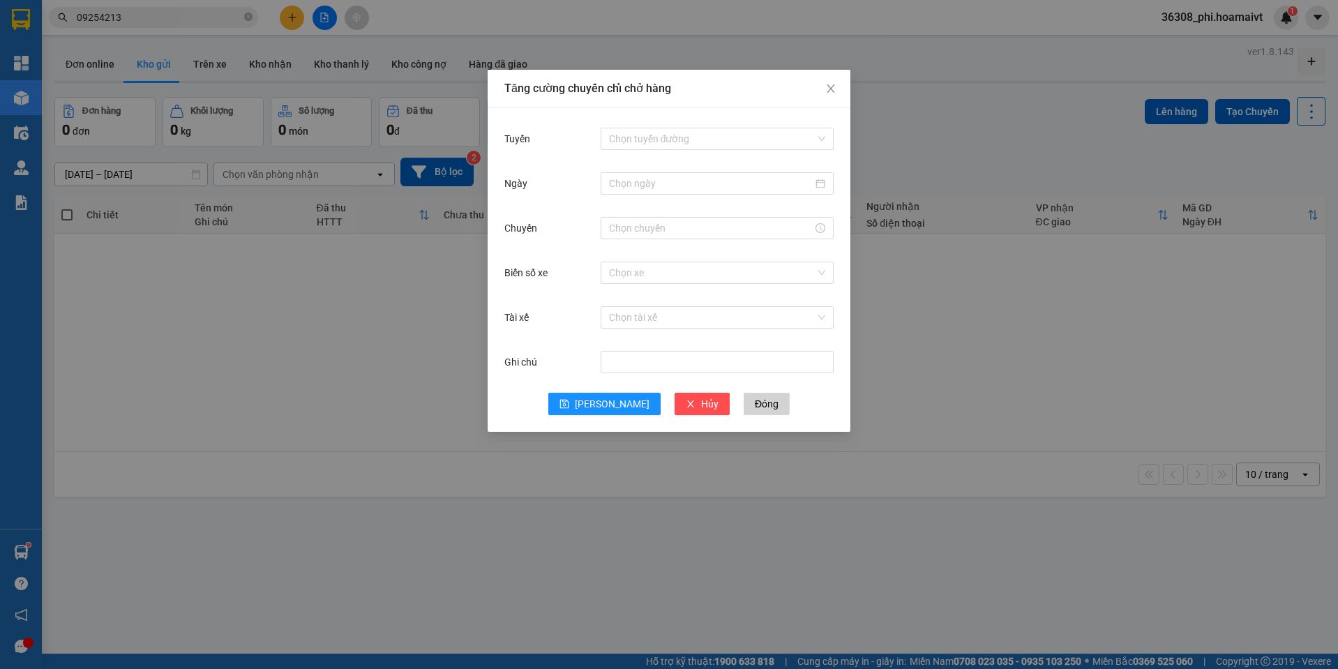
drag, startPoint x: 458, startPoint y: 544, endPoint x: 458, endPoint y: 524, distance: 20.2
click at [458, 544] on div "Tăng cường chuyến chỉ chở hàng Tuyến Chọn tuyến đường Ngày Chuyến Biển số xe Ch…" at bounding box center [669, 334] width 1338 height 669
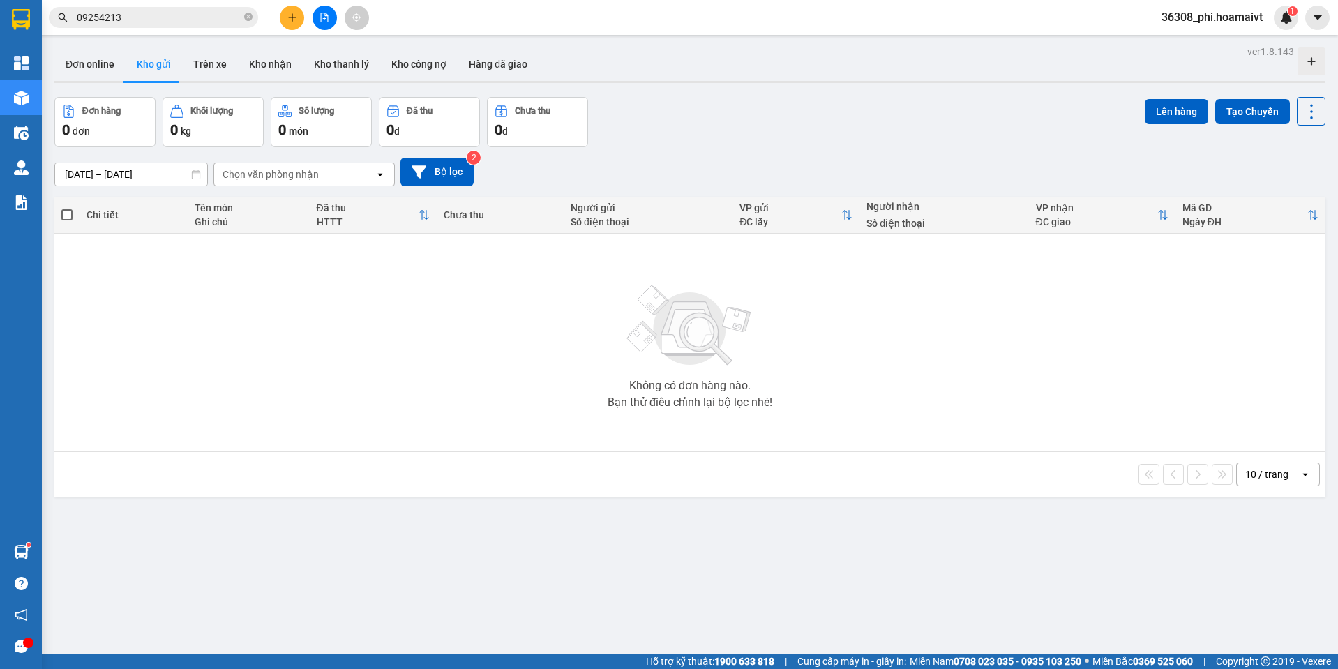
click at [300, 24] on button at bounding box center [292, 18] width 24 height 24
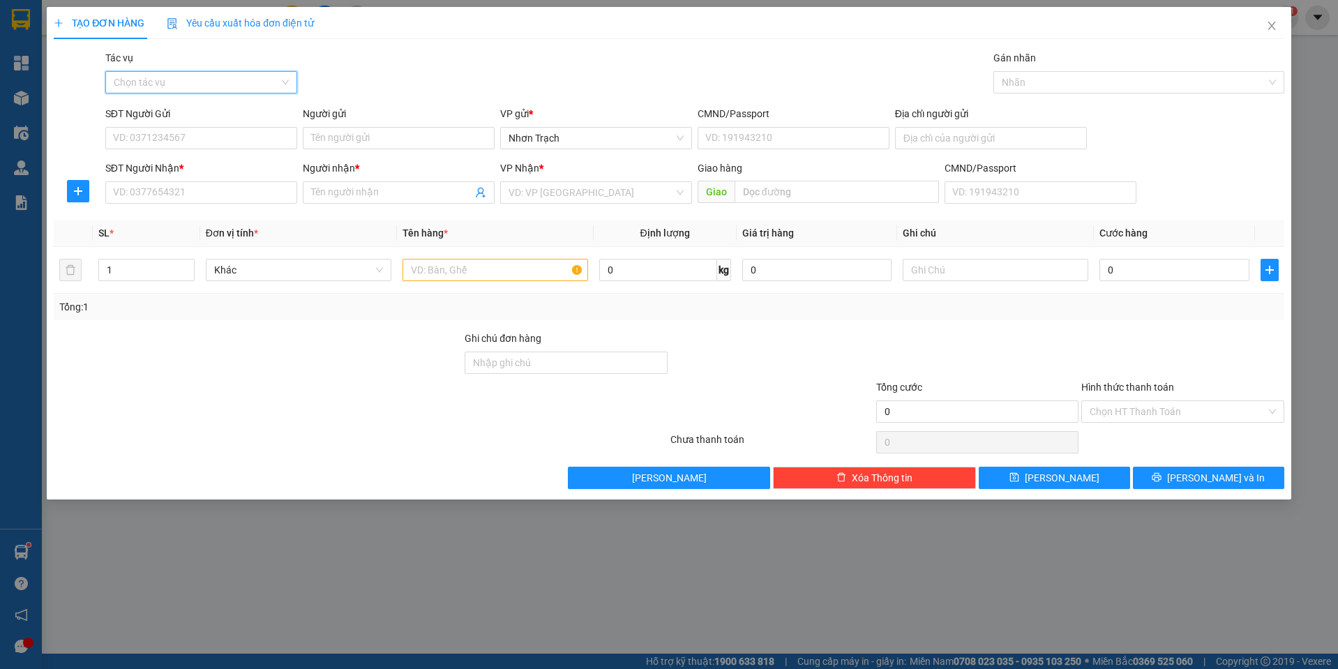
click at [190, 86] on input "Tác vụ" at bounding box center [196, 82] width 165 height 21
click at [185, 106] on div "Nhập hàng lên xe" at bounding box center [201, 110] width 175 height 15
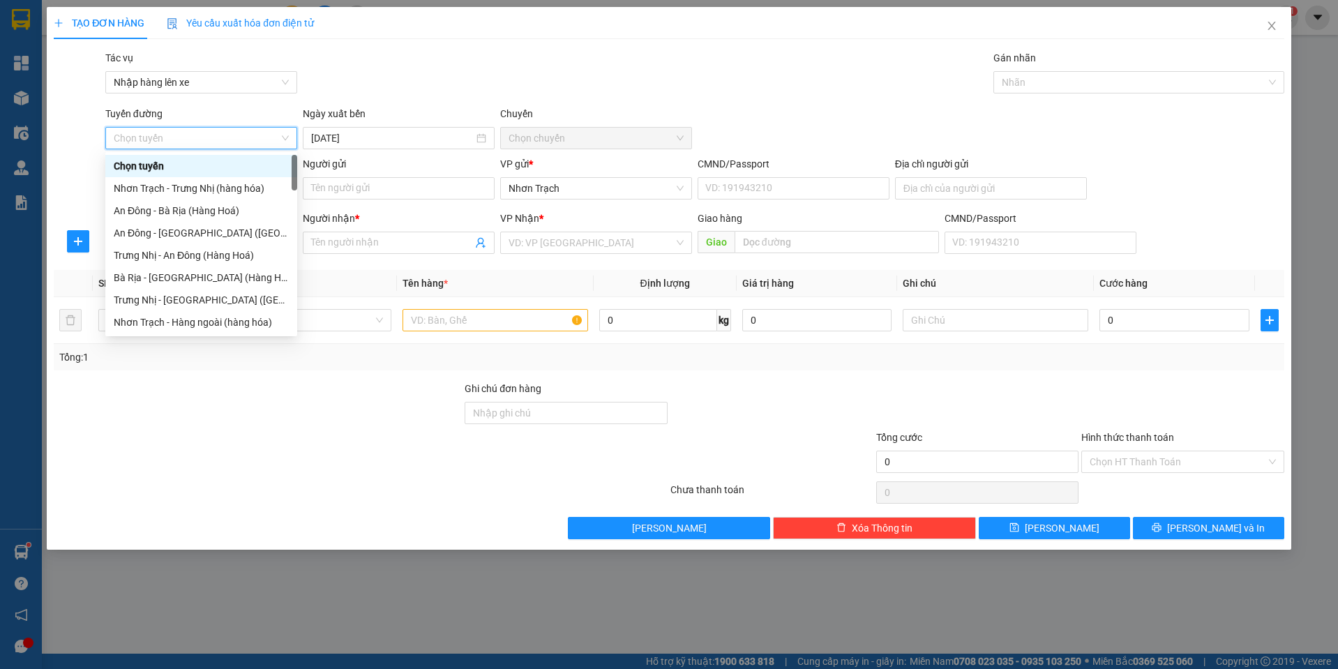
scroll to position [419, 0]
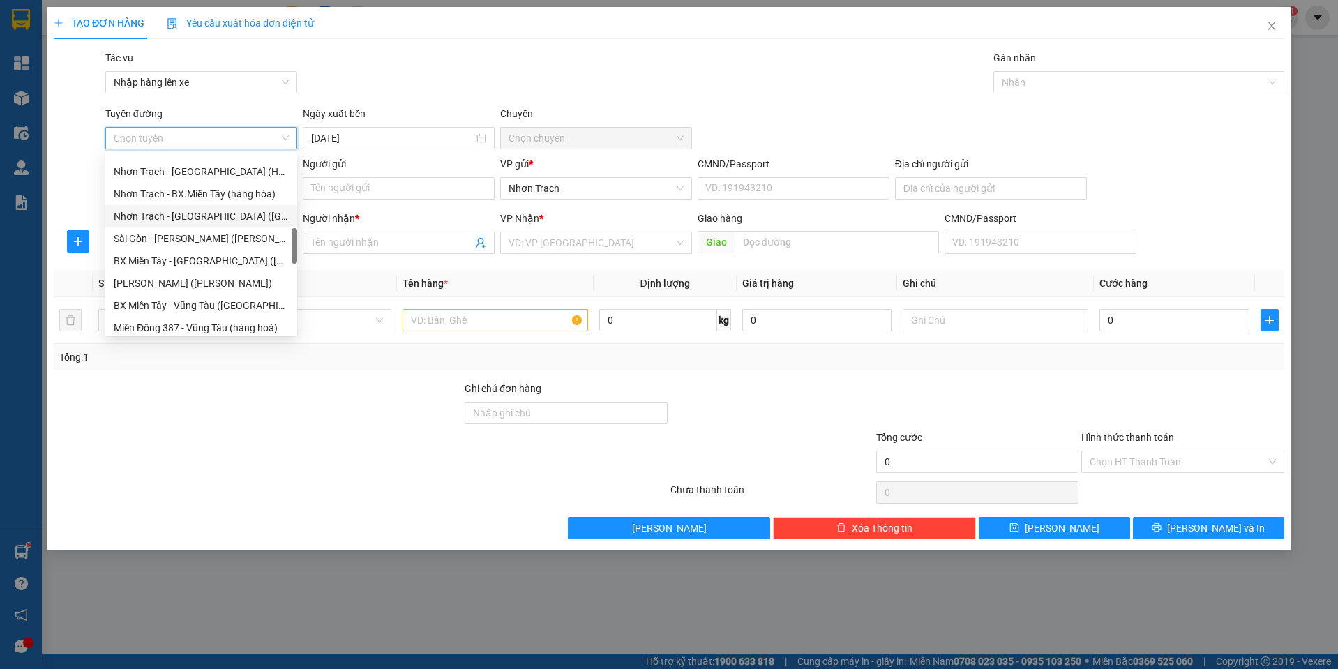
click at [193, 217] on div "Nhơn Trạch - [GEOGRAPHIC_DATA] ([GEOGRAPHIC_DATA])" at bounding box center [201, 216] width 175 height 15
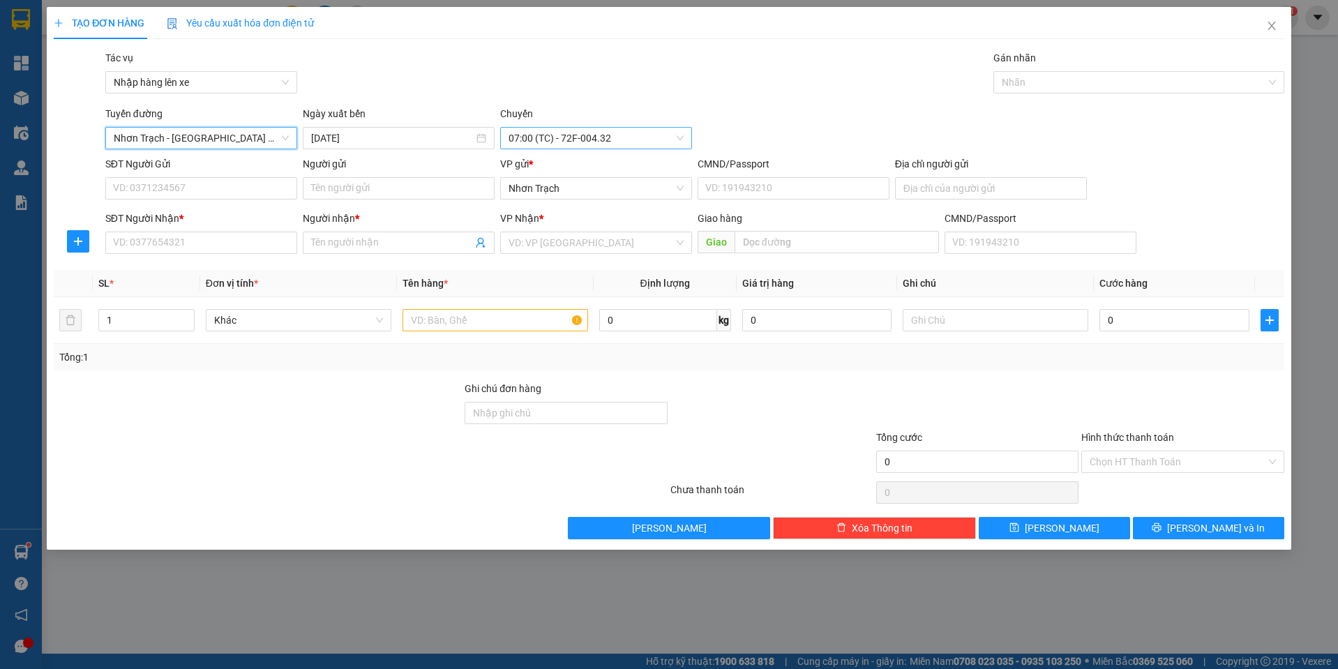
click at [608, 135] on span "07:00 (TC) - 72F-004.32" at bounding box center [595, 138] width 175 height 21
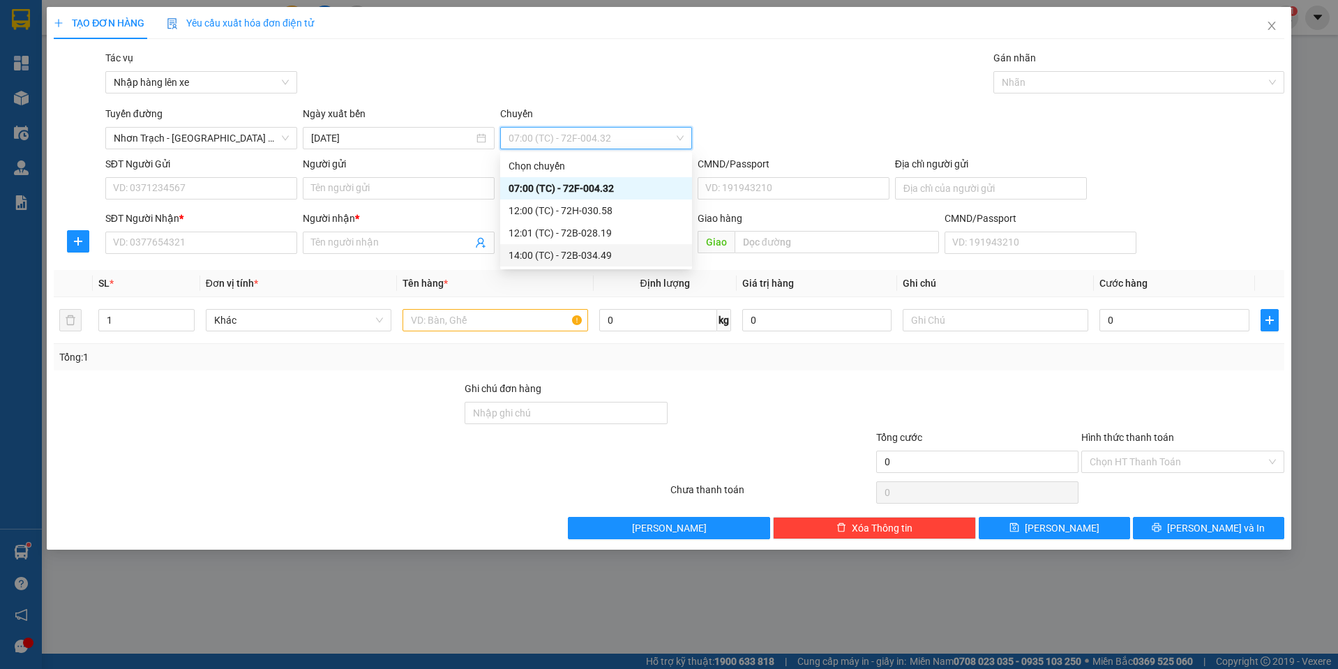
click at [567, 253] on div "14:00 (TC) - 72B-034.49" at bounding box center [595, 255] width 175 height 15
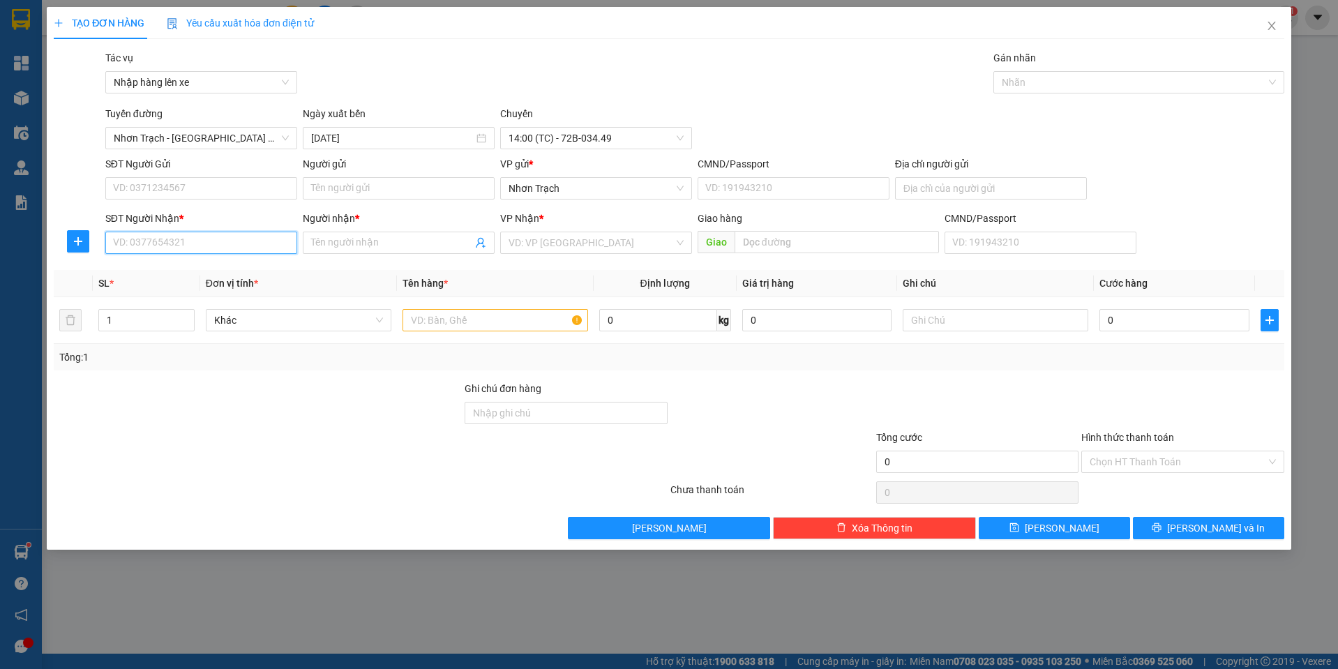
click at [156, 235] on input "SĐT Người Nhận *" at bounding box center [201, 243] width 192 height 22
drag, startPoint x: 187, startPoint y: 266, endPoint x: 485, endPoint y: 324, distance: 304.1
click at [186, 267] on div "0901876978 - KIỆT" at bounding box center [201, 270] width 175 height 15
click at [490, 333] on div at bounding box center [495, 320] width 186 height 28
click at [489, 331] on div at bounding box center [495, 320] width 186 height 28
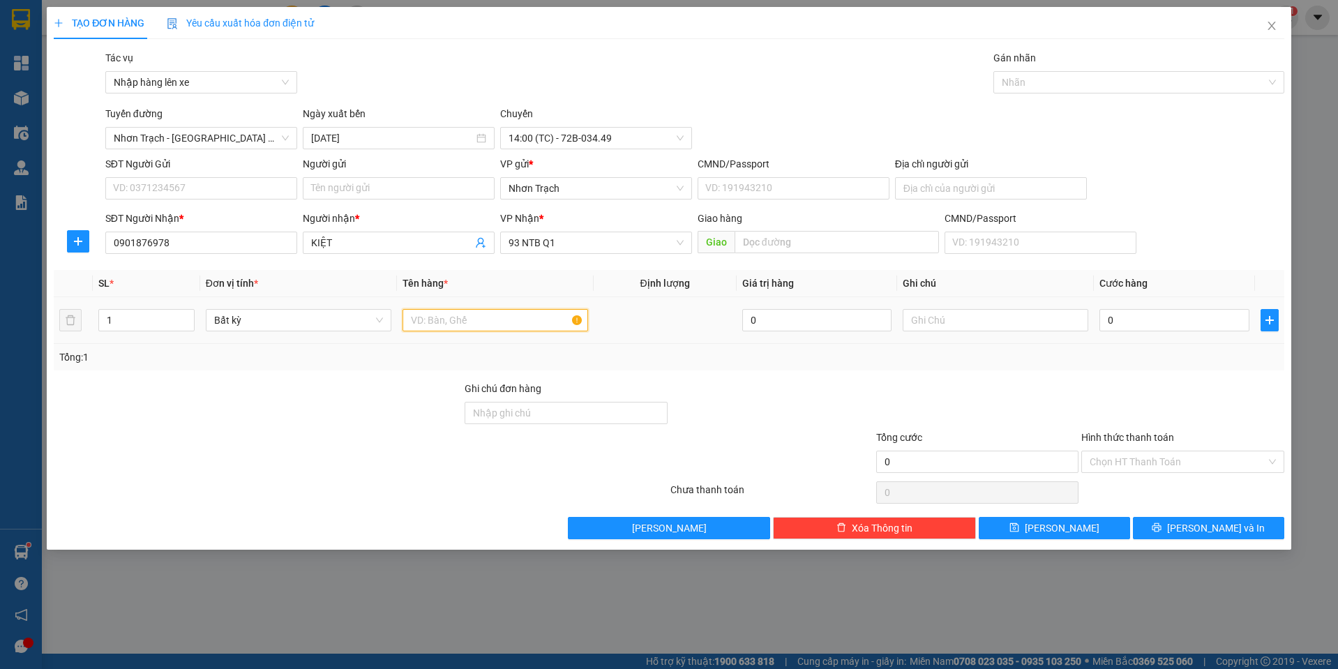
click at [482, 315] on input "text" at bounding box center [495, 320] width 186 height 22
click at [1052, 524] on button "[PERSON_NAME]" at bounding box center [1054, 528] width 151 height 22
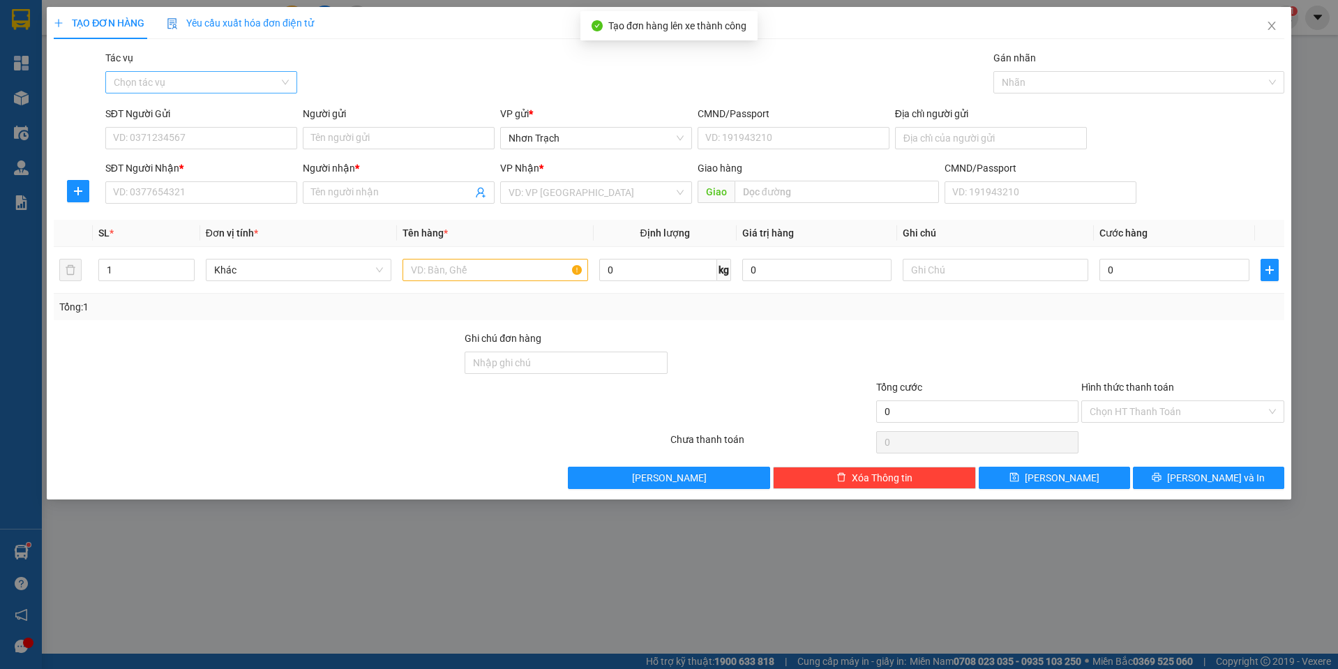
click at [200, 80] on input "Tác vụ" at bounding box center [196, 82] width 165 height 21
click at [180, 111] on div "Nhập hàng lên xe" at bounding box center [201, 110] width 175 height 15
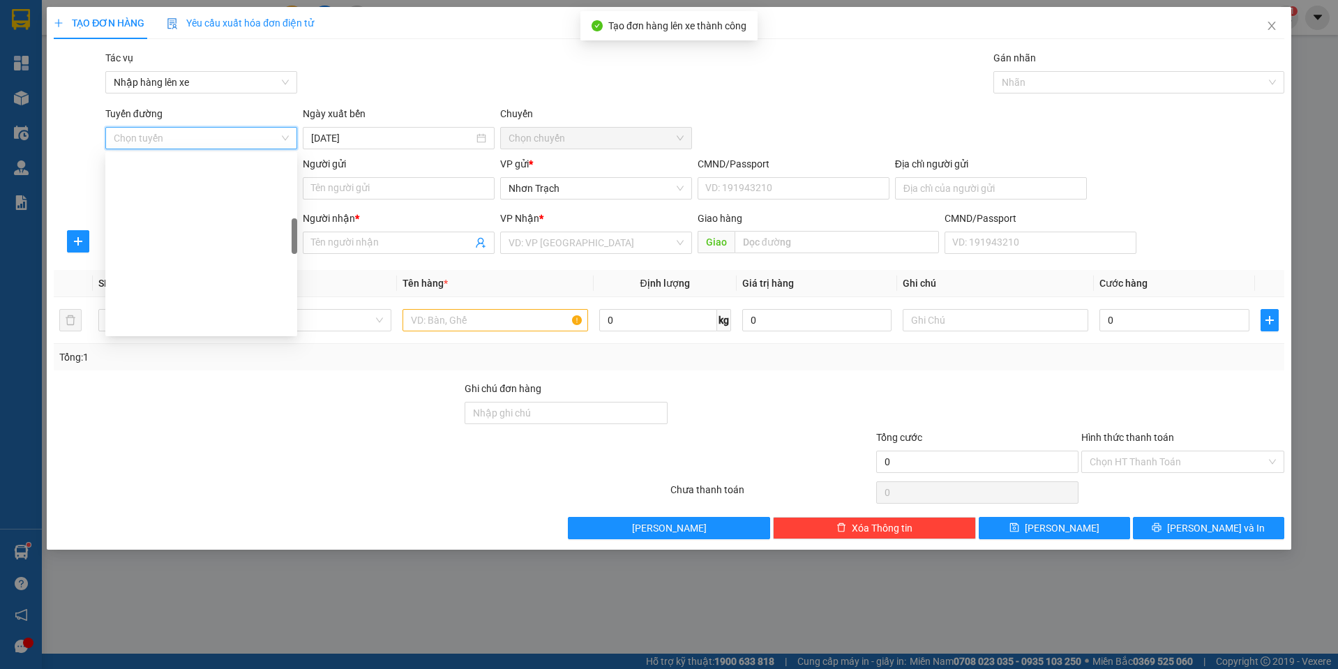
scroll to position [349, 0]
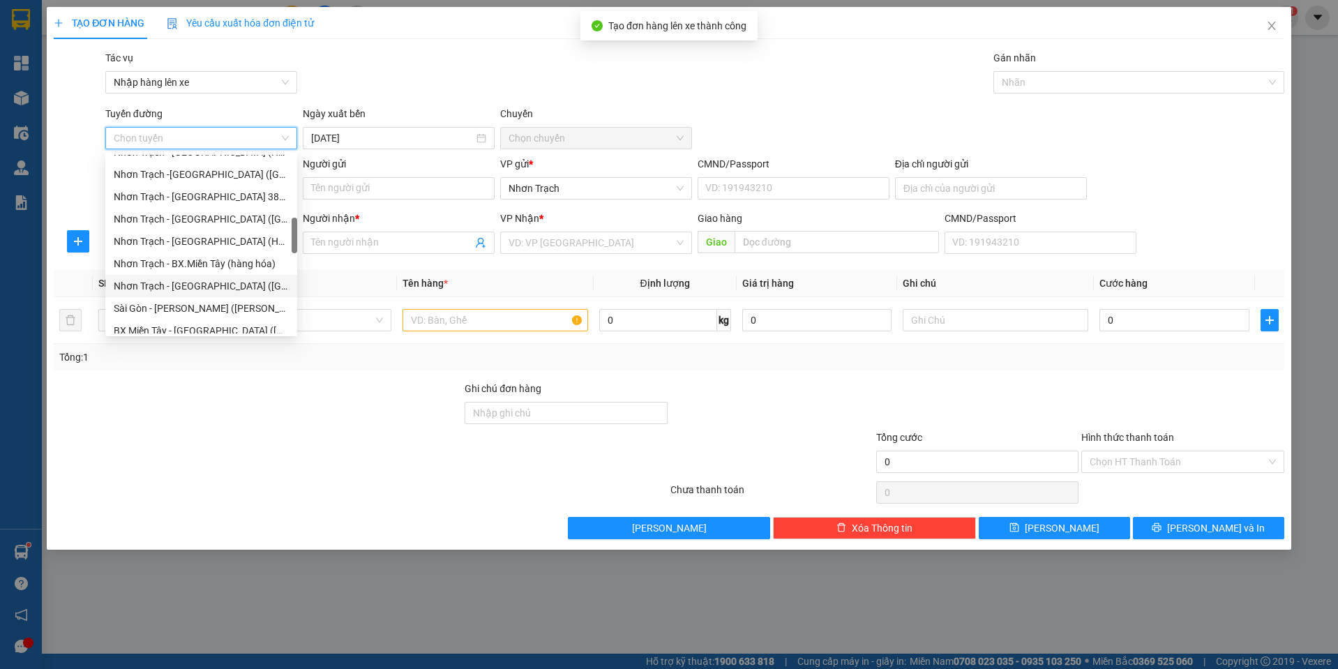
click at [223, 283] on div "Nhơn Trạch - [GEOGRAPHIC_DATA] ([GEOGRAPHIC_DATA])" at bounding box center [201, 285] width 175 height 15
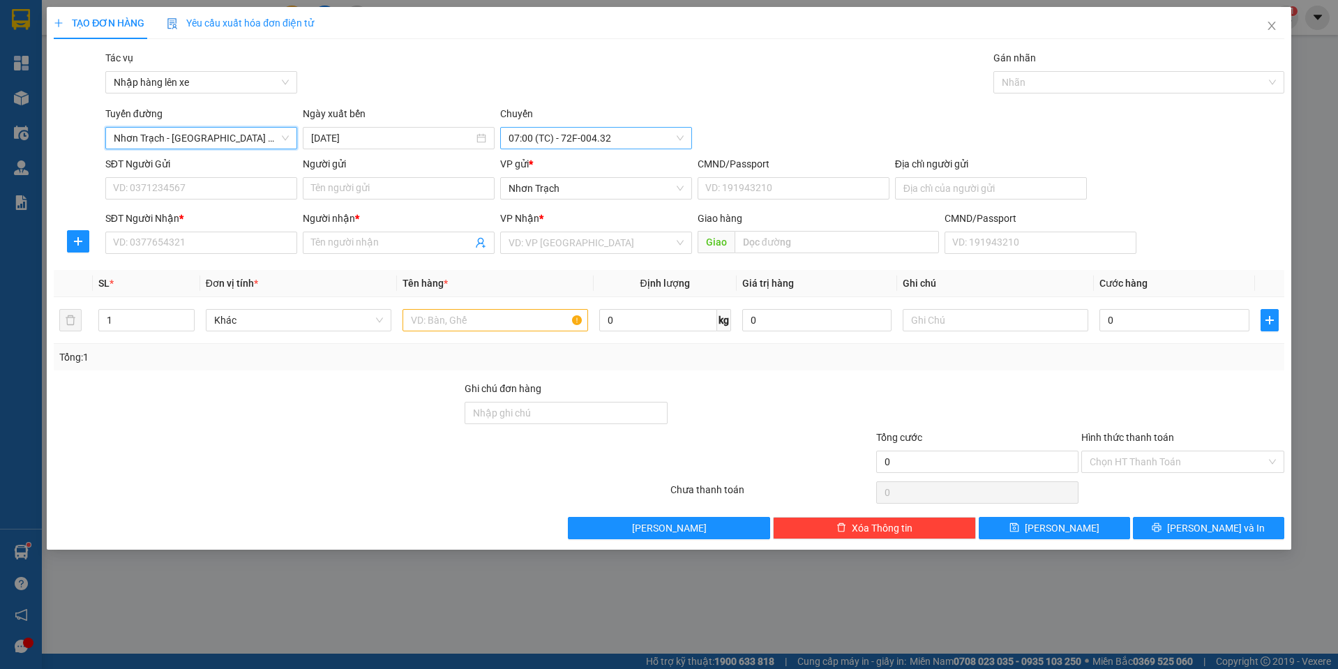
click at [582, 140] on span "07:00 (TC) - 72F-004.32" at bounding box center [595, 138] width 175 height 21
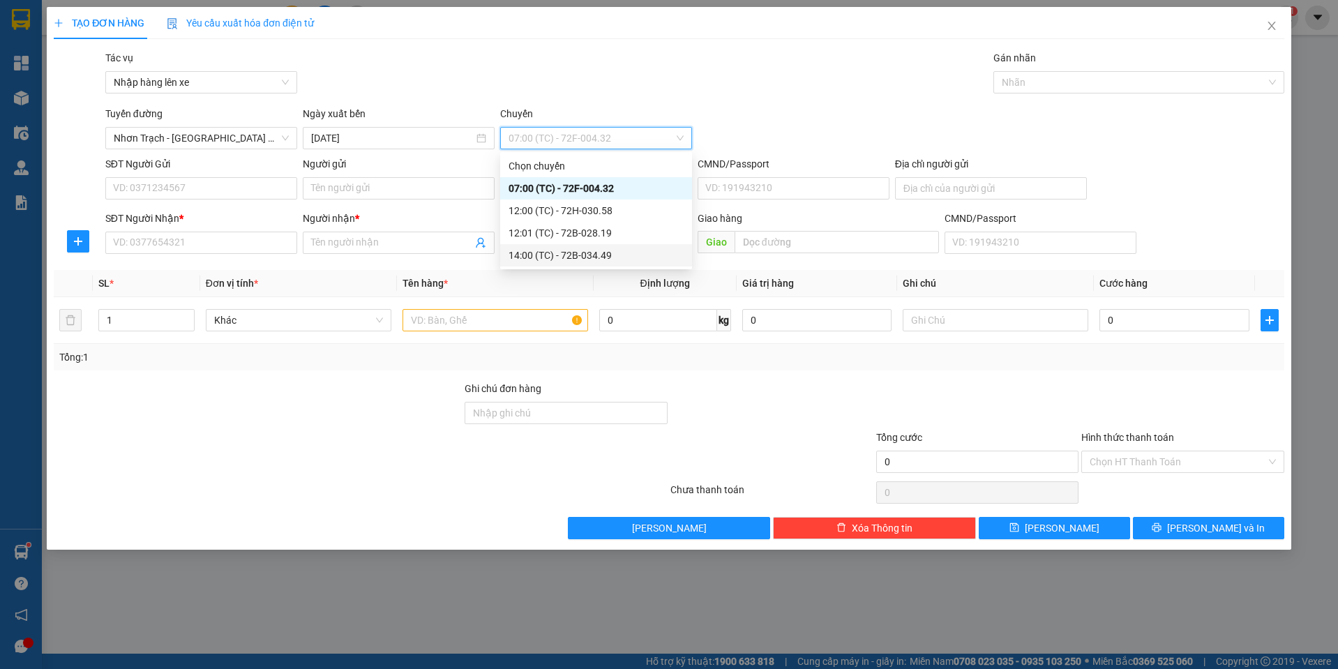
click at [602, 254] on div "14:00 (TC) - 72B-034.49" at bounding box center [595, 255] width 175 height 15
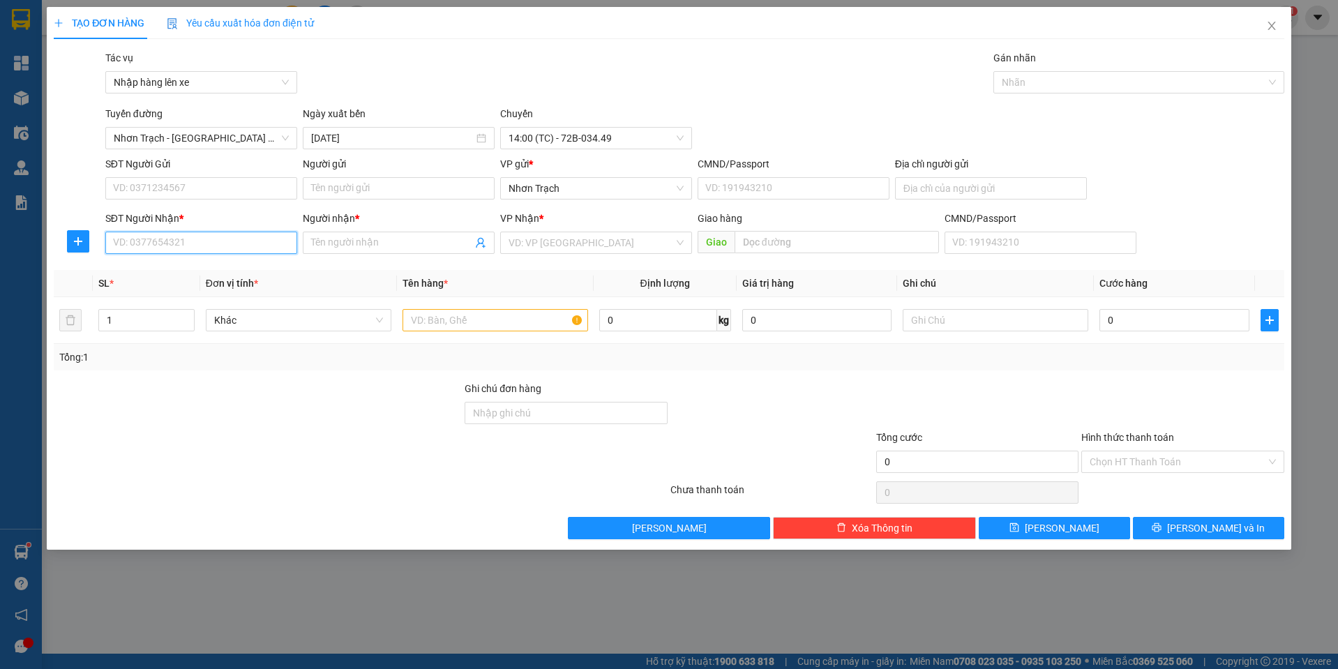
click at [173, 245] on input "SĐT Người Nhận *" at bounding box center [201, 243] width 192 height 22
click at [172, 271] on div "0562494949 - Trùng Dương" at bounding box center [201, 270] width 175 height 15
click at [497, 327] on input "text" at bounding box center [495, 320] width 186 height 22
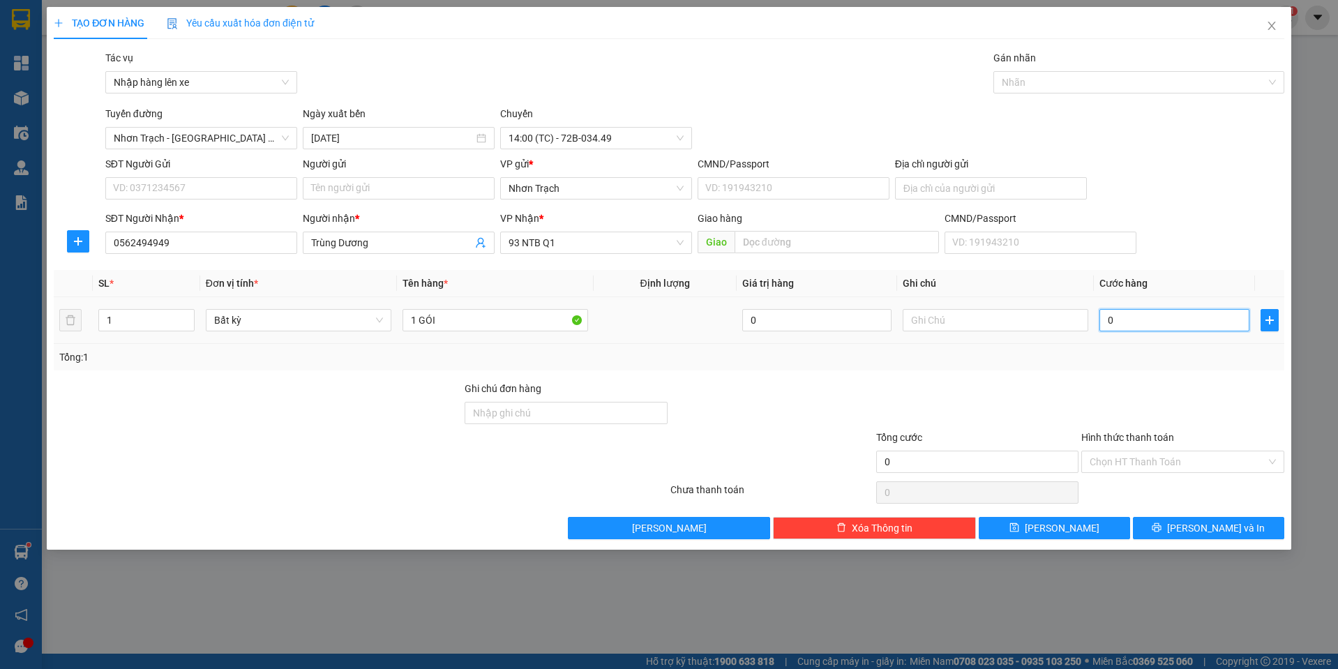
click at [1159, 329] on input "0" at bounding box center [1174, 320] width 150 height 22
click at [1002, 527] on button "[PERSON_NAME]" at bounding box center [1054, 528] width 151 height 22
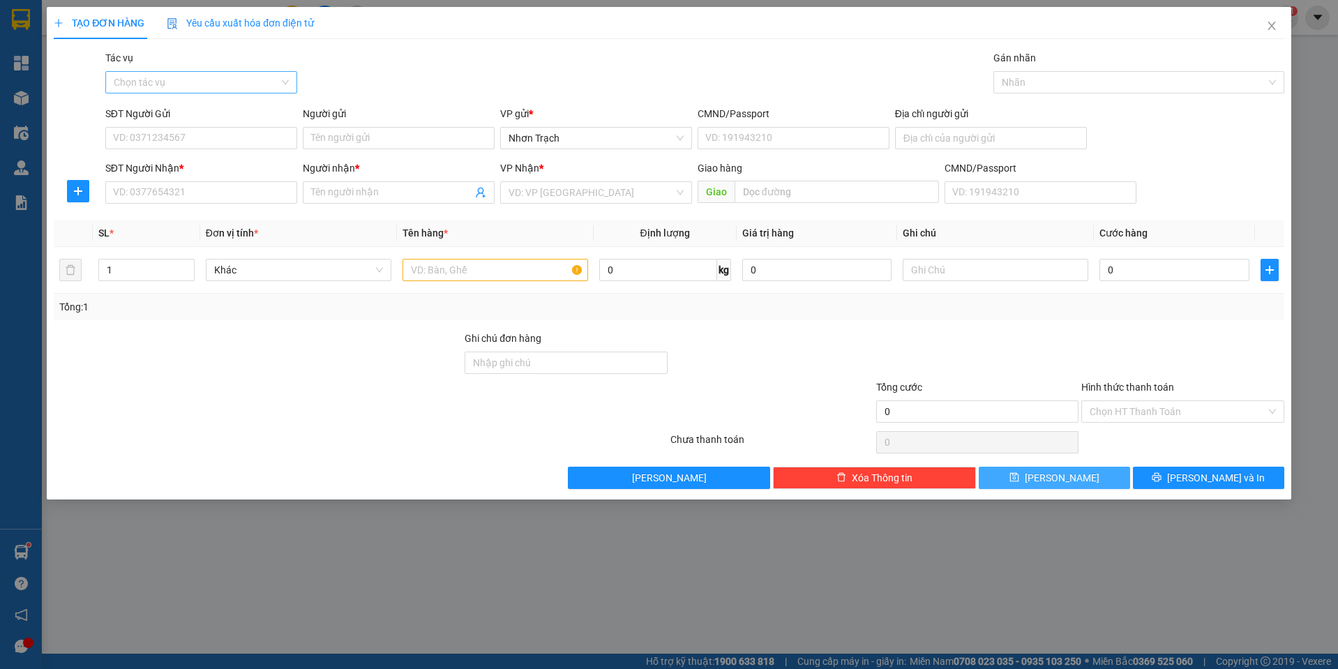
click at [209, 72] on div "Chọn tác vụ" at bounding box center [201, 82] width 192 height 22
click at [202, 84] on input "Tác vụ" at bounding box center [196, 82] width 165 height 21
click at [186, 105] on div "Nhập hàng lên xe" at bounding box center [201, 110] width 175 height 15
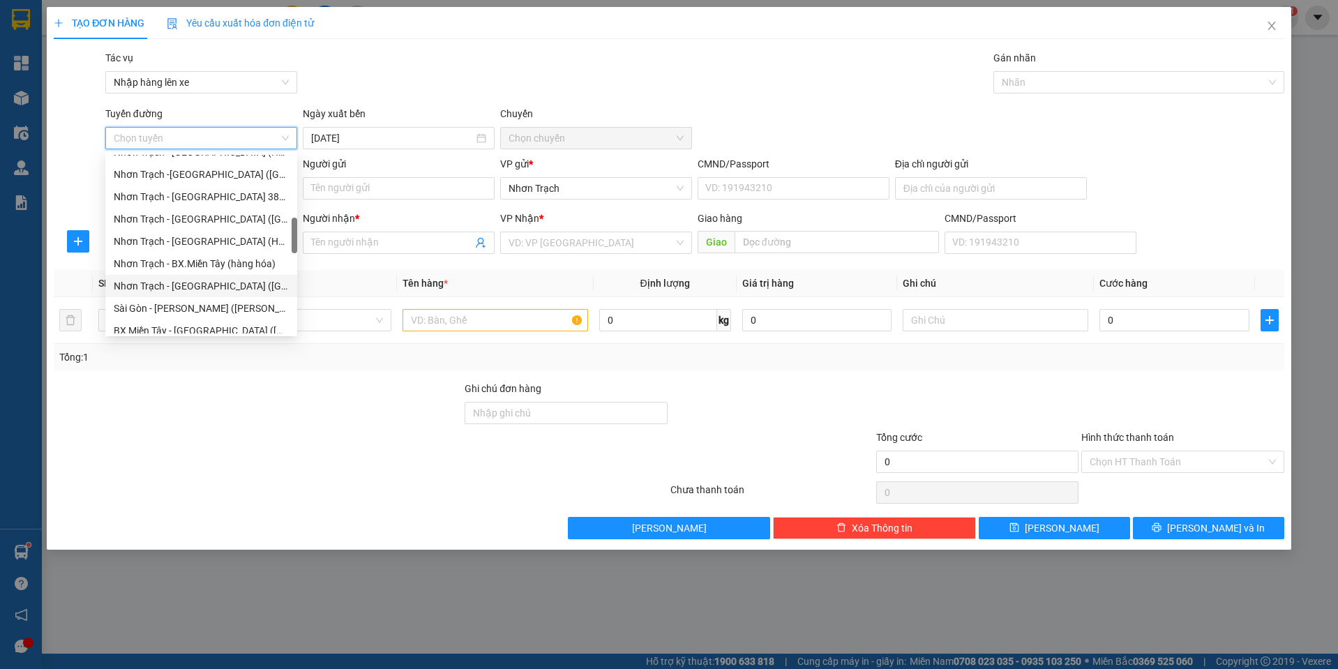
click at [220, 295] on div "Nhơn Trạch - [GEOGRAPHIC_DATA] ([GEOGRAPHIC_DATA])" at bounding box center [201, 286] width 192 height 22
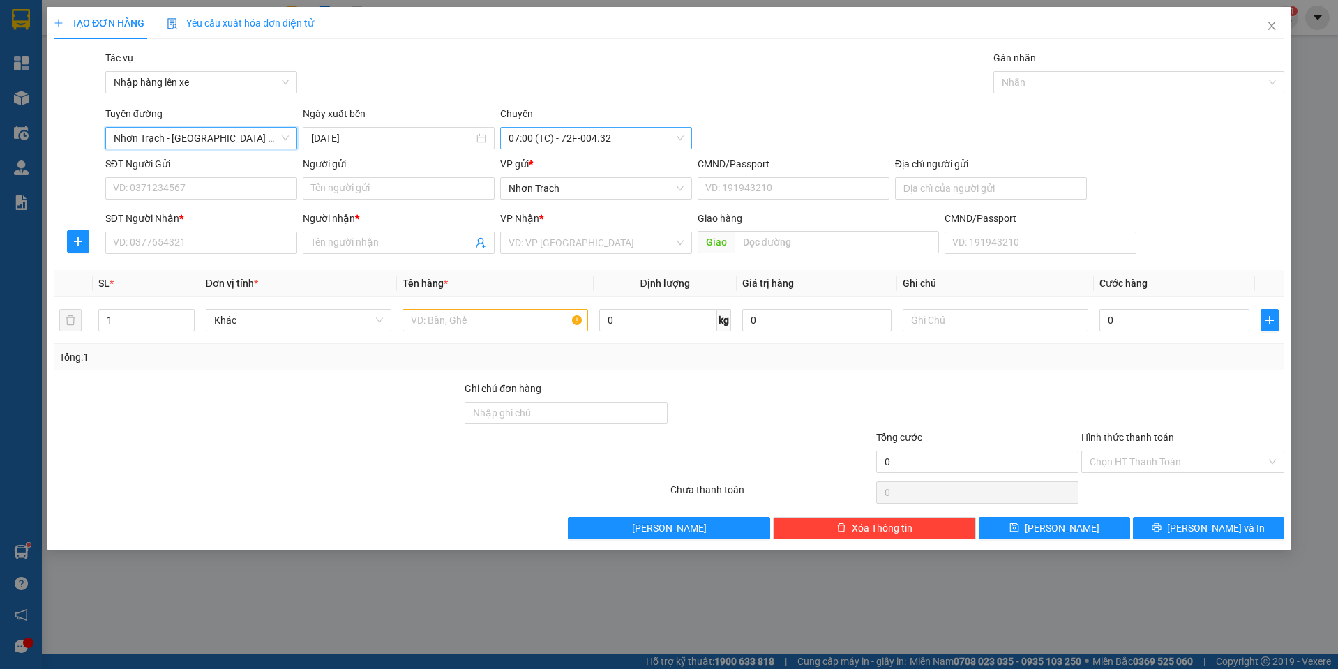
drag, startPoint x: 612, startPoint y: 132, endPoint x: 595, endPoint y: 144, distance: 20.5
click at [612, 131] on span "07:00 (TC) - 72F-004.32" at bounding box center [595, 138] width 175 height 21
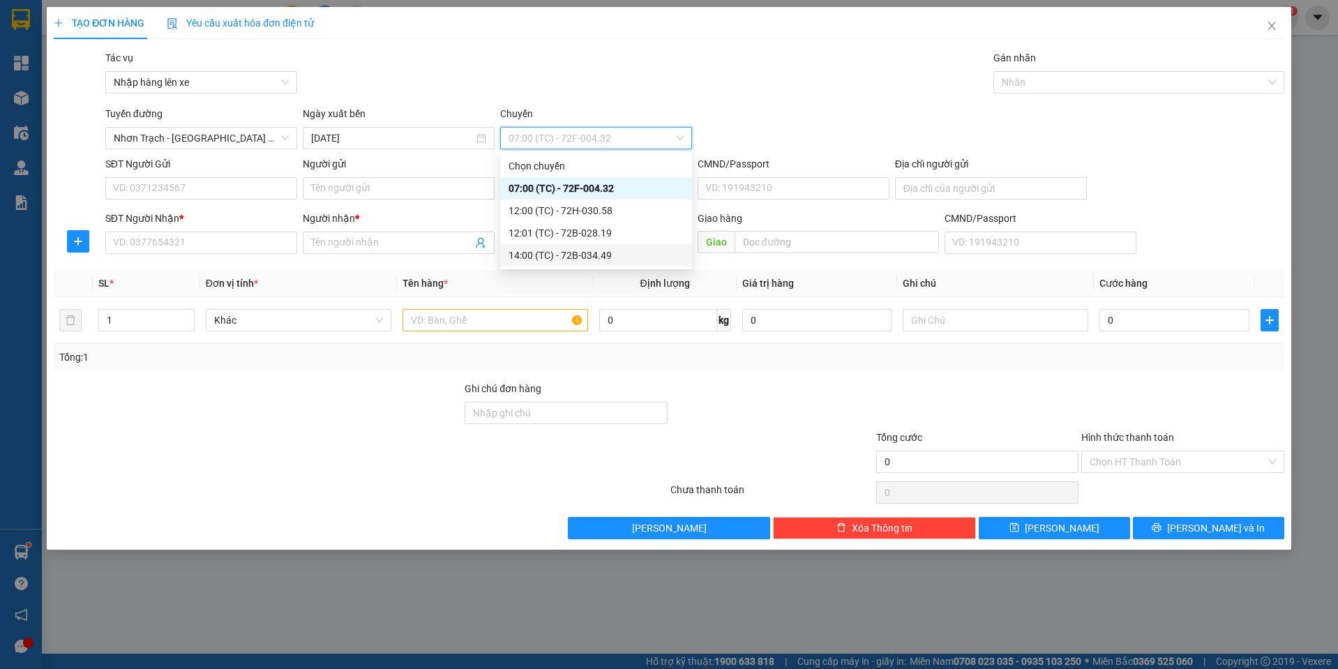
click at [562, 257] on div "14:00 (TC) - 72B-034.49" at bounding box center [595, 255] width 175 height 15
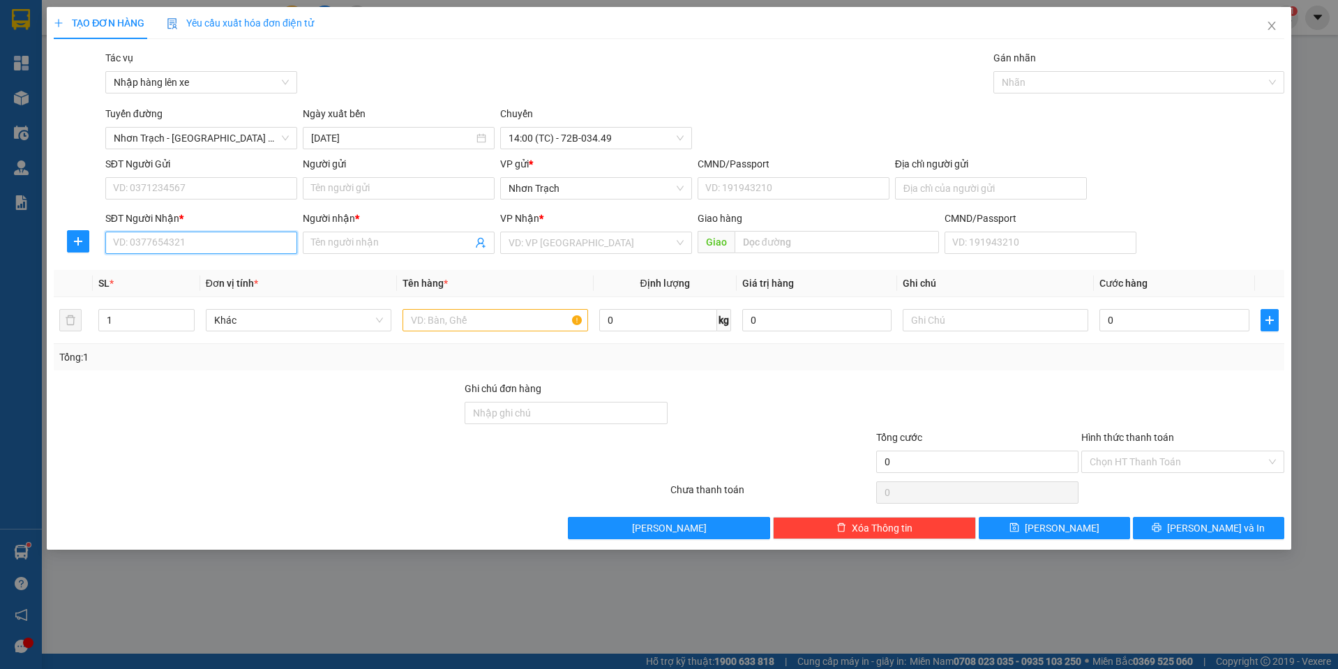
click at [197, 253] on input "SĐT Người Nhận *" at bounding box center [201, 243] width 192 height 22
click at [190, 269] on div "0902777336 - MẠNH" at bounding box center [201, 270] width 175 height 15
click at [430, 319] on input "text" at bounding box center [495, 320] width 186 height 22
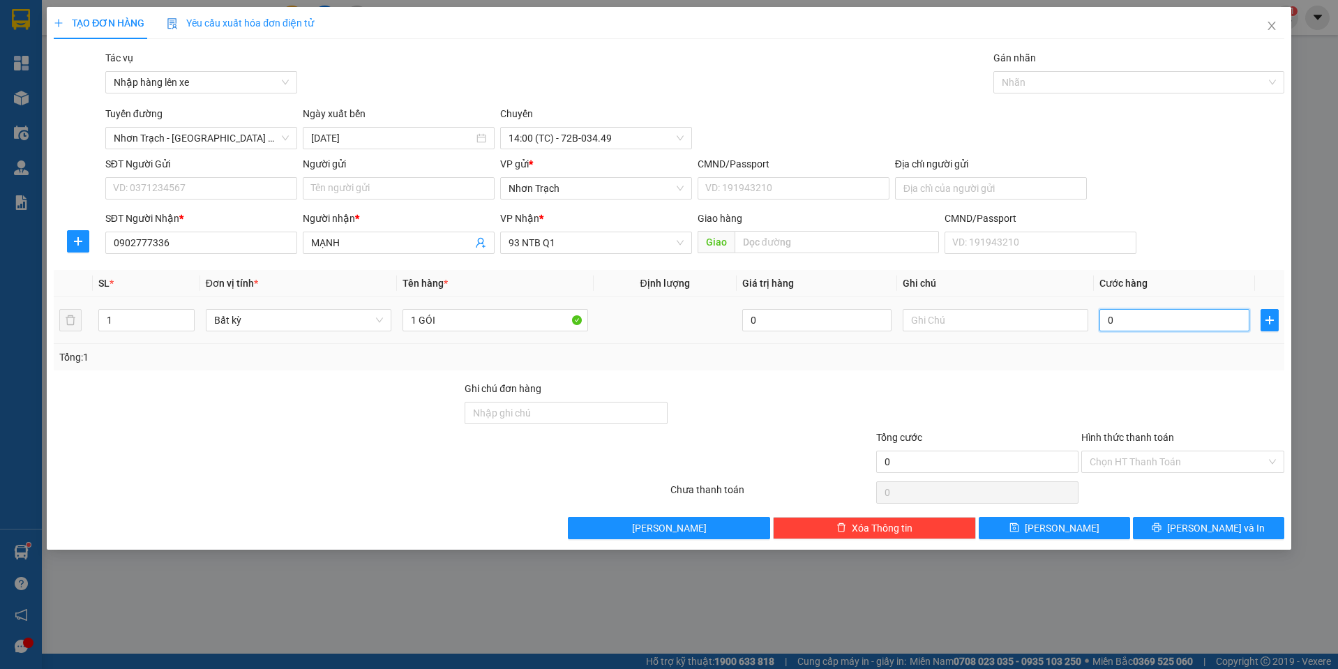
click at [1139, 317] on input "0" at bounding box center [1174, 320] width 150 height 22
click at [1071, 534] on button "[PERSON_NAME]" at bounding box center [1054, 528] width 151 height 22
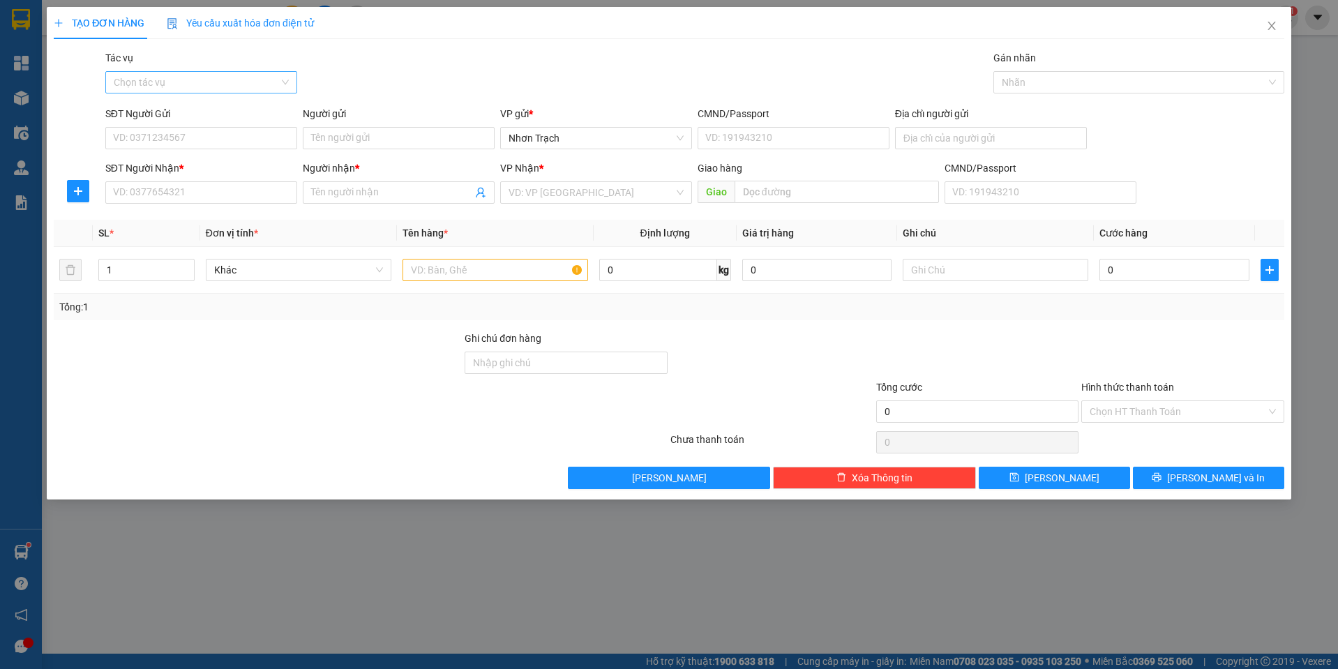
click at [158, 80] on input "Tác vụ" at bounding box center [196, 82] width 165 height 21
click at [155, 105] on div "Nhập hàng lên xe" at bounding box center [201, 110] width 175 height 15
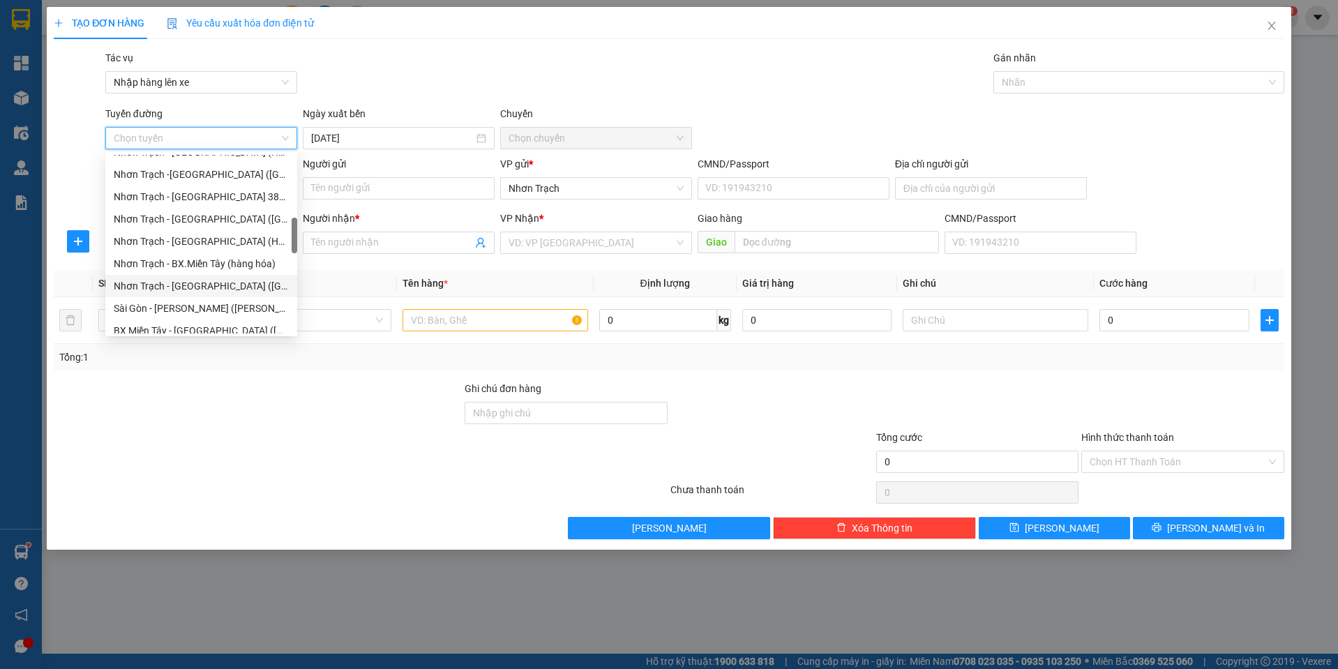
click at [190, 292] on div "Nhơn Trạch - [GEOGRAPHIC_DATA] ([GEOGRAPHIC_DATA])" at bounding box center [201, 285] width 175 height 15
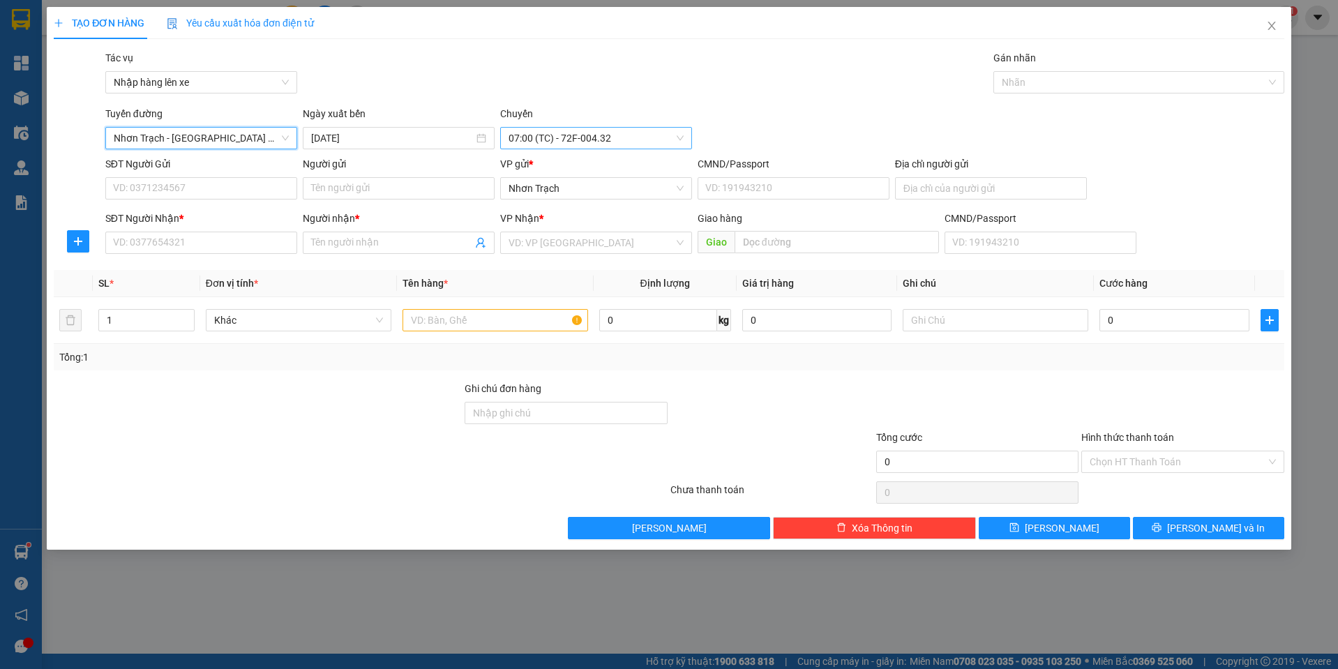
click at [635, 143] on span "07:00 (TC) - 72F-004.32" at bounding box center [595, 138] width 175 height 21
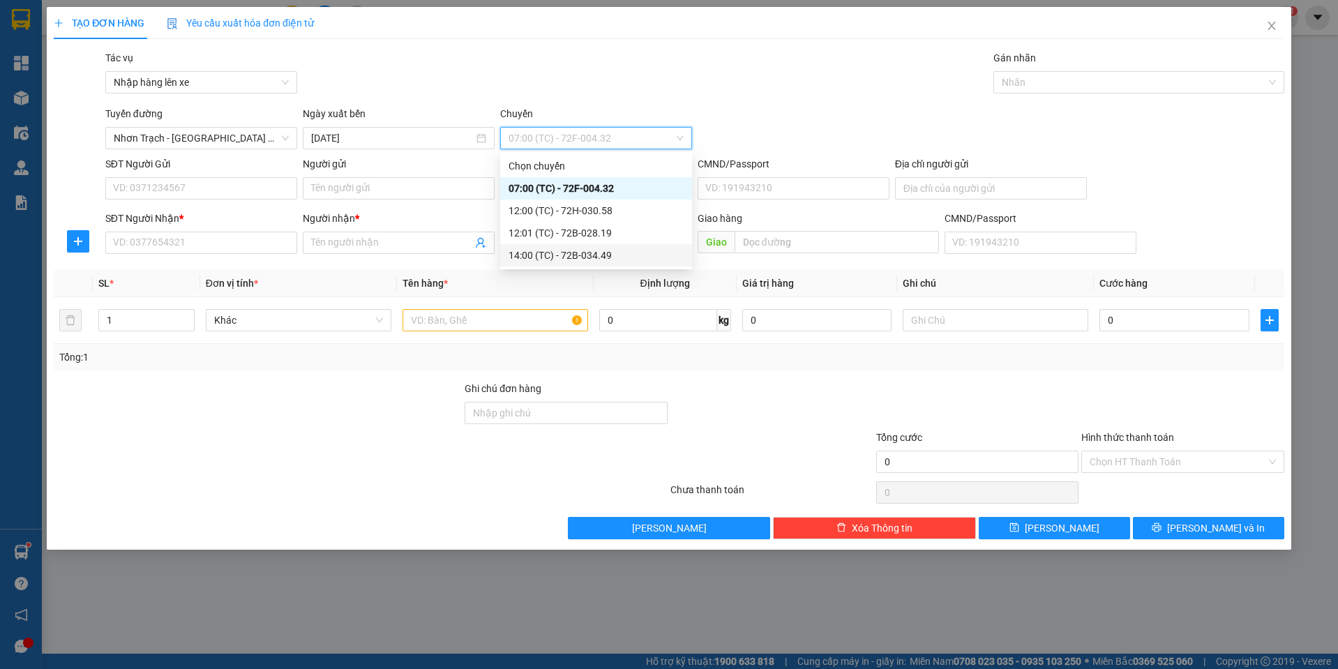
click at [535, 254] on div "14:00 (TC) - 72B-034.49" at bounding box center [595, 255] width 175 height 15
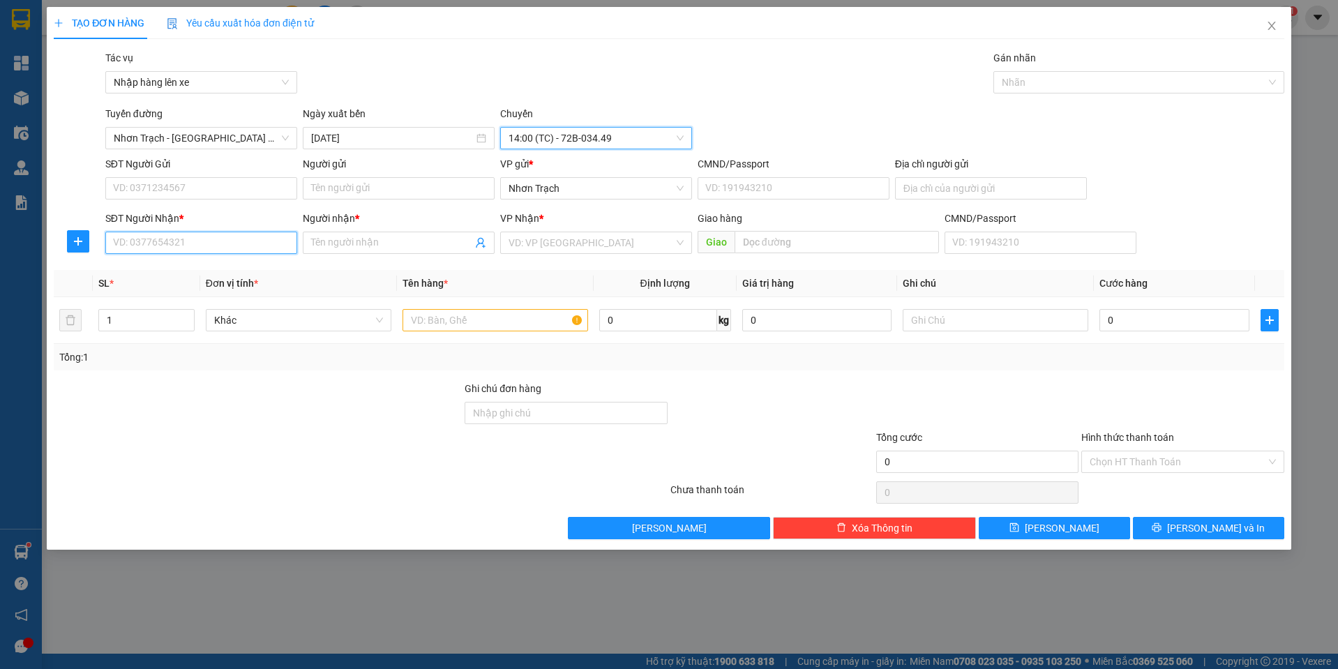
click at [184, 245] on input "SĐT Người Nhận *" at bounding box center [201, 243] width 192 height 22
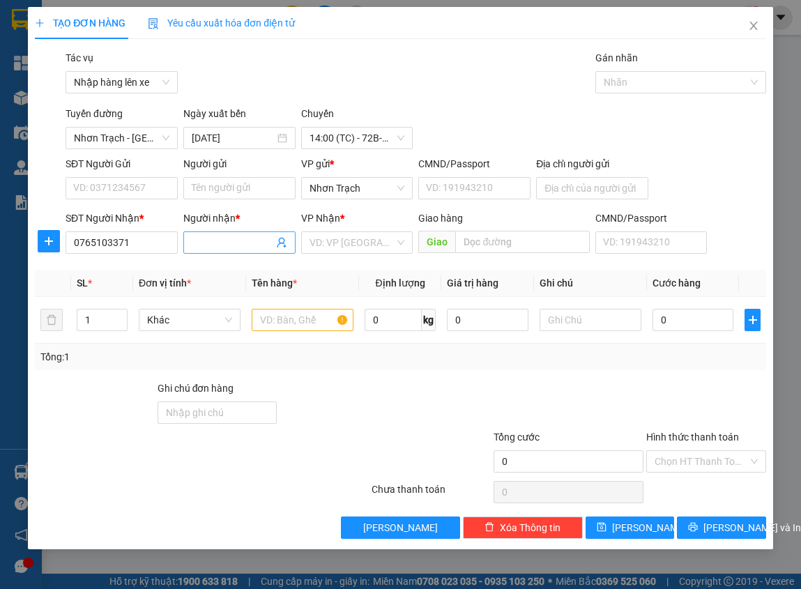
click at [213, 246] on input "Người nhận *" at bounding box center [233, 242] width 82 height 15
click at [216, 249] on input "KO TÊ" at bounding box center [233, 242] width 82 height 15
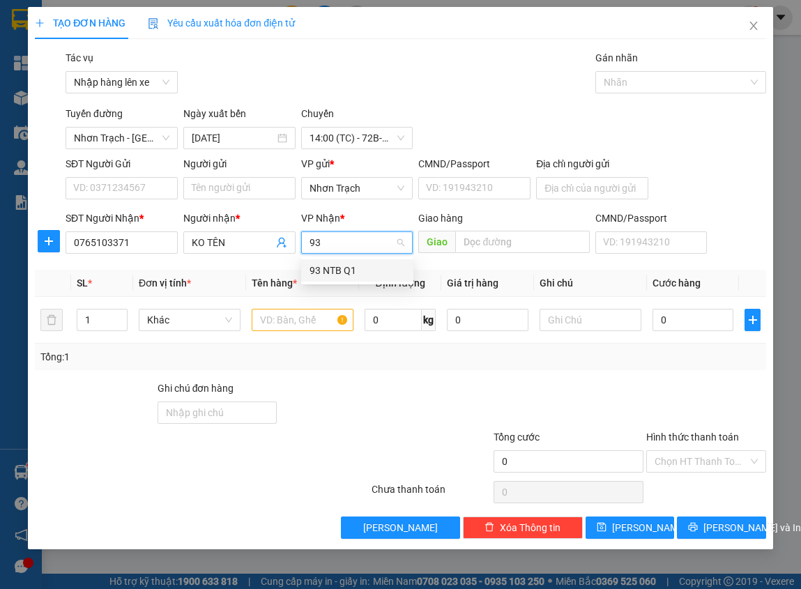
click at [337, 266] on div "93 NTB Q1" at bounding box center [358, 270] width 96 height 15
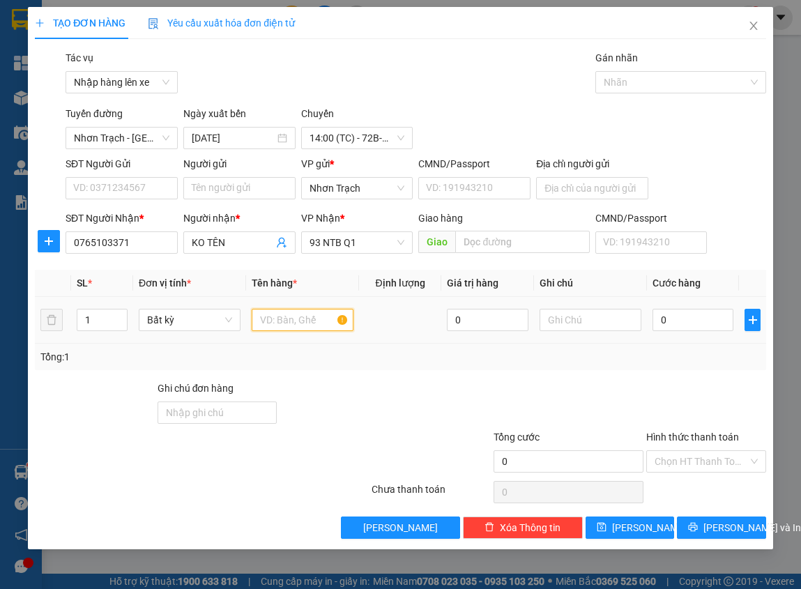
click at [289, 321] on input "text" at bounding box center [303, 320] width 102 height 22
click at [47, 318] on tr "1 Bất kỳ 3 BAO 0 0" at bounding box center [401, 320] width 732 height 47
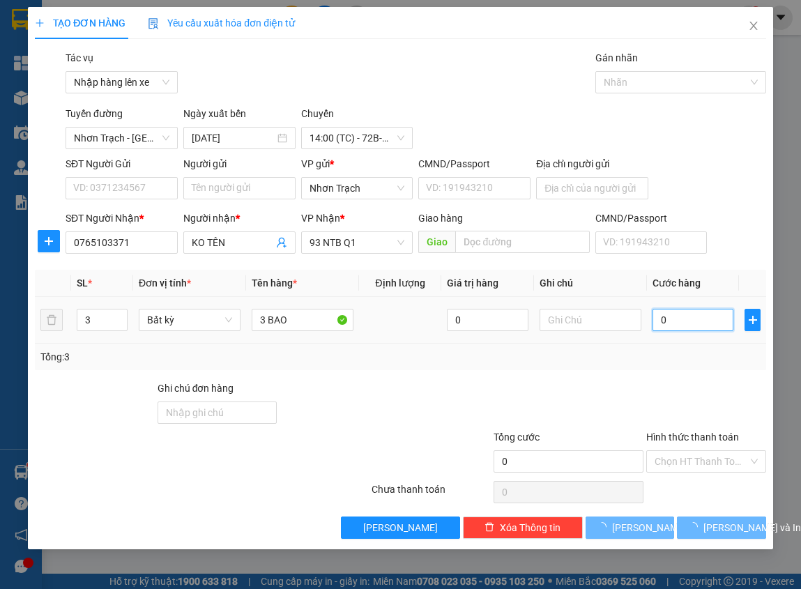
click at [688, 321] on input "0" at bounding box center [694, 320] width 82 height 22
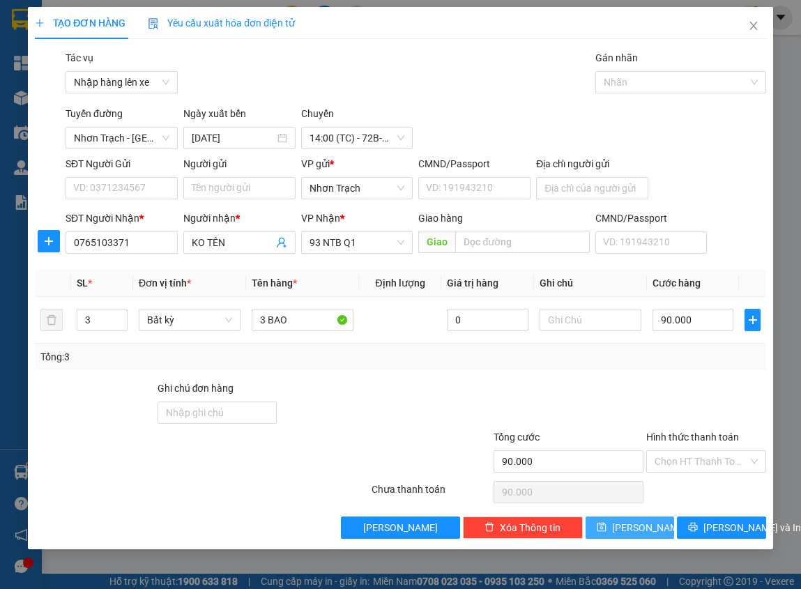
click at [617, 521] on button "[PERSON_NAME]" at bounding box center [630, 528] width 89 height 22
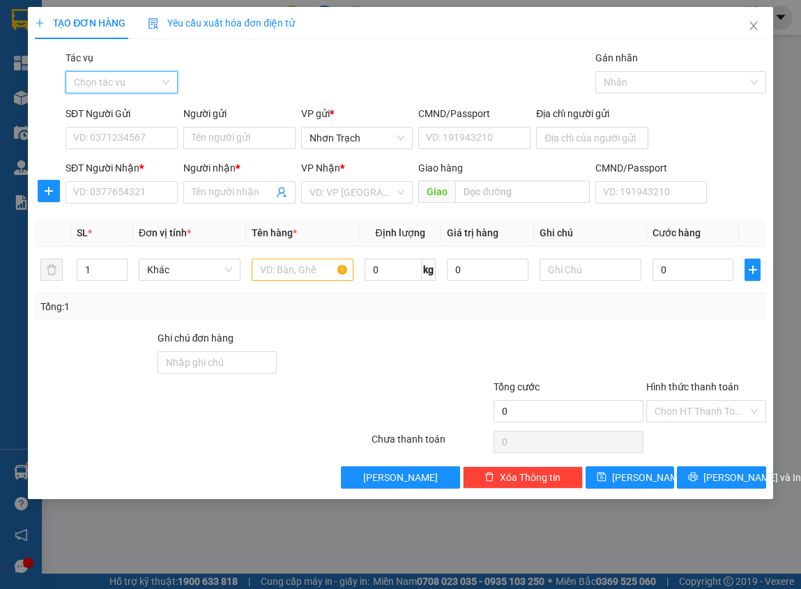
click at [126, 86] on input "Tác vụ" at bounding box center [117, 82] width 86 height 21
click at [124, 110] on div "Nhập hàng lên xe" at bounding box center [122, 110] width 96 height 15
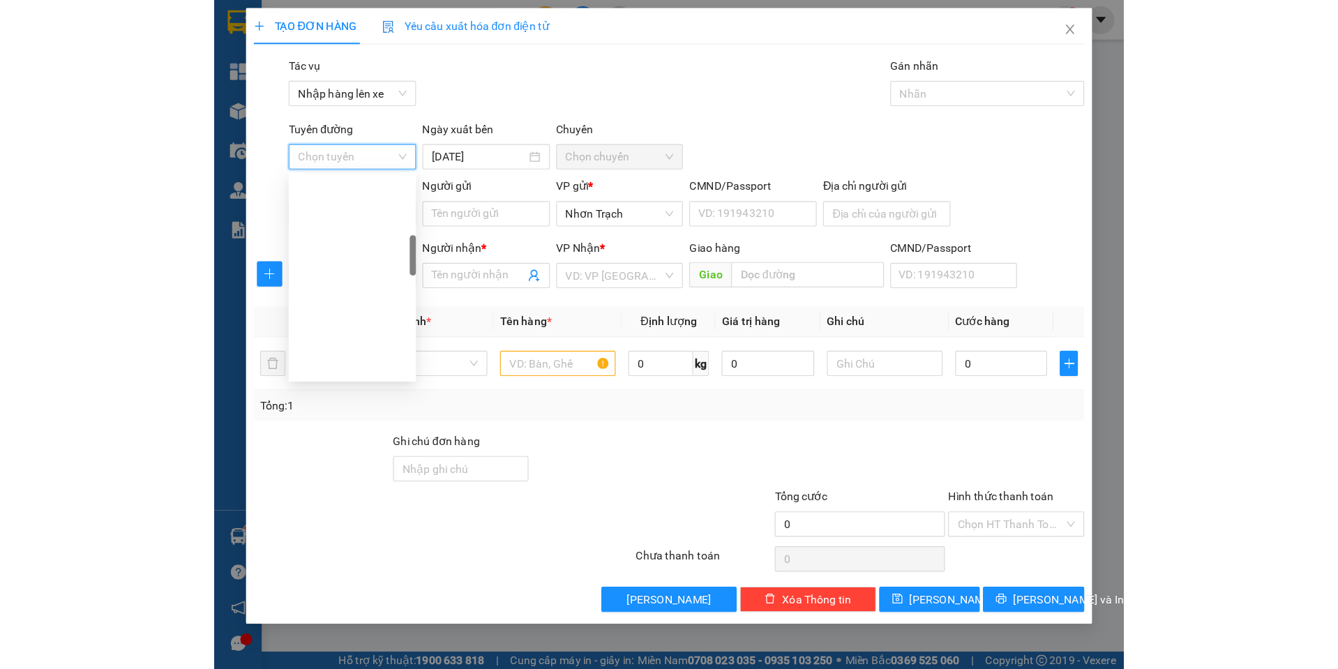
scroll to position [419, 0]
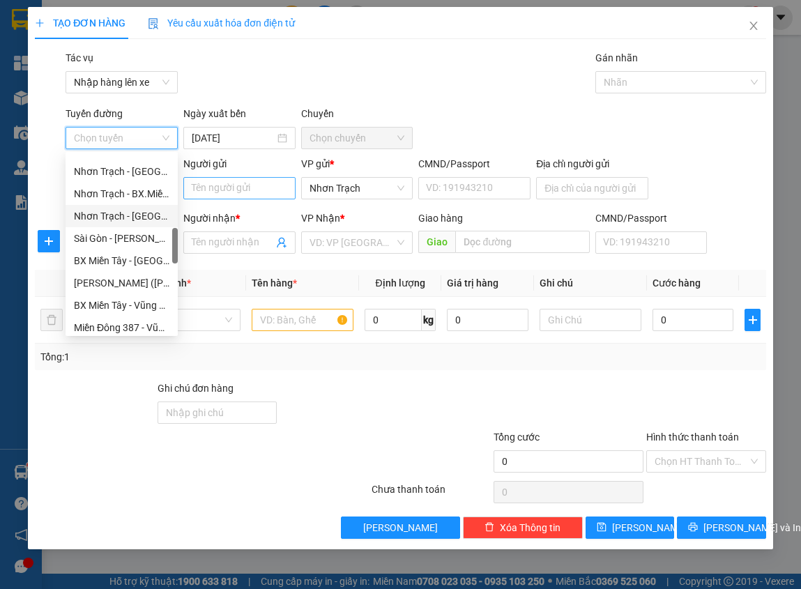
drag, startPoint x: 140, startPoint y: 219, endPoint x: 191, endPoint y: 195, distance: 56.5
click at [140, 218] on div "Nhơn Trạch - [GEOGRAPHIC_DATA] ([GEOGRAPHIC_DATA])" at bounding box center [122, 216] width 96 height 15
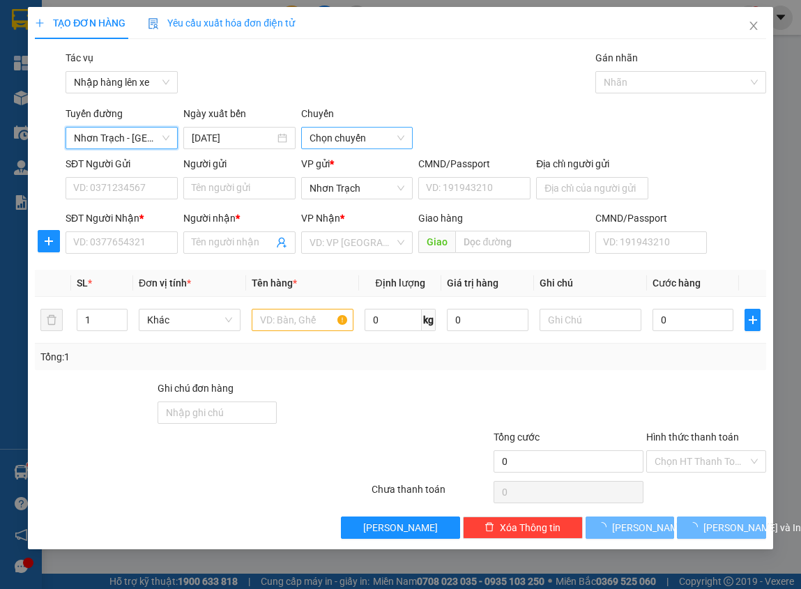
click at [389, 135] on span "Chọn chuyến" at bounding box center [358, 138] width 96 height 21
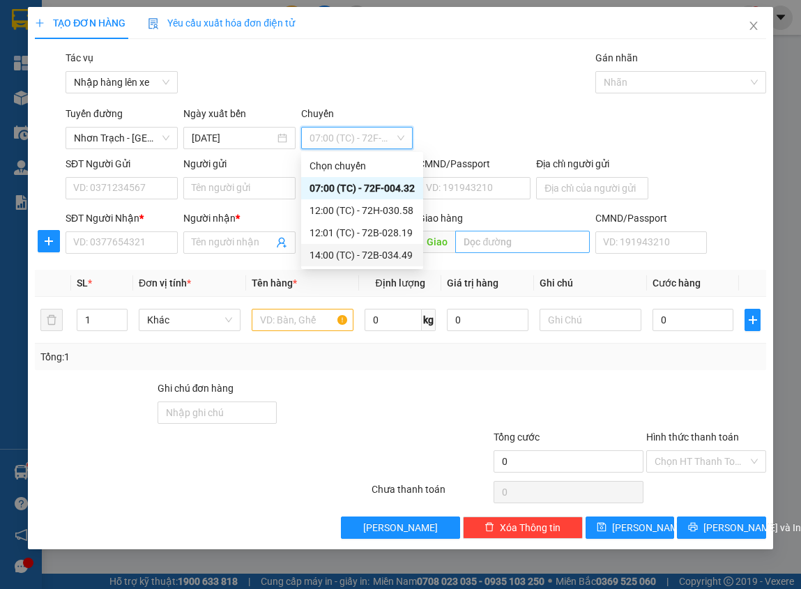
drag, startPoint x: 338, startPoint y: 252, endPoint x: 462, endPoint y: 248, distance: 124.9
click at [338, 253] on div "14:00 (TC) - 72B-034.49" at bounding box center [362, 255] width 105 height 15
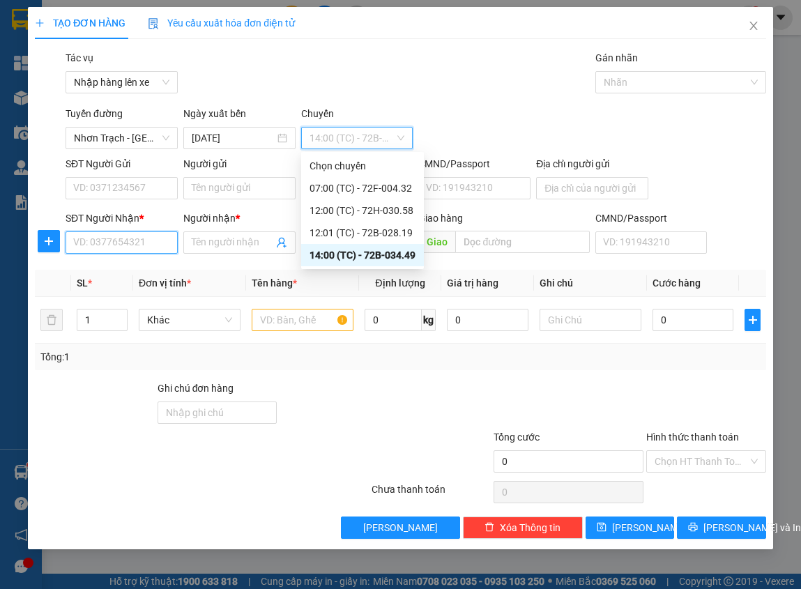
click at [87, 248] on input "SĐT Người Nhận *" at bounding box center [122, 243] width 112 height 22
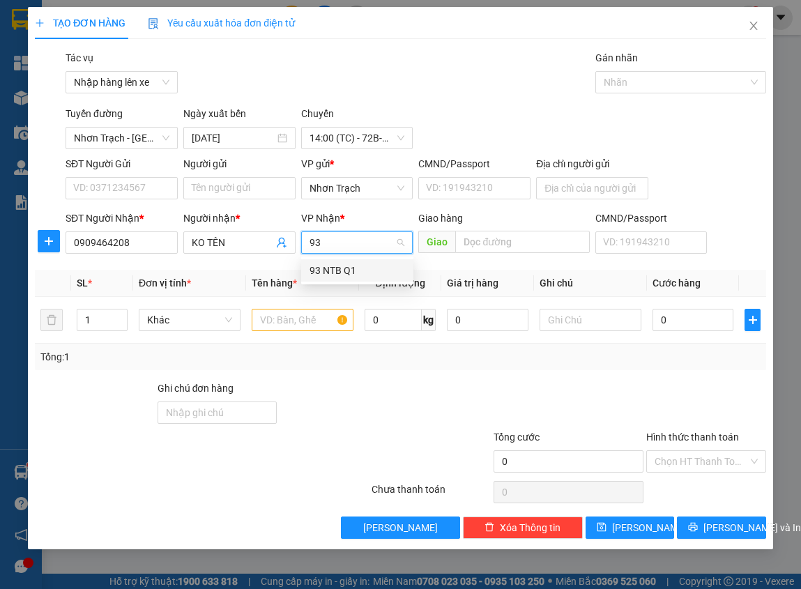
click at [314, 273] on div "93 NTB Q1" at bounding box center [358, 270] width 96 height 15
click at [289, 321] on input "text" at bounding box center [303, 320] width 102 height 22
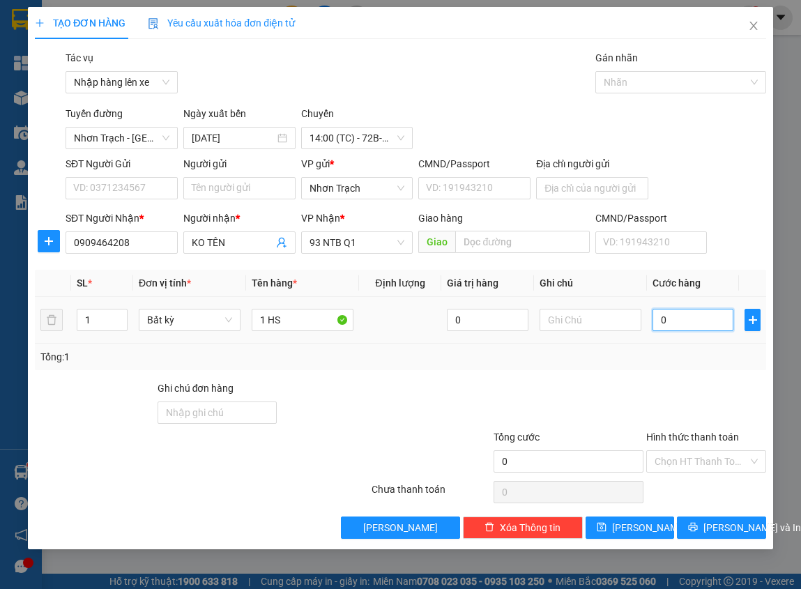
click at [706, 321] on input "0" at bounding box center [694, 320] width 82 height 22
click at [649, 517] on button "[PERSON_NAME]" at bounding box center [630, 528] width 89 height 22
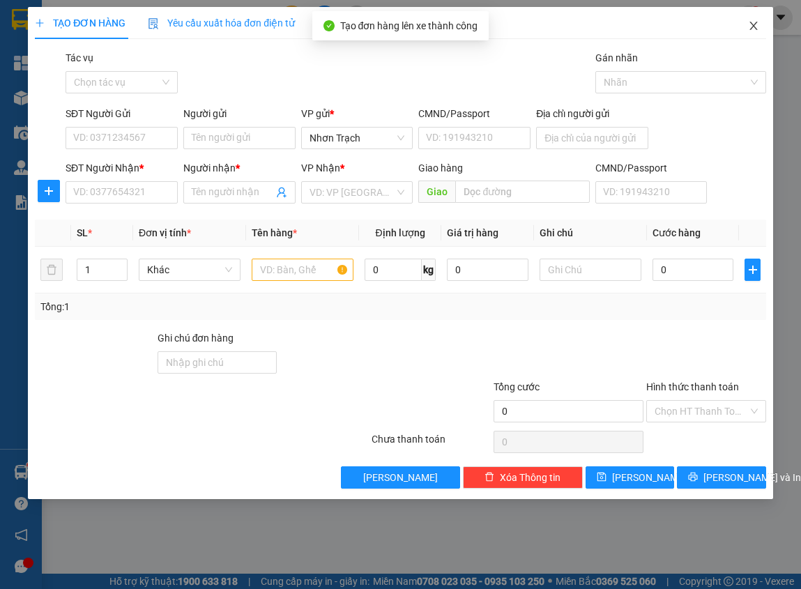
click at [756, 22] on icon "close" at bounding box center [753, 25] width 11 height 11
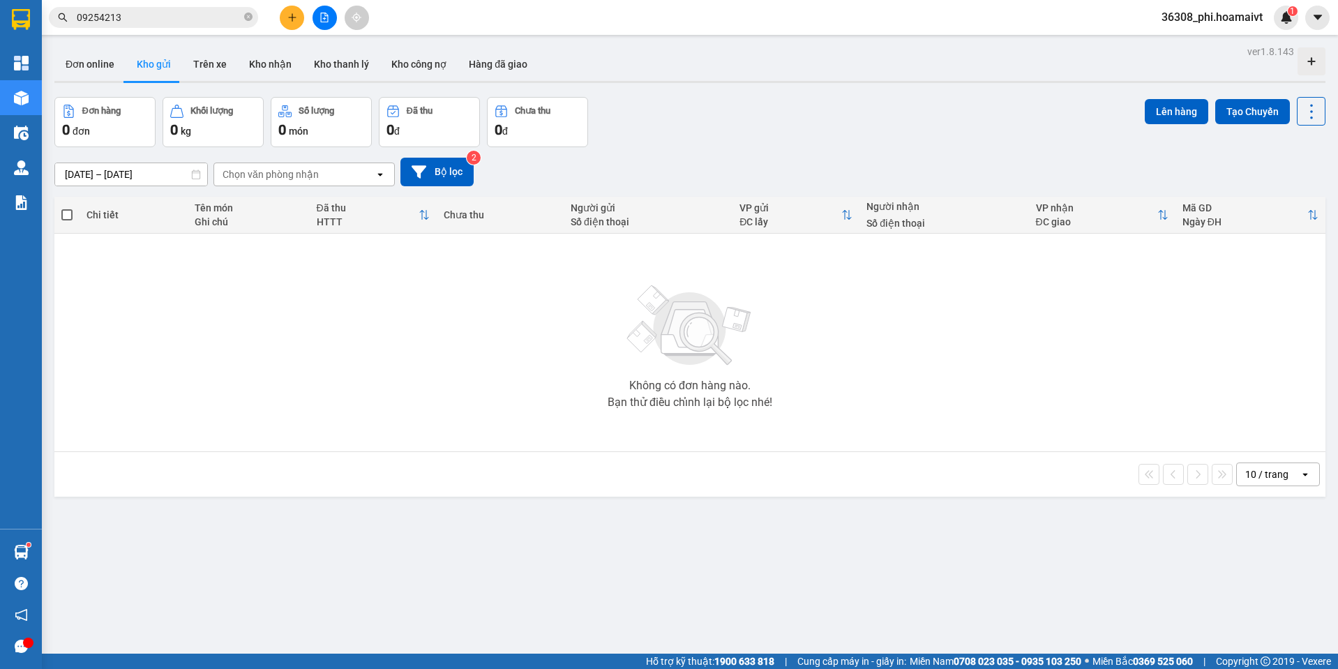
drag, startPoint x: 1025, startPoint y: 302, endPoint x: 1006, endPoint y: 290, distance: 22.8
click at [1025, 302] on div "Không có đơn hàng nào. Bạn thử điều chỉnh lại bộ lọc nhé!" at bounding box center [689, 342] width 1257 height 209
